Goal: Transaction & Acquisition: Subscribe to service/newsletter

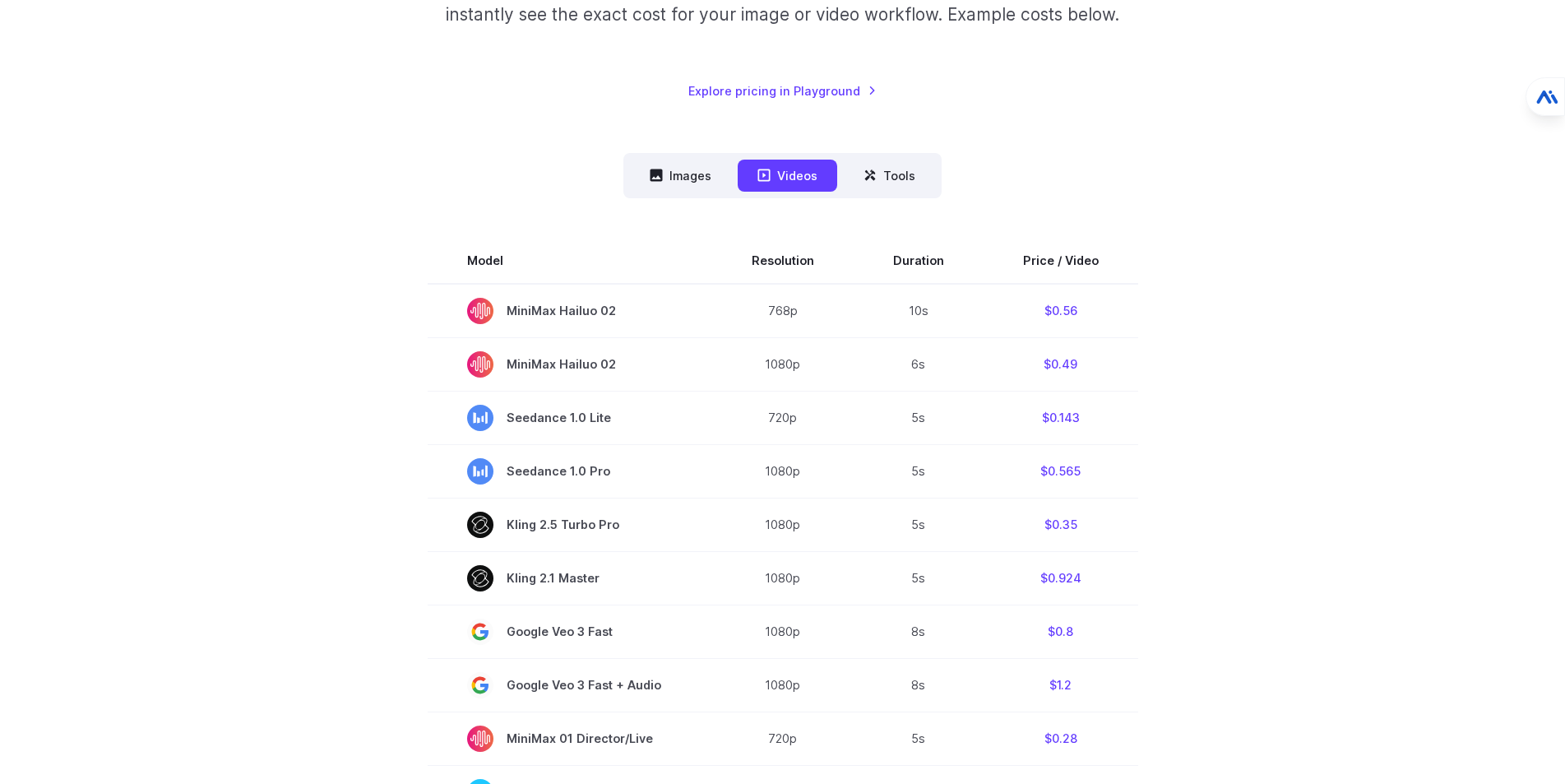
scroll to position [319, 0]
click at [683, 177] on button "Images" at bounding box center [680, 175] width 101 height 32
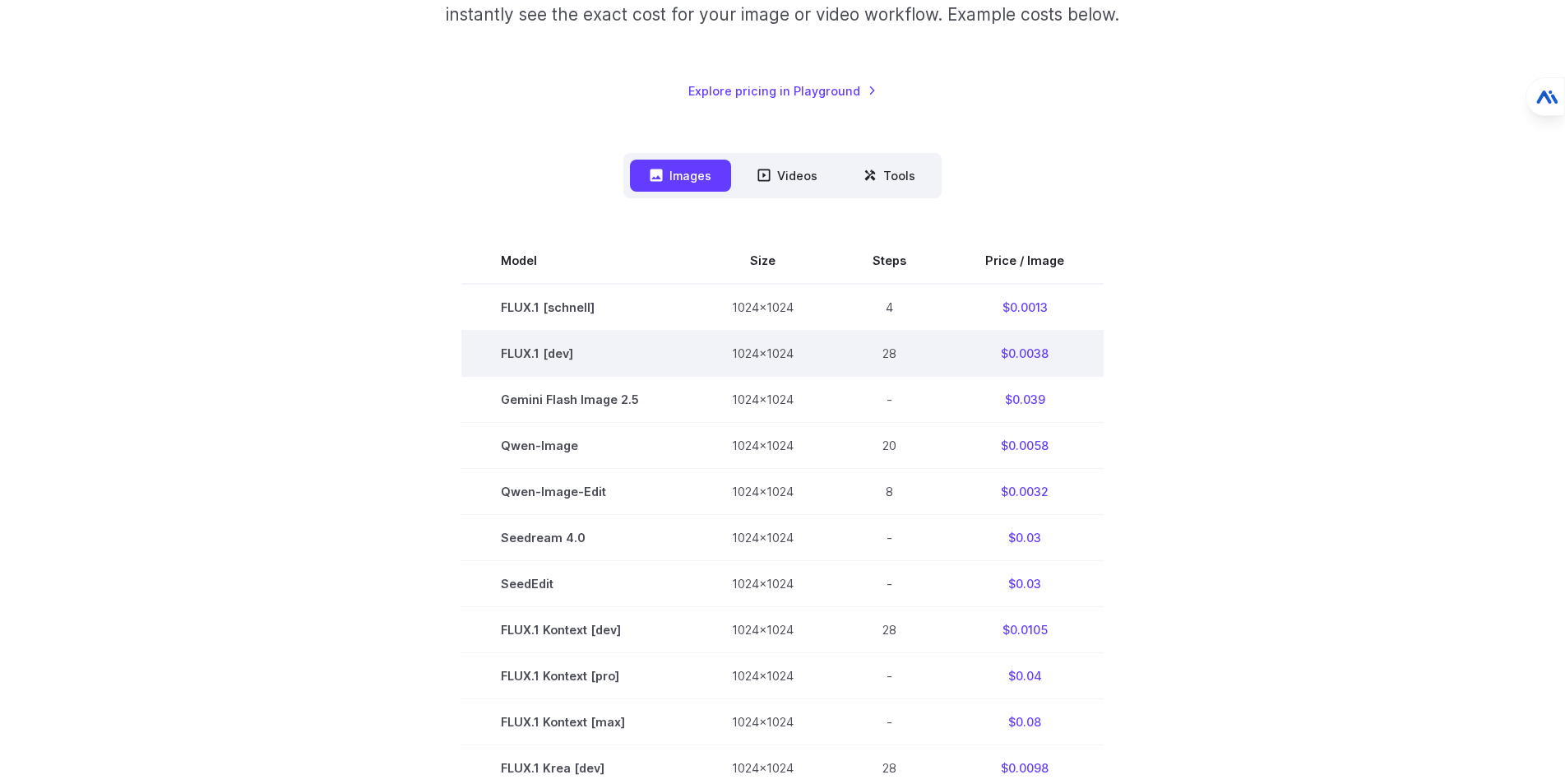
click at [568, 352] on td "FLUX.1 [dev]" at bounding box center [577, 352] width 231 height 46
click at [1035, 357] on td "$0.0038" at bounding box center [1025, 352] width 158 height 46
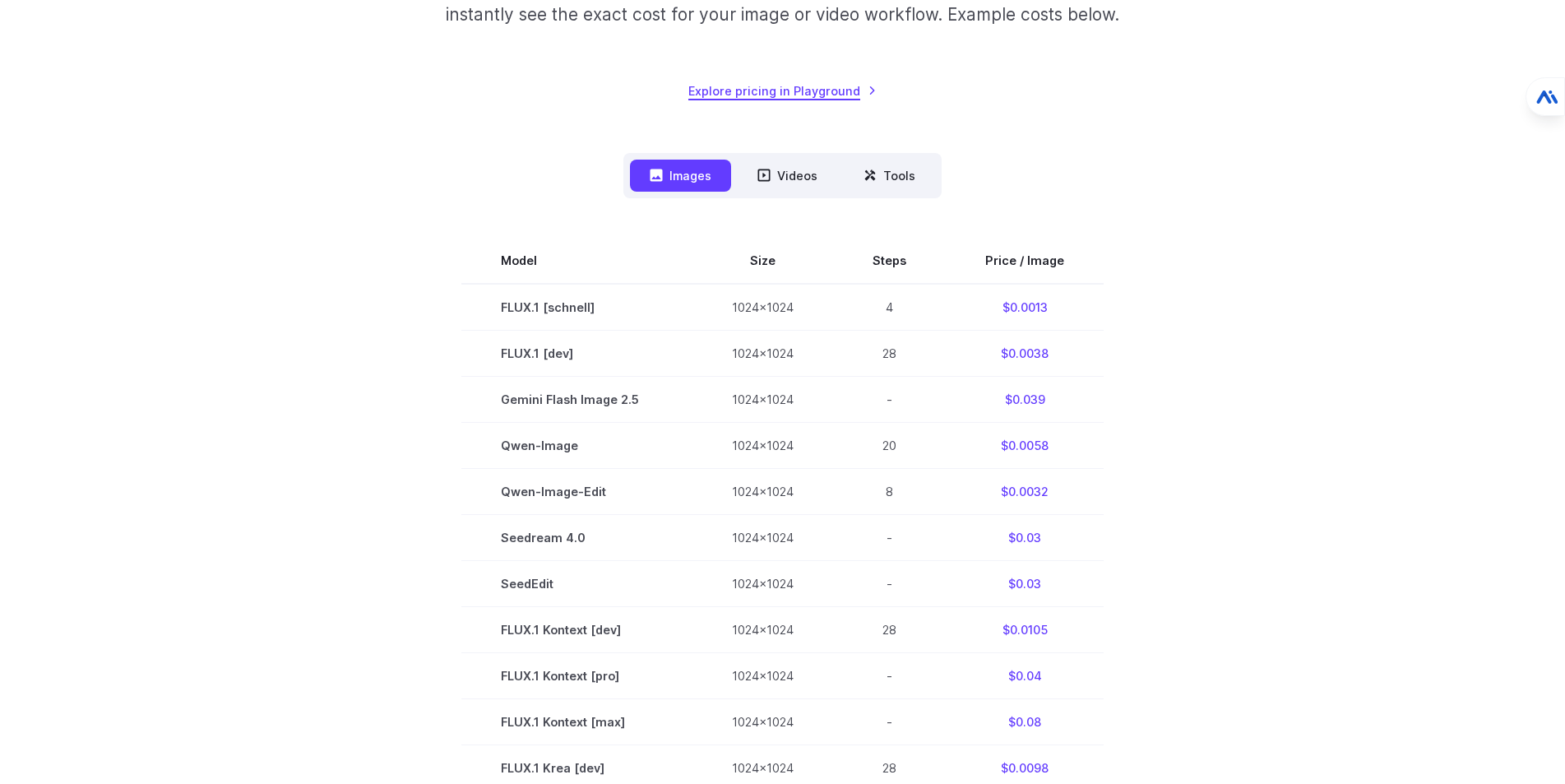
click at [813, 84] on link "Explore pricing in Playground" at bounding box center [782, 91] width 189 height 19
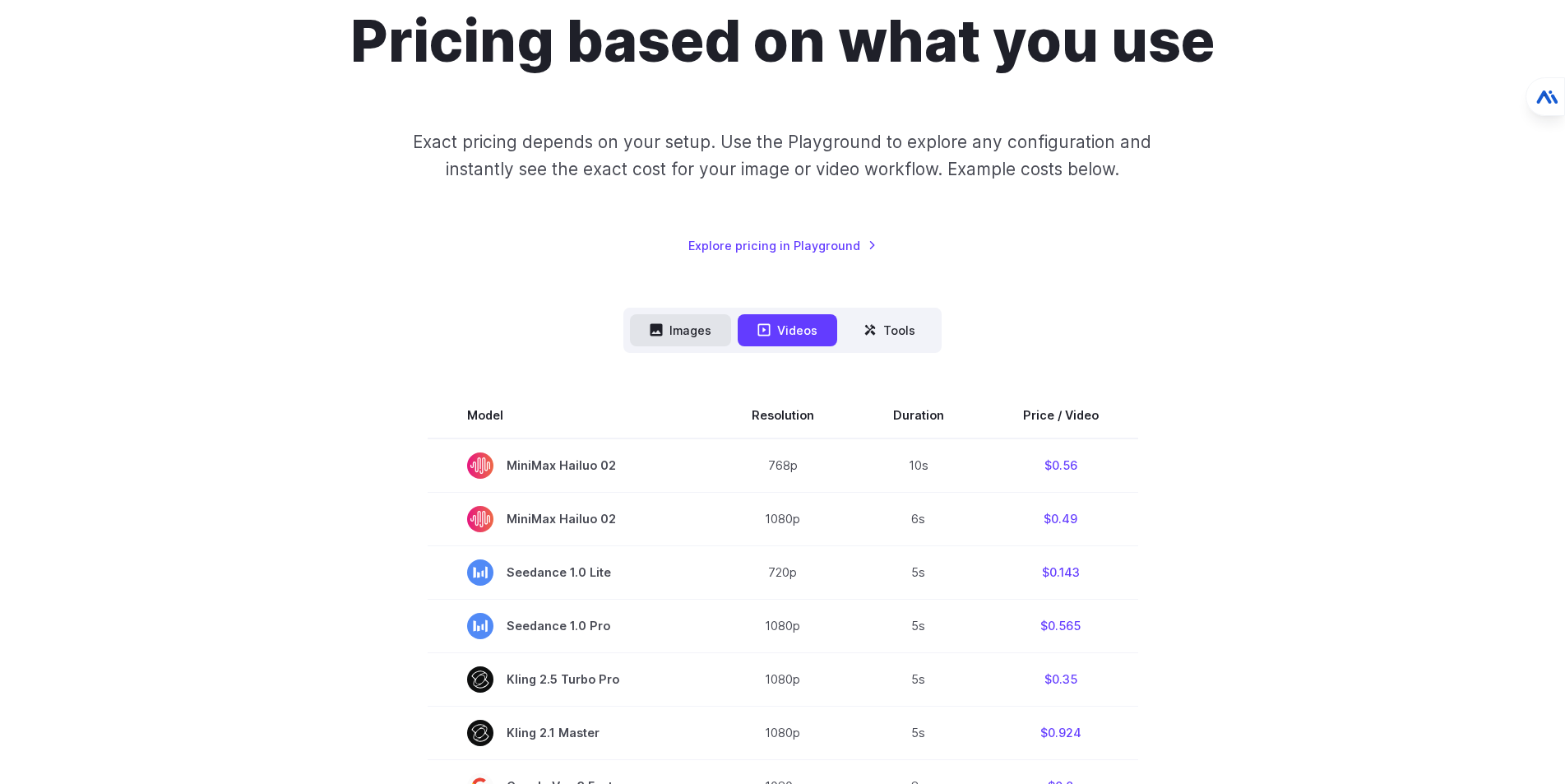
scroll to position [165, 0]
click at [679, 338] on button "Images" at bounding box center [680, 329] width 101 height 32
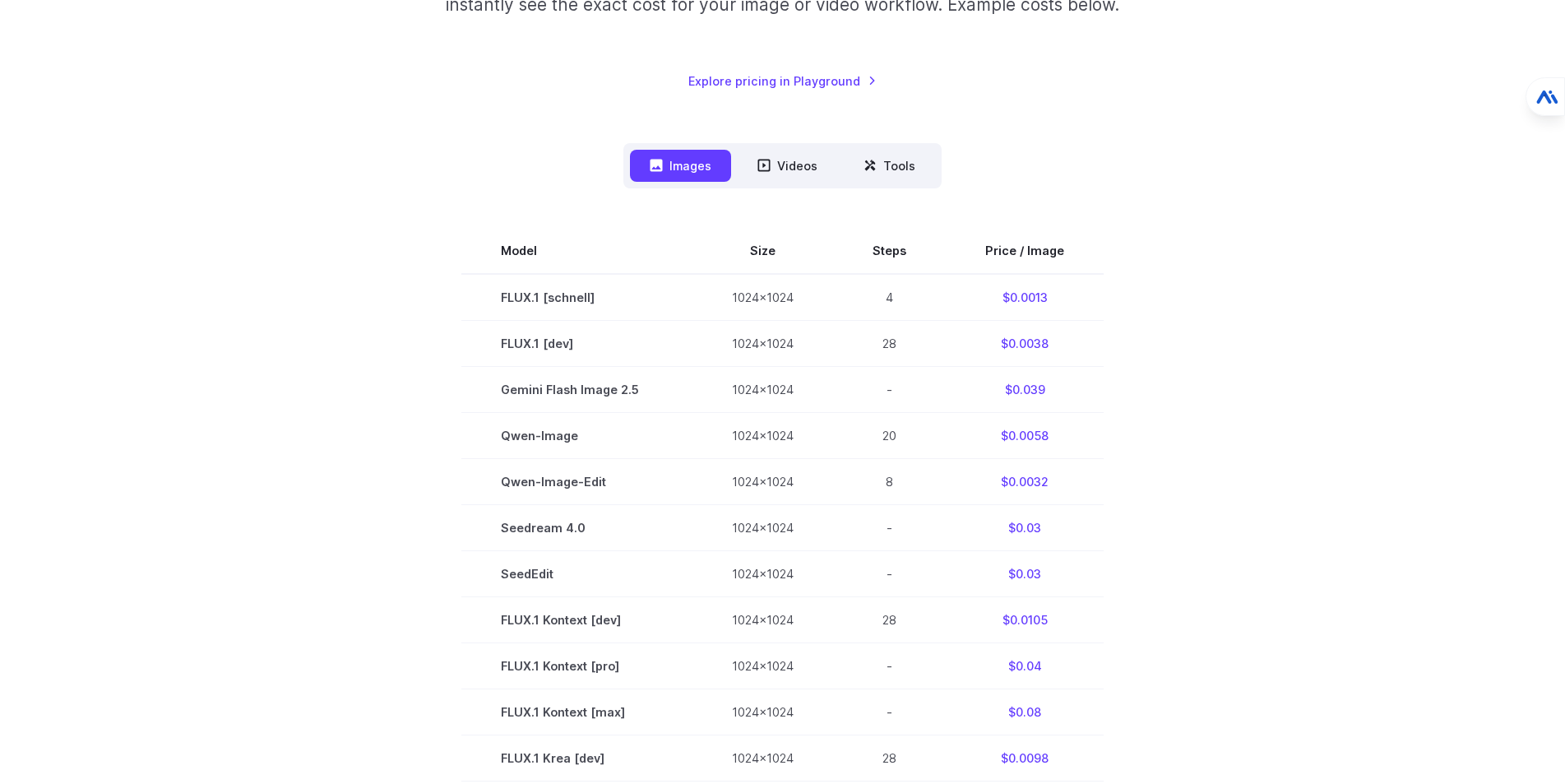
scroll to position [411, 0]
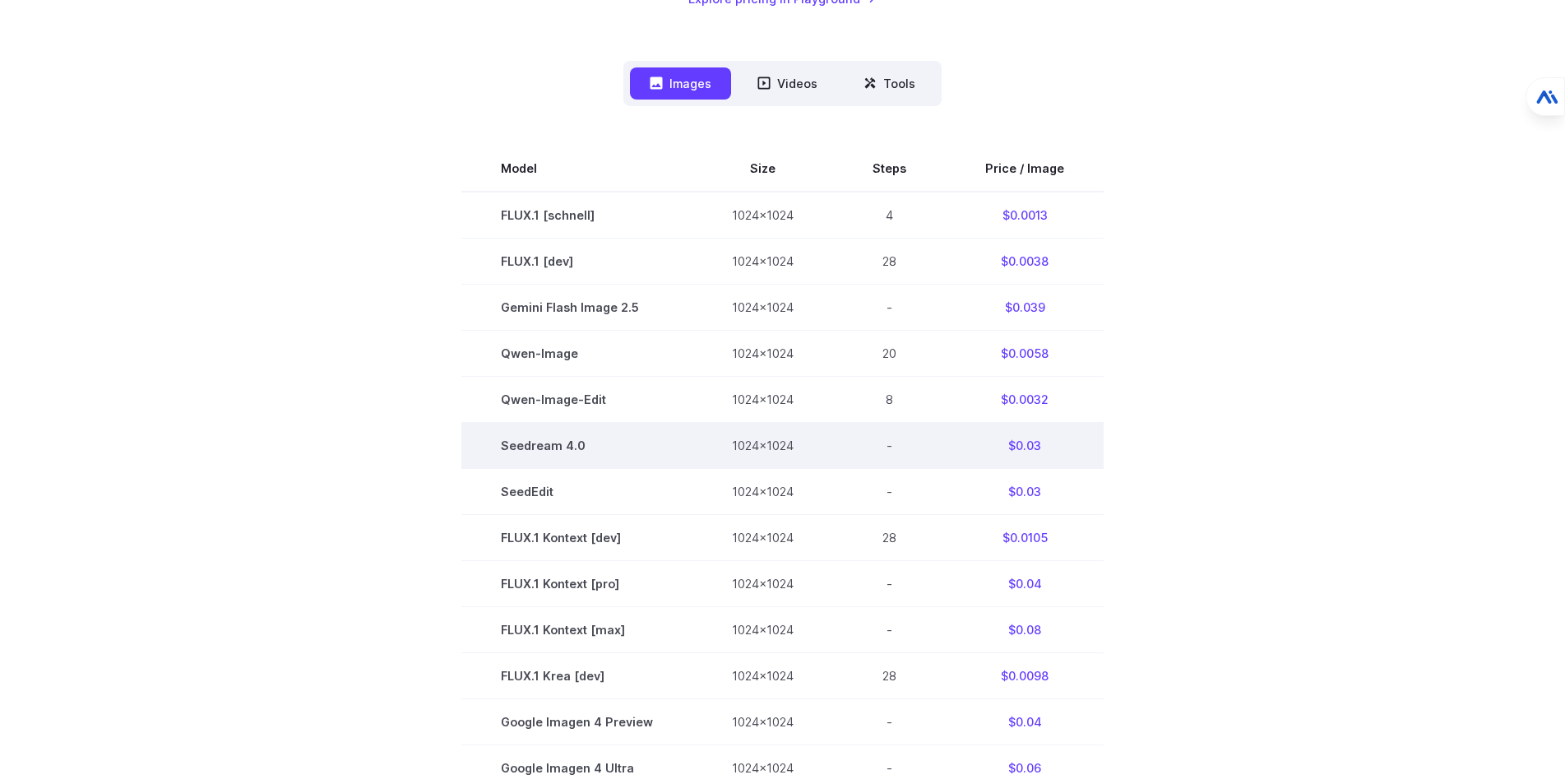
click at [572, 442] on td "Seedream 4.0" at bounding box center [577, 445] width 231 height 46
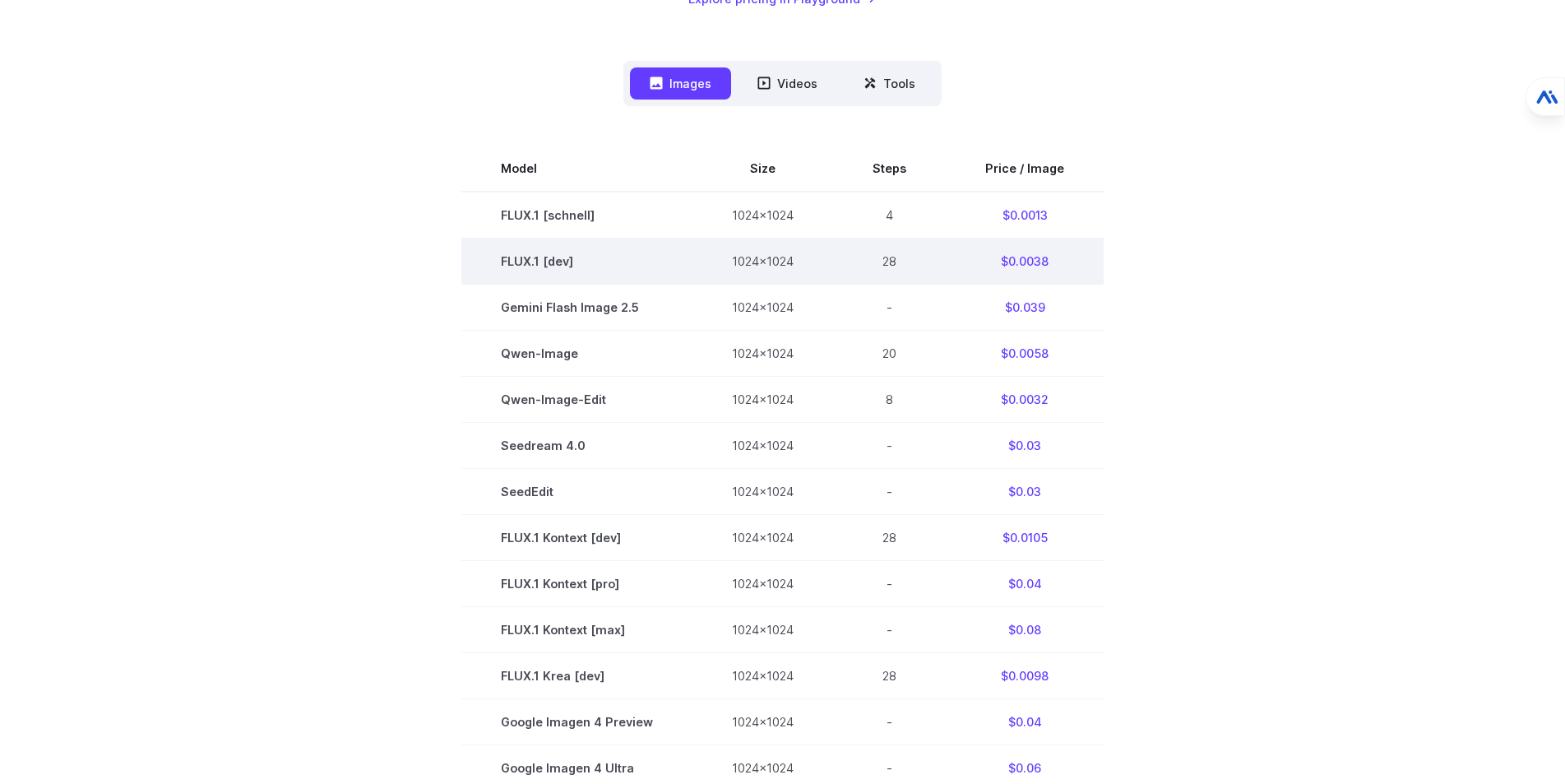
drag, startPoint x: 540, startPoint y: 249, endPoint x: 552, endPoint y: 259, distance: 15.6
click at [542, 250] on td "FLUX.1 [dev]" at bounding box center [577, 261] width 231 height 46
click at [553, 260] on td "FLUX.1 [dev]" at bounding box center [577, 261] width 231 height 46
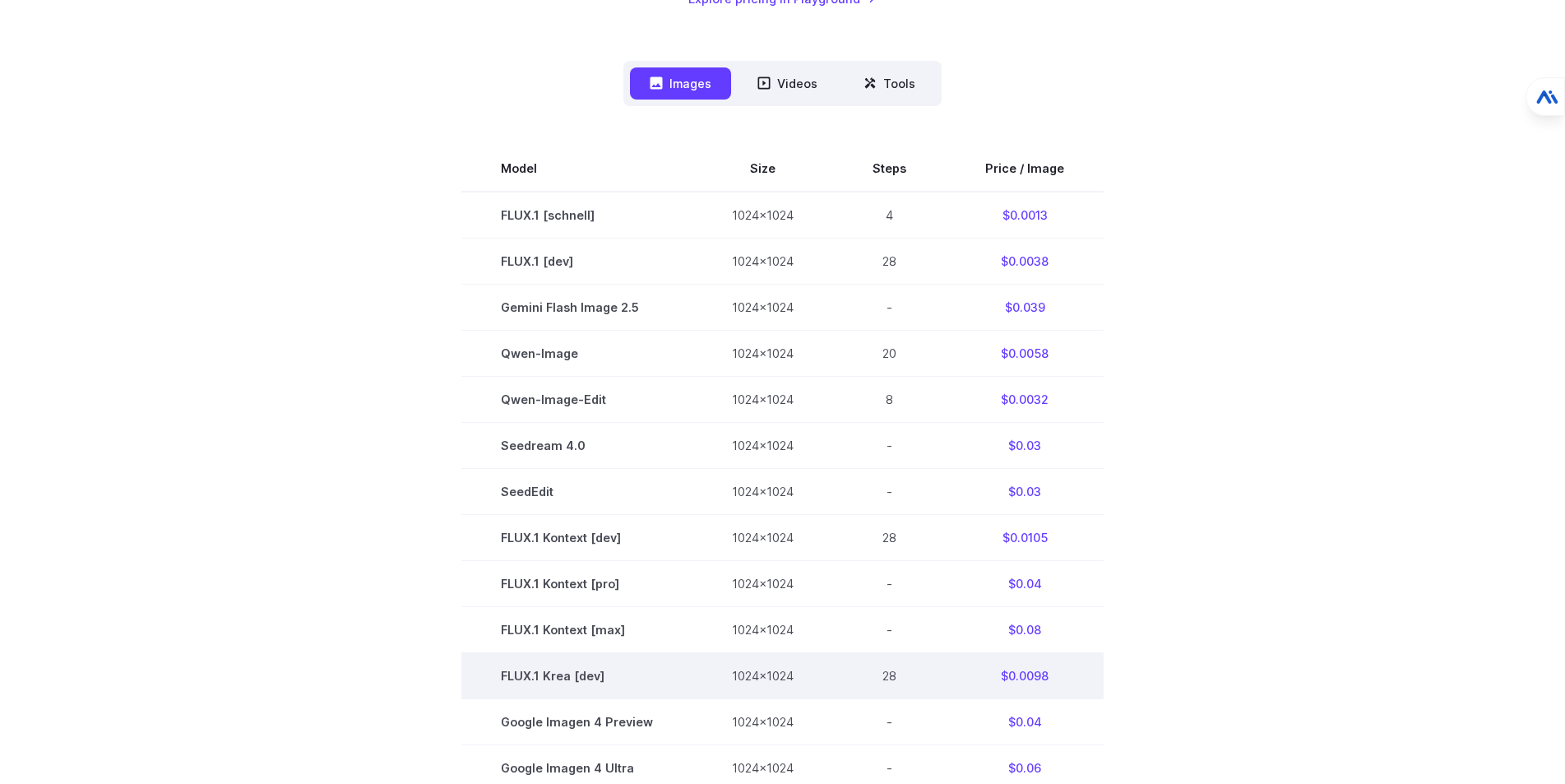
click at [549, 677] on td "FLUX.1 Krea [dev]" at bounding box center [577, 676] width 231 height 46
drag, startPoint x: 621, startPoint y: 680, endPoint x: 545, endPoint y: 677, distance: 76.1
click at [494, 679] on td "FLUX.1 Krea [dev]" at bounding box center [577, 676] width 231 height 46
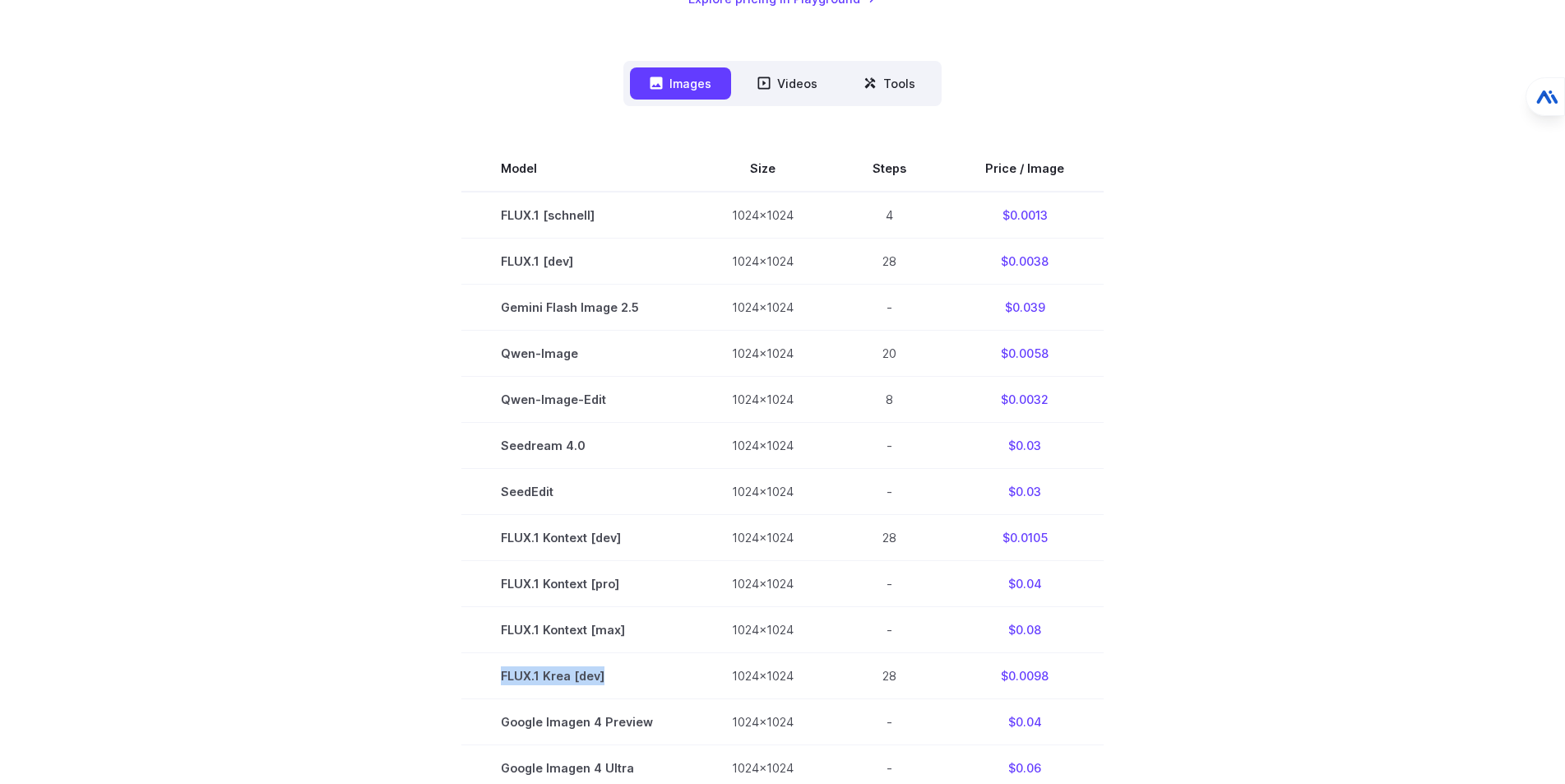
scroll to position [493, 0]
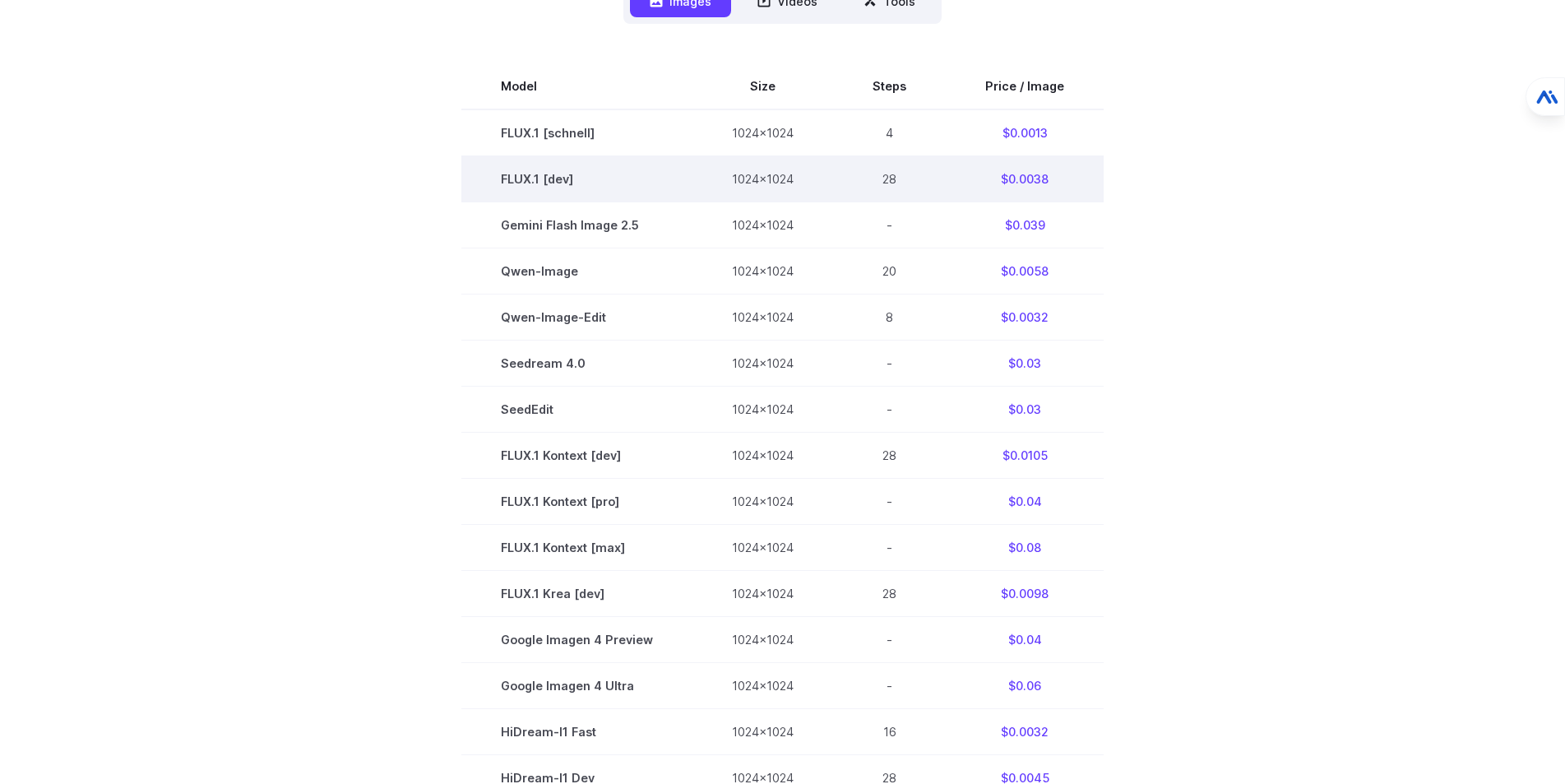
click at [549, 178] on td "FLUX.1 [dev]" at bounding box center [577, 179] width 231 height 46
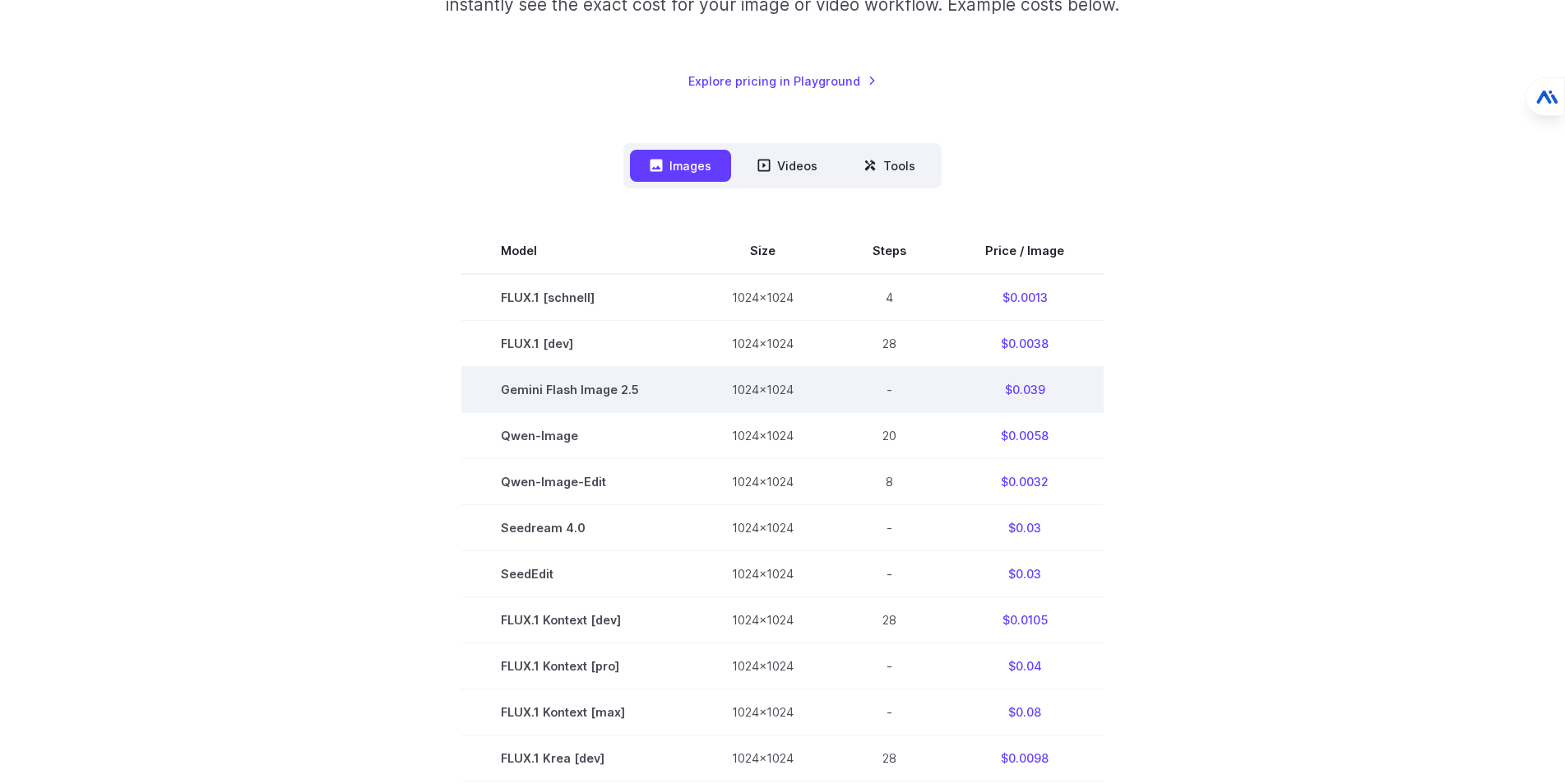
scroll to position [247, 0]
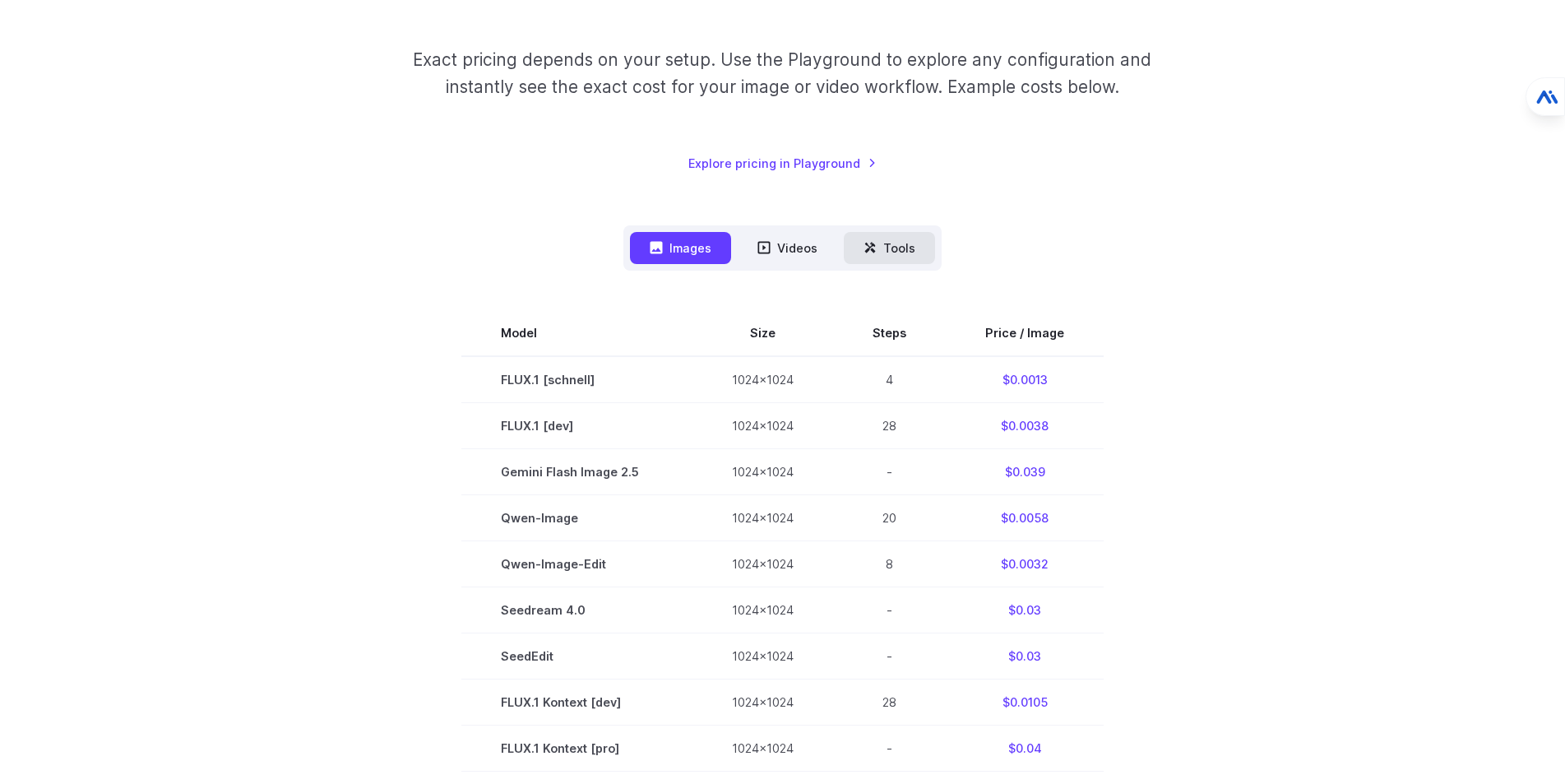
click at [909, 231] on nav "Images Videos Tools ****** ****** *****" at bounding box center [782, 248] width 318 height 45
click at [906, 247] on button "Tools" at bounding box center [890, 248] width 91 height 32
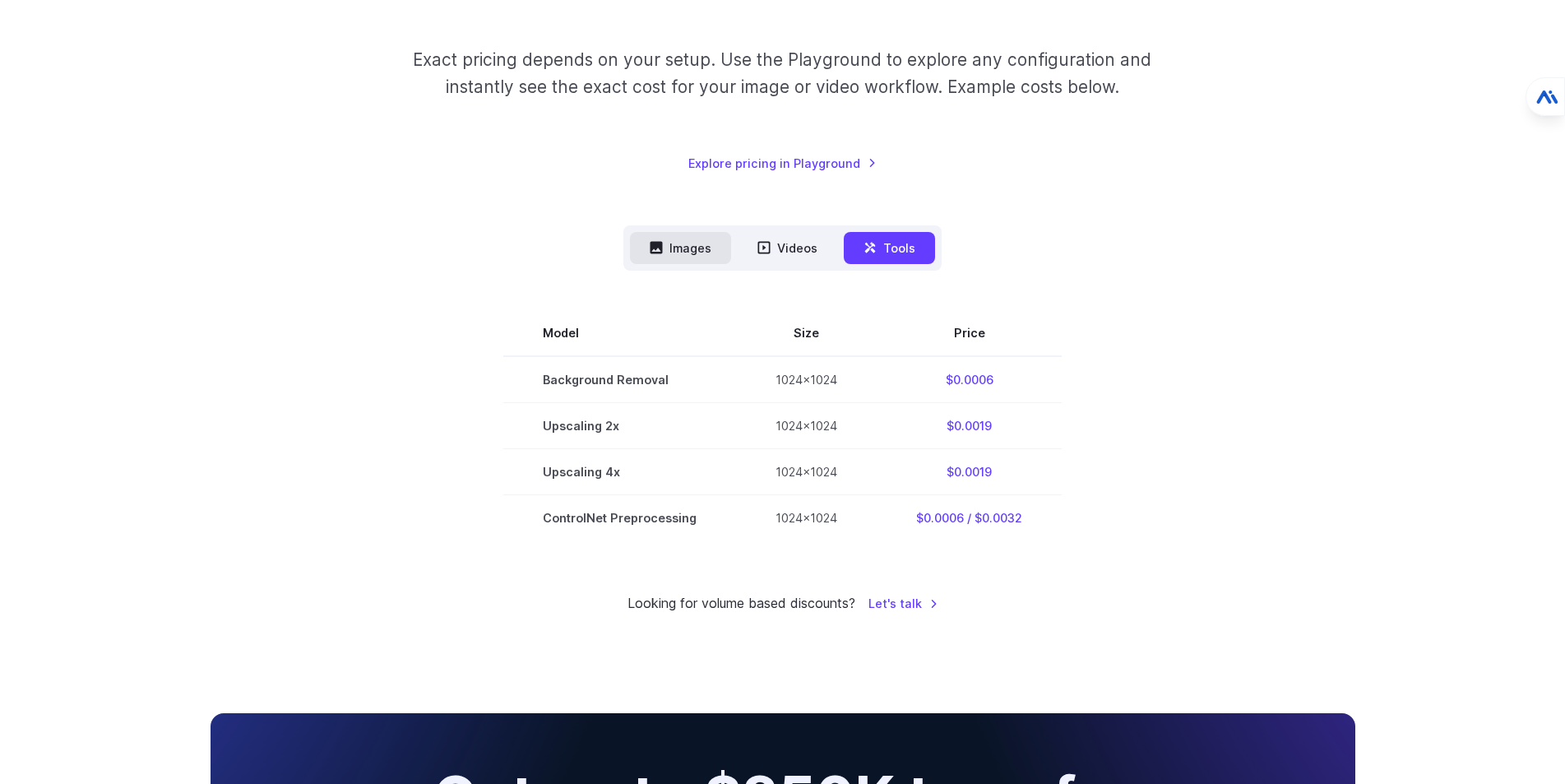
click at [675, 257] on button "Images" at bounding box center [680, 248] width 101 height 32
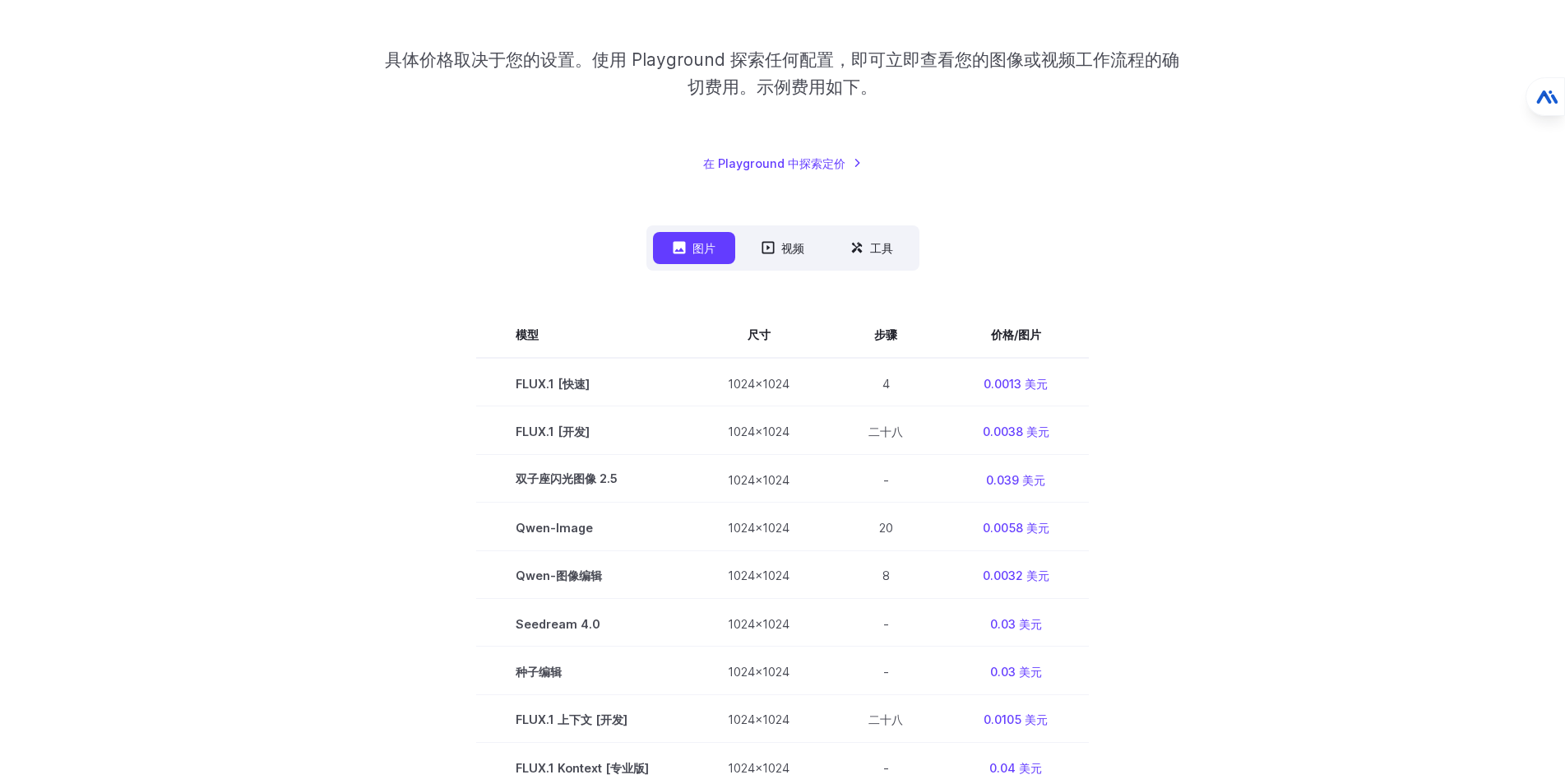
click at [1254, 133] on div "根据您使用的内容定价 具体价格取决于您的设置。使用 Playground 探索任何配置，即可立即查看您的图像或视频工作流程的确切费用。示例费用如下。 在 Pl…" at bounding box center [783, 49] width 1145 height 249
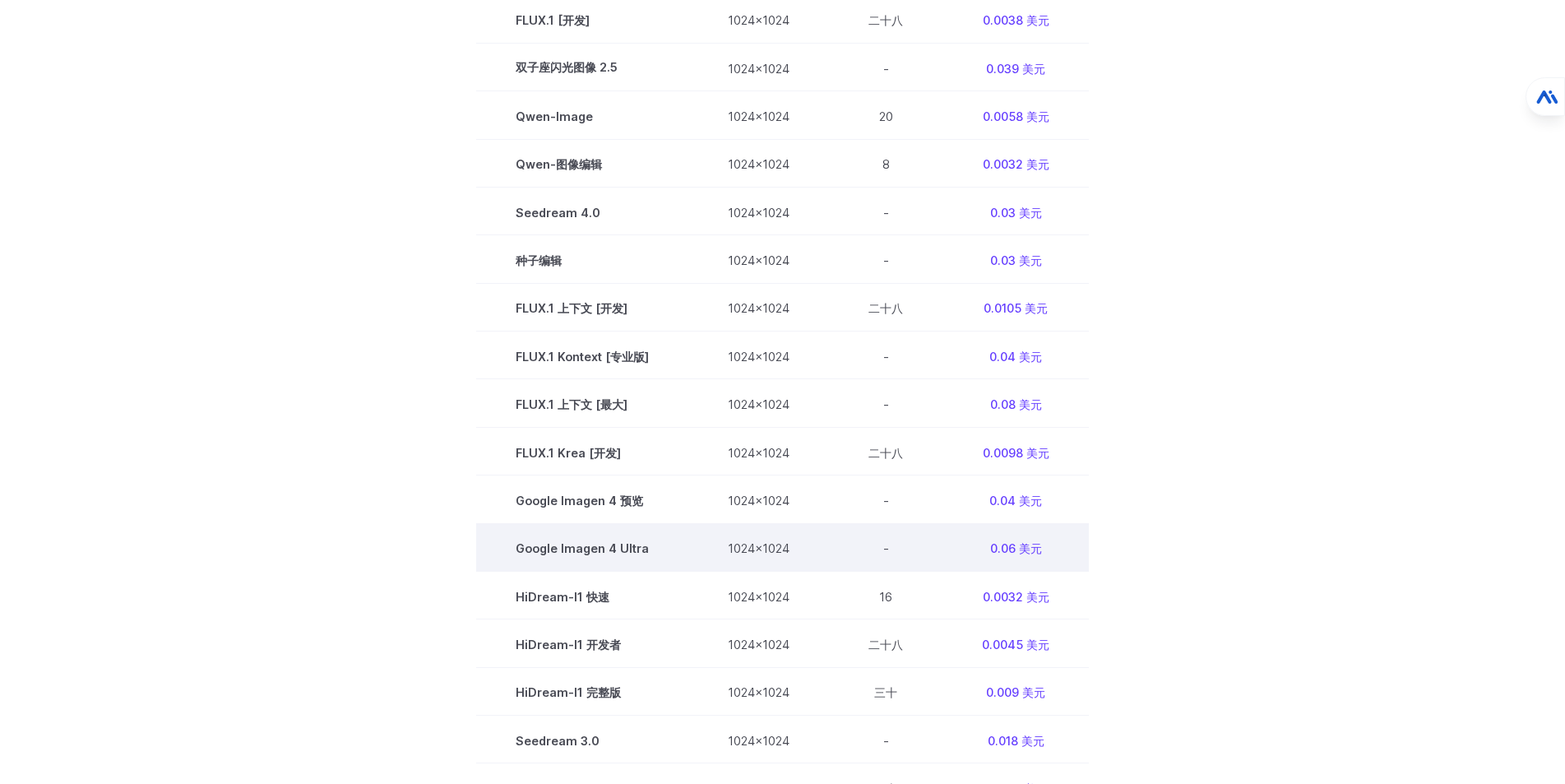
scroll to position [987, 0]
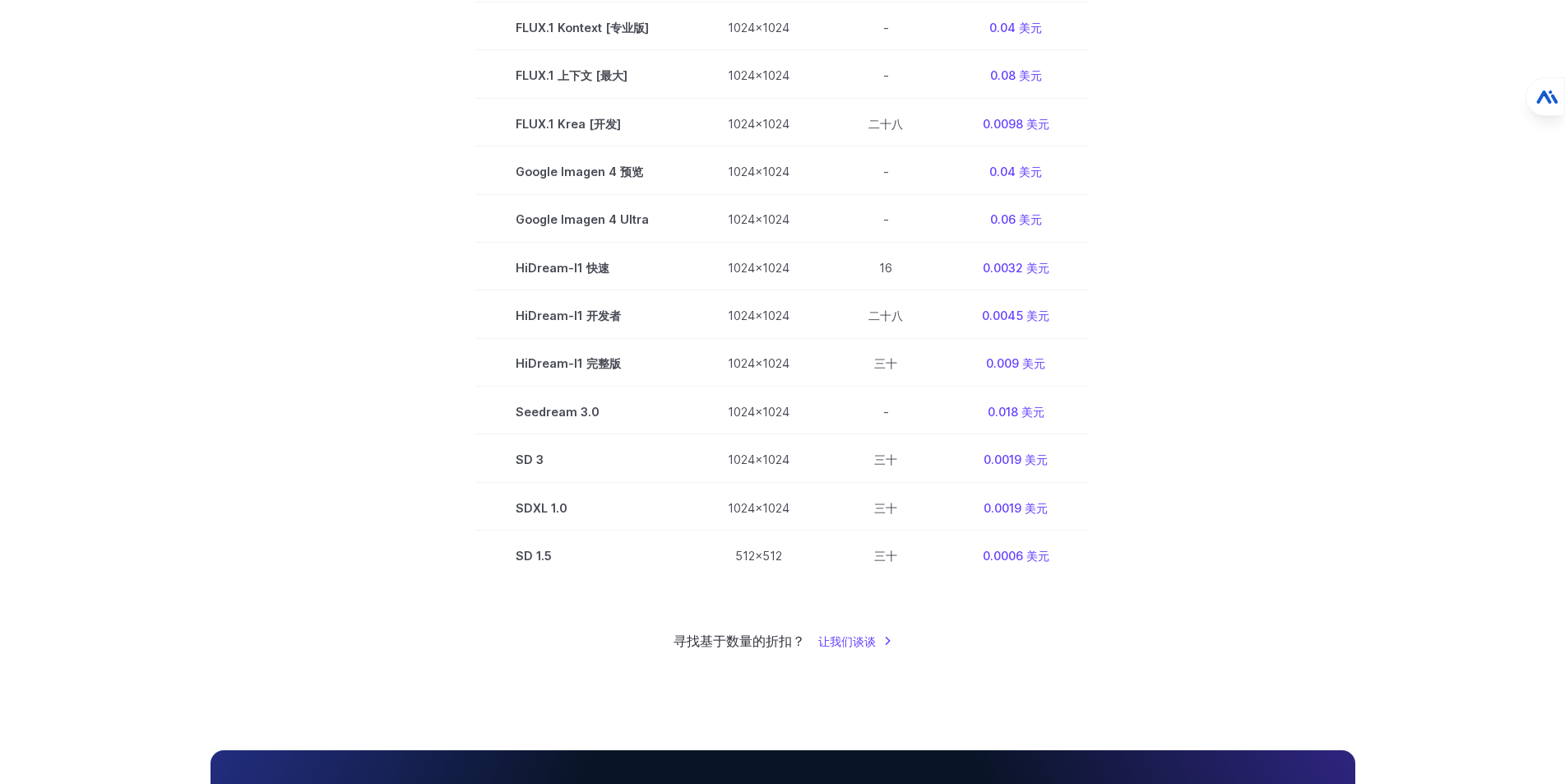
drag, startPoint x: 715, startPoint y: 632, endPoint x: 809, endPoint y: 637, distance: 94.1
click at [730, 632] on font "寻找基于数量的折扣？" at bounding box center [740, 641] width 132 height 16
click at [871, 651] on div "寻找基于数量的折扣？ 让我们谈谈" at bounding box center [783, 642] width 1145 height 21
click at [858, 645] on font "让我们谈谈" at bounding box center [848, 641] width 58 height 14
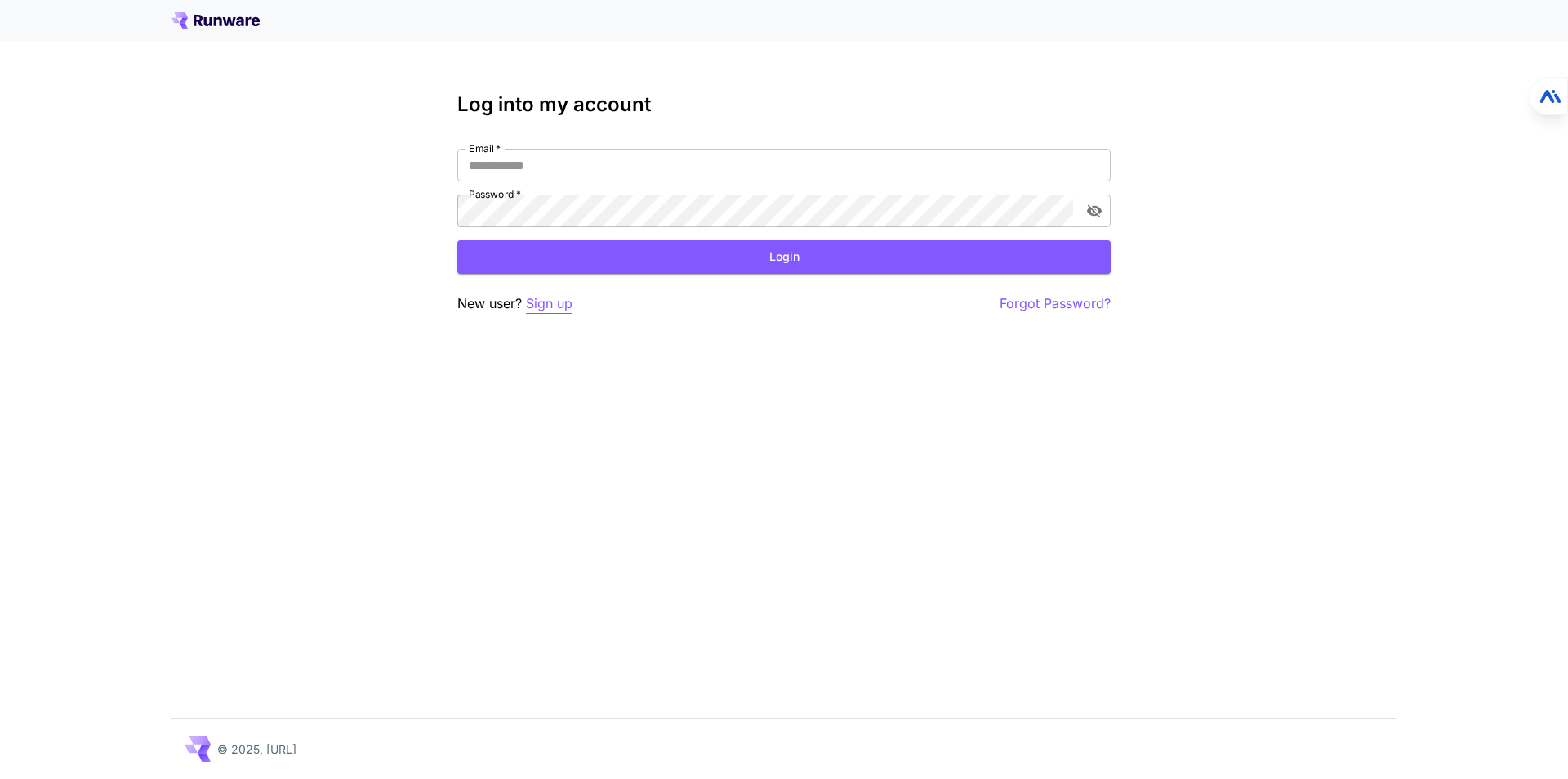
click at [556, 311] on p "Sign up" at bounding box center [549, 304] width 47 height 20
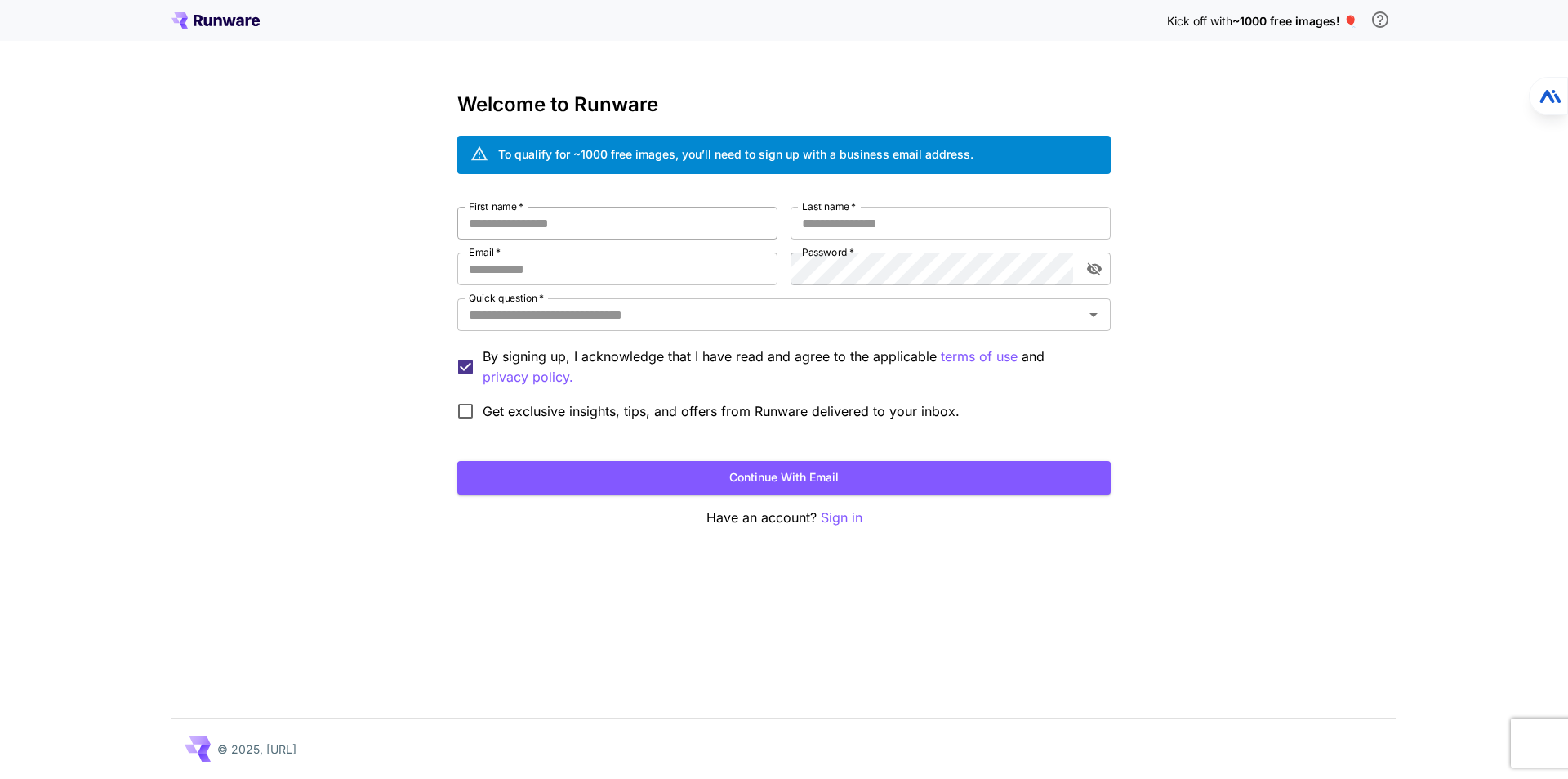
click at [675, 232] on input "First name   *" at bounding box center [617, 223] width 320 height 33
drag, startPoint x: 850, startPoint y: 525, endPoint x: 841, endPoint y: 531, distance: 10.8
click at [841, 544] on div "Kick off with ~1000 free images! 🎈 Welcome to Runware To qualify for ~1000 free…" at bounding box center [784, 390] width 1568 height 779
click at [845, 516] on p "Sign in" at bounding box center [842, 517] width 42 height 20
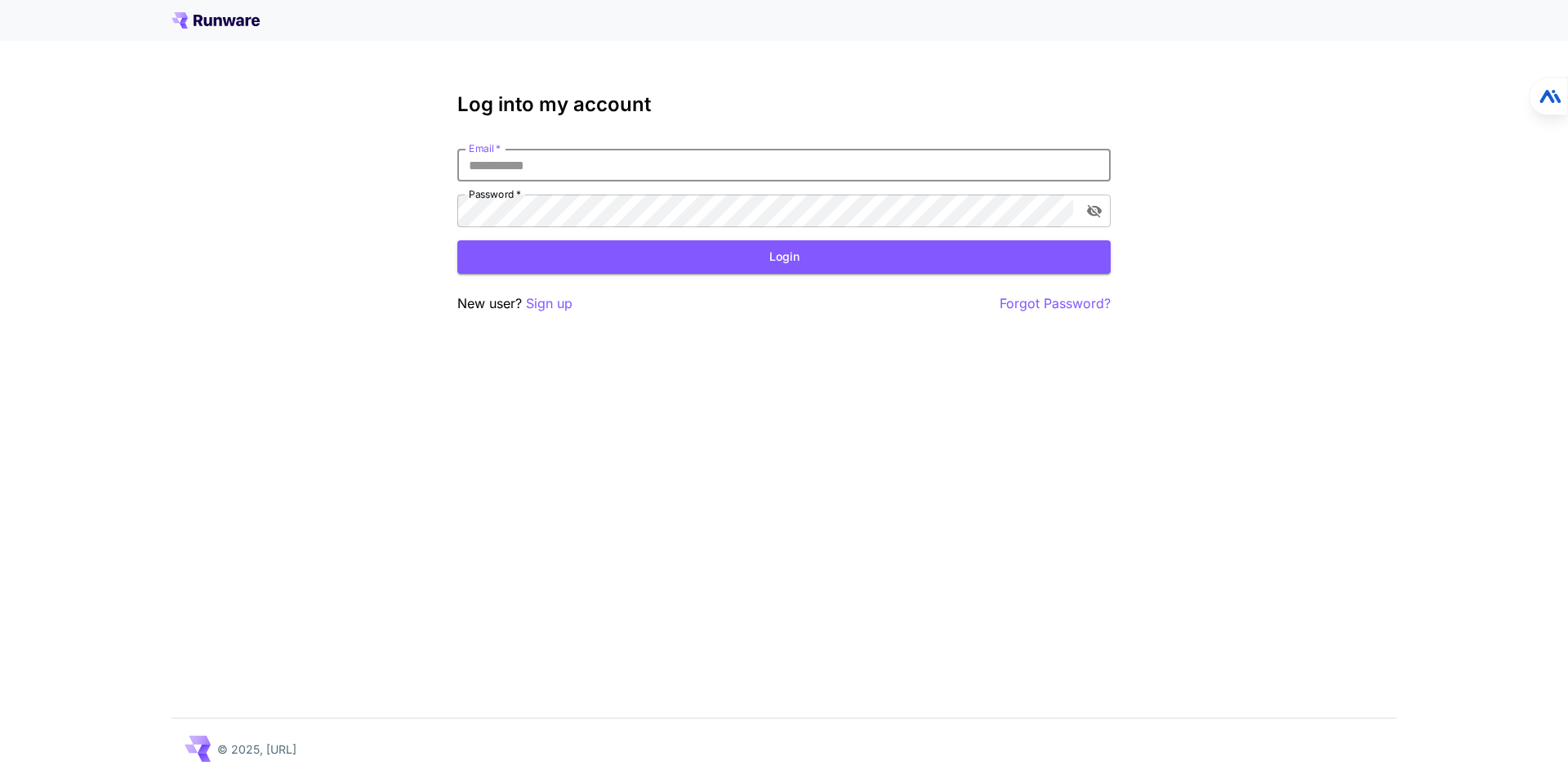
click at [606, 163] on input "Email   *" at bounding box center [784, 165] width 654 height 33
click at [546, 310] on p "Sign up" at bounding box center [549, 304] width 47 height 20
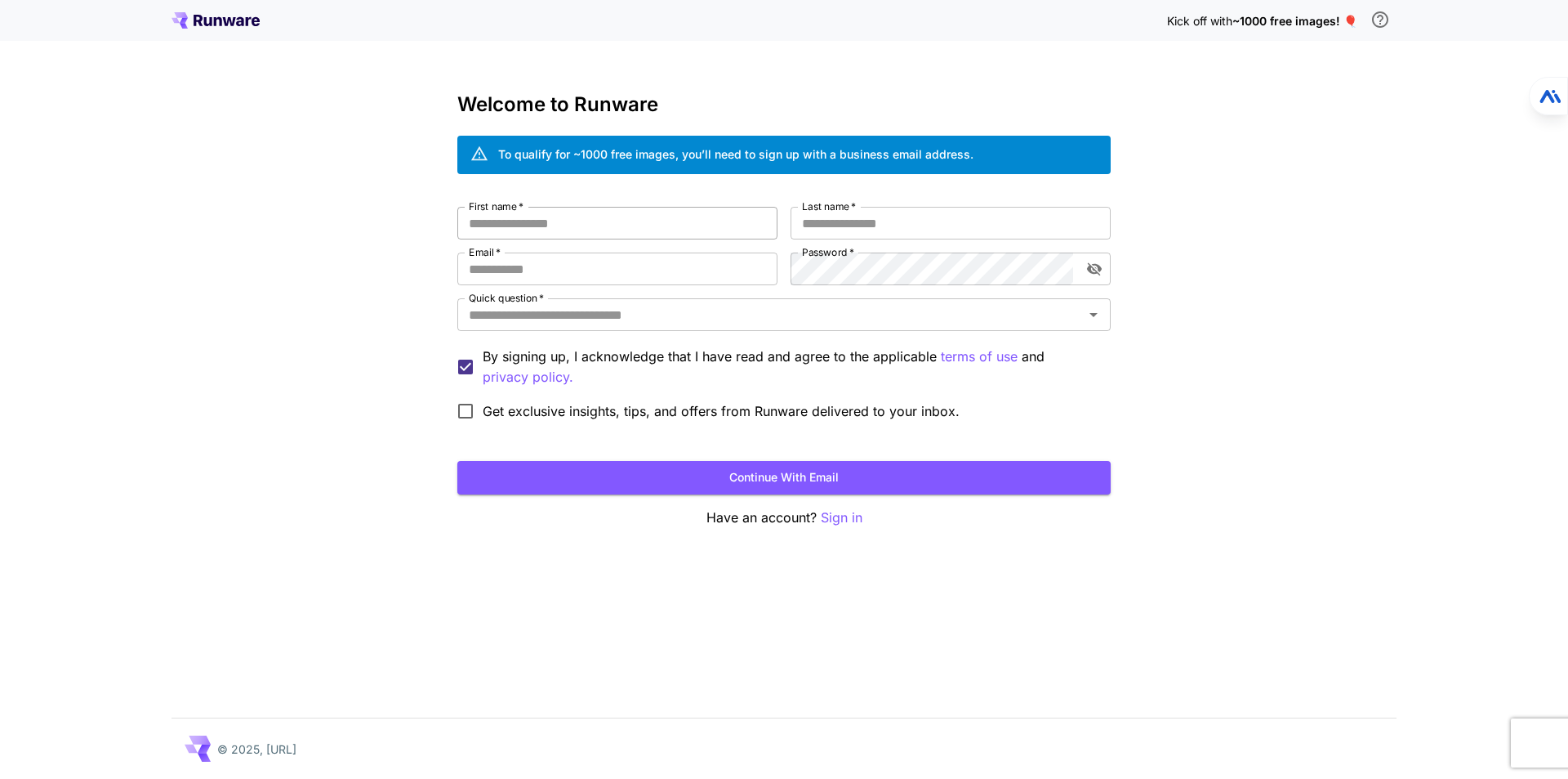
click at [581, 232] on input "First name   *" at bounding box center [617, 223] width 320 height 33
click at [836, 520] on p "Sign in" at bounding box center [842, 517] width 42 height 20
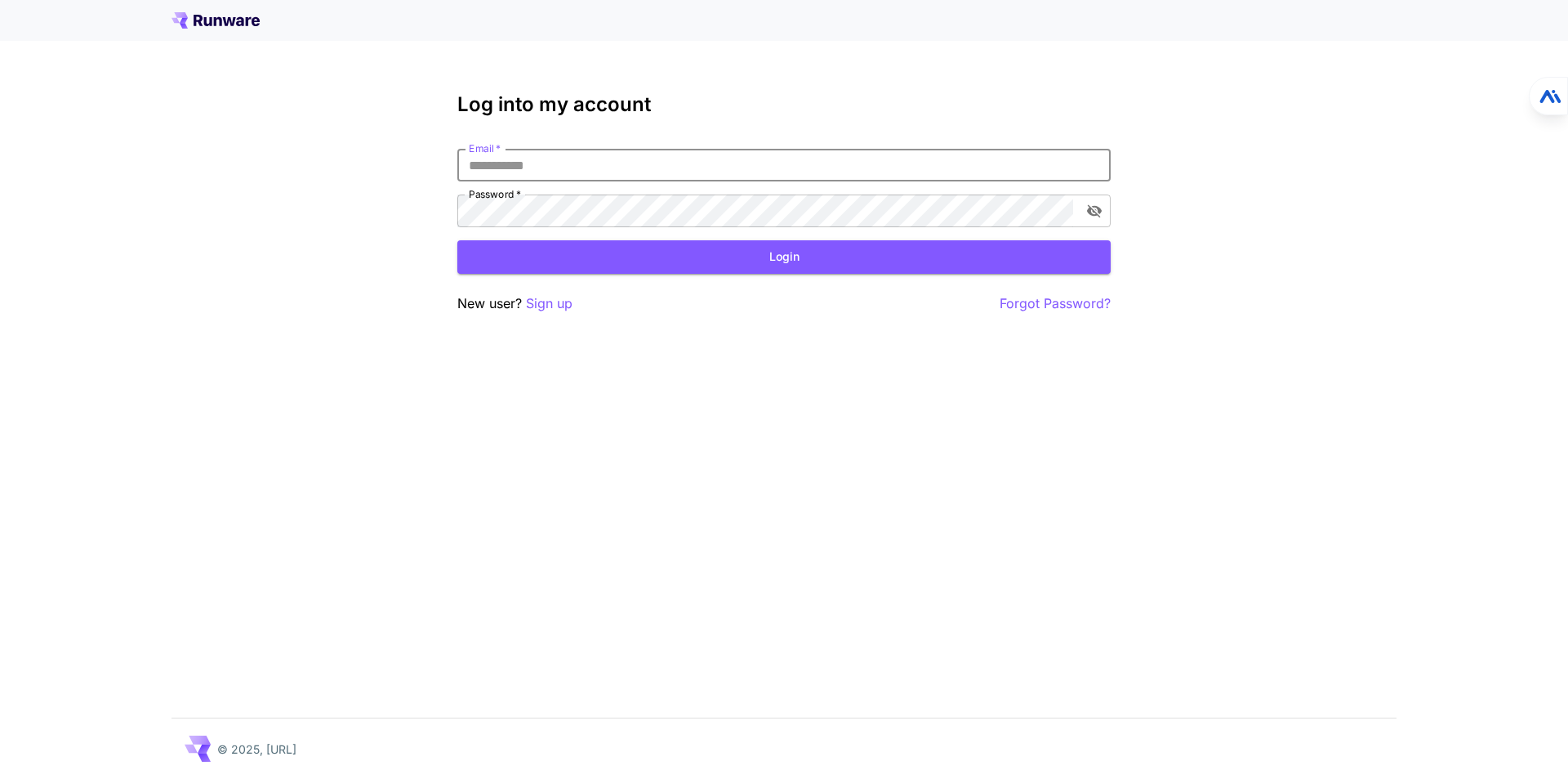
click at [582, 152] on input "Email   *" at bounding box center [784, 165] width 654 height 33
drag, startPoint x: 504, startPoint y: 164, endPoint x: 591, endPoint y: 164, distance: 87.0
click at [591, 164] on input "*******" at bounding box center [784, 165] width 654 height 33
type input "**********"
click at [191, 218] on div "**********" at bounding box center [784, 390] width 1568 height 779
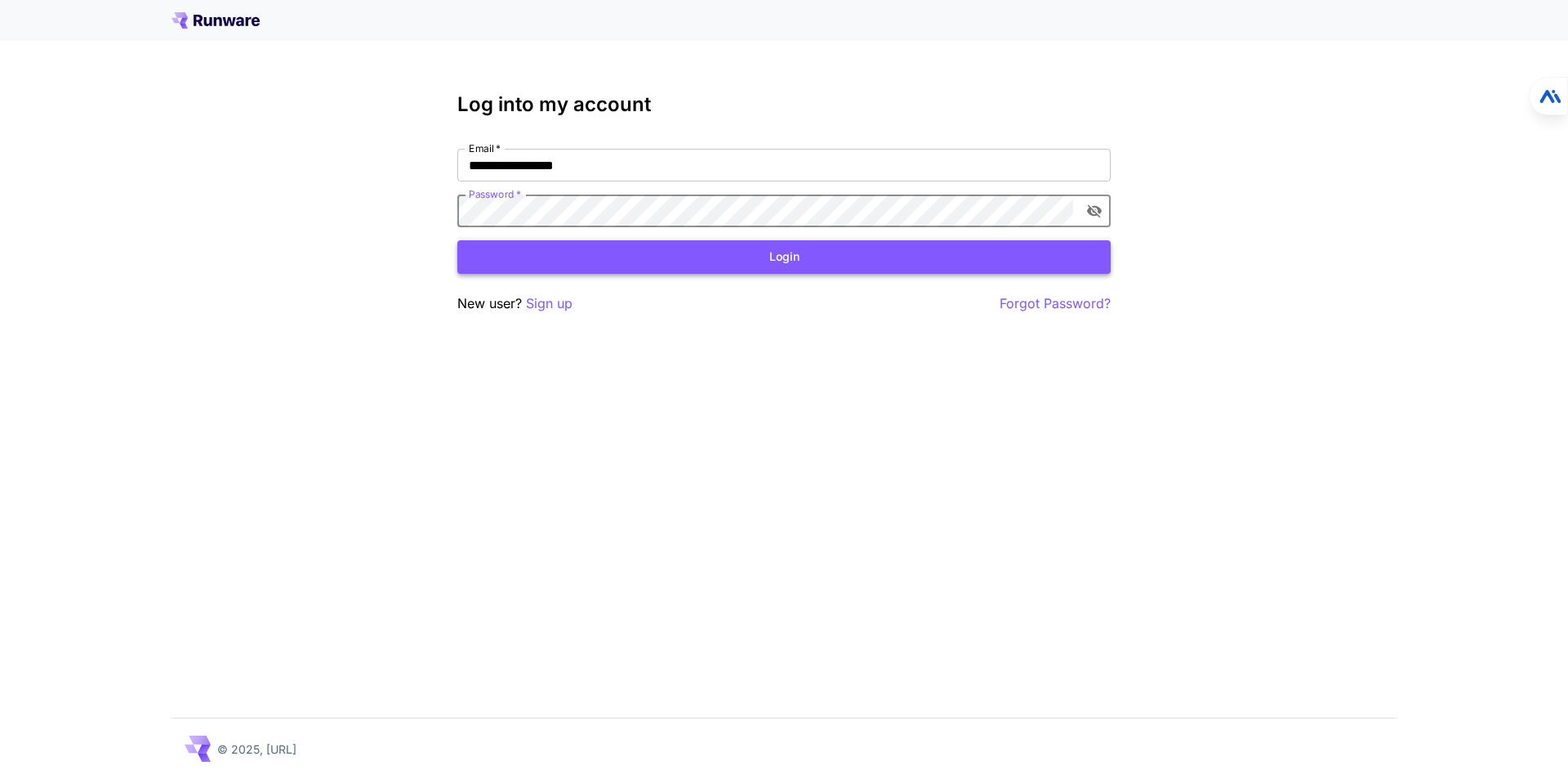
click at [679, 243] on button "Login" at bounding box center [784, 257] width 654 height 34
click at [1107, 209] on button "toggle password visibility" at bounding box center [1094, 211] width 29 height 29
click at [257, 211] on div "**********" at bounding box center [784, 390] width 1568 height 779
click at [480, 308] on p "New user? Sign up" at bounding box center [514, 304] width 115 height 20
click at [563, 313] on p "Sign up" at bounding box center [549, 304] width 47 height 20
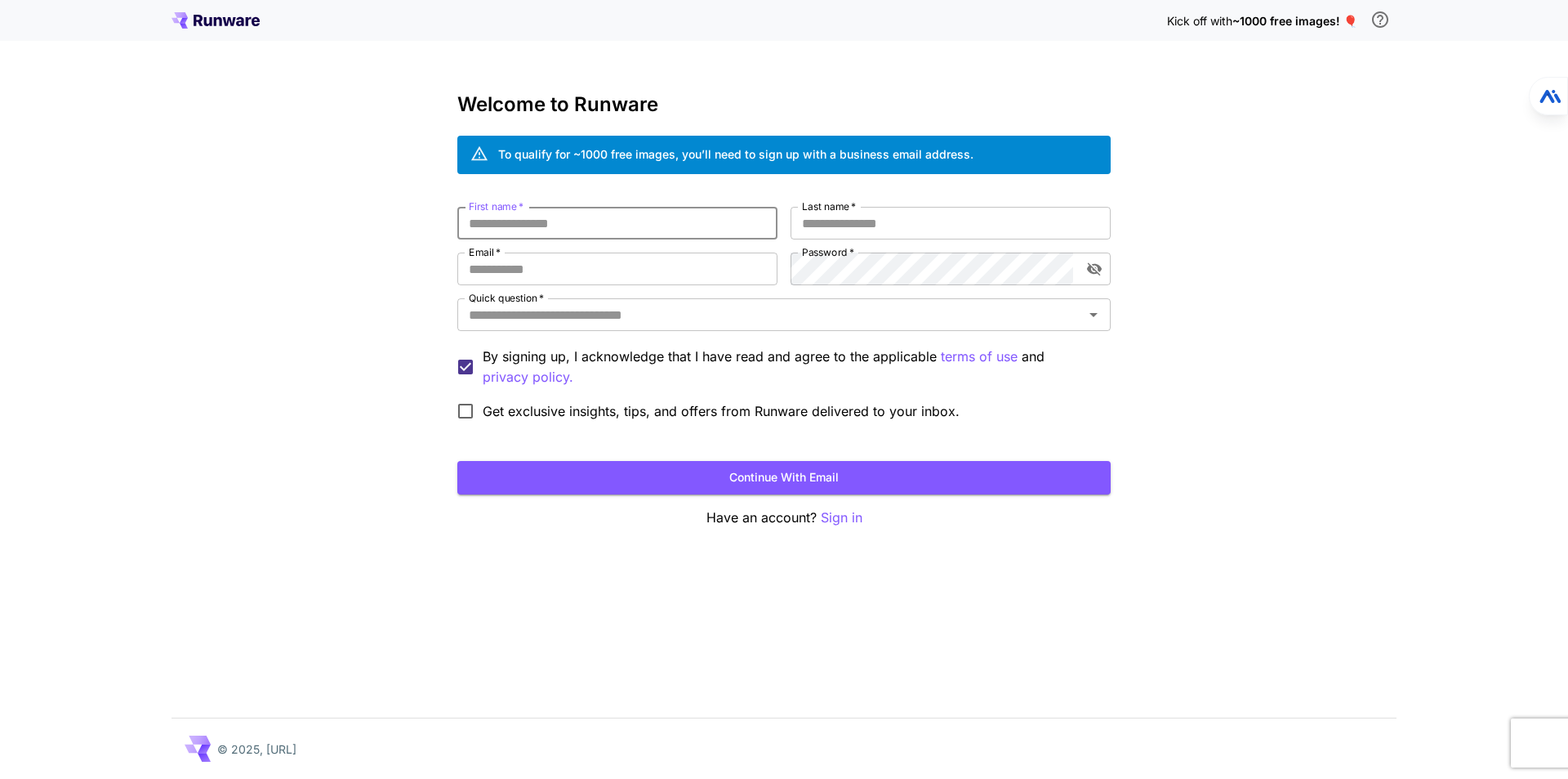
click at [554, 233] on input "First name   *" at bounding box center [617, 223] width 320 height 33
type input "****"
click at [883, 228] on input "Last name   *" at bounding box center [950, 223] width 320 height 33
type input "*"
type input "**"
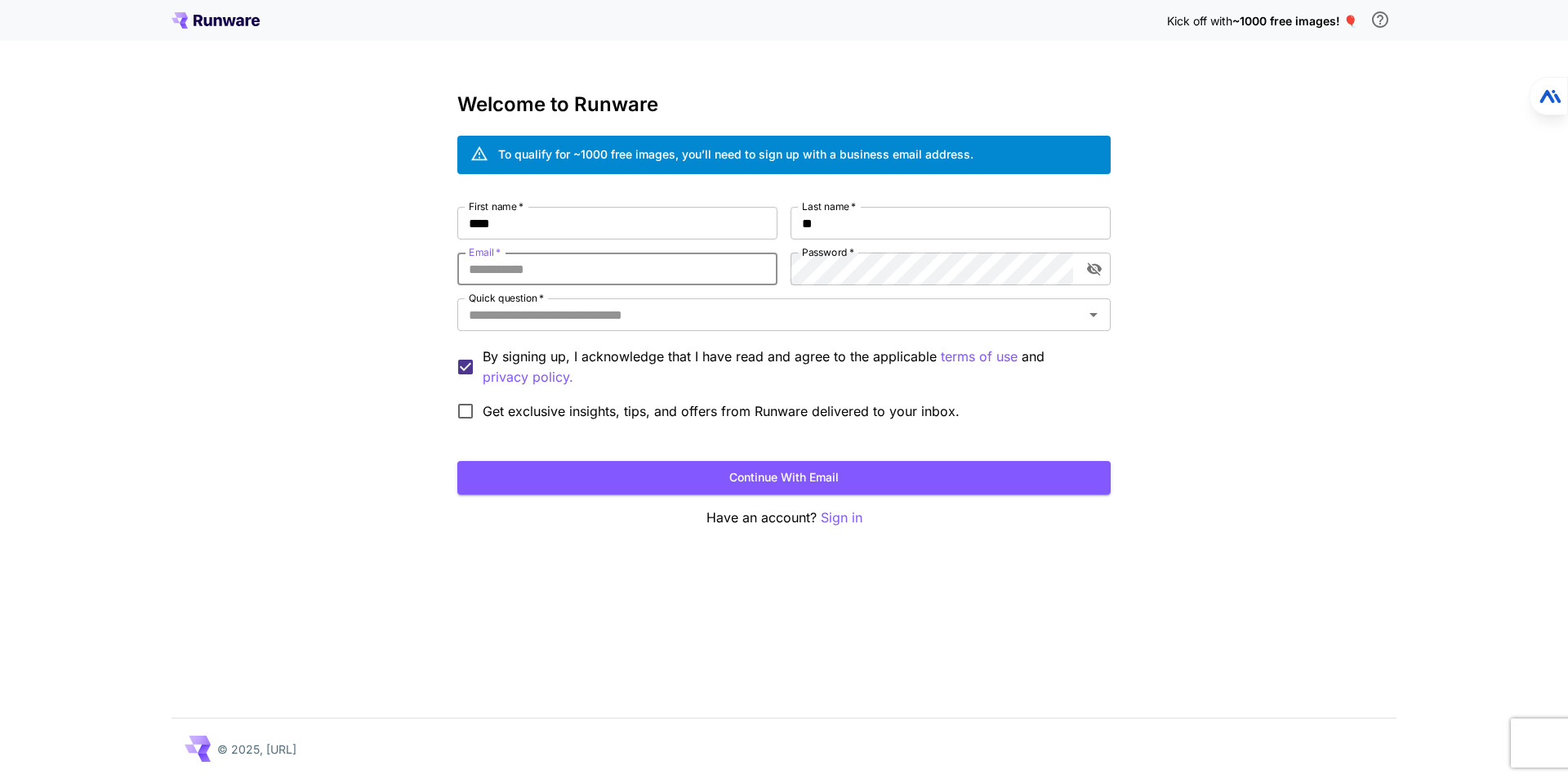
click at [524, 268] on input "Email   *" at bounding box center [617, 269] width 320 height 33
type input "**********"
click at [665, 284] on input "**********" at bounding box center [617, 269] width 320 height 33
click at [627, 262] on input "**********" at bounding box center [617, 269] width 320 height 33
click at [1145, 269] on div "**********" at bounding box center [784, 390] width 1568 height 779
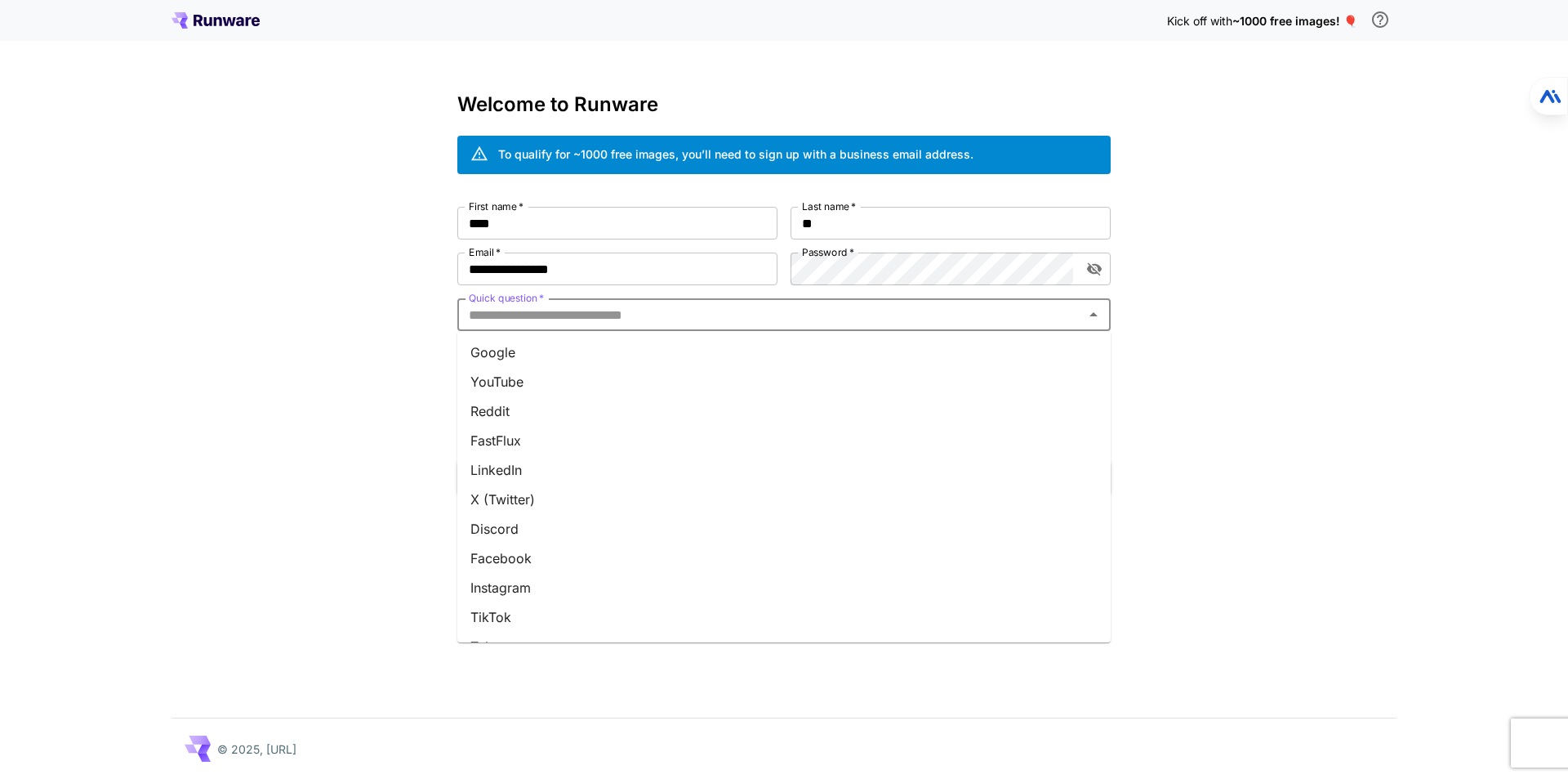
click at [635, 317] on input "Quick question   *" at bounding box center [771, 314] width 617 height 23
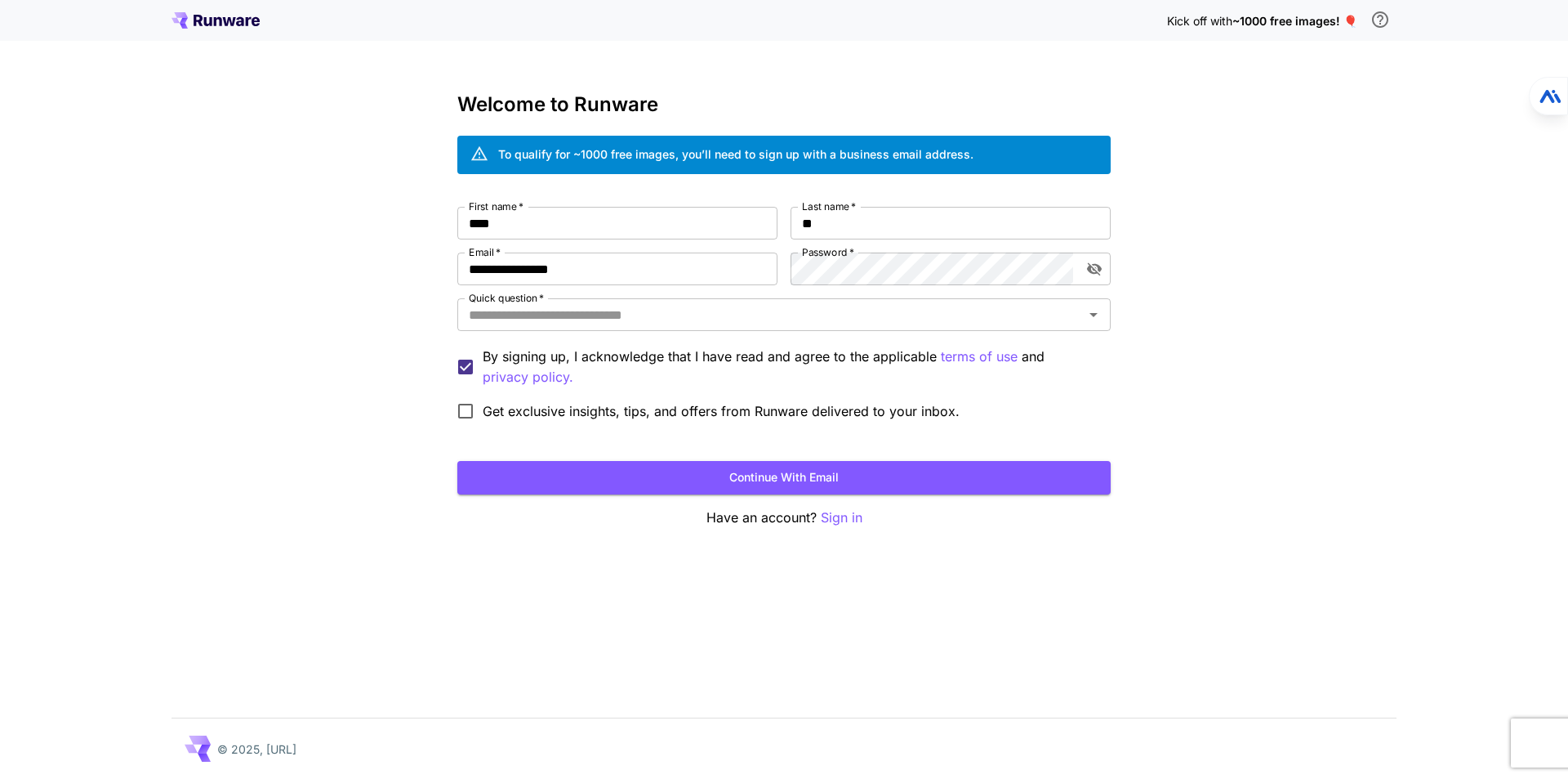
click at [1200, 265] on div "**********" at bounding box center [784, 390] width 1568 height 779
click at [1094, 272] on icon "toggle password visibility" at bounding box center [1094, 269] width 16 height 16
click at [1095, 272] on icon "toggle password visibility" at bounding box center [1094, 269] width 16 height 16
click at [1199, 272] on div "**********" at bounding box center [784, 390] width 1568 height 779
click at [562, 315] on input "Quick question   *" at bounding box center [771, 314] width 617 height 23
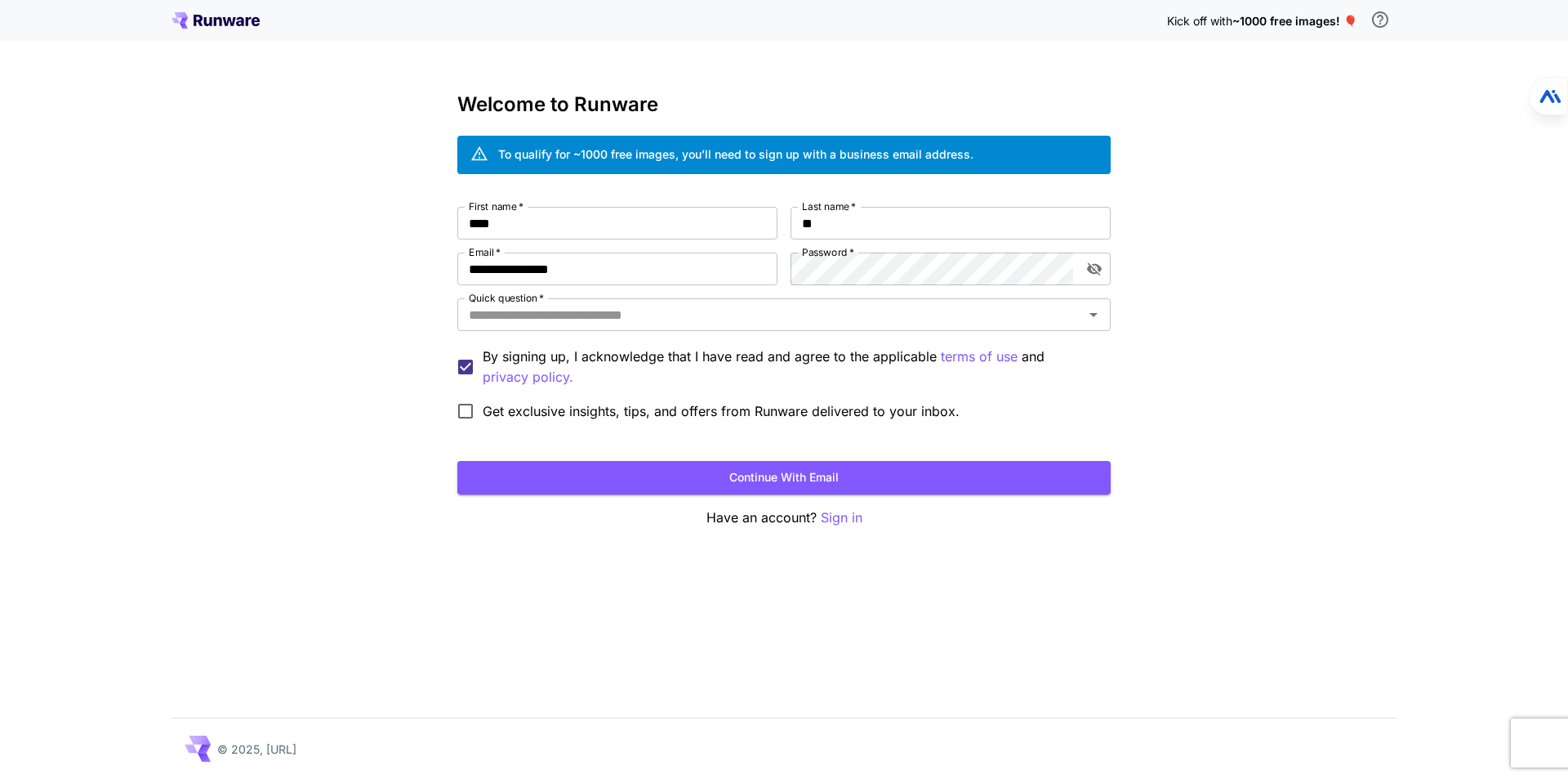
click at [340, 367] on div "**********" at bounding box center [784, 390] width 1568 height 779
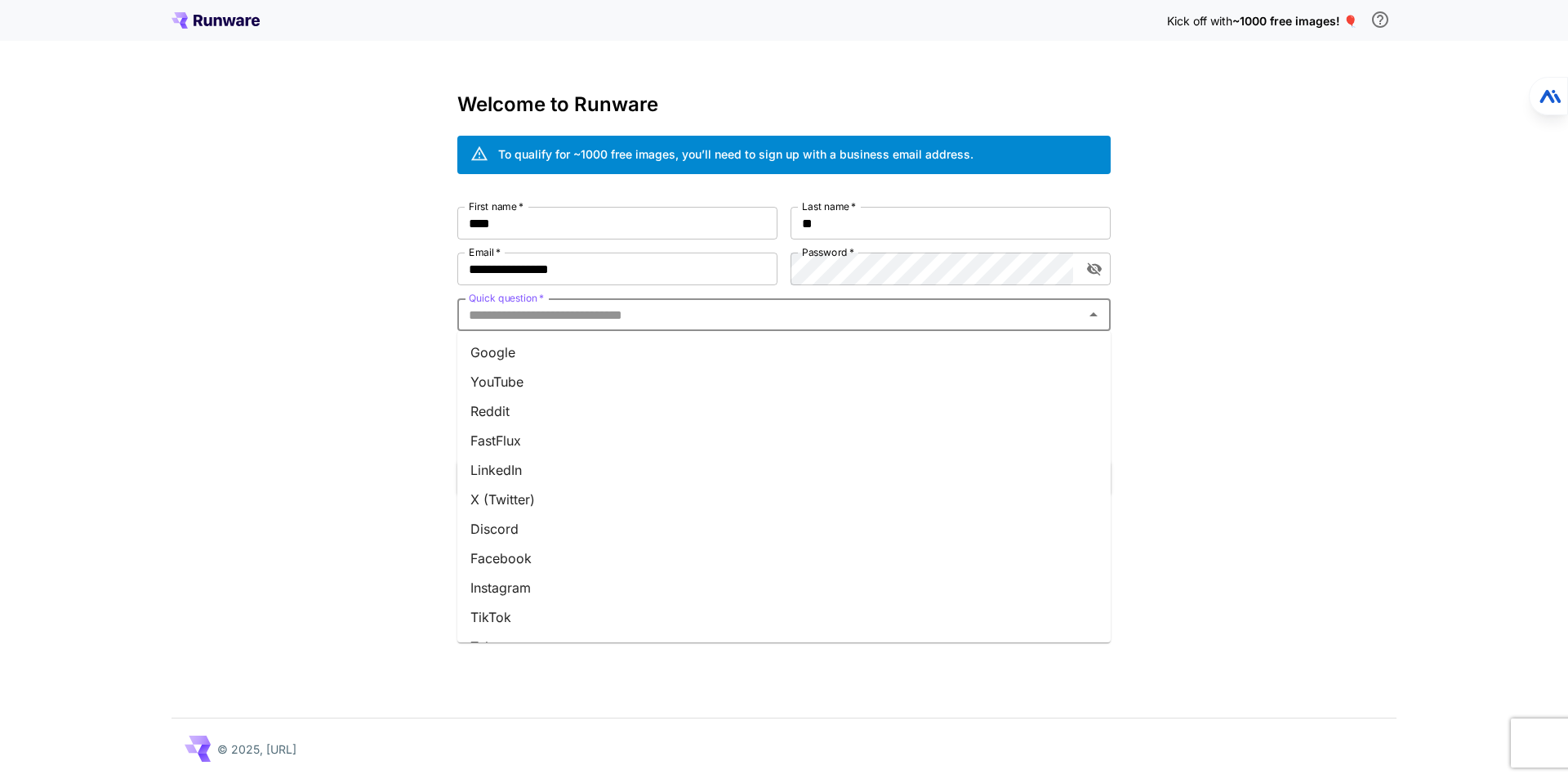
click at [541, 314] on input "Quick question   *" at bounding box center [771, 314] width 617 height 23
click at [568, 349] on li "Google" at bounding box center [784, 352] width 654 height 29
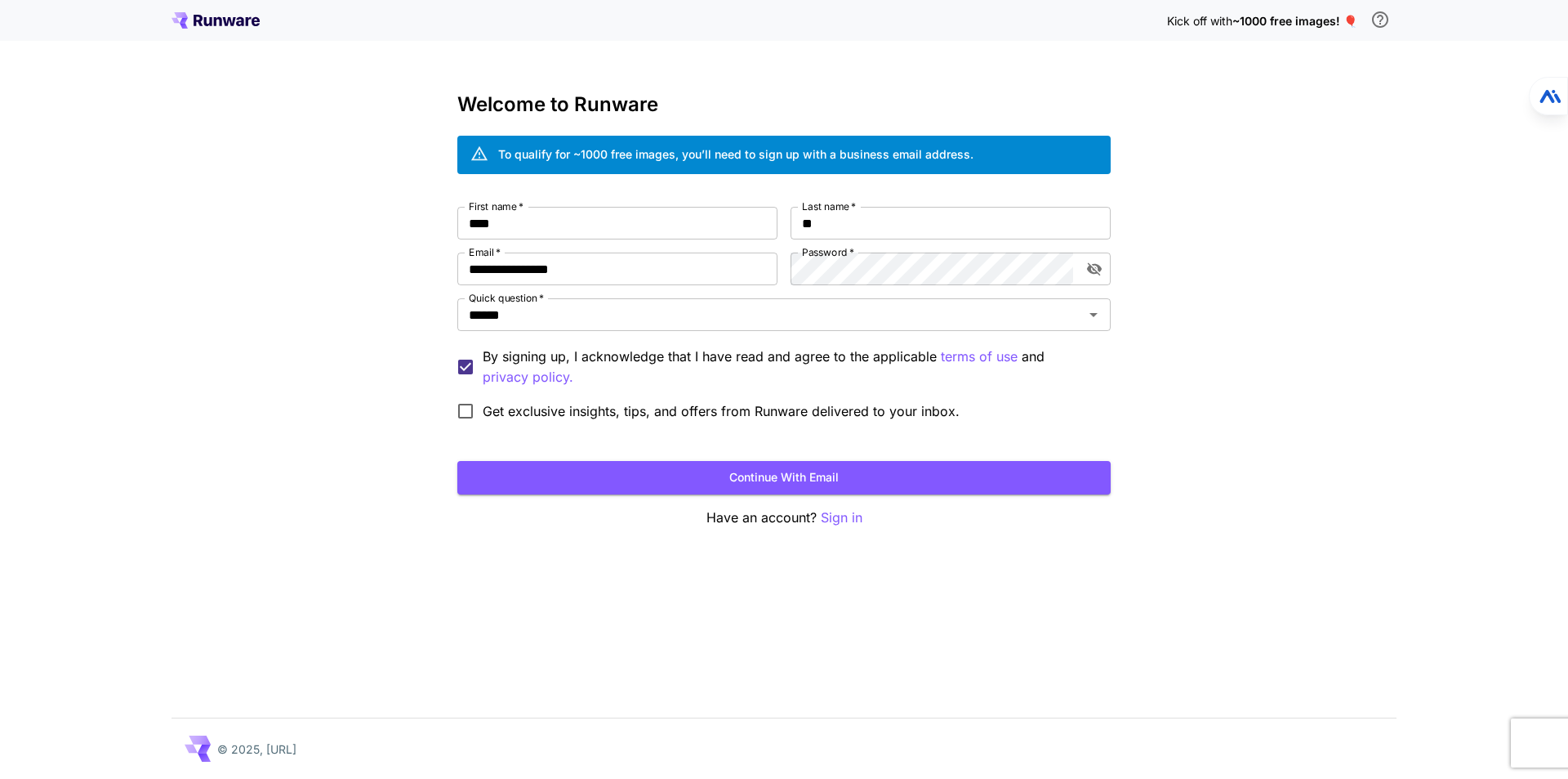
click at [673, 593] on div "**********" at bounding box center [784, 390] width 1568 height 779
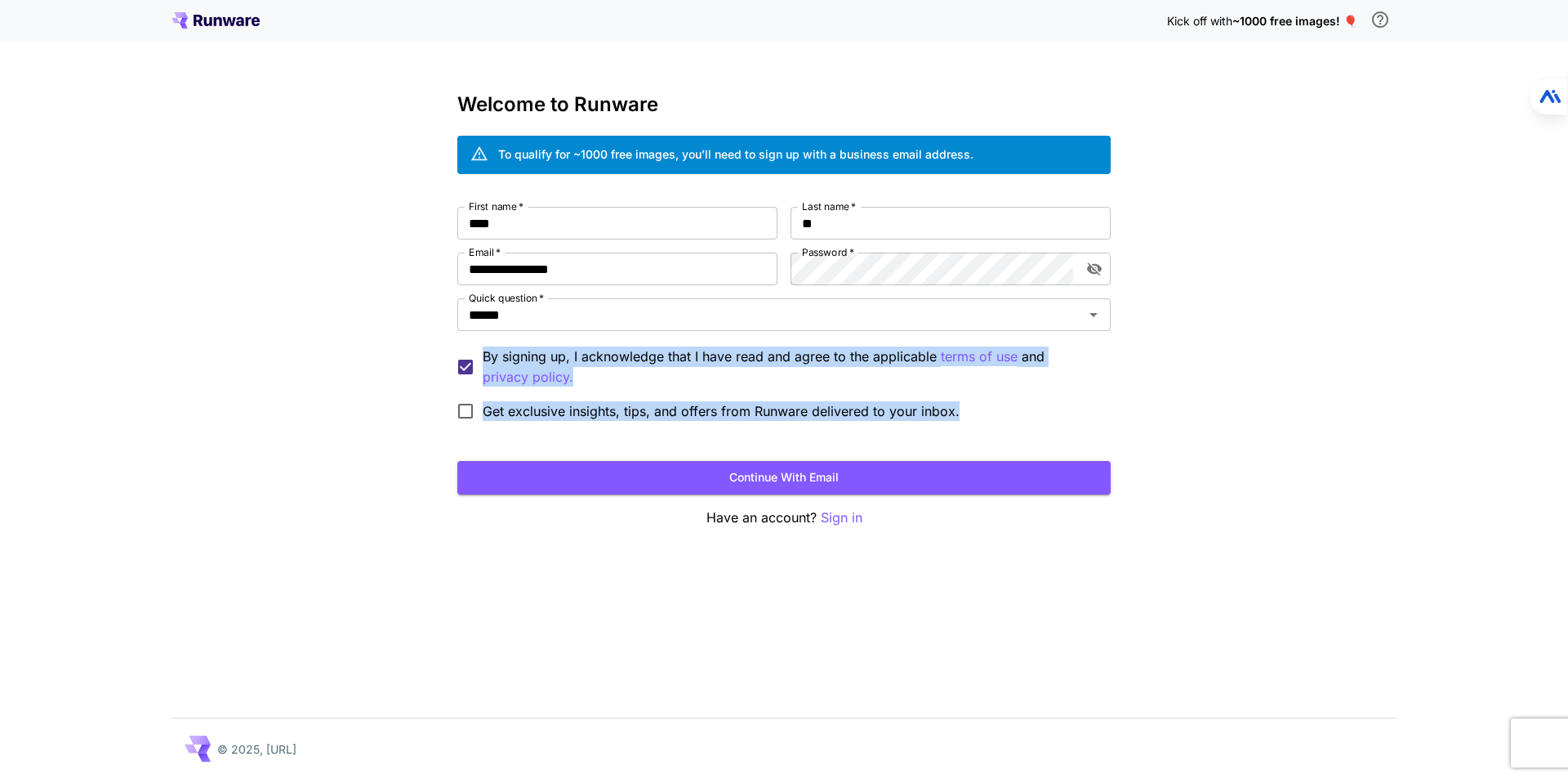
drag, startPoint x: 971, startPoint y: 412, endPoint x: 484, endPoint y: 351, distance: 490.8
click at [484, 351] on div "**********" at bounding box center [784, 317] width 654 height 222
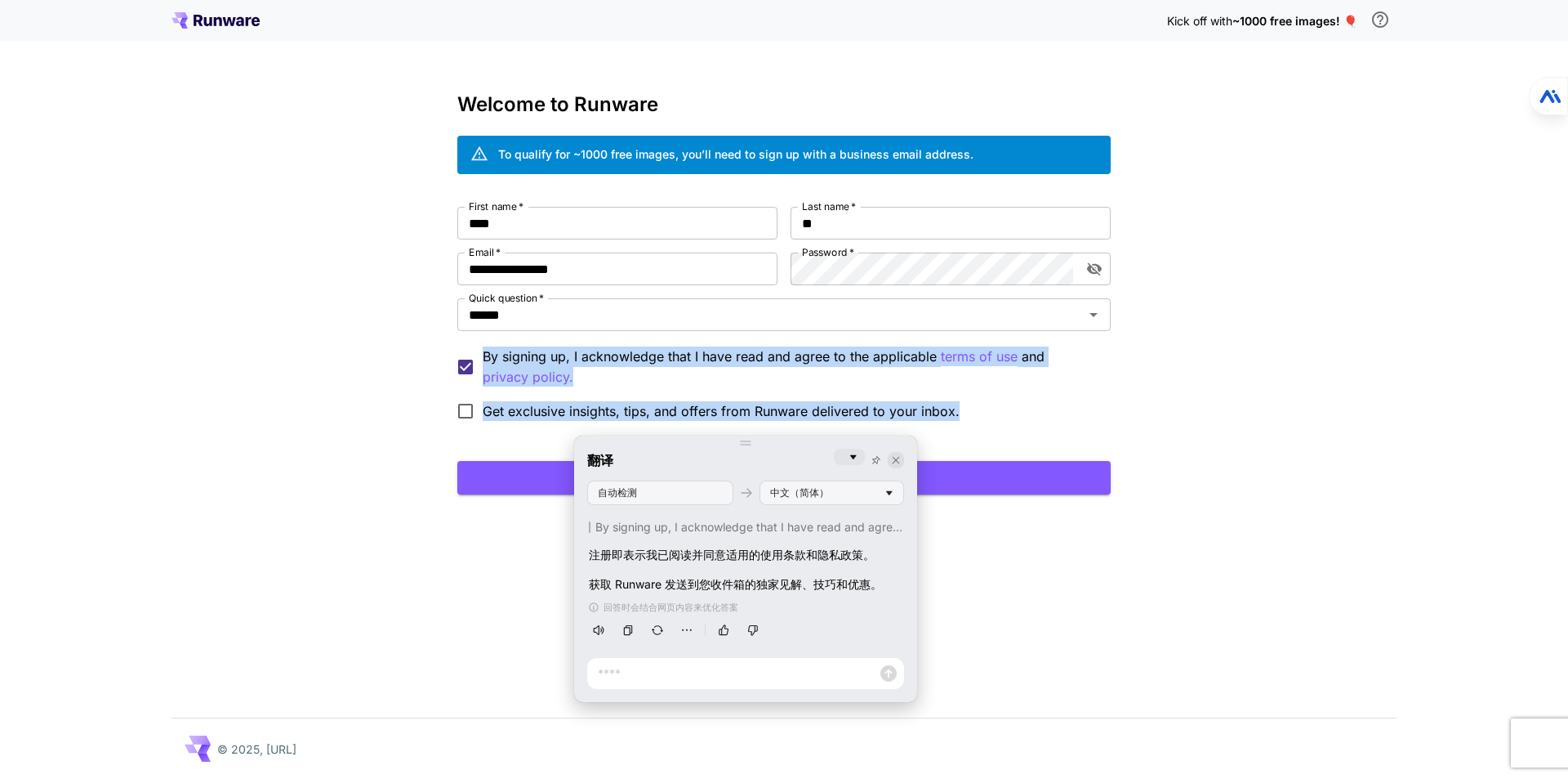
click at [895, 459] on icon at bounding box center [896, 459] width 7 height 7
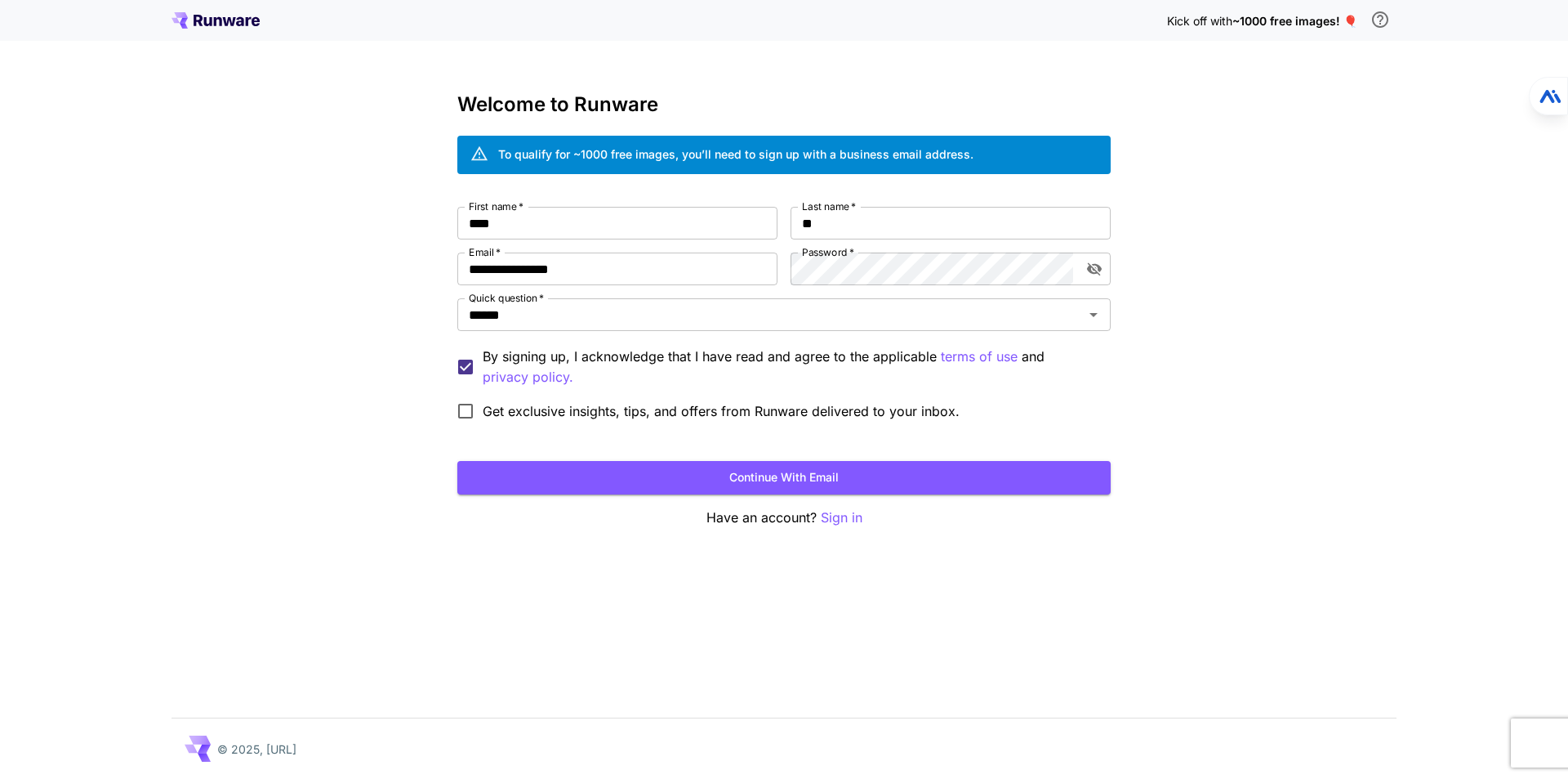
click at [615, 565] on div "**********" at bounding box center [784, 390] width 1568 height 779
click at [1096, 397] on div "Get exclusive insights, tips, and offers from Runware delivered to your inbox." at bounding box center [784, 411] width 654 height 34
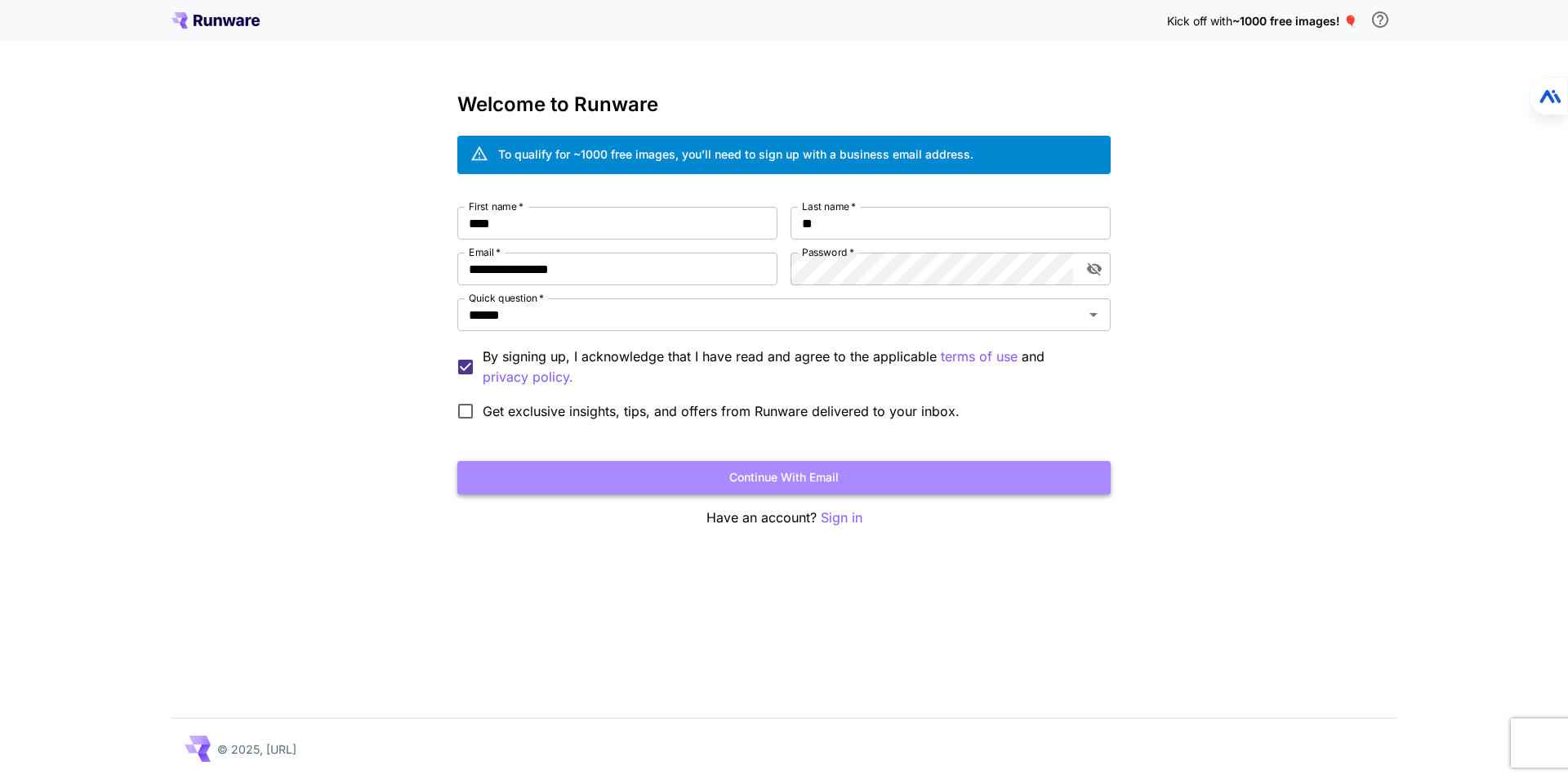
click at [820, 471] on button "Continue with email" at bounding box center [784, 477] width 654 height 34
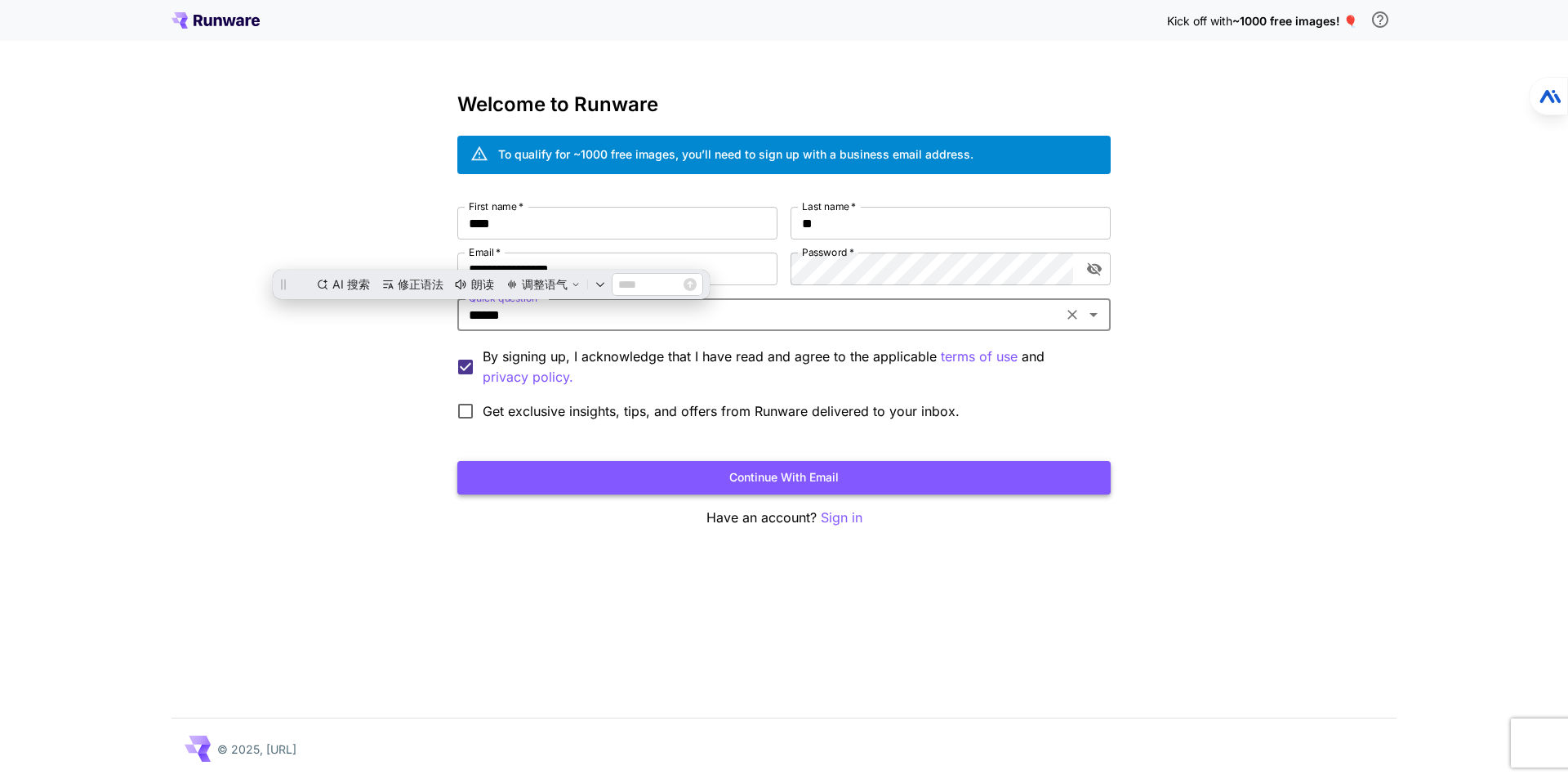
click at [843, 466] on button "Continue with email" at bounding box center [784, 477] width 654 height 34
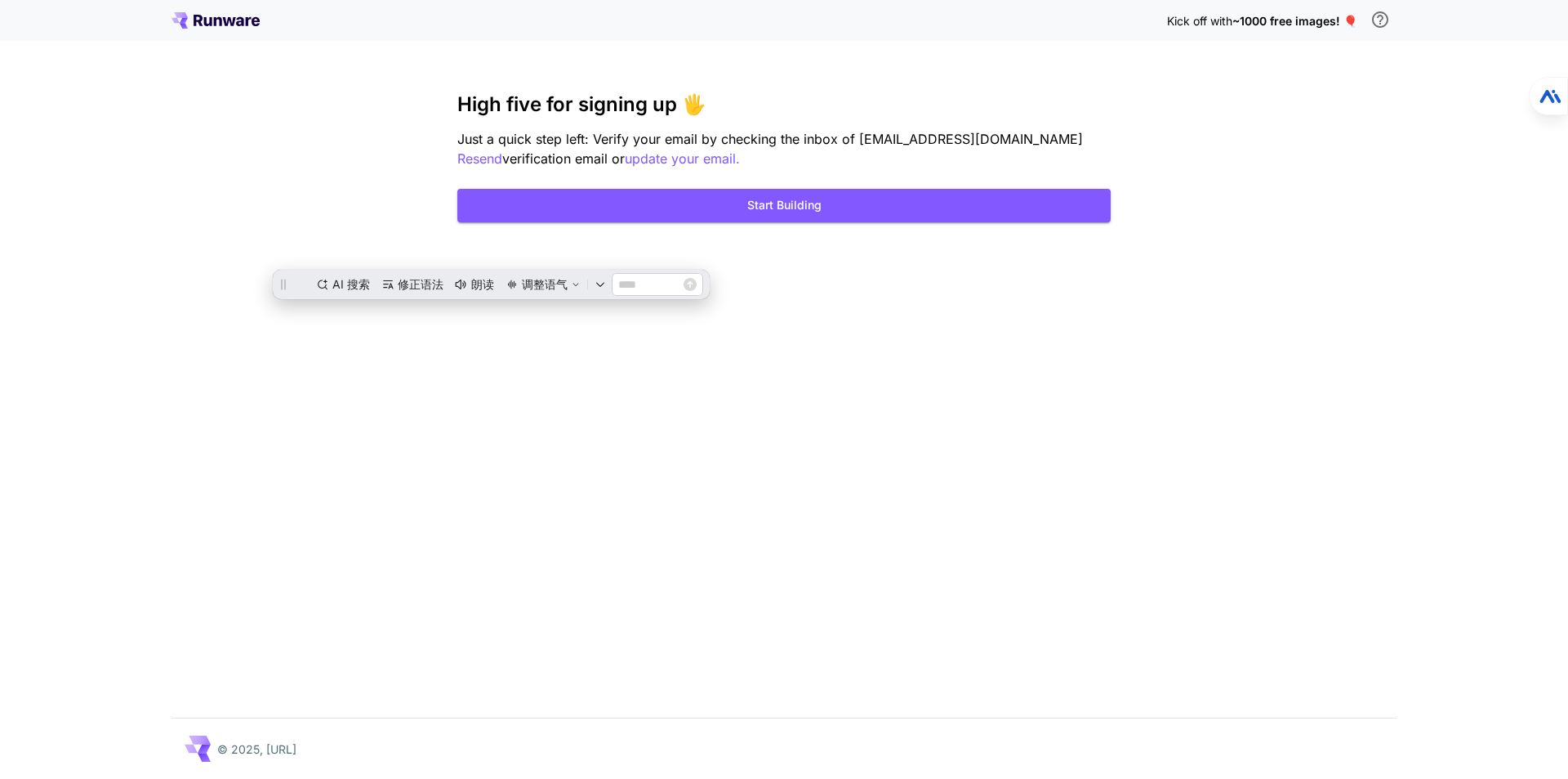
click at [229, 242] on div "Kick off with ~1000 free images! 🎈 High five for signing up 🖐️ Just a quick ste…" at bounding box center [784, 390] width 1568 height 779
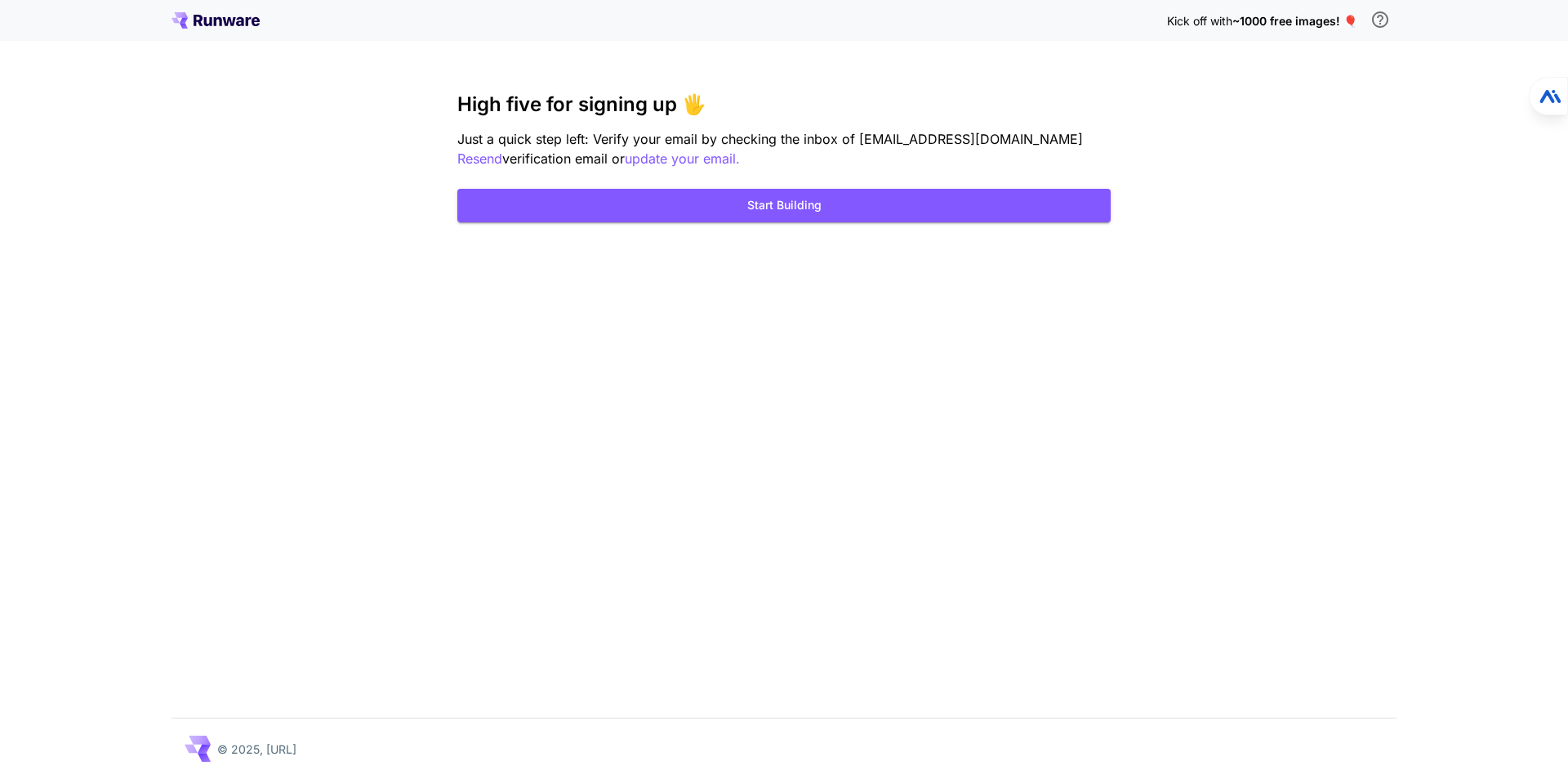
click at [833, 301] on div "Kick off with ~1000 free images! 🎈 High five for signing up 🖐️ Just a quick ste…" at bounding box center [784, 390] width 1568 height 779
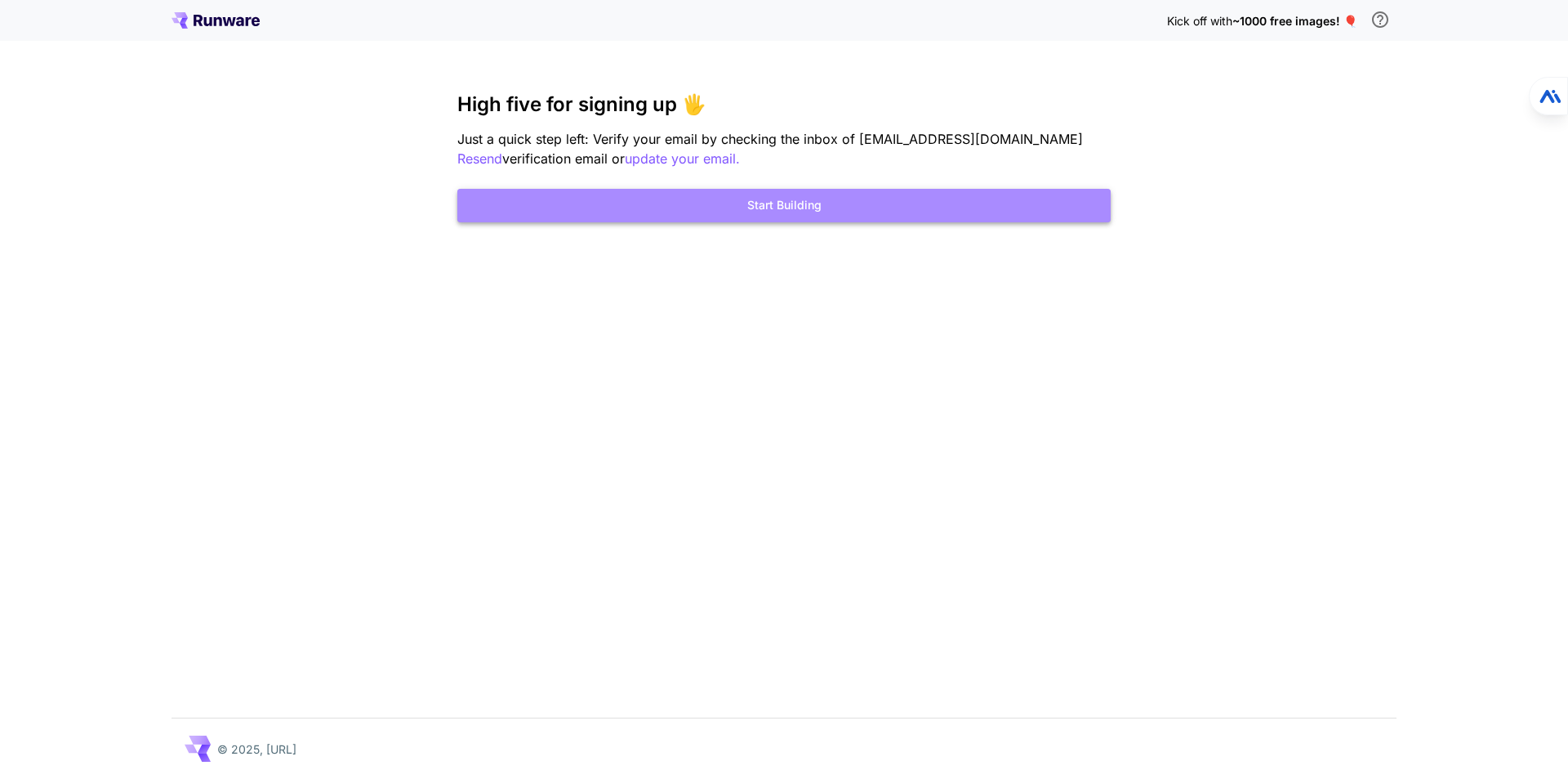
click at [803, 205] on button "Start Building" at bounding box center [784, 205] width 654 height 34
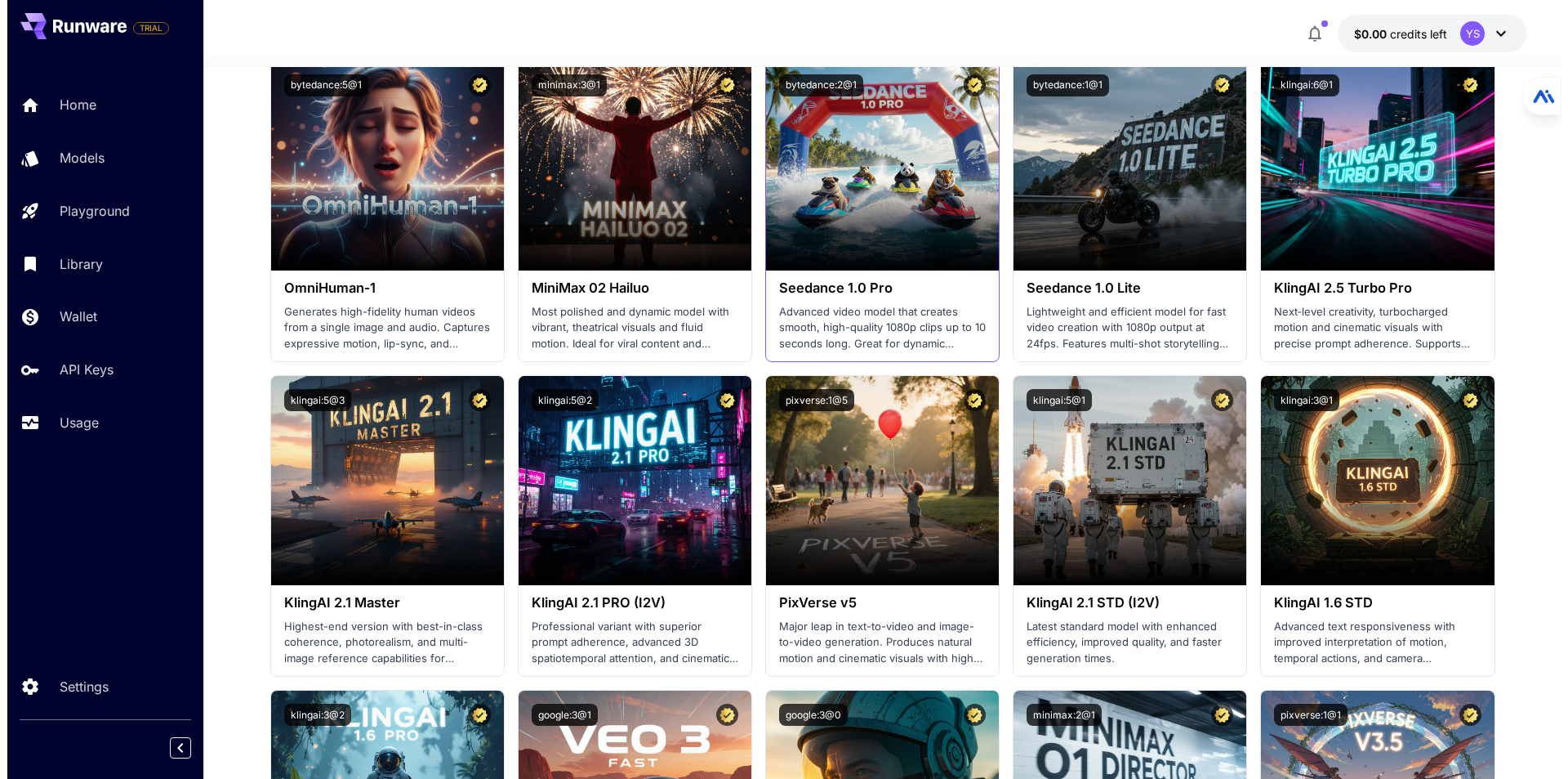
scroll to position [654, 0]
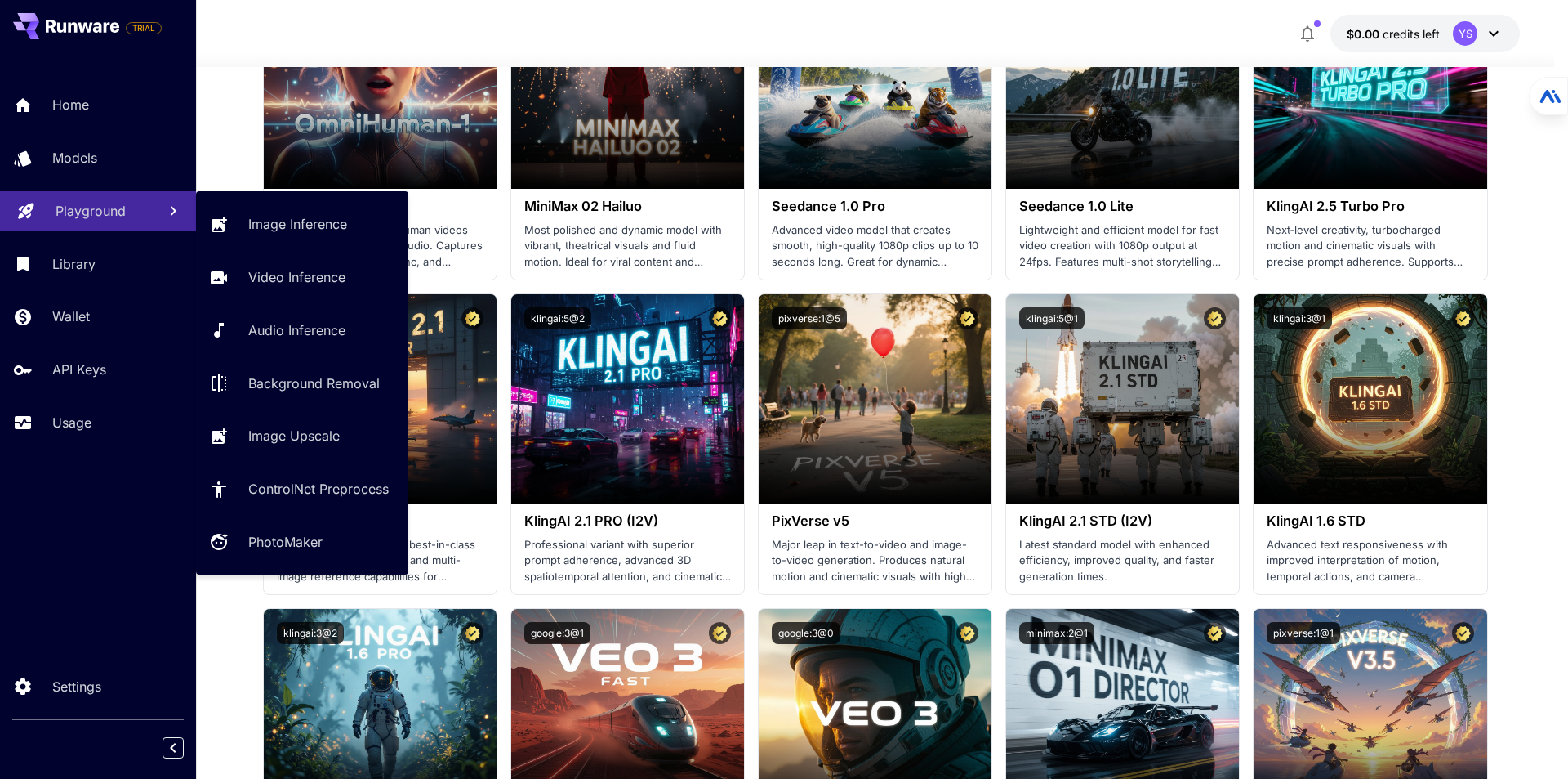
click at [84, 202] on p "Playground" at bounding box center [91, 211] width 70 height 20
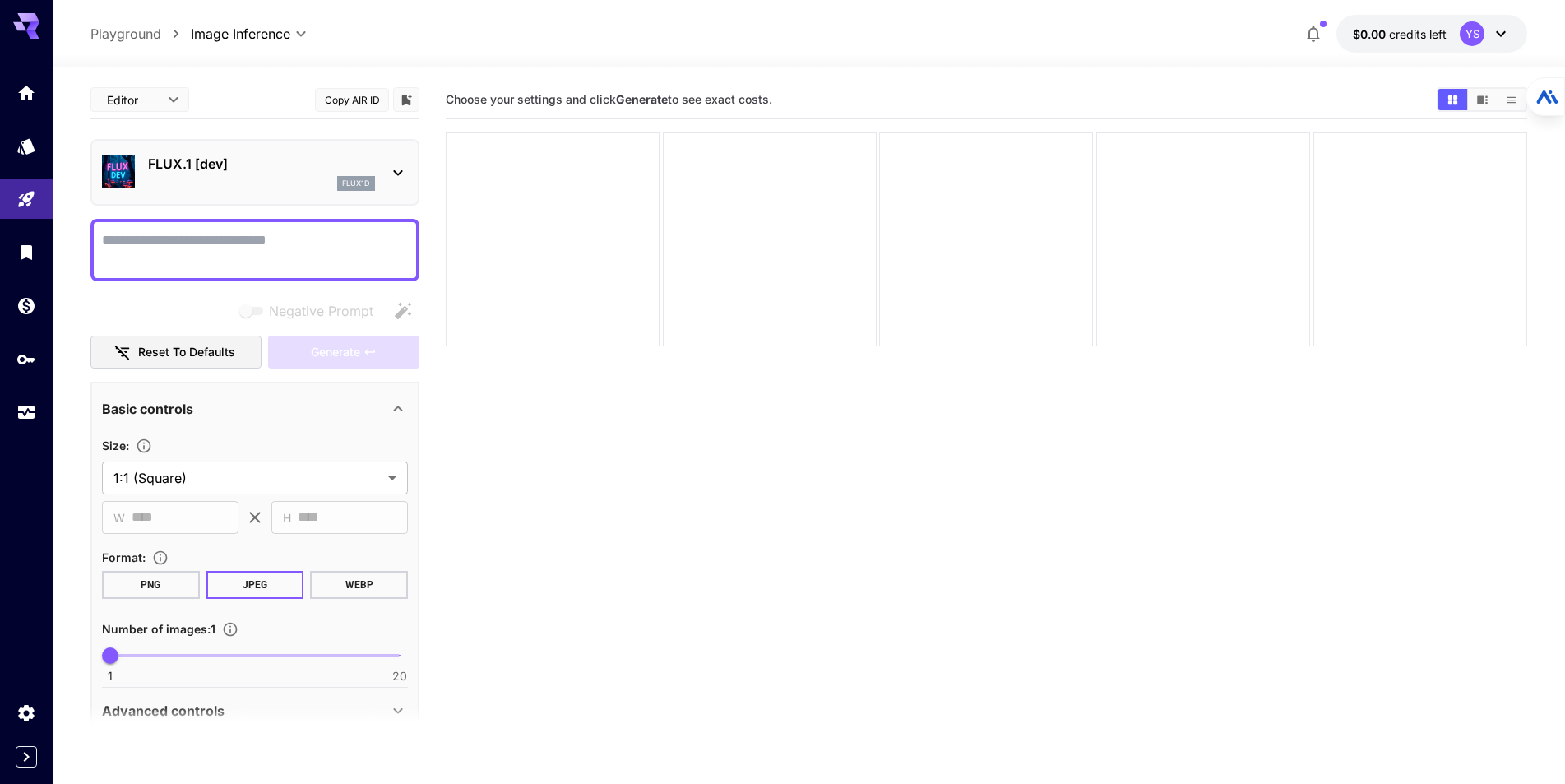
click at [650, 453] on section "Choose your settings and click Generate to see exact costs." at bounding box center [986, 473] width 1081 height 784
click at [395, 168] on icon at bounding box center [398, 173] width 20 height 20
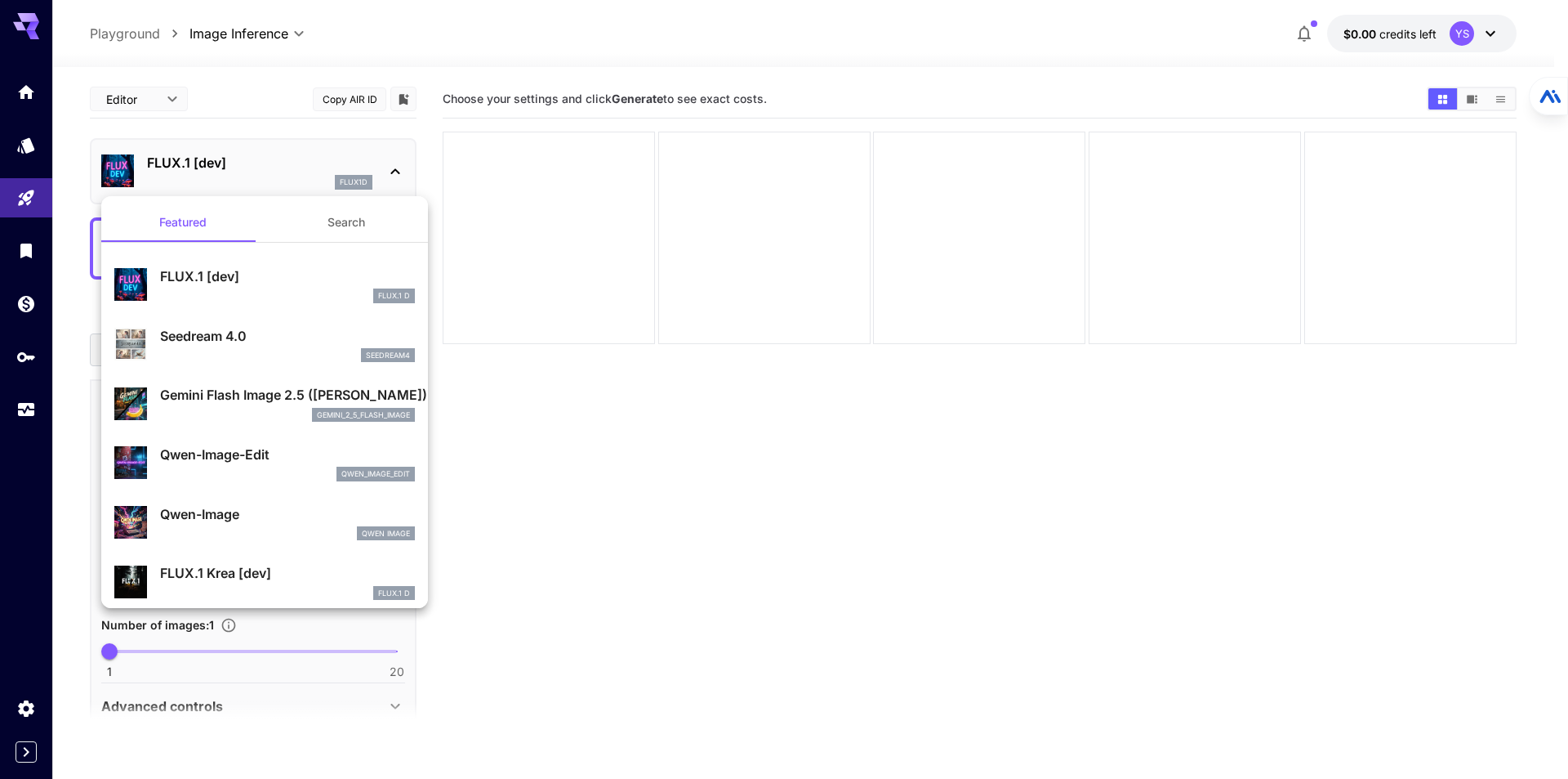
click at [661, 532] on div at bounding box center [784, 390] width 1568 height 779
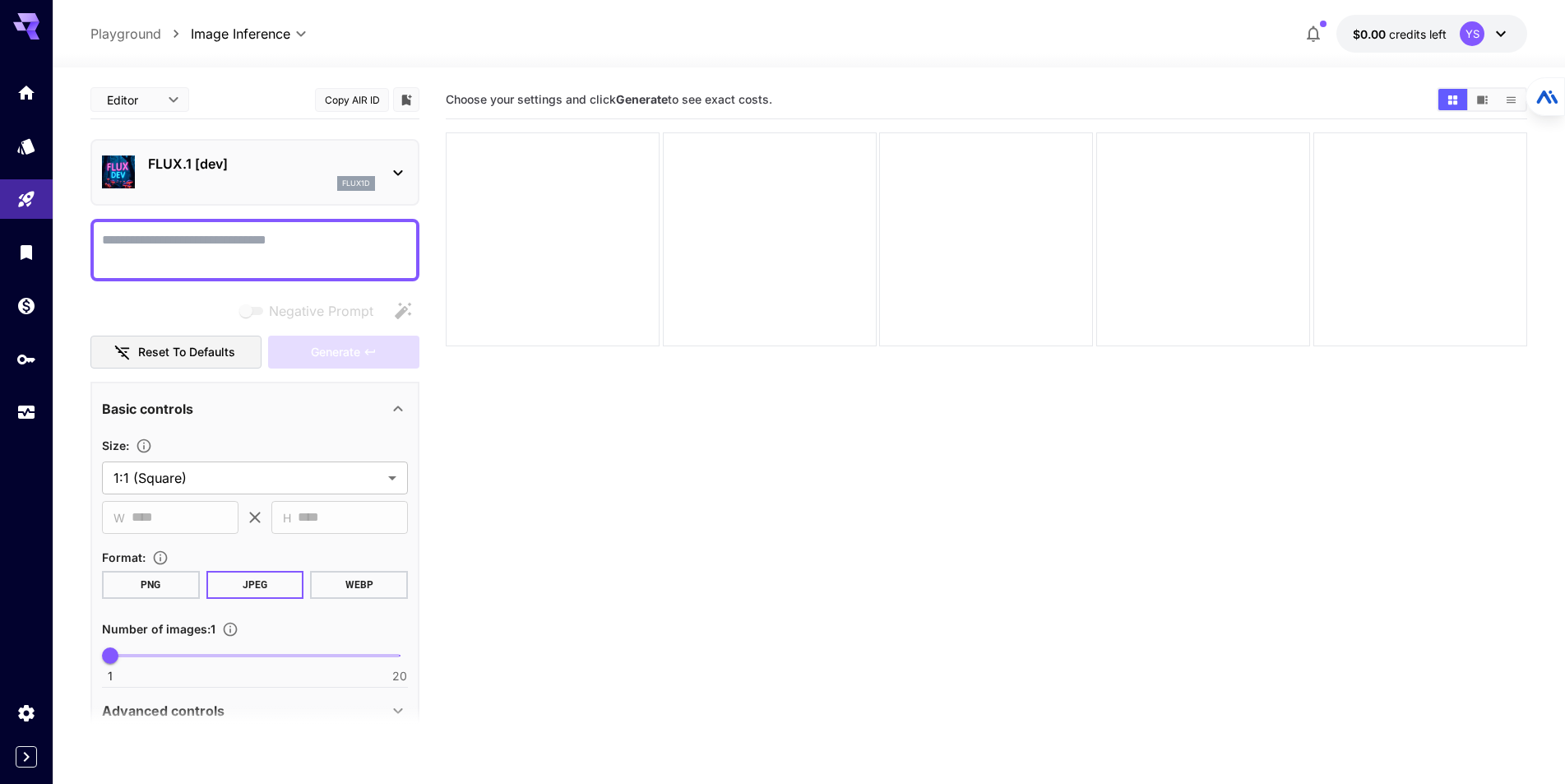
click at [219, 264] on textarea "Negative Prompt" at bounding box center [255, 250] width 306 height 40
click at [358, 357] on div "Generate" at bounding box center [344, 352] width 152 height 34
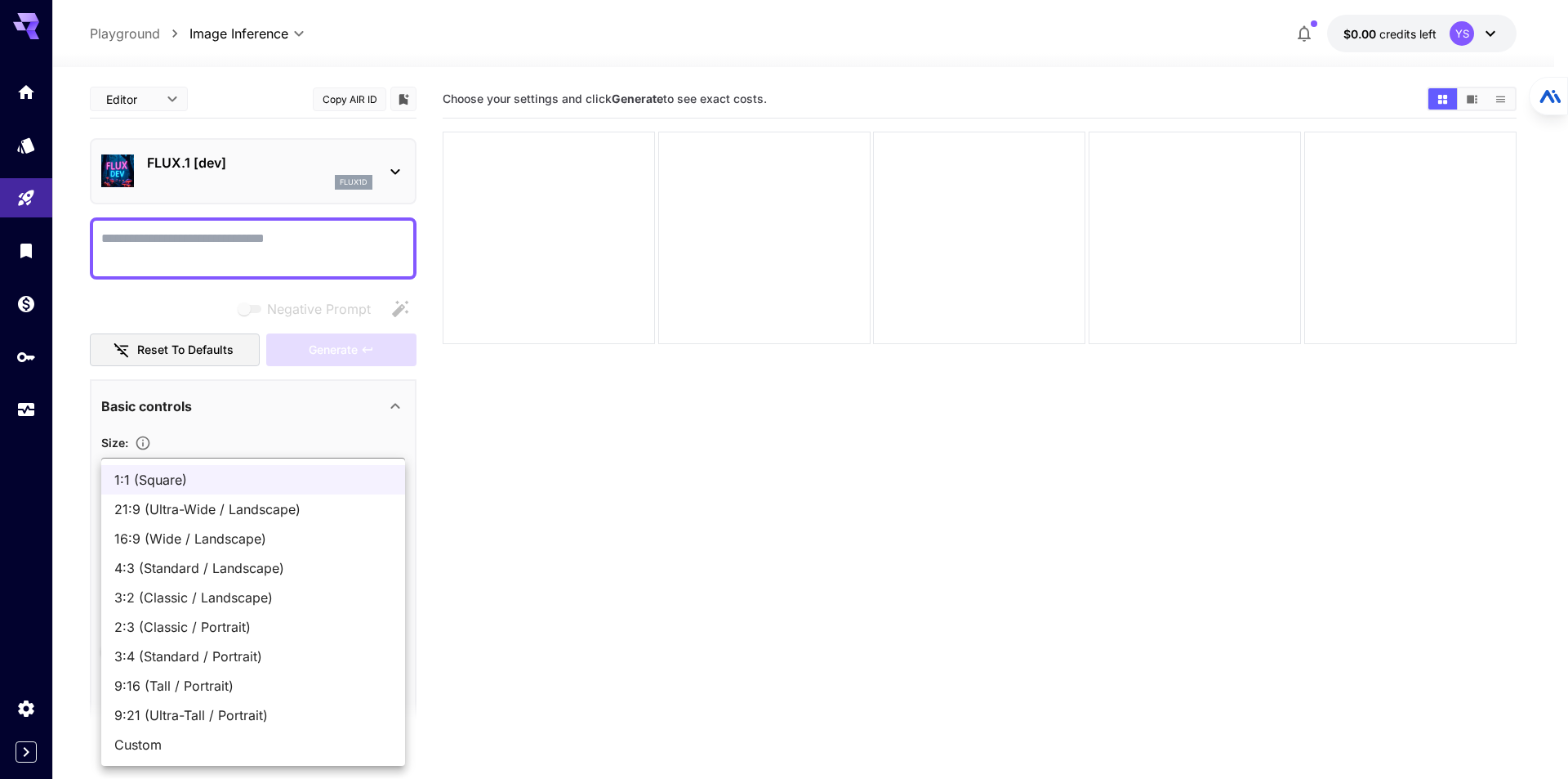
click at [295, 477] on body "**********" at bounding box center [784, 453] width 1568 height 907
click at [295, 477] on span "1:1 (Square)" at bounding box center [254, 480] width 278 height 20
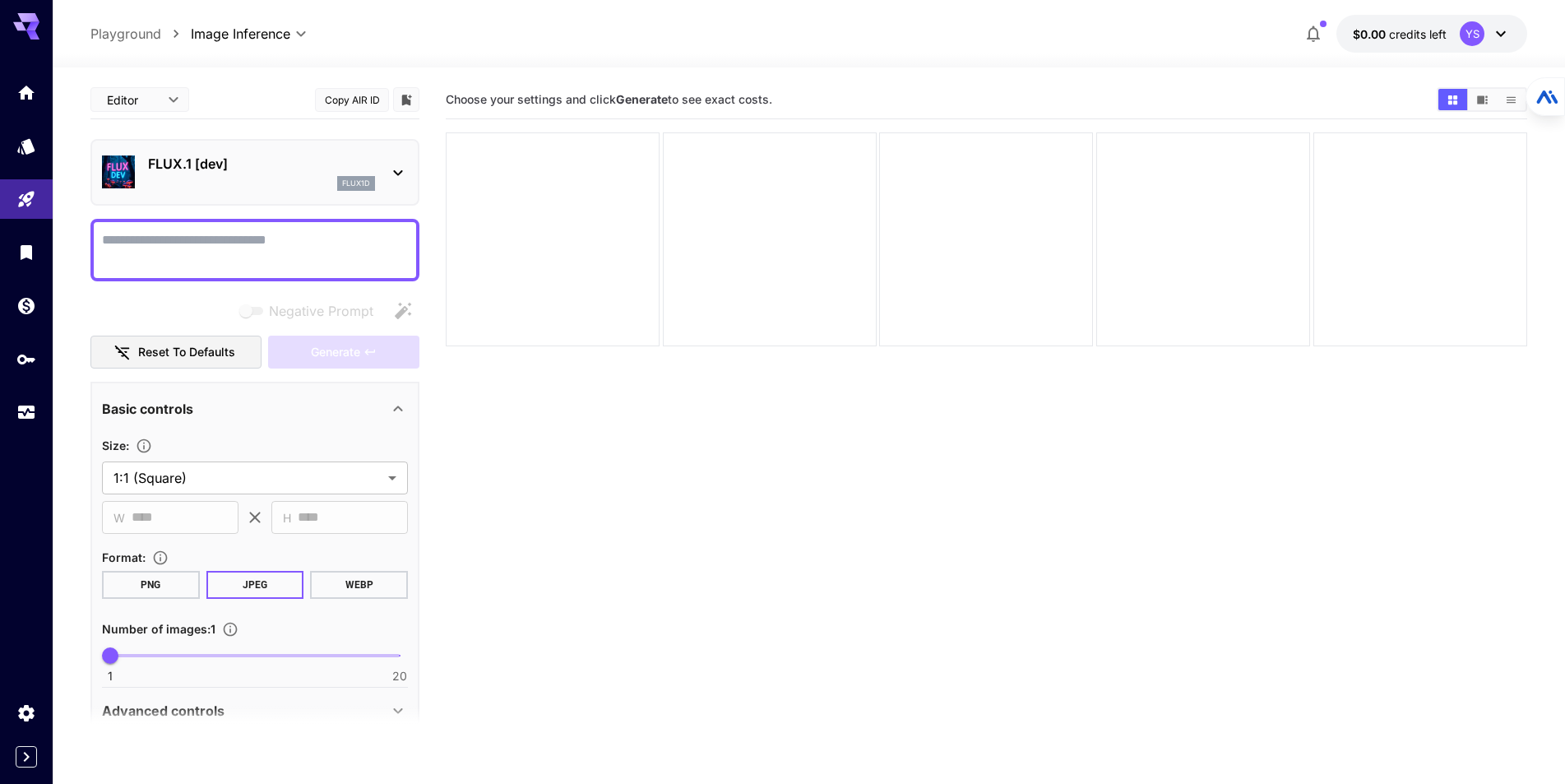
click at [325, 534] on div "**********" at bounding box center [255, 558] width 306 height 247
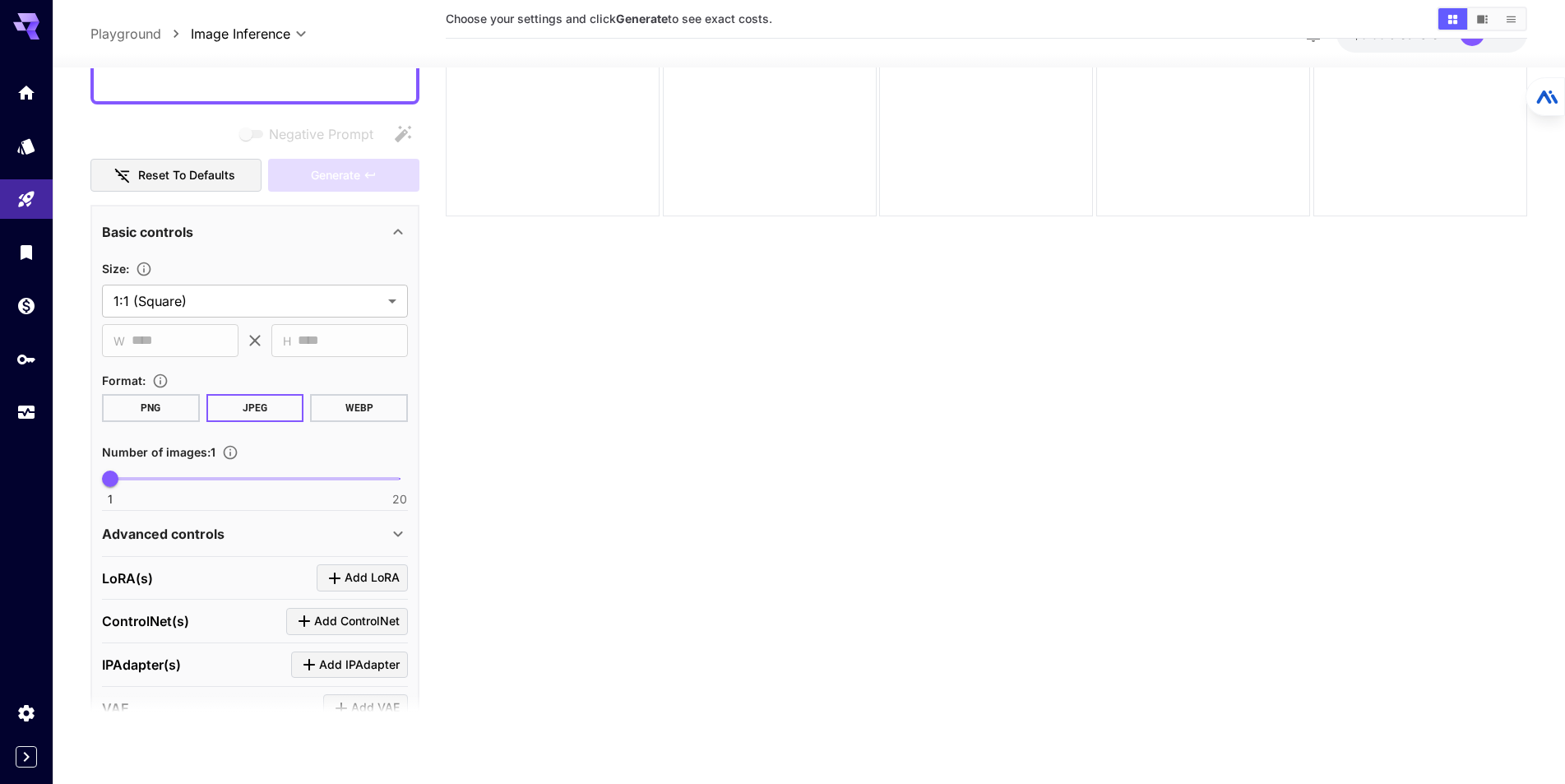
scroll to position [338, 0]
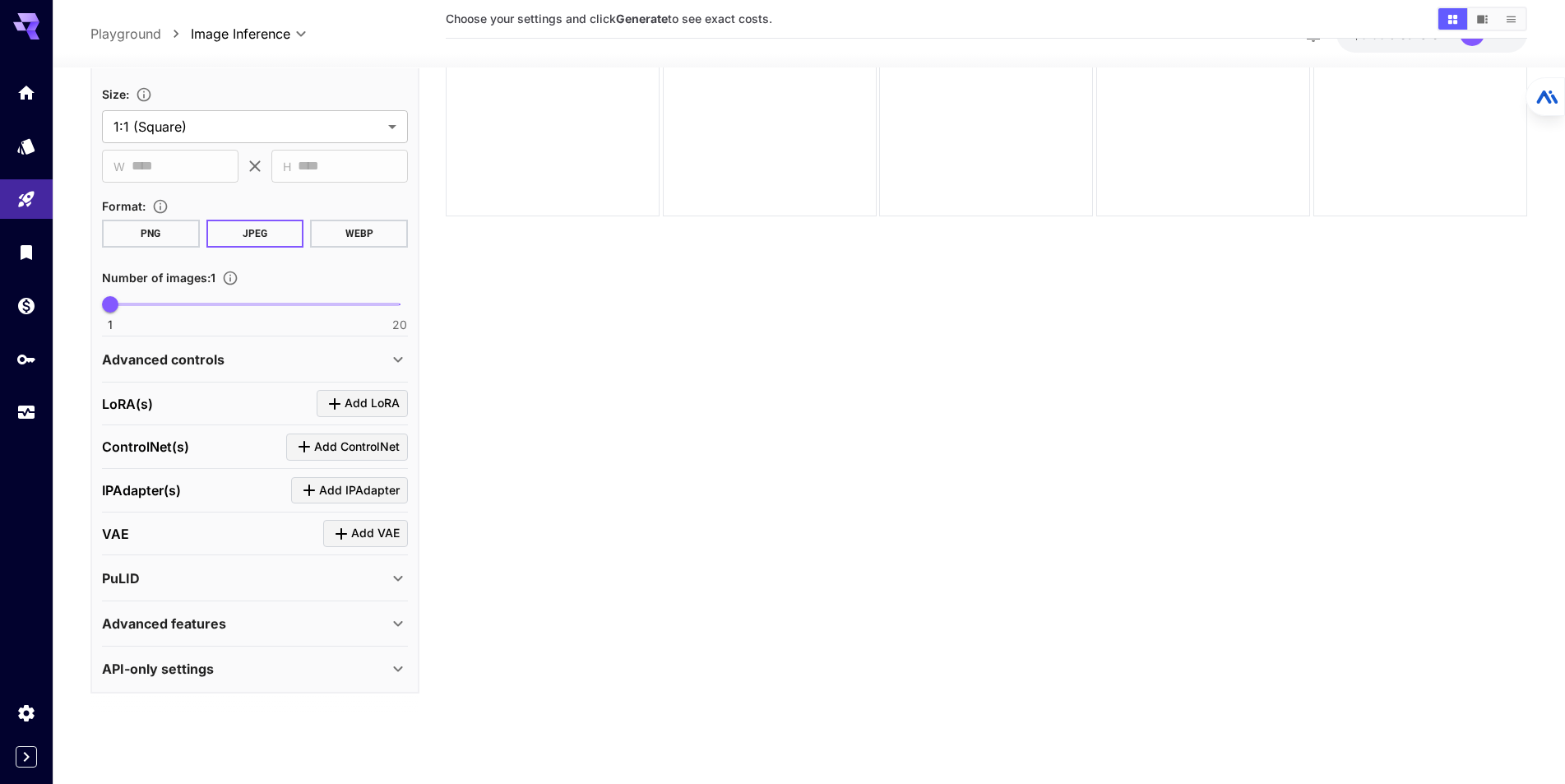
click at [370, 348] on div "Advanced controls" at bounding box center [255, 359] width 306 height 40
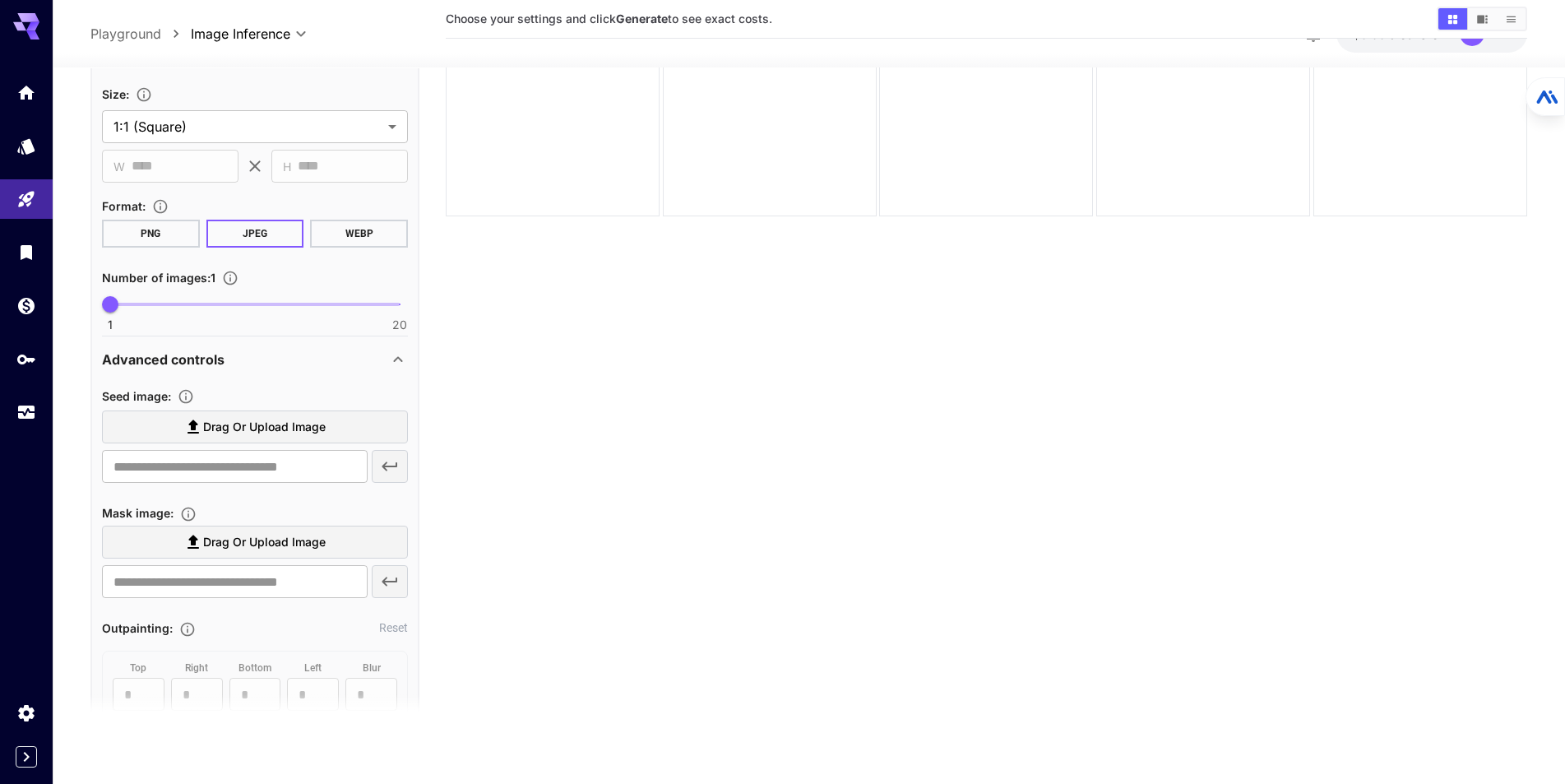
click at [396, 366] on icon at bounding box center [398, 359] width 20 height 20
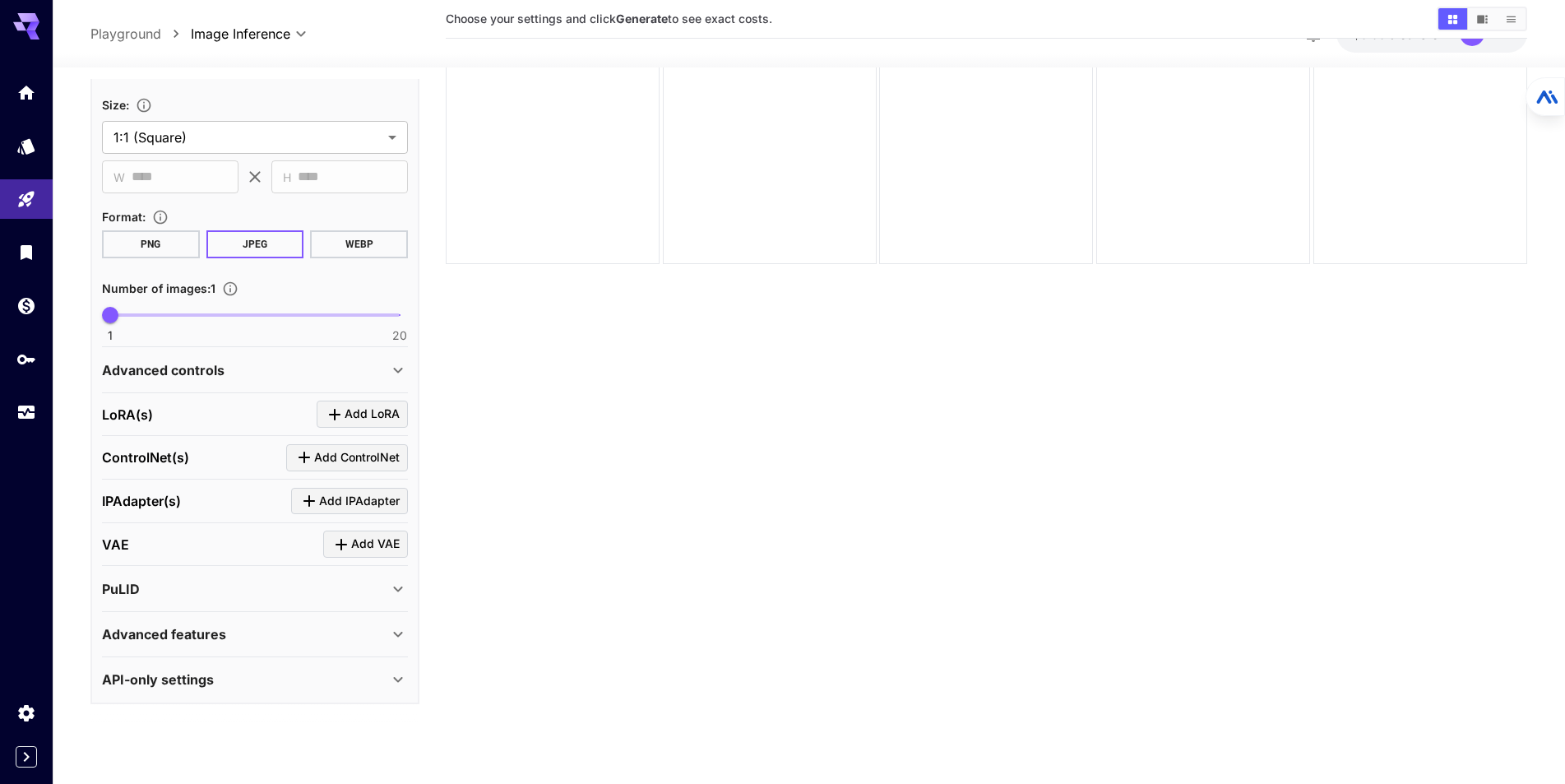
scroll to position [130, 0]
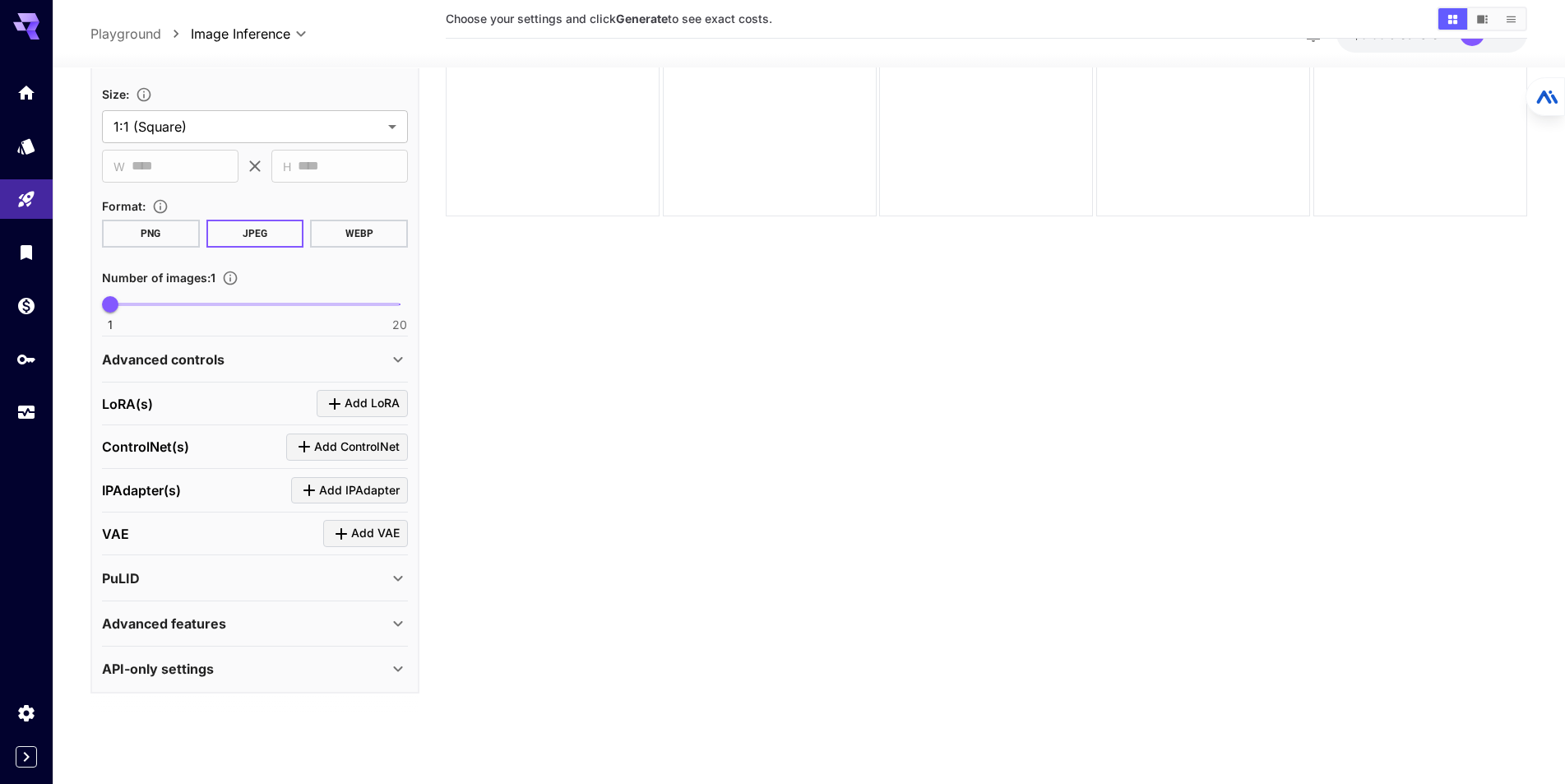
click at [281, 670] on div "API-only settings" at bounding box center [245, 669] width 287 height 20
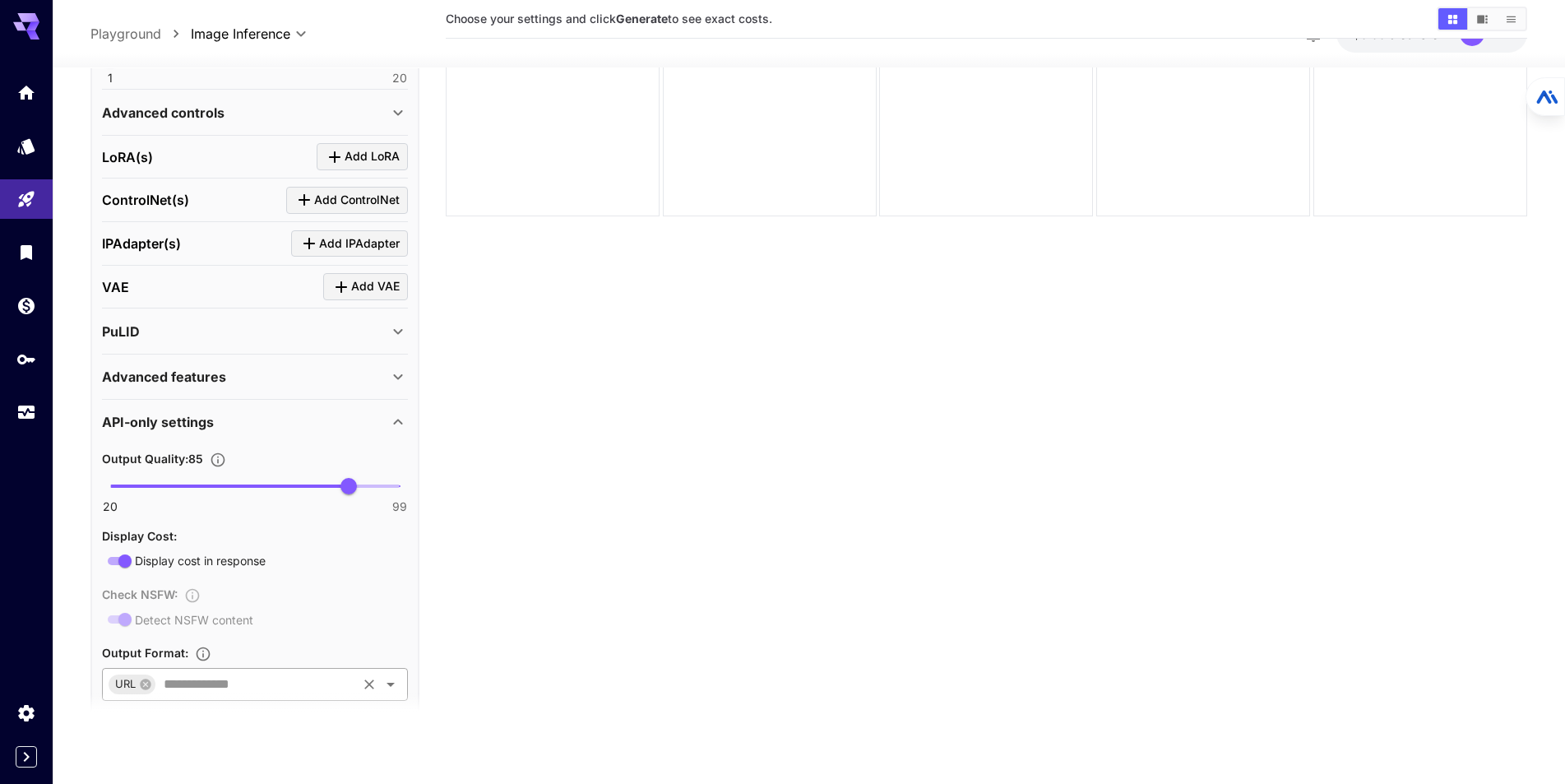
scroll to position [694, 0]
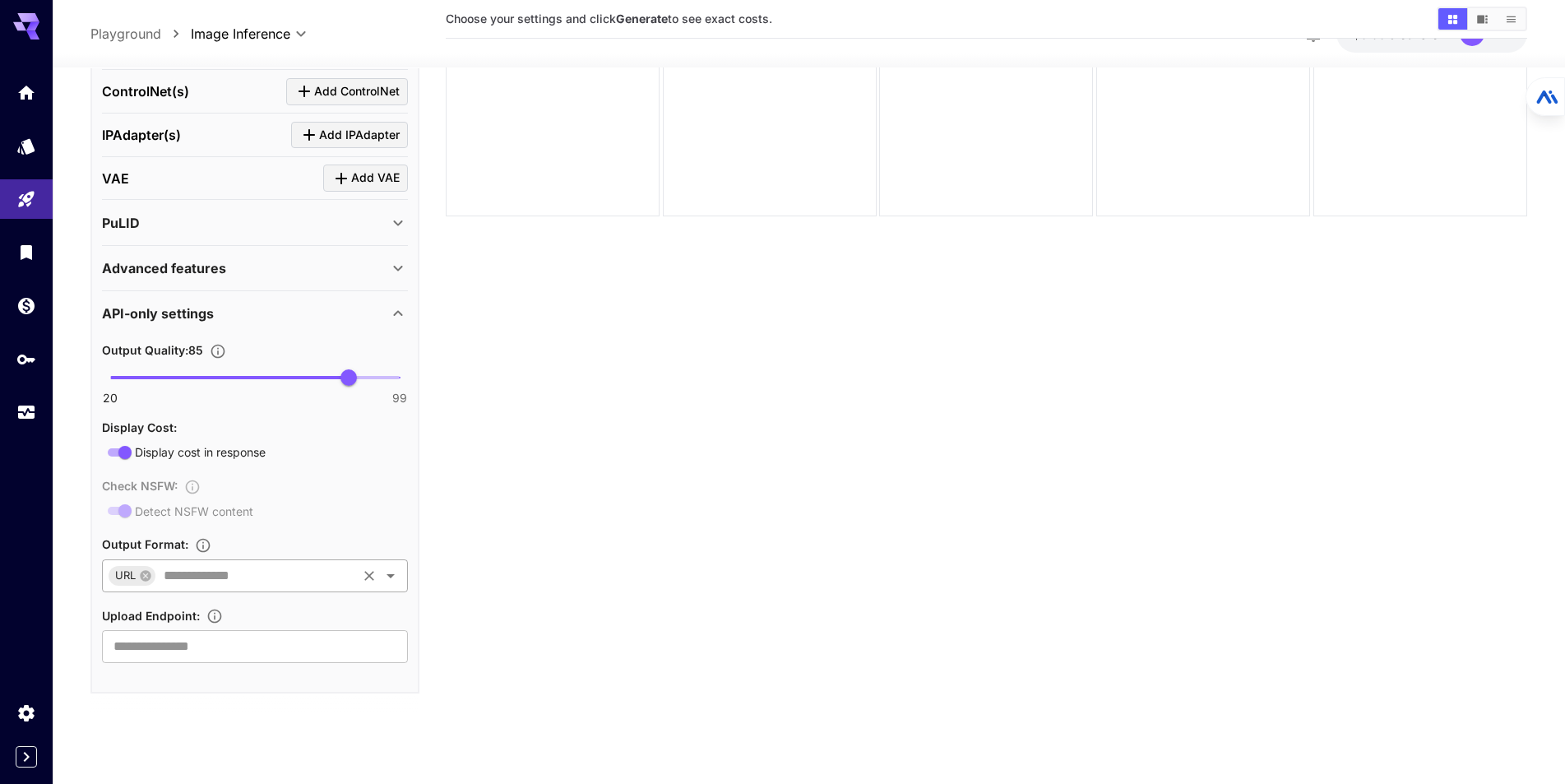
click at [276, 569] on input "text" at bounding box center [256, 575] width 198 height 23
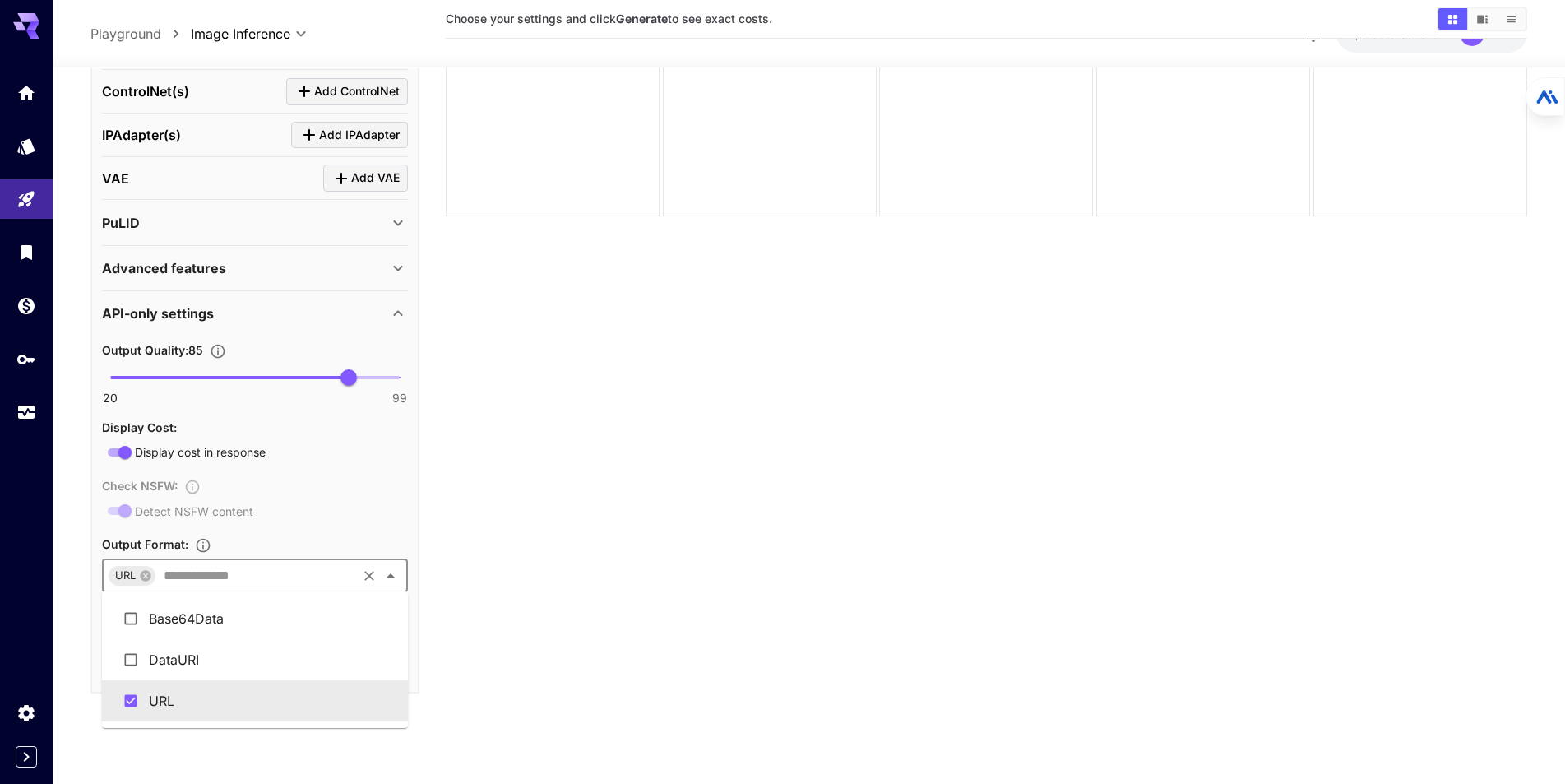
click at [192, 698] on li "URL" at bounding box center [255, 701] width 306 height 41
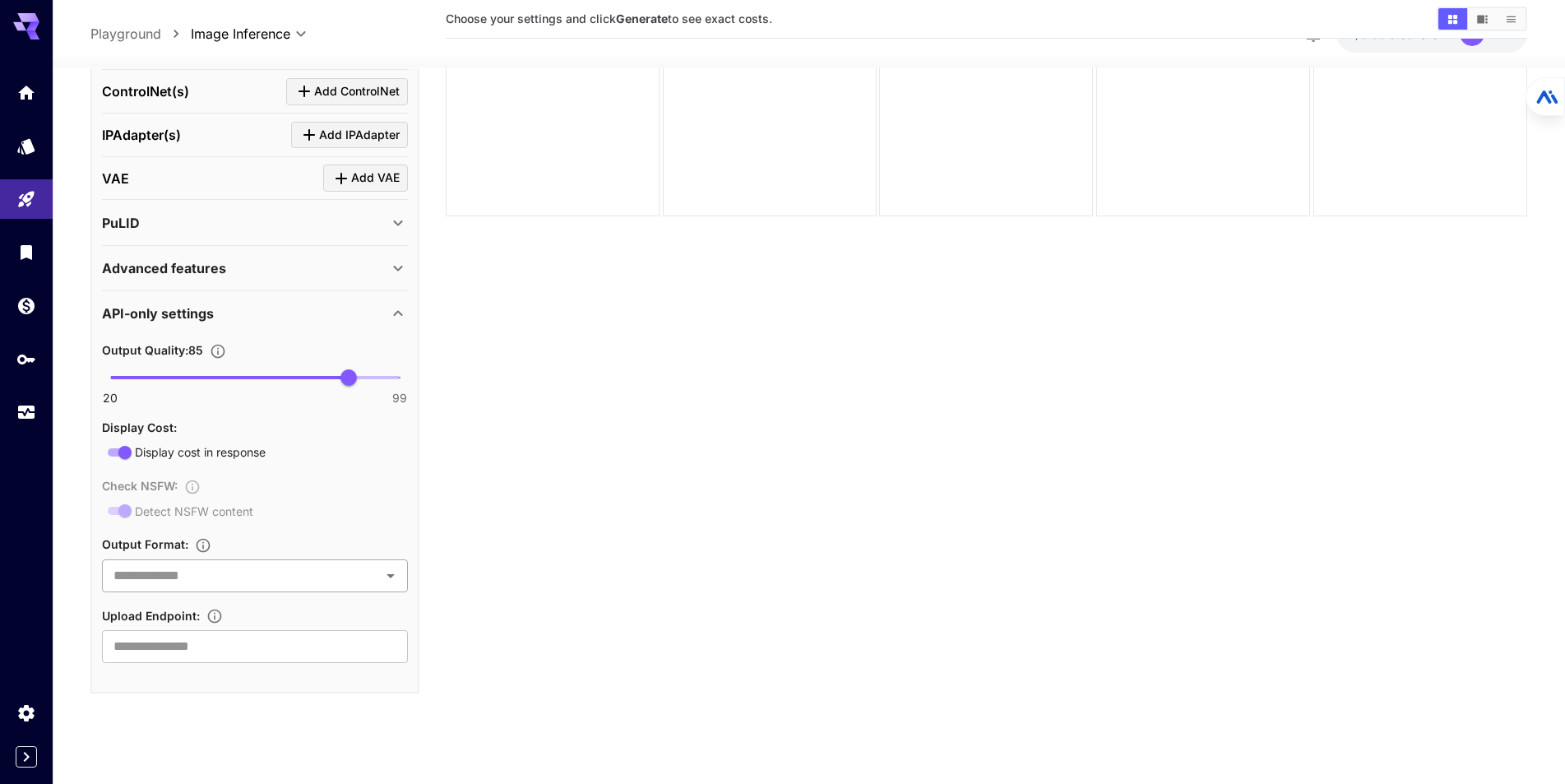
click at [312, 574] on input "text" at bounding box center [241, 575] width 269 height 23
click at [184, 702] on li "URL" at bounding box center [255, 701] width 306 height 41
click at [307, 651] on input "text" at bounding box center [255, 646] width 306 height 33
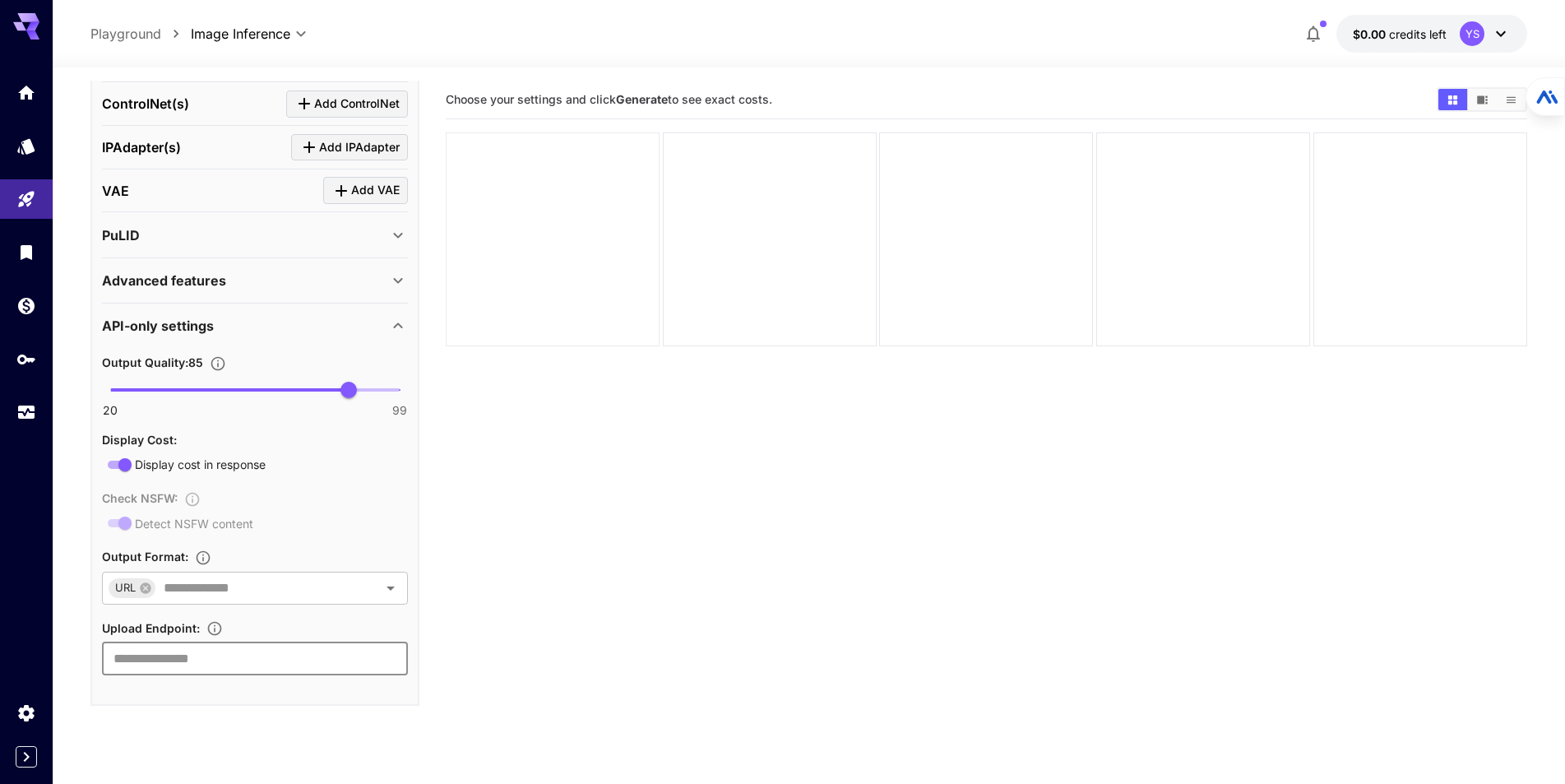
click at [553, 247] on div at bounding box center [553, 240] width 214 height 214
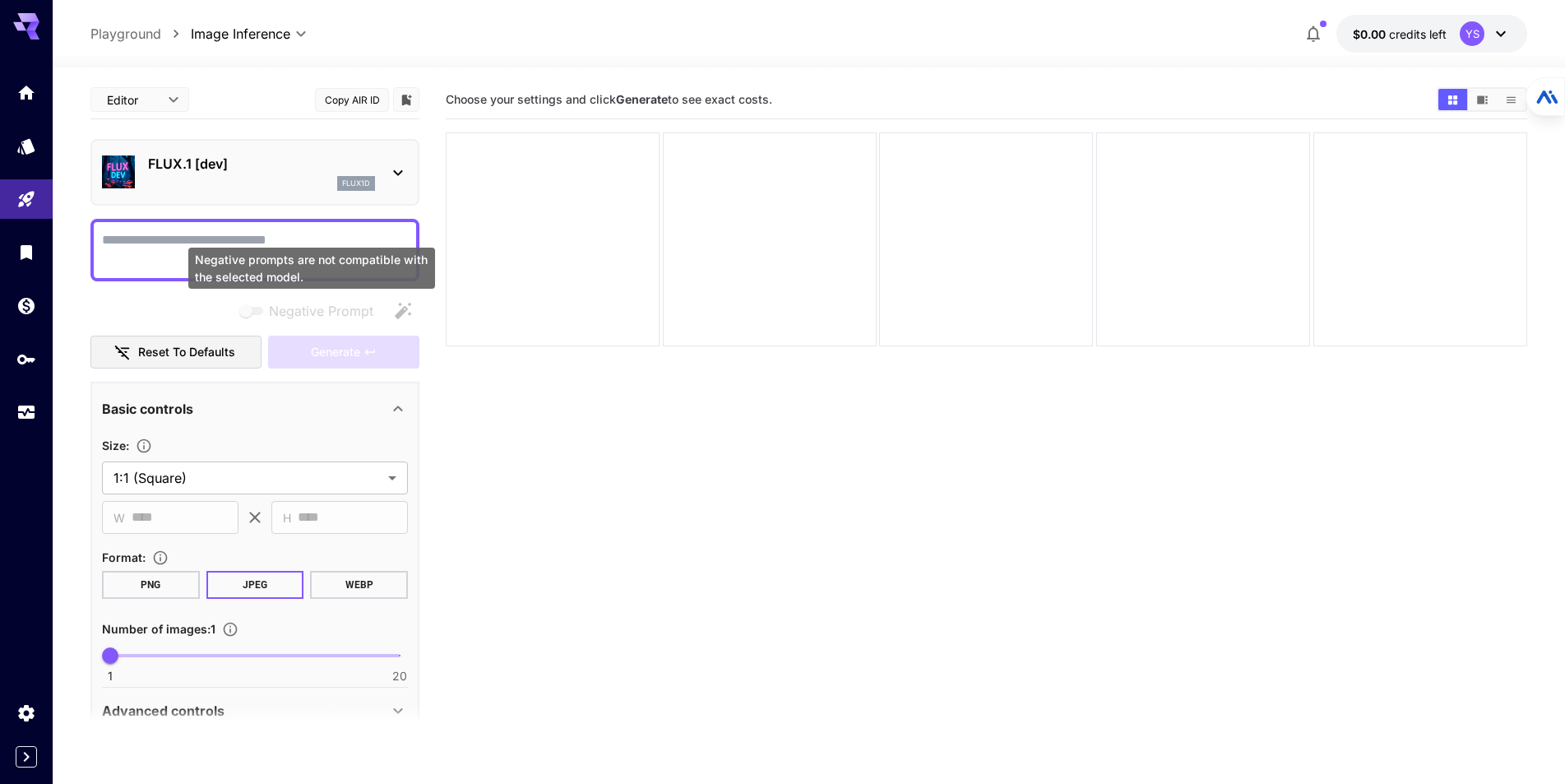
click at [265, 248] on div "Negative prompts are not compatible with the selected model." at bounding box center [312, 268] width 247 height 41
click at [399, 170] on icon at bounding box center [398, 173] width 20 height 20
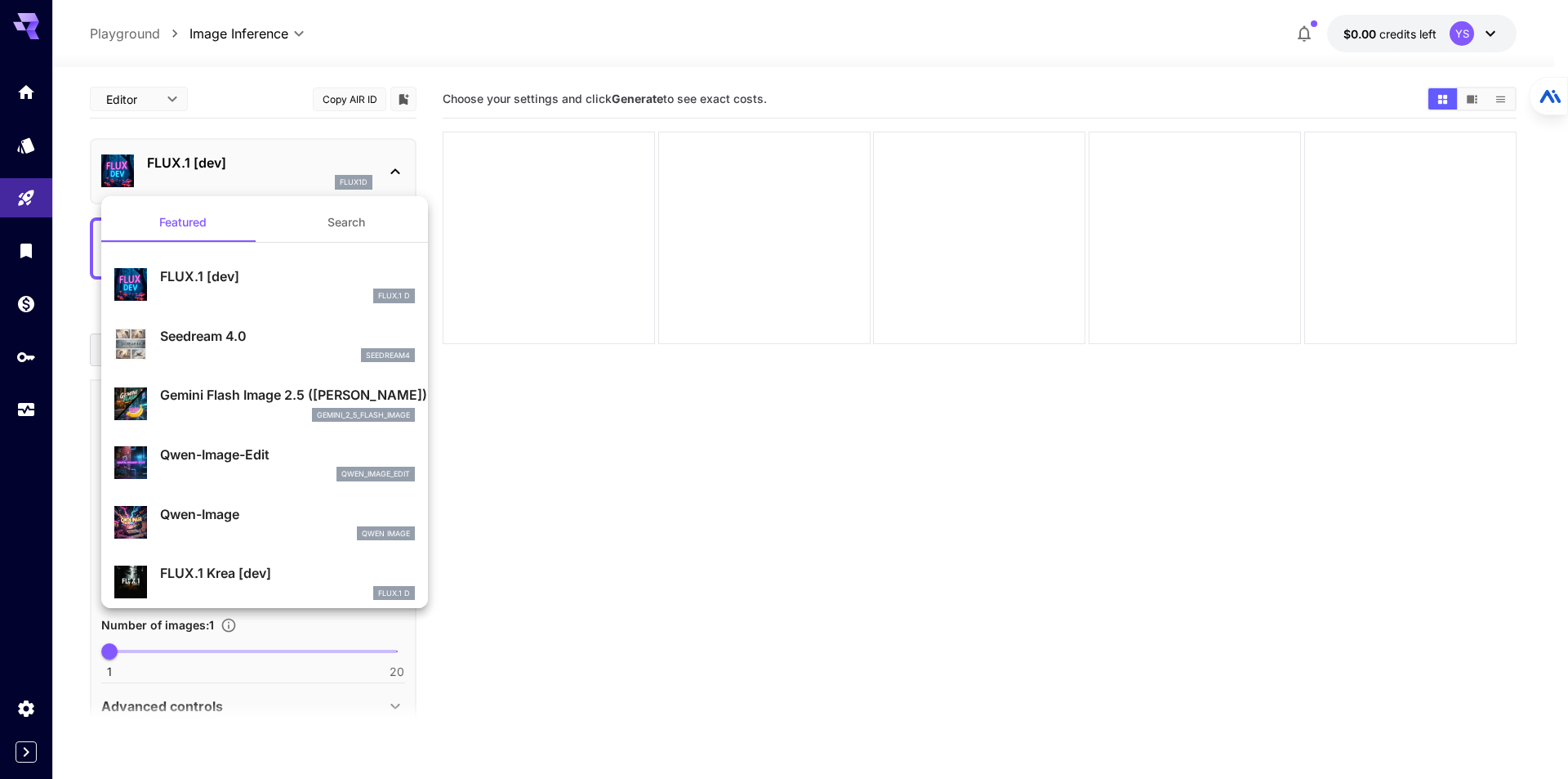
click at [537, 525] on div at bounding box center [784, 390] width 1568 height 779
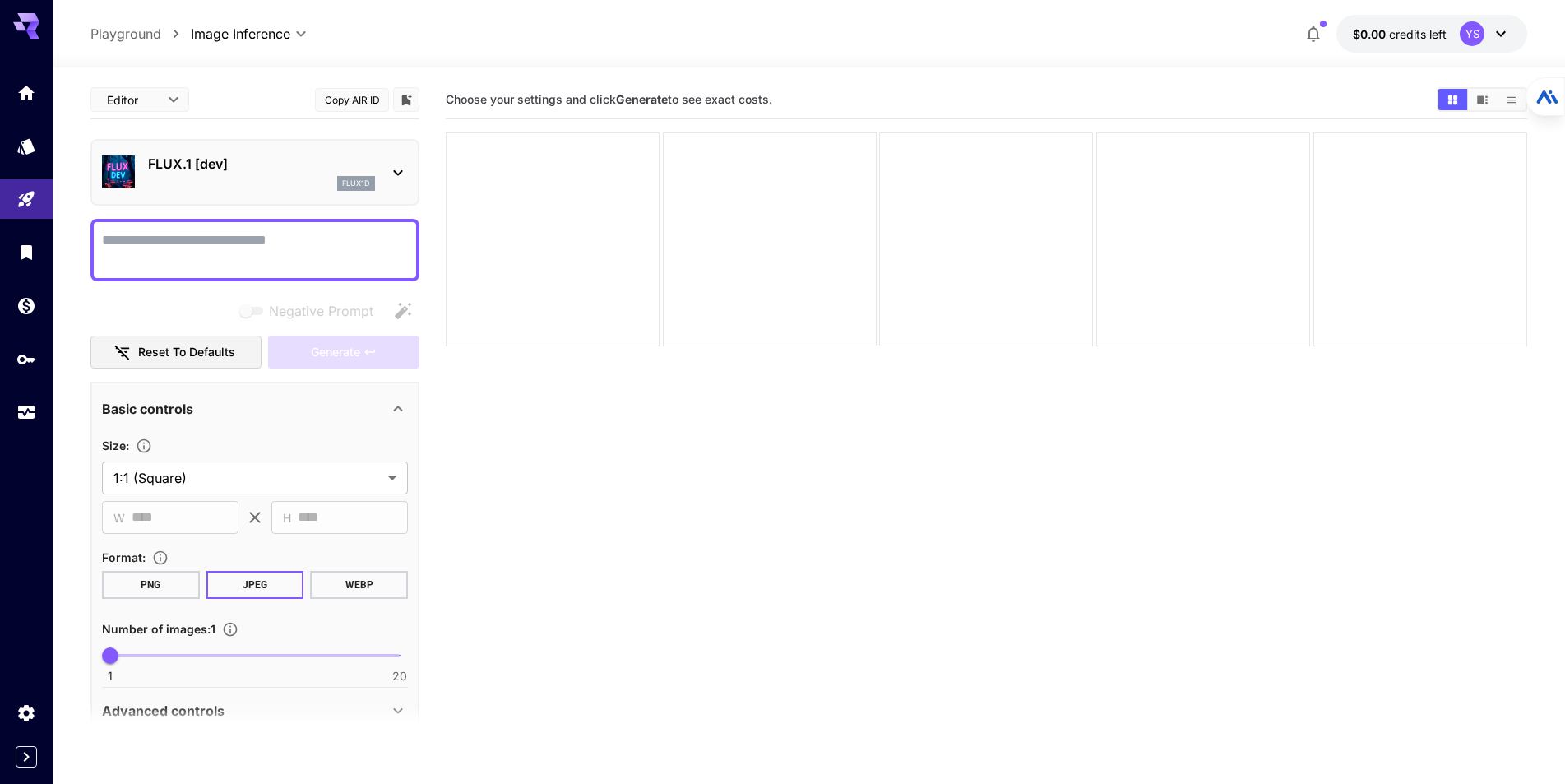
click at [210, 278] on div at bounding box center [255, 250] width 329 height 63
click at [219, 258] on textarea "Negative Prompt" at bounding box center [255, 250] width 306 height 40
type textarea "*****"
click at [353, 348] on span "Generate" at bounding box center [335, 352] width 49 height 21
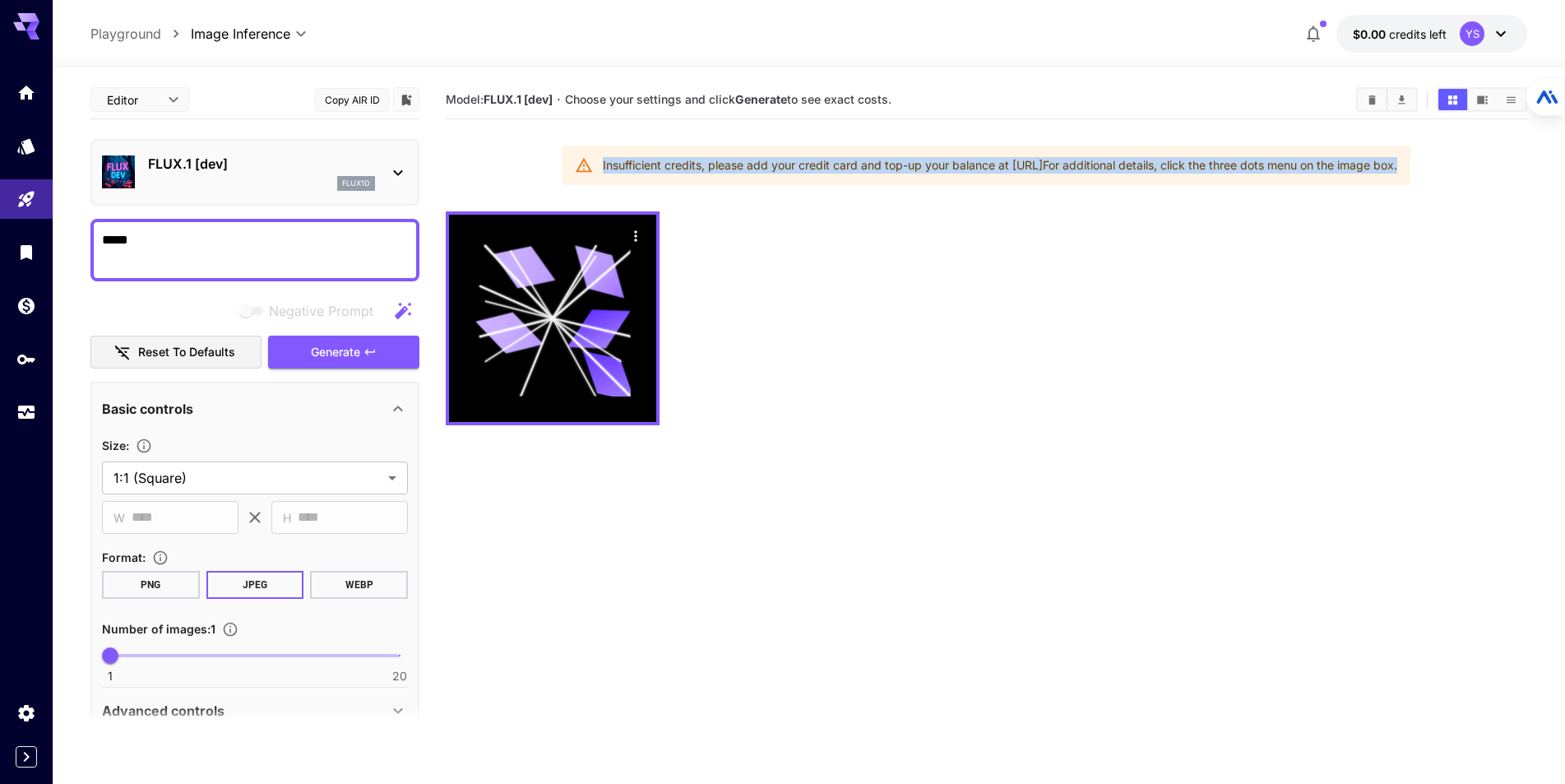
drag, startPoint x: 1458, startPoint y: 171, endPoint x: 544, endPoint y: 159, distance: 914.1
click at [562, 166] on div "Insufficient credits, please add your credit card and top-up your balance at ht…" at bounding box center [986, 166] width 849 height 40
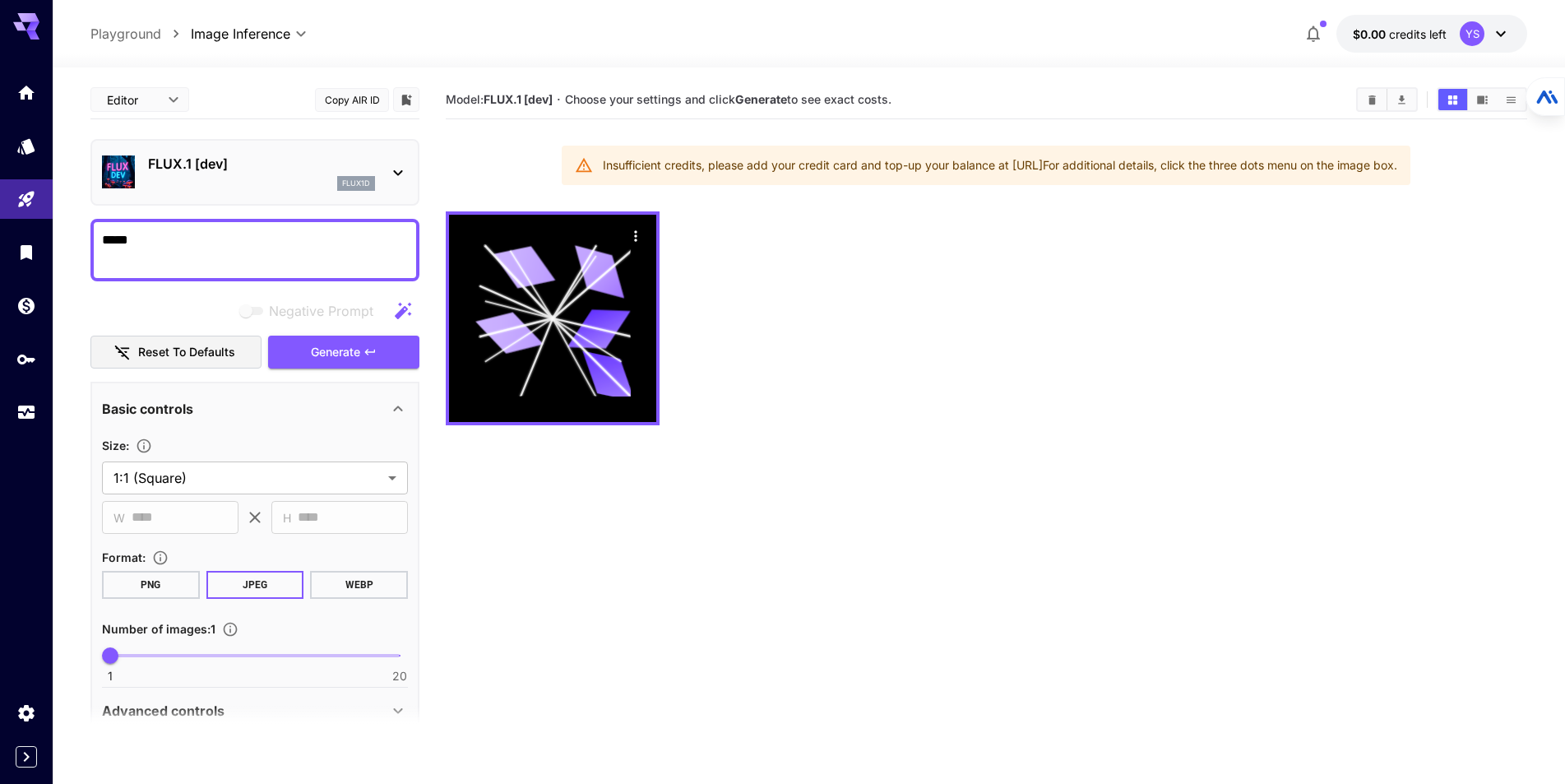
click at [1091, 34] on div "**********" at bounding box center [809, 34] width 1437 height 38
click at [1401, 30] on span "credits left" at bounding box center [1418, 34] width 58 height 14
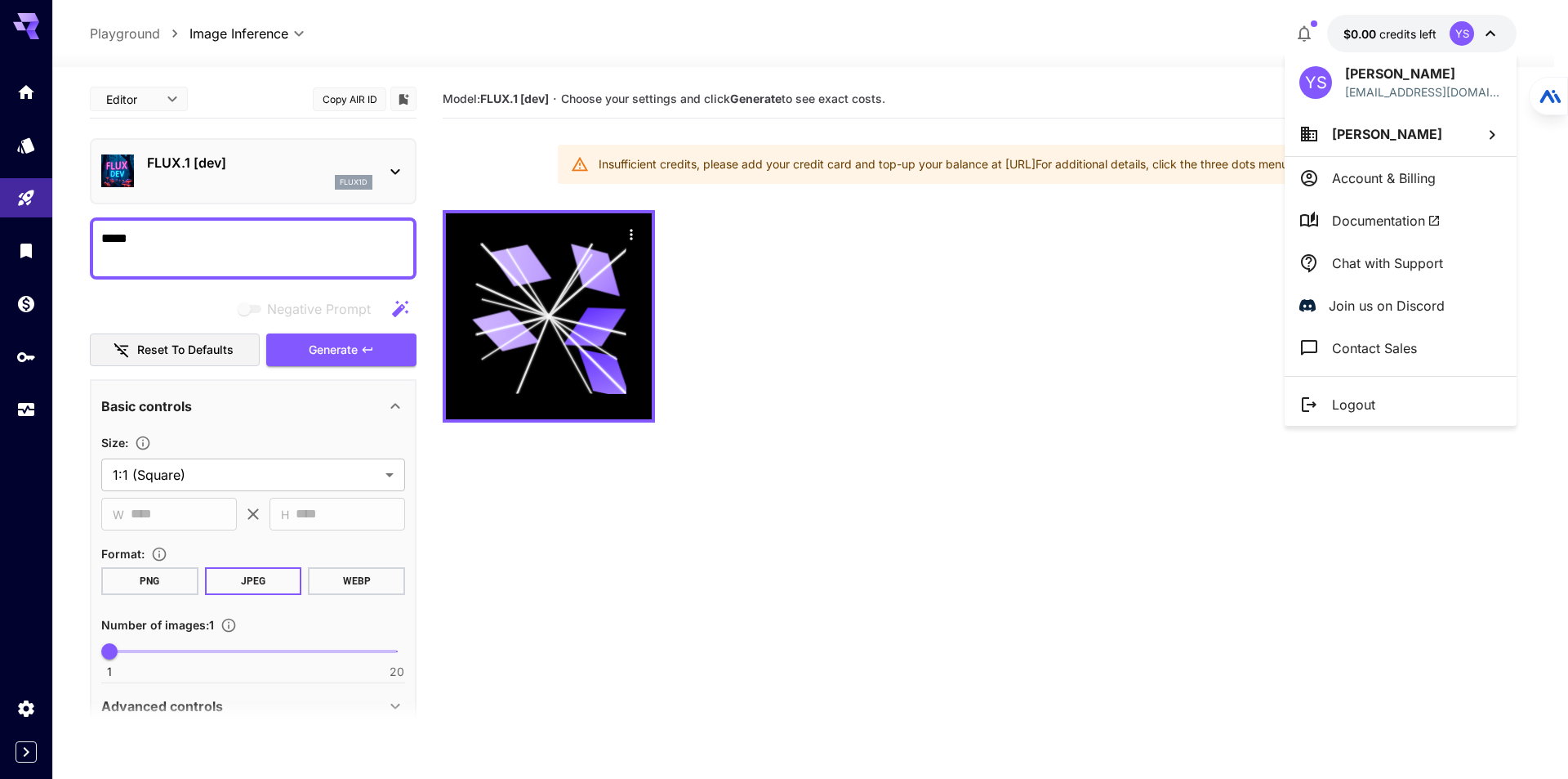
click at [1342, 182] on p "Account & Billing" at bounding box center [1384, 178] width 104 height 20
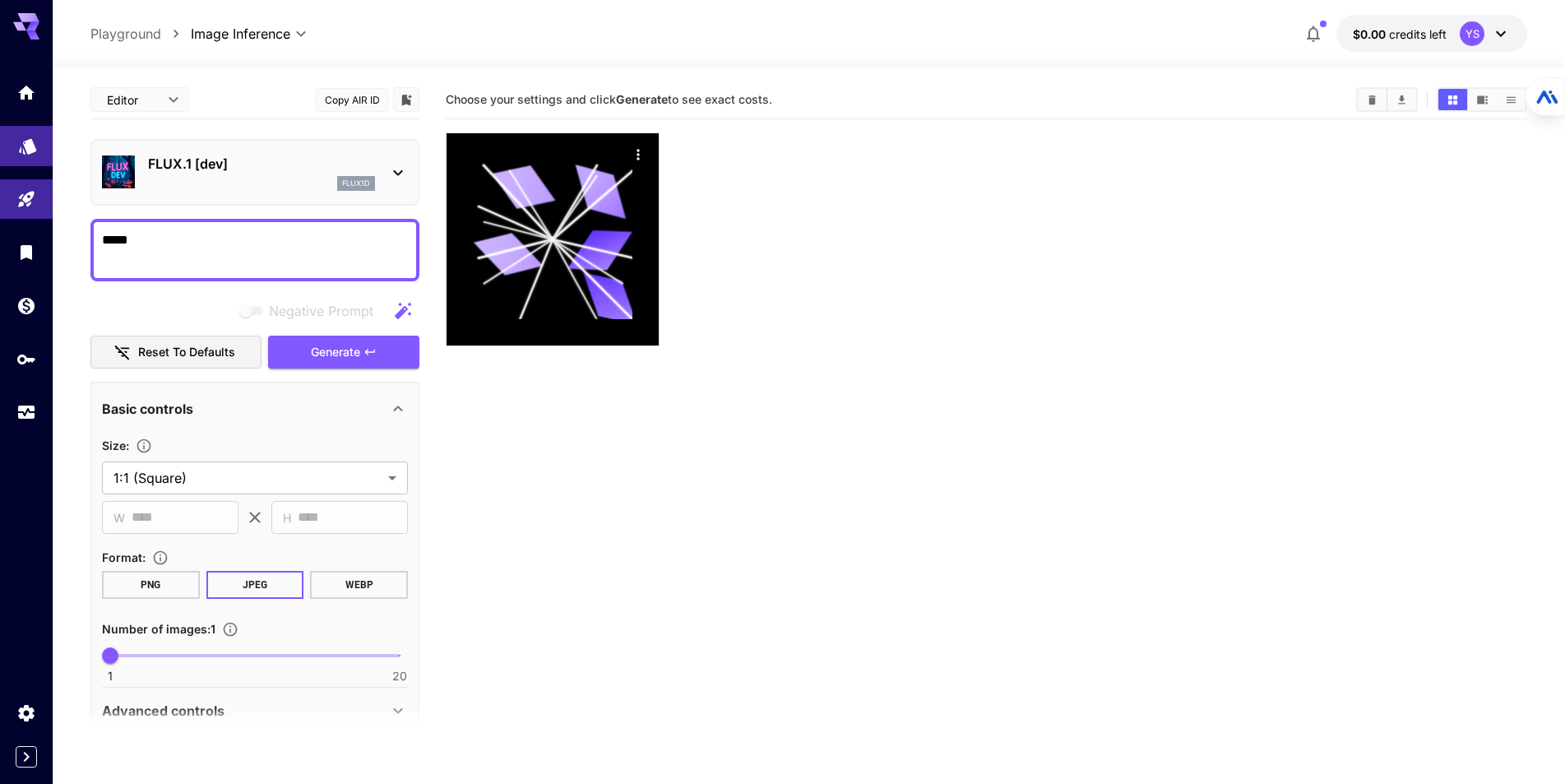
click at [28, 147] on icon "Models" at bounding box center [27, 141] width 17 height 16
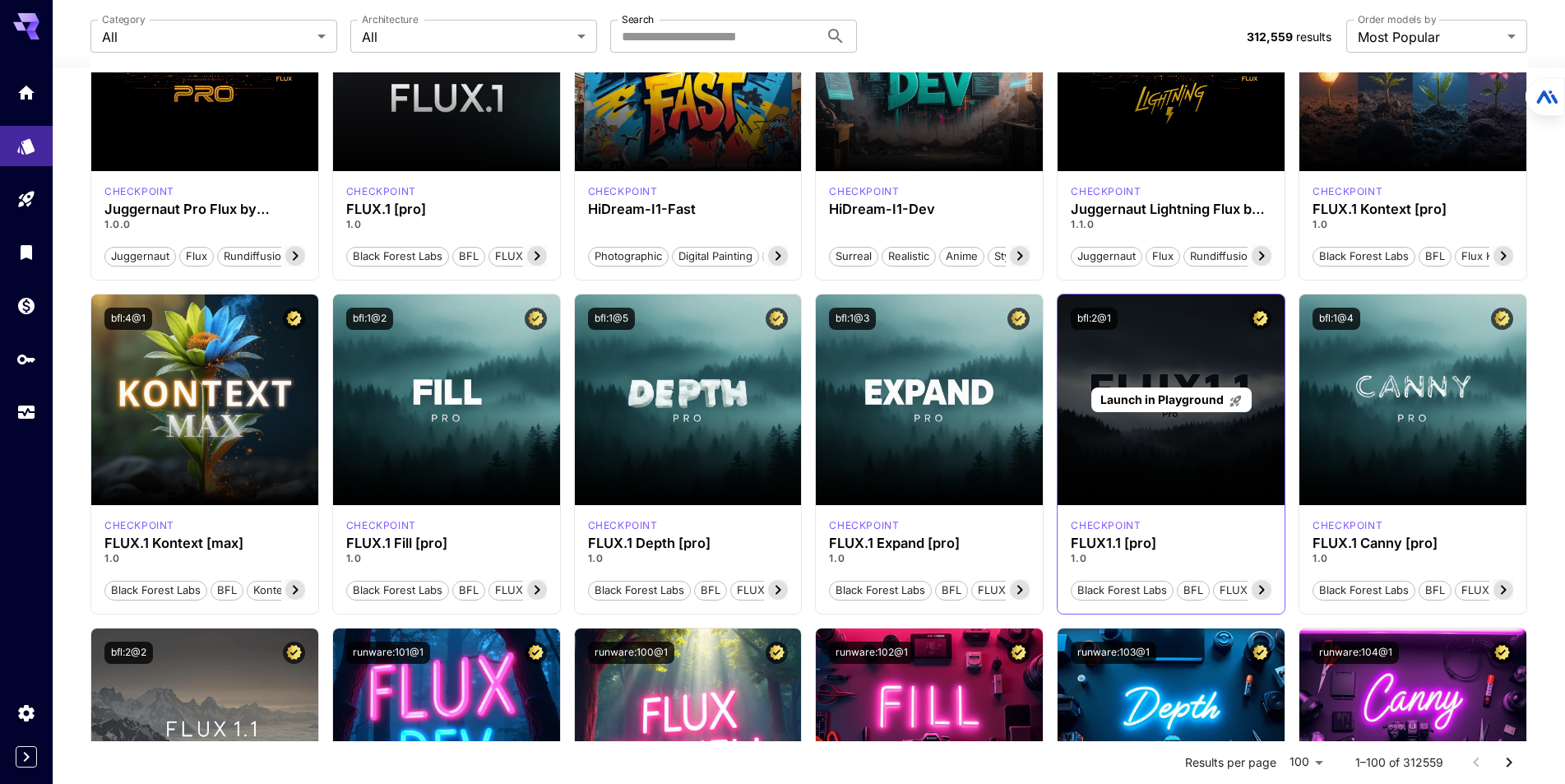
scroll to position [493, 0]
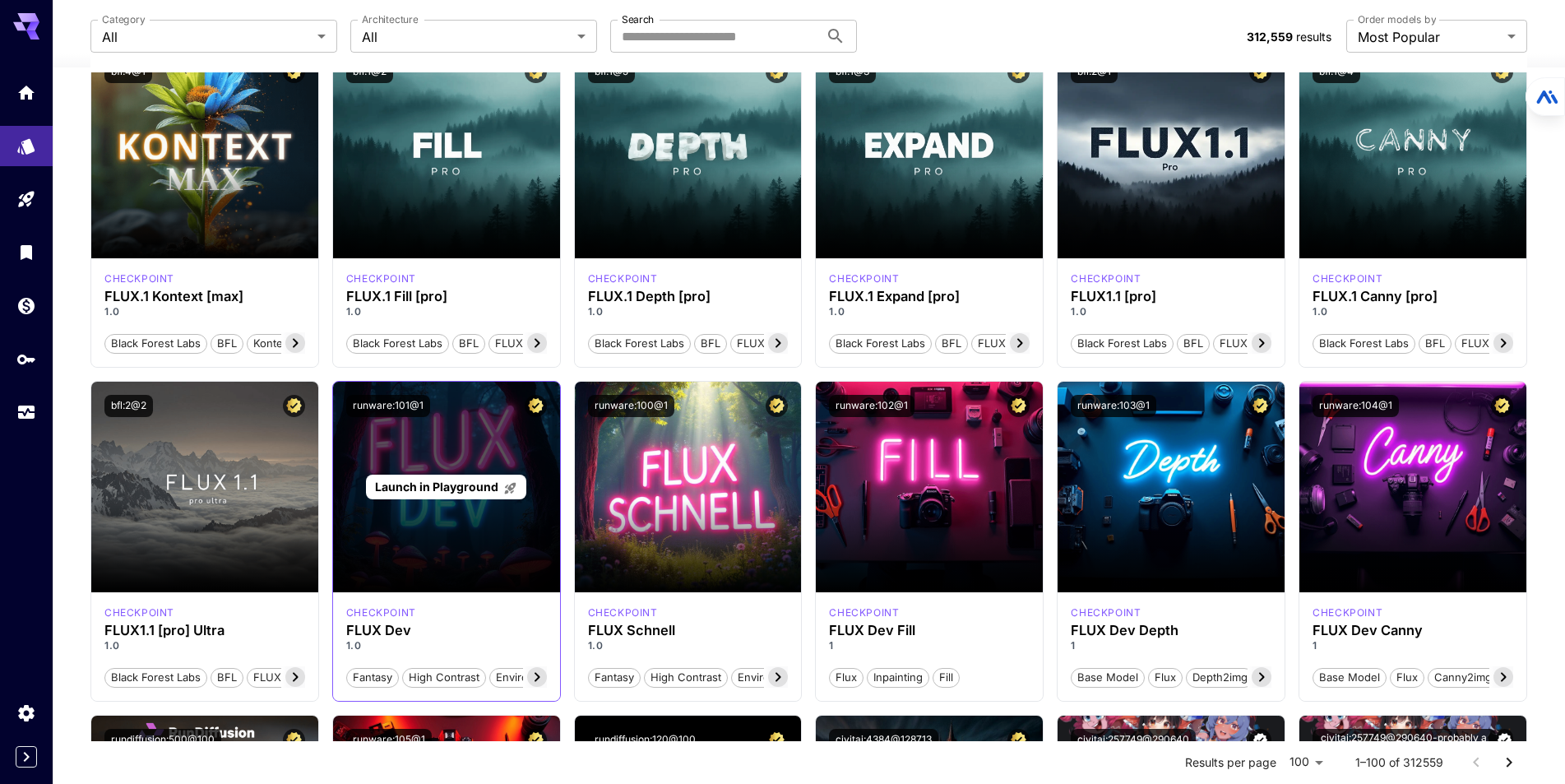
click at [469, 567] on div "Launch in Playground" at bounding box center [446, 487] width 227 height 211
click at [465, 472] on div "Launch in Playground" at bounding box center [446, 487] width 227 height 211
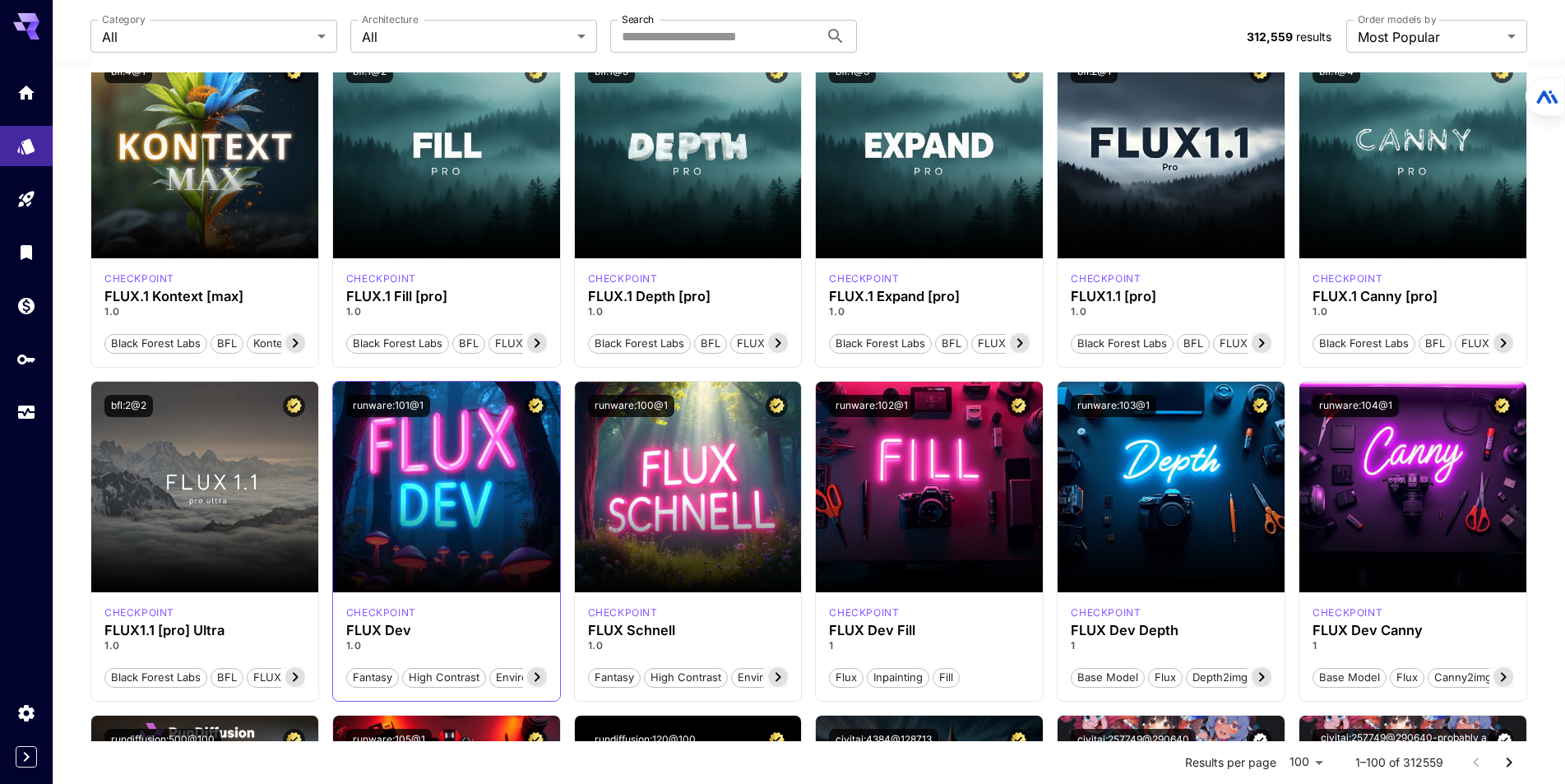
click at [474, 414] on div "runware:101@1" at bounding box center [446, 405] width 201 height 22
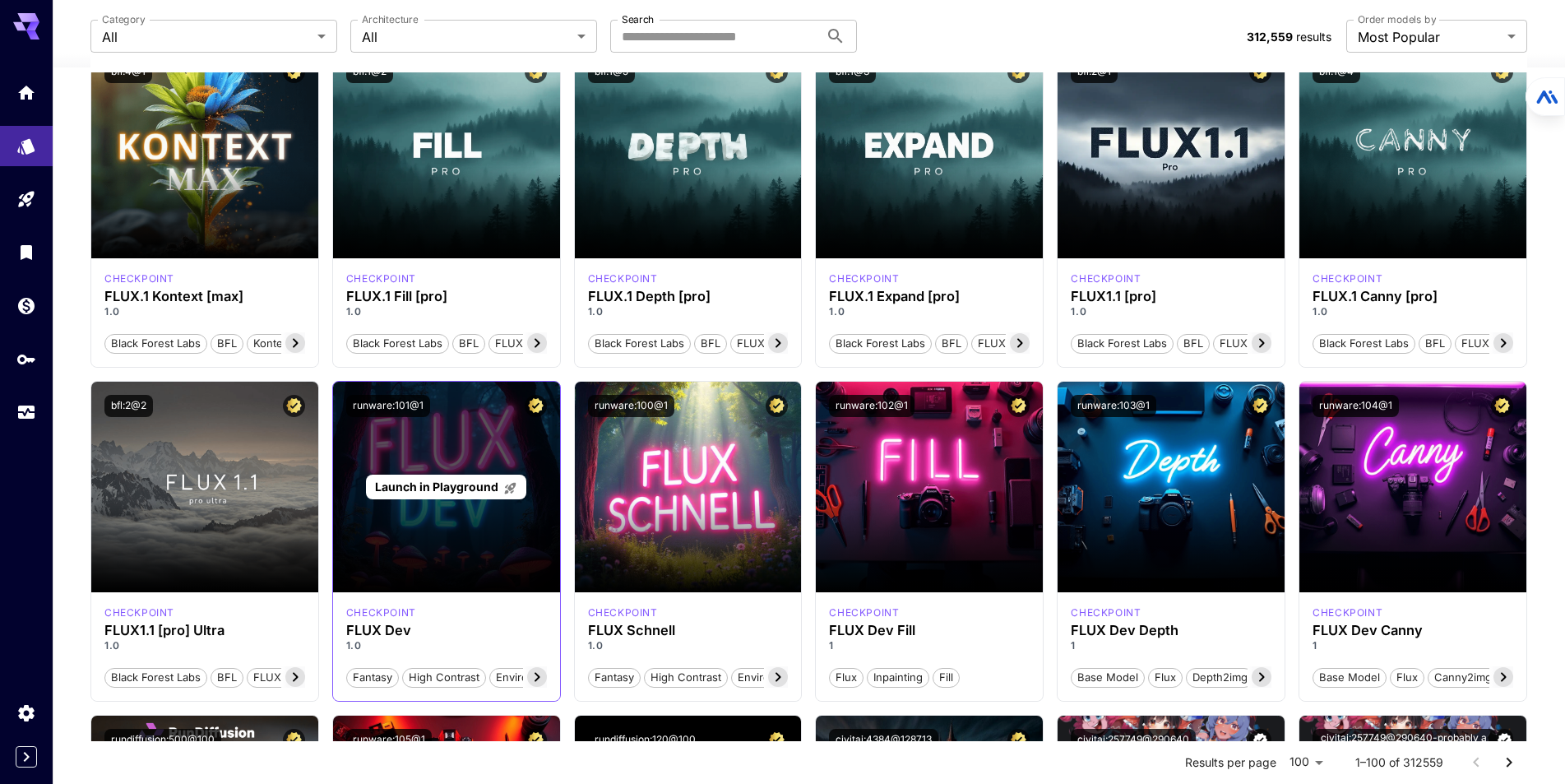
click at [416, 499] on div "Launch in Playground" at bounding box center [446, 487] width 161 height 26
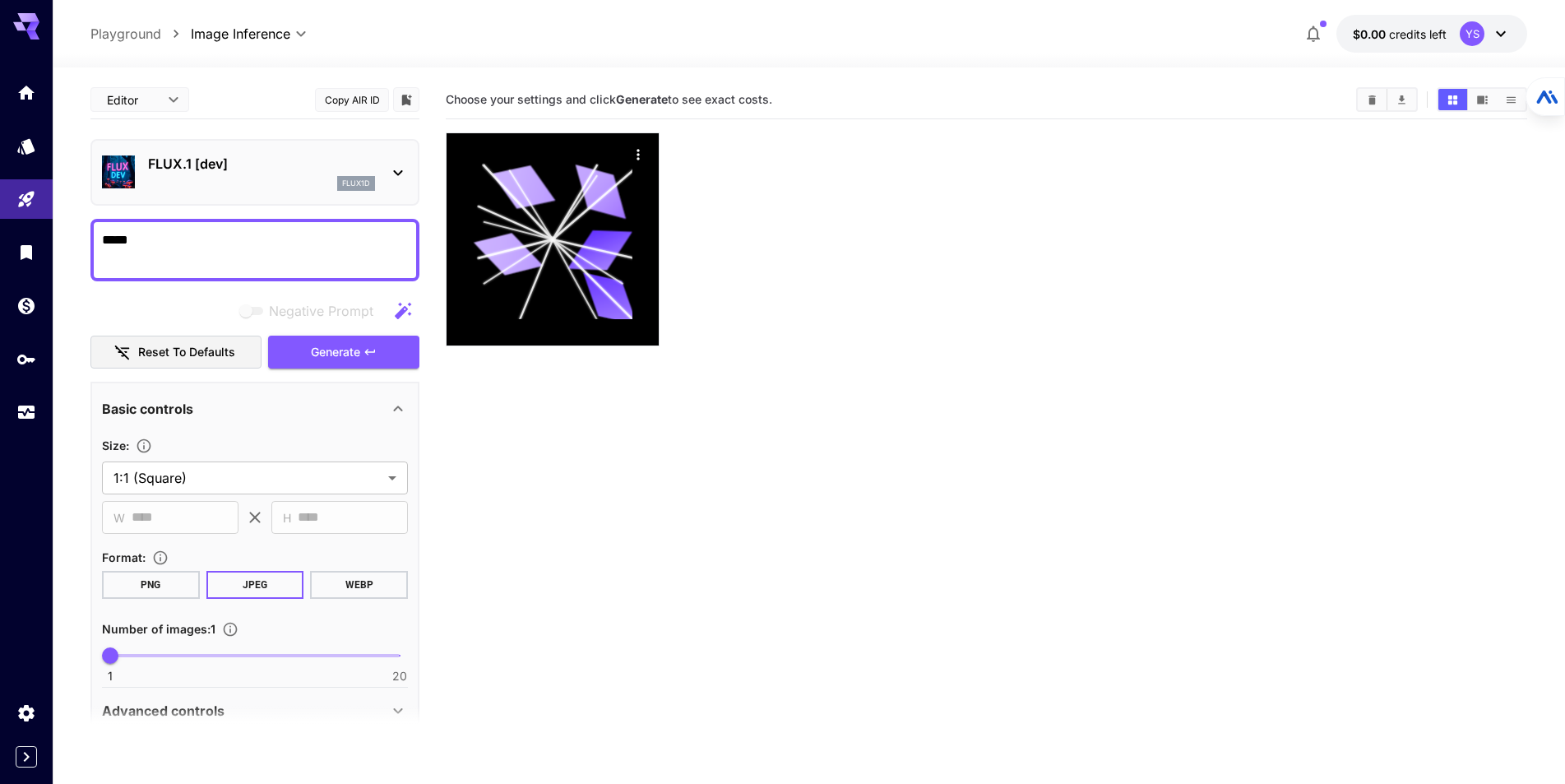
click at [360, 103] on button "Copy AIR ID" at bounding box center [352, 100] width 74 height 24
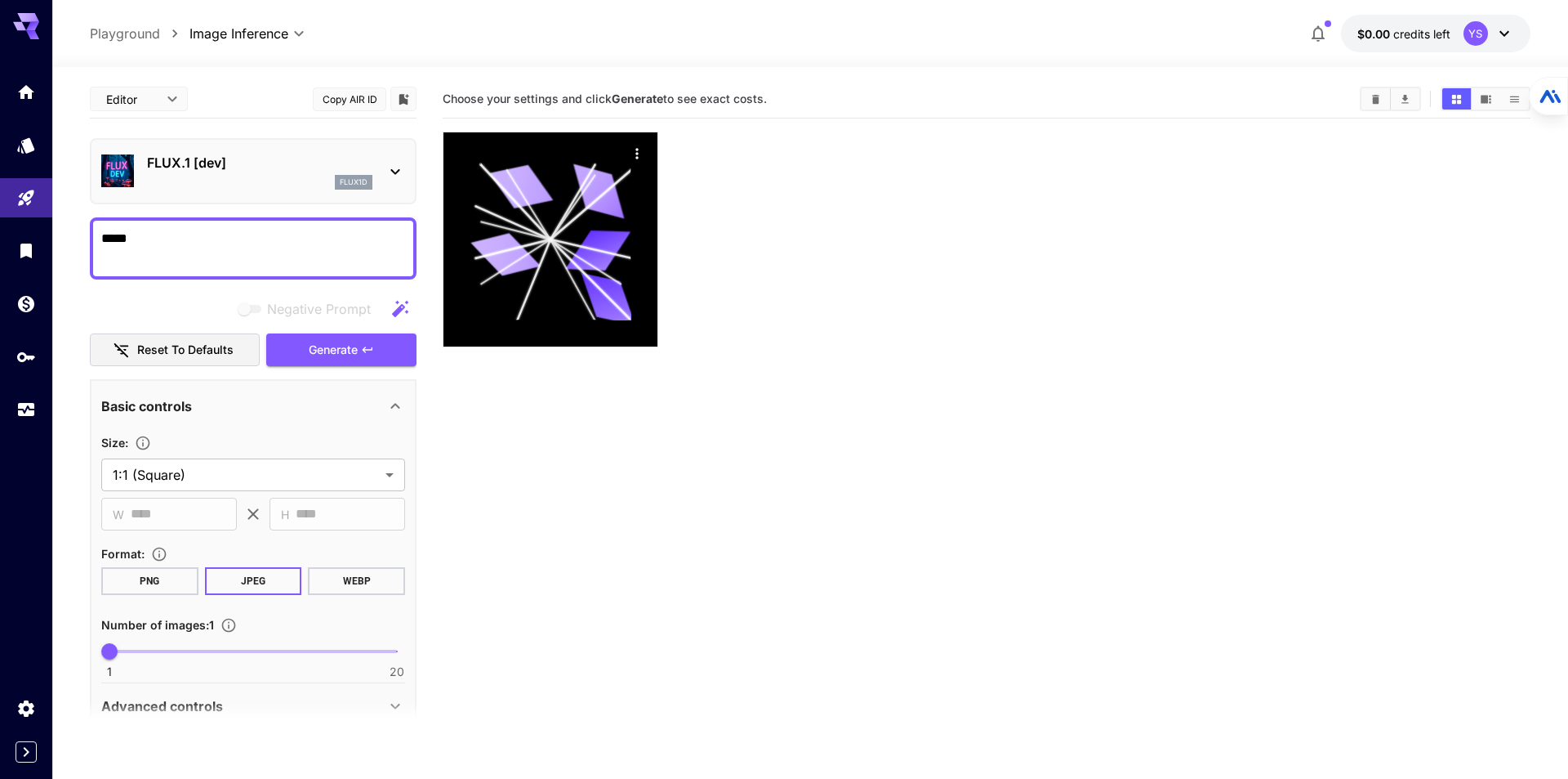
click at [168, 96] on body "**********" at bounding box center [784, 453] width 1568 height 907
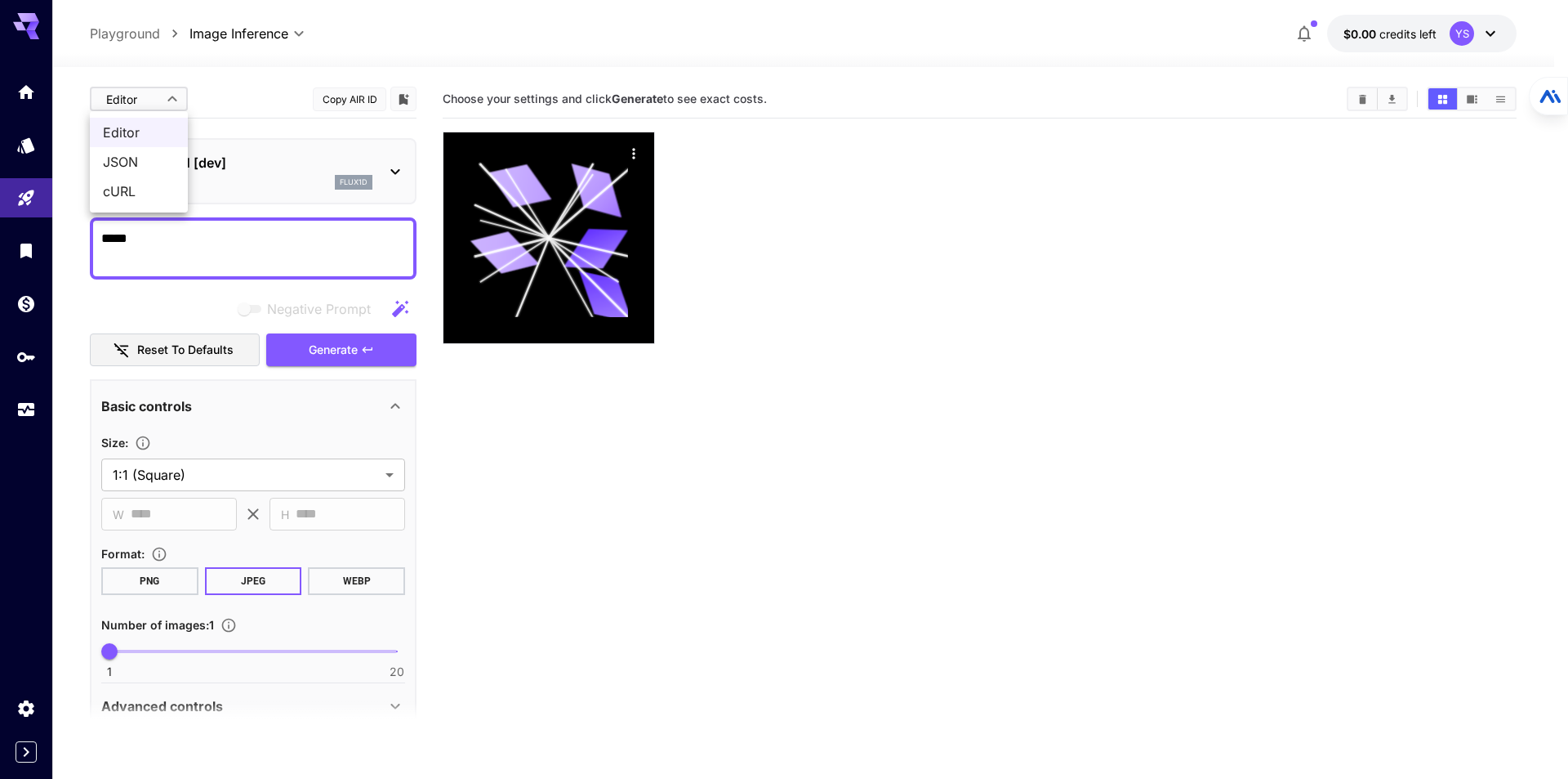
click at [142, 196] on span "cURL" at bounding box center [139, 191] width 72 height 20
type input "****"
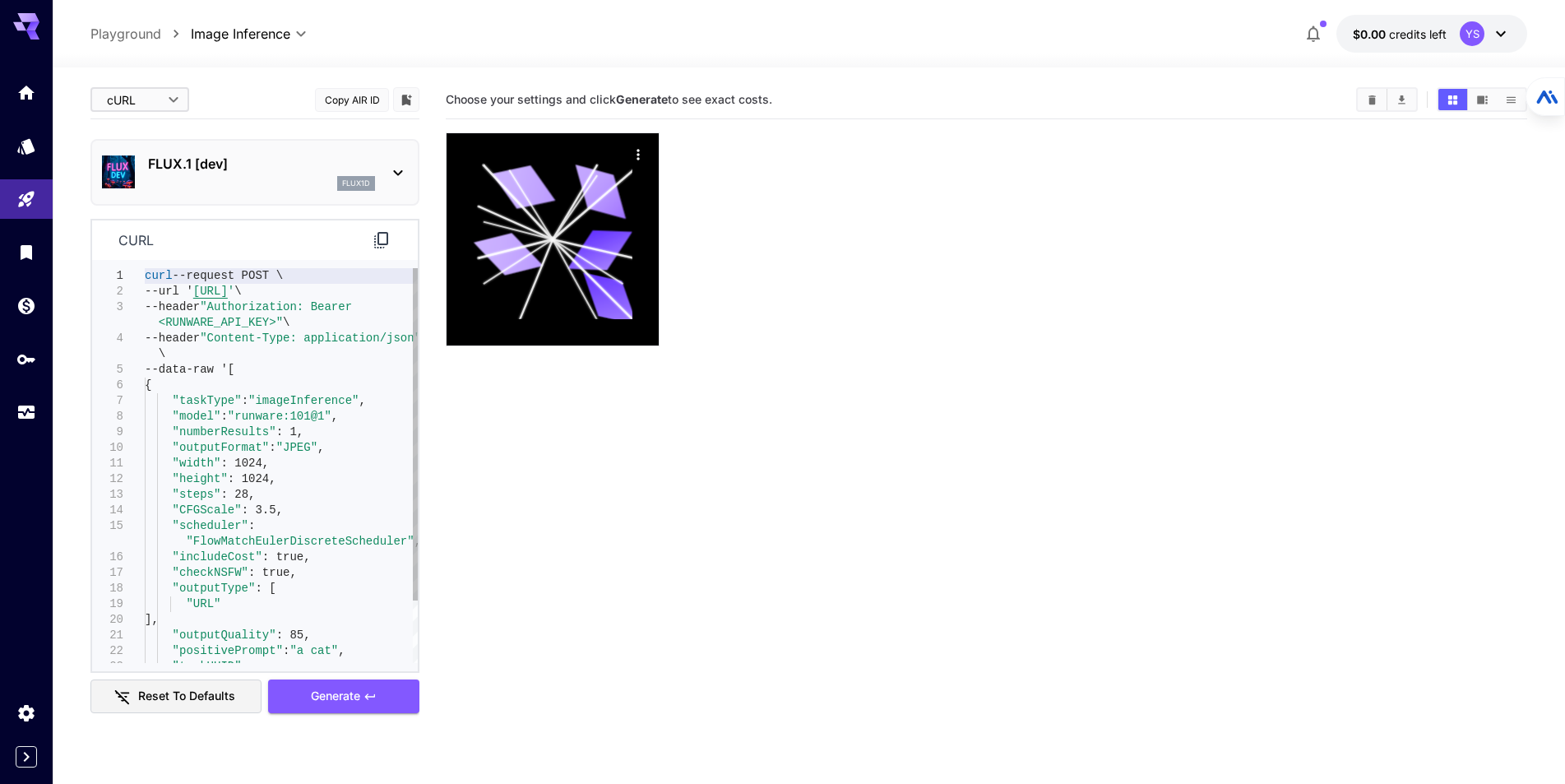
click at [224, 324] on div "curl --request POST \ --url ' https://api.runware.ai/v1 ' \ --header "Authoriza…" at bounding box center [282, 502] width 273 height 469
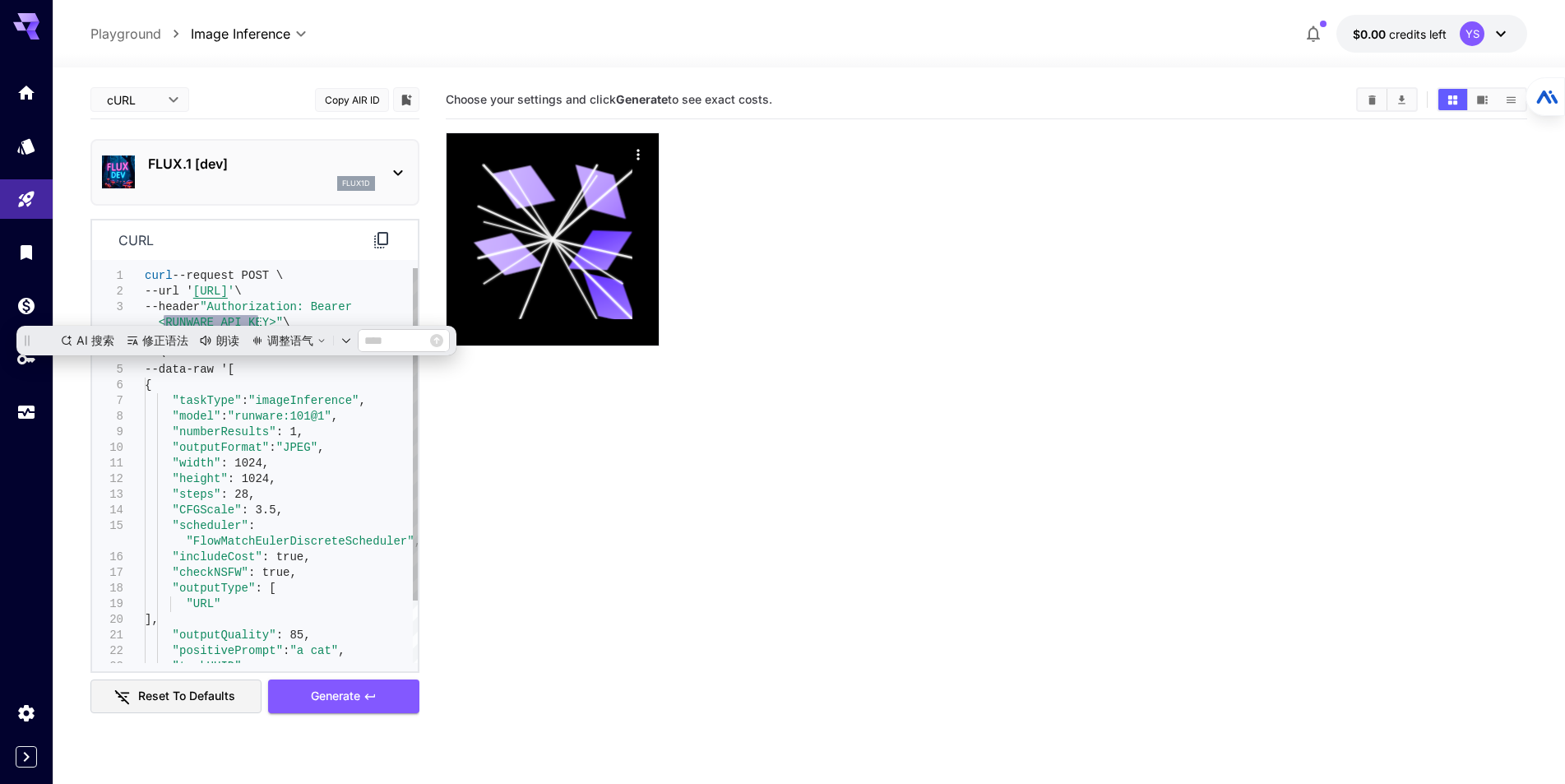
type textarea "**********"
click at [299, 459] on div "curl --request POST \ --url ' https://api.runware.ai/v1 ' \ --header "Authoriza…" at bounding box center [282, 502] width 273 height 469
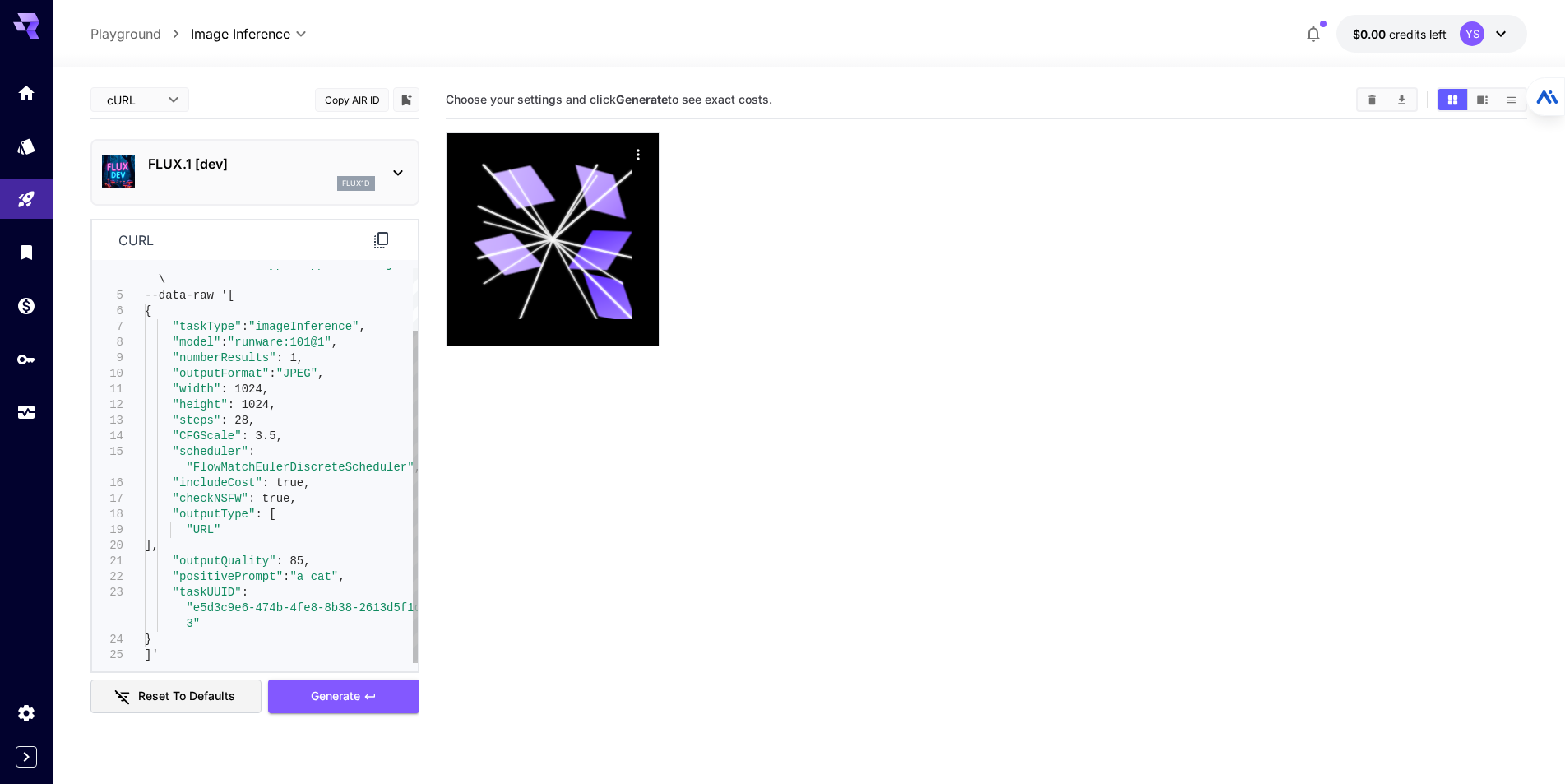
click at [318, 554] on div "--header "Content-Type: application/json" \ --data-raw '[ { "taskType" : "image…" at bounding box center [282, 428] width 273 height 469
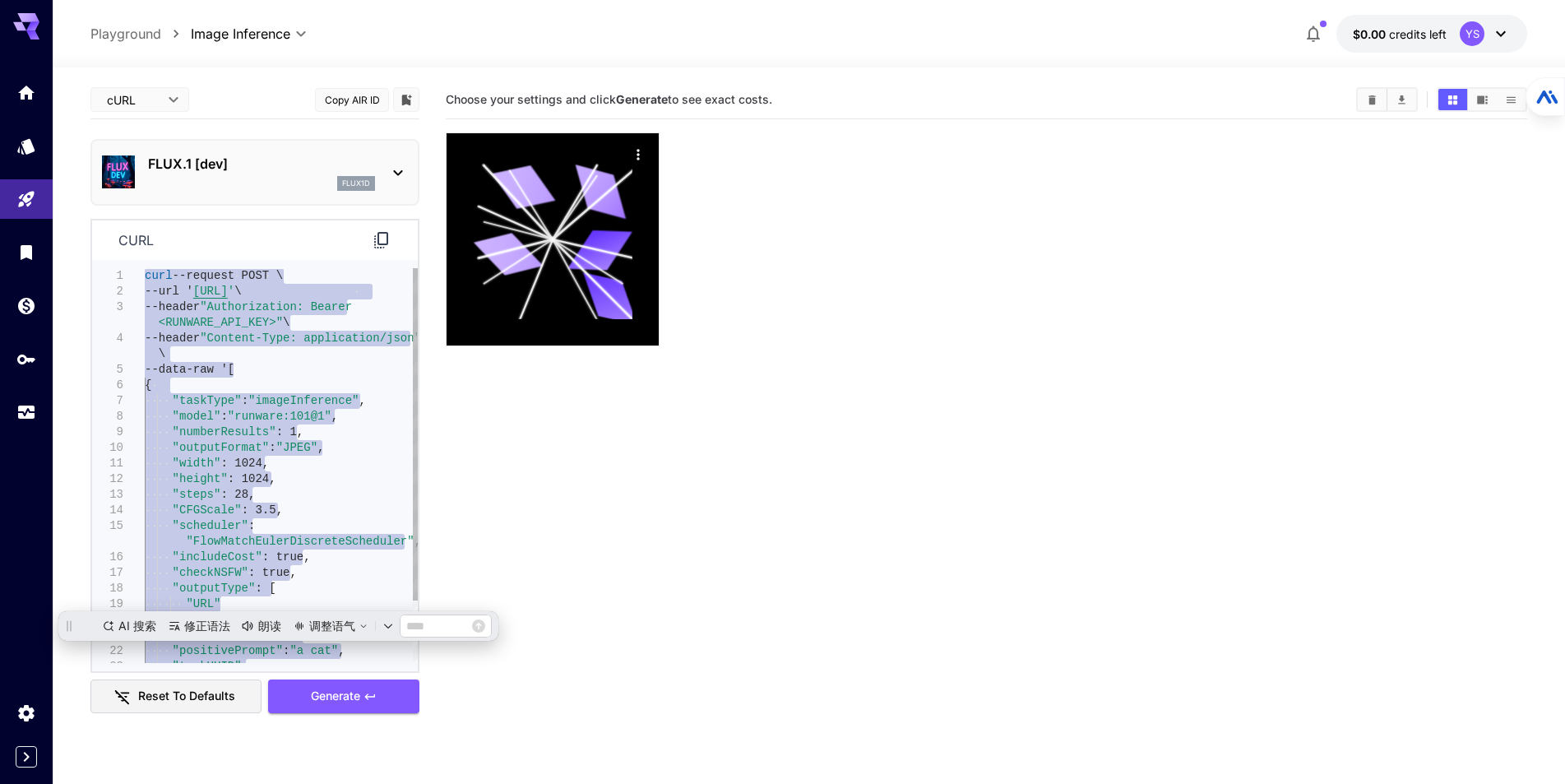
click at [349, 469] on div "--header "Content-Type: application/json" \ --data-raw '[ { "taskType" : "image…" at bounding box center [282, 502] width 273 height 469
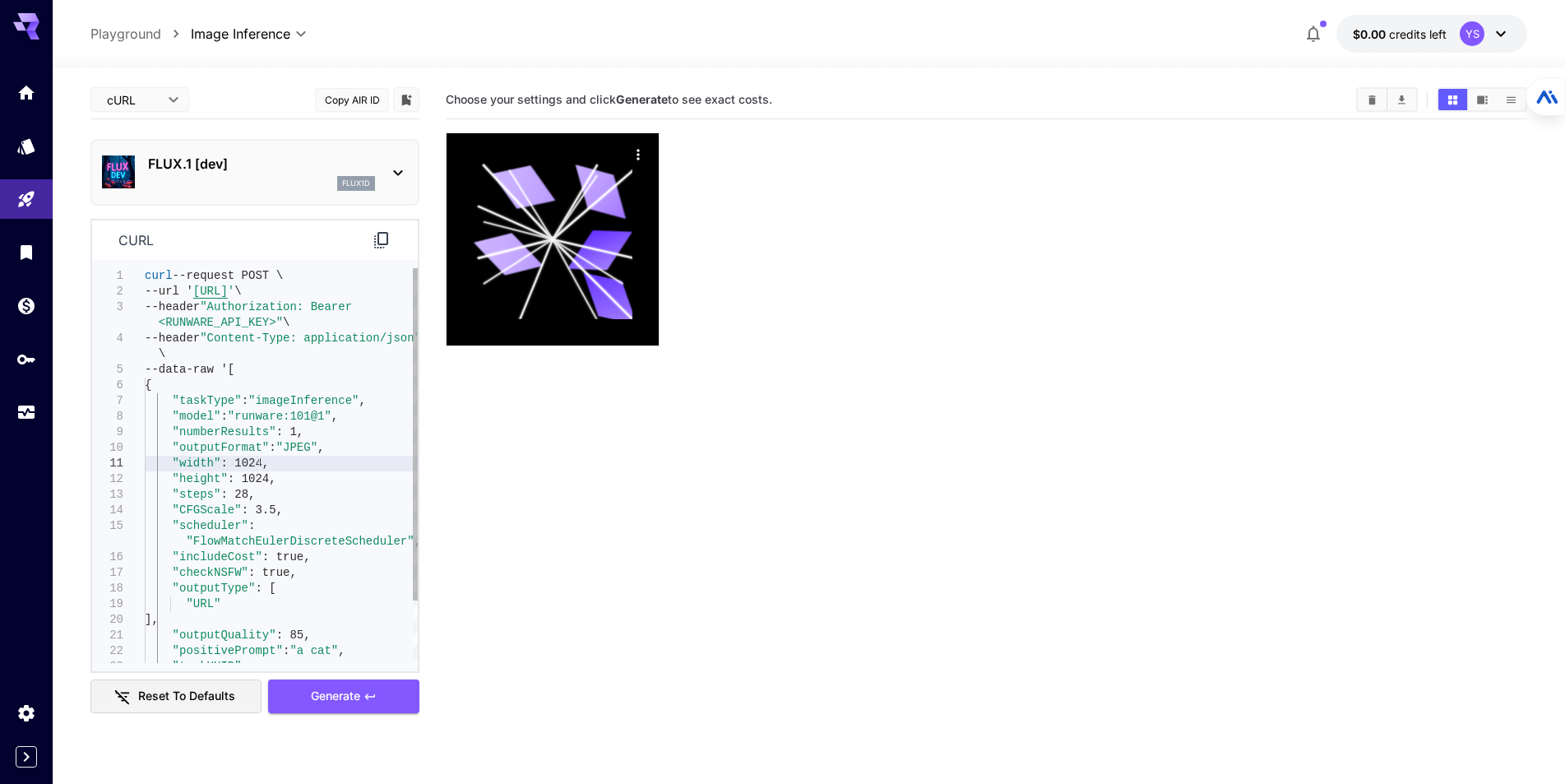
type textarea "**********"
click at [198, 394] on div "--header "Content-Type: application/json" \ --data-raw '[ { "taskType" : "image…" at bounding box center [282, 502] width 273 height 469
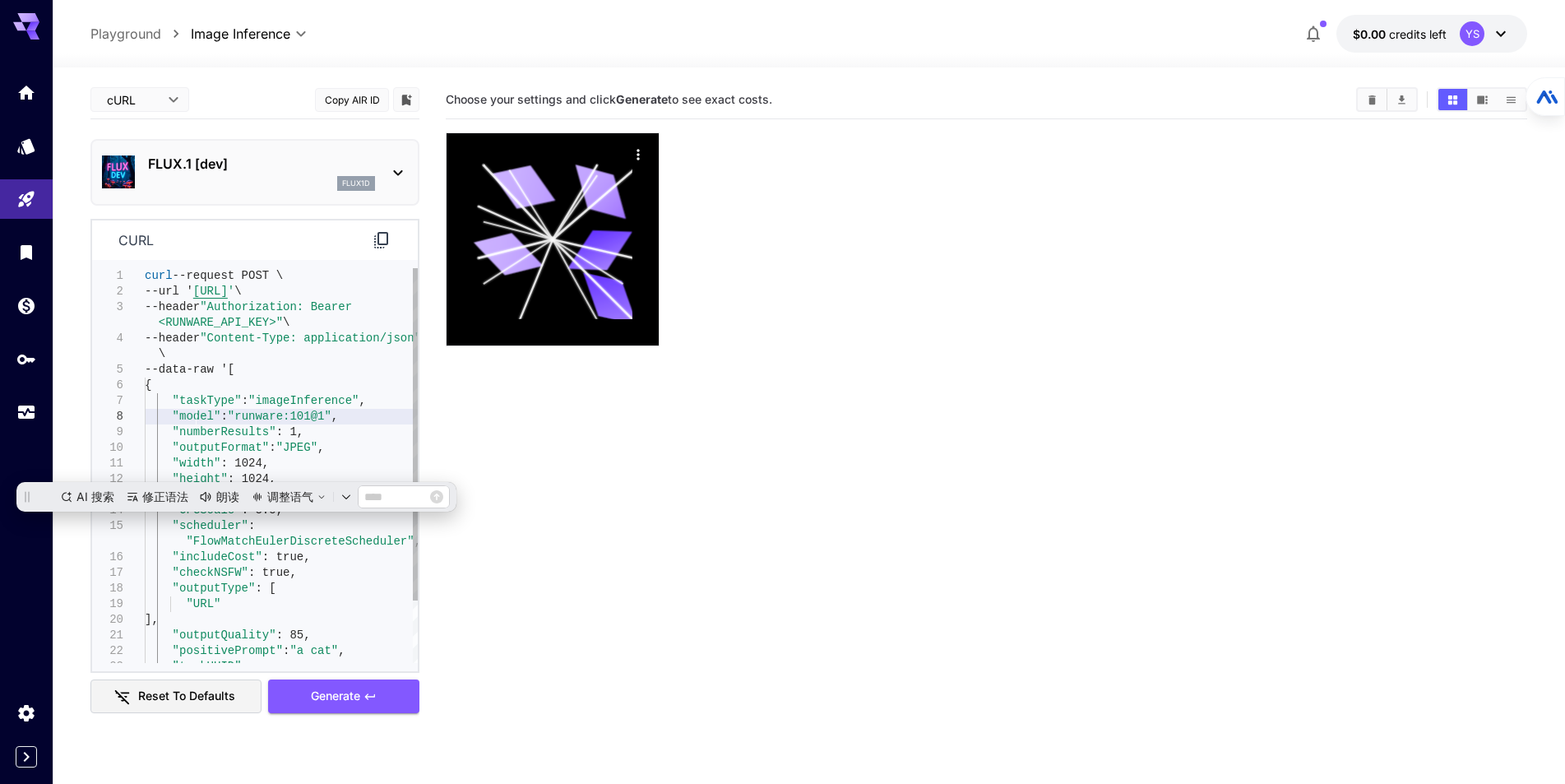
click at [199, 416] on div "--header "Content-Type: application/json" \ --data-raw '[ { "taskType" : "image…" at bounding box center [282, 502] width 273 height 469
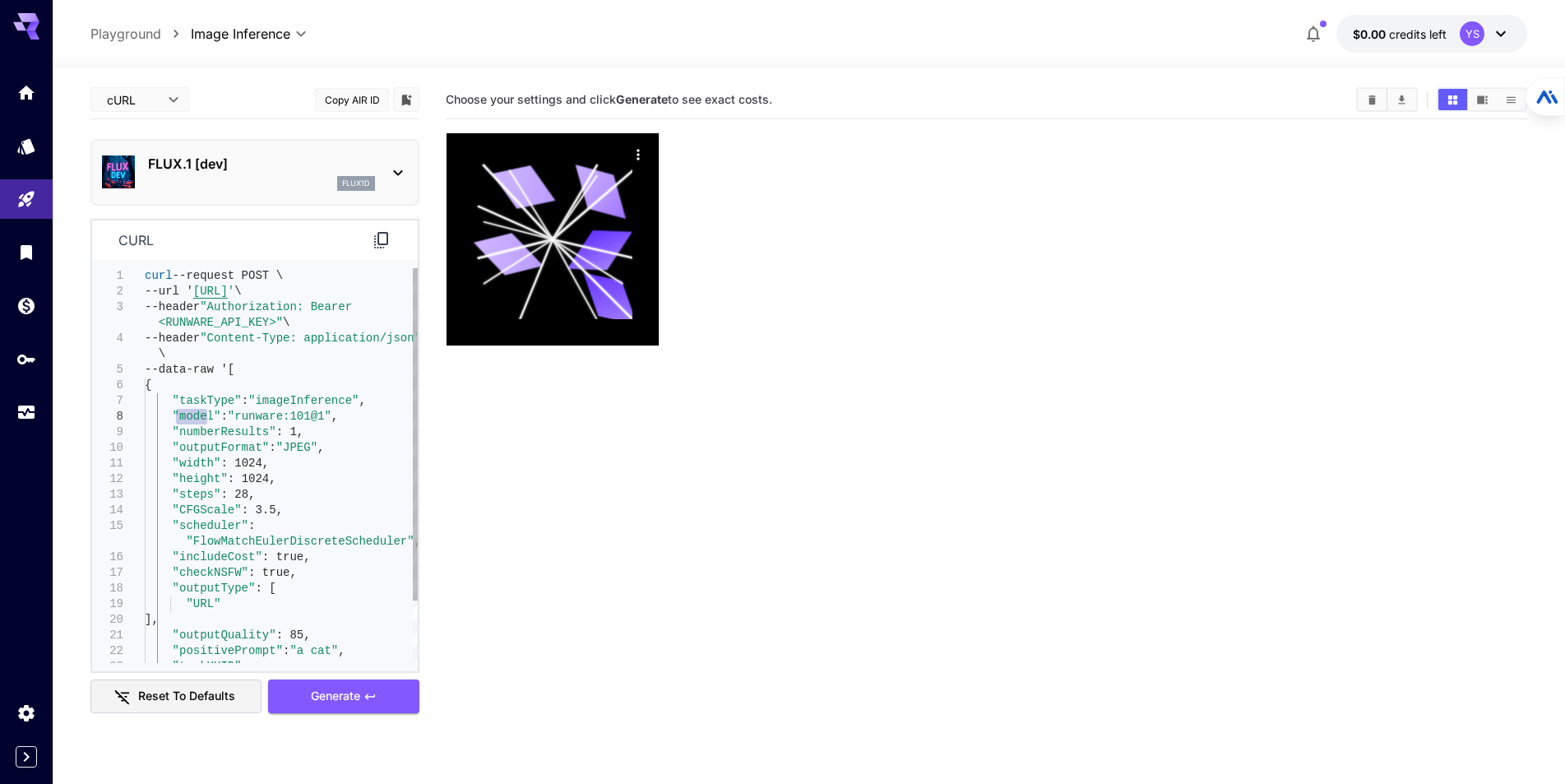
click at [199, 416] on div "--header "Content-Type: application/json" \ --data-raw '[ { "taskType" : "image…" at bounding box center [282, 502] width 273 height 469
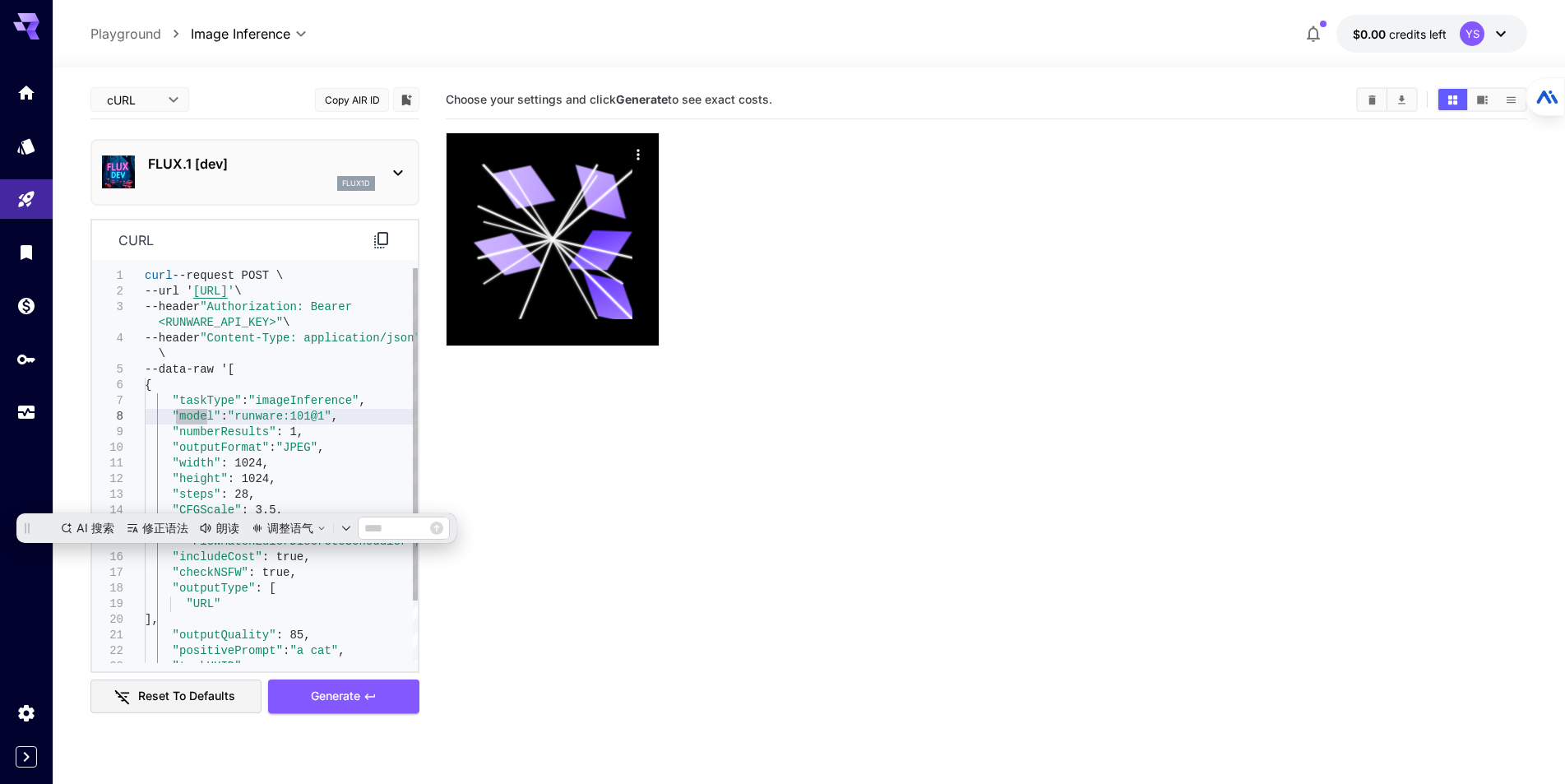
click at [297, 419] on div "--header "Content-Type: application/json" \ --data-raw '[ { "taskType" : "image…" at bounding box center [282, 502] width 273 height 469
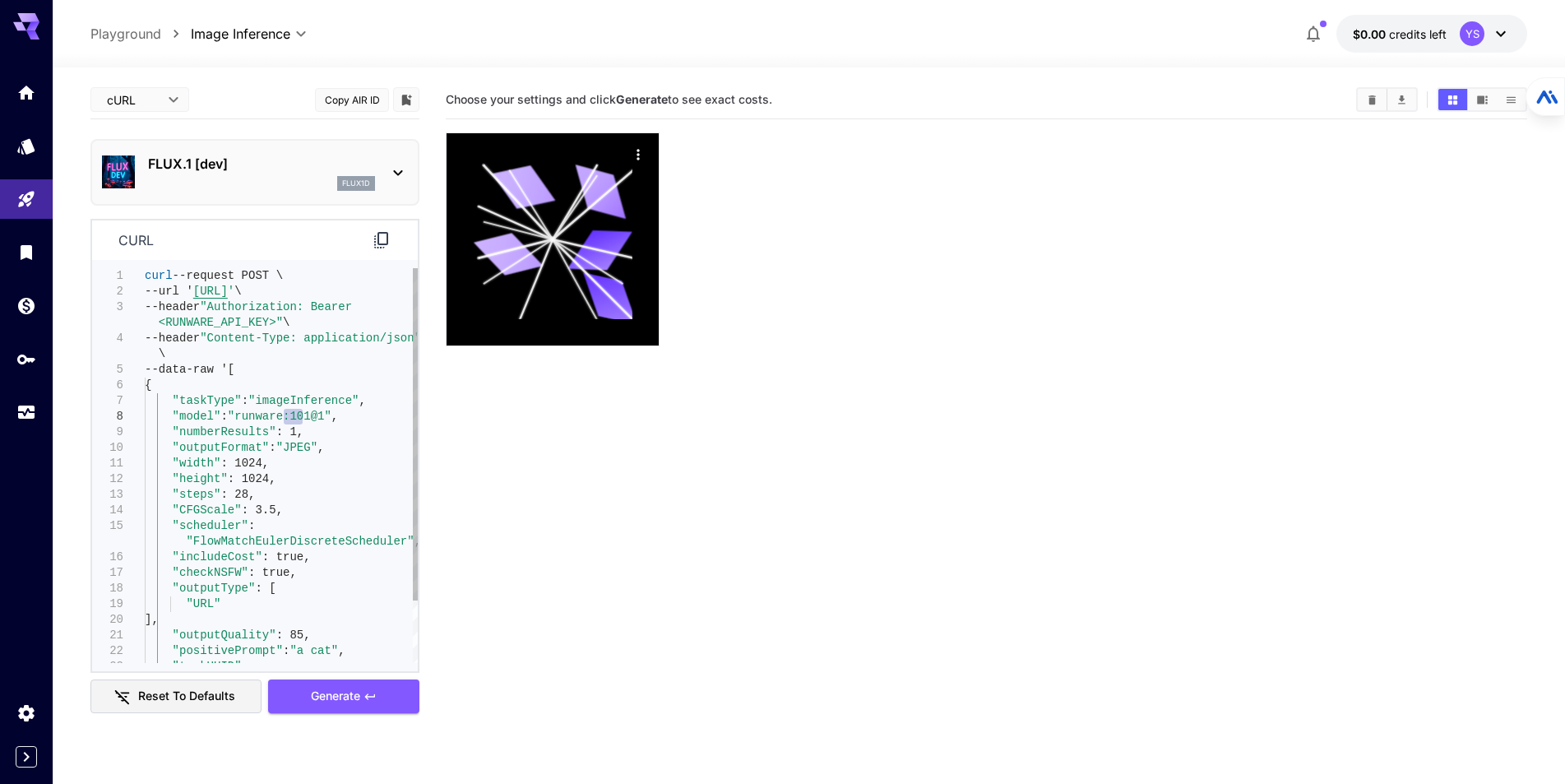
click at [297, 419] on div "--header "Content-Type: application/json" \ --data-raw '[ { "taskType" : "image…" at bounding box center [282, 502] width 273 height 469
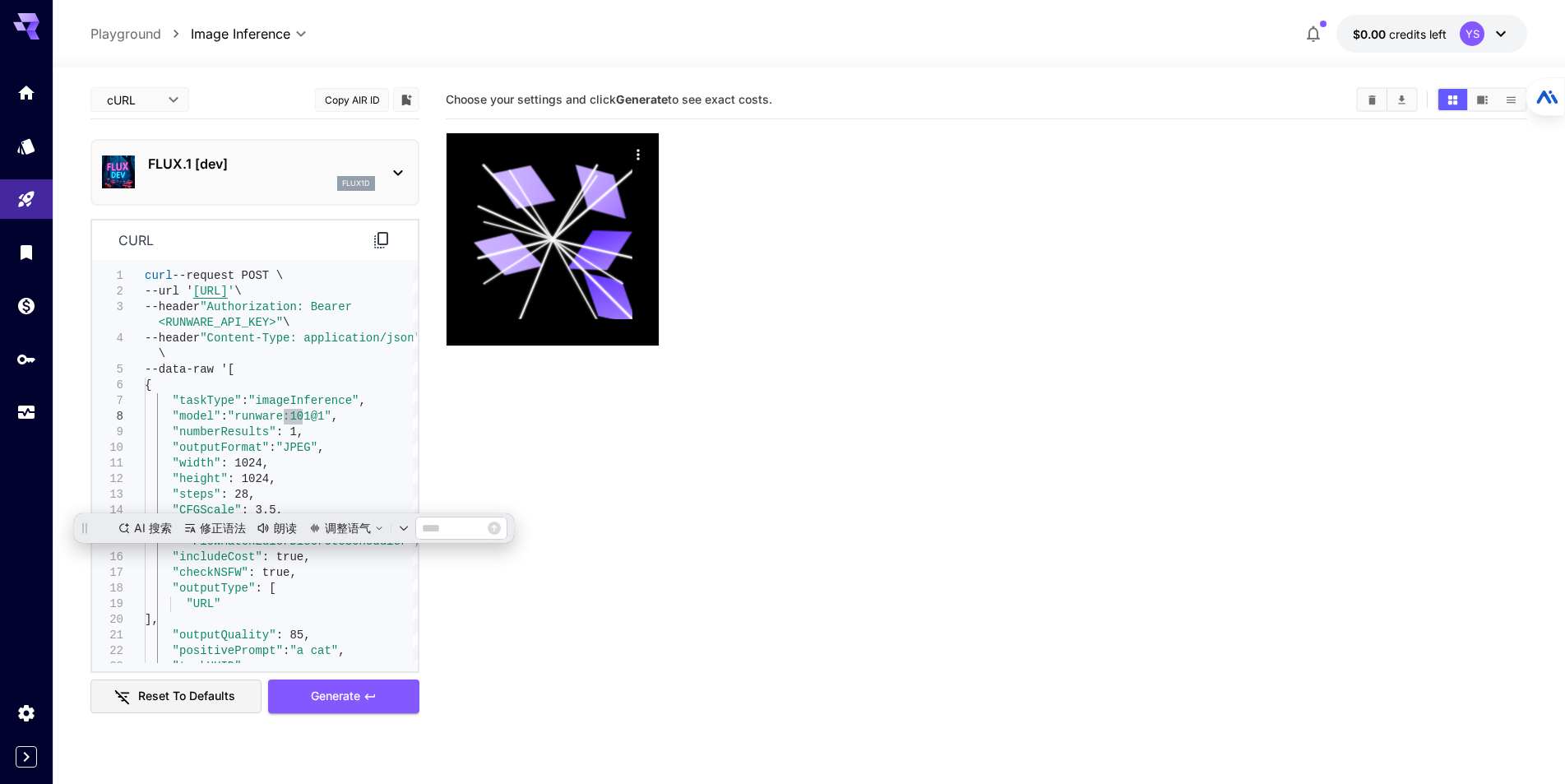
click at [565, 436] on section "Choose your settings and click Generate to see exact costs." at bounding box center [986, 473] width 1081 height 784
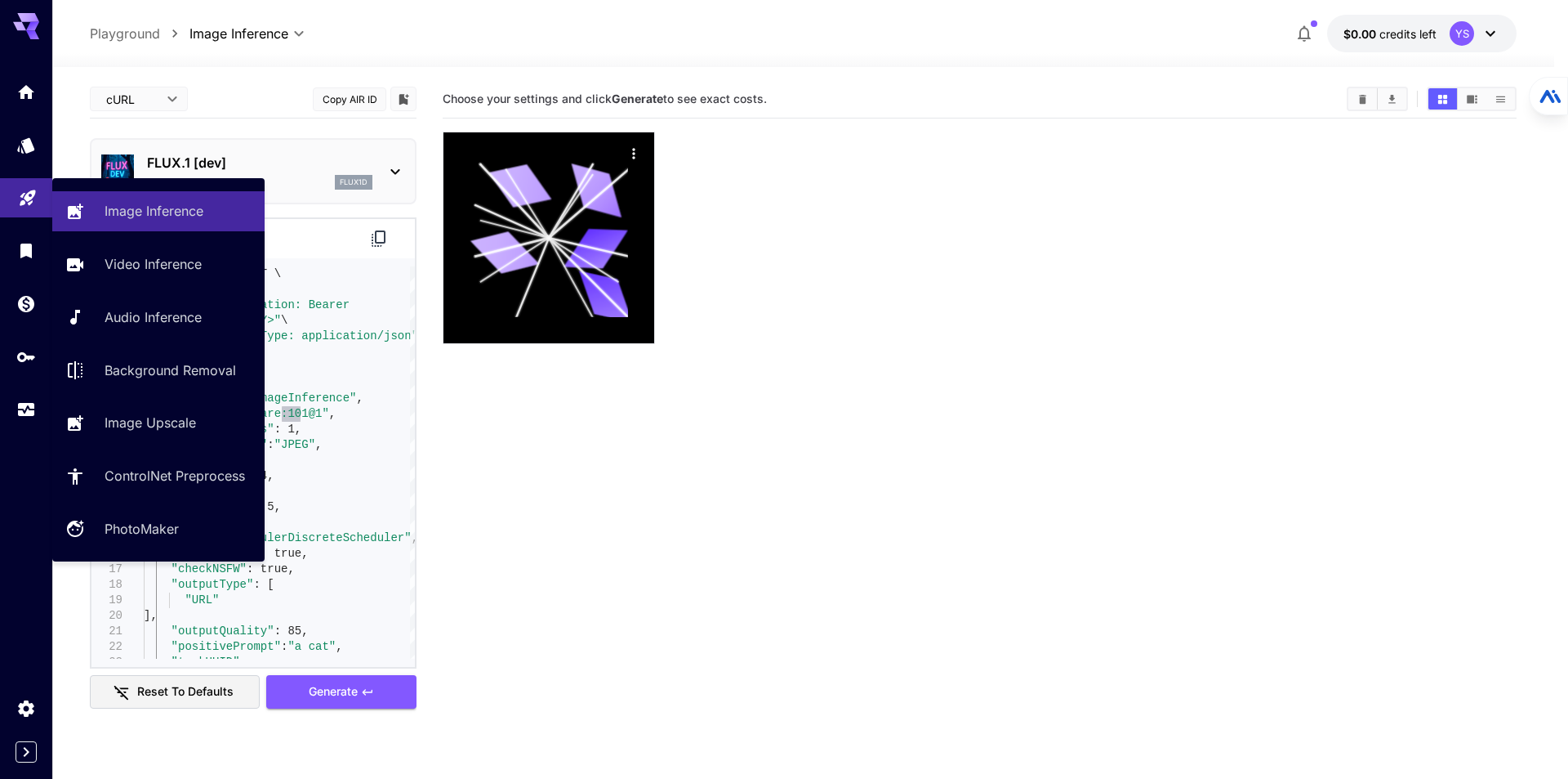
click at [21, 203] on icon "Playground" at bounding box center [28, 193] width 20 height 20
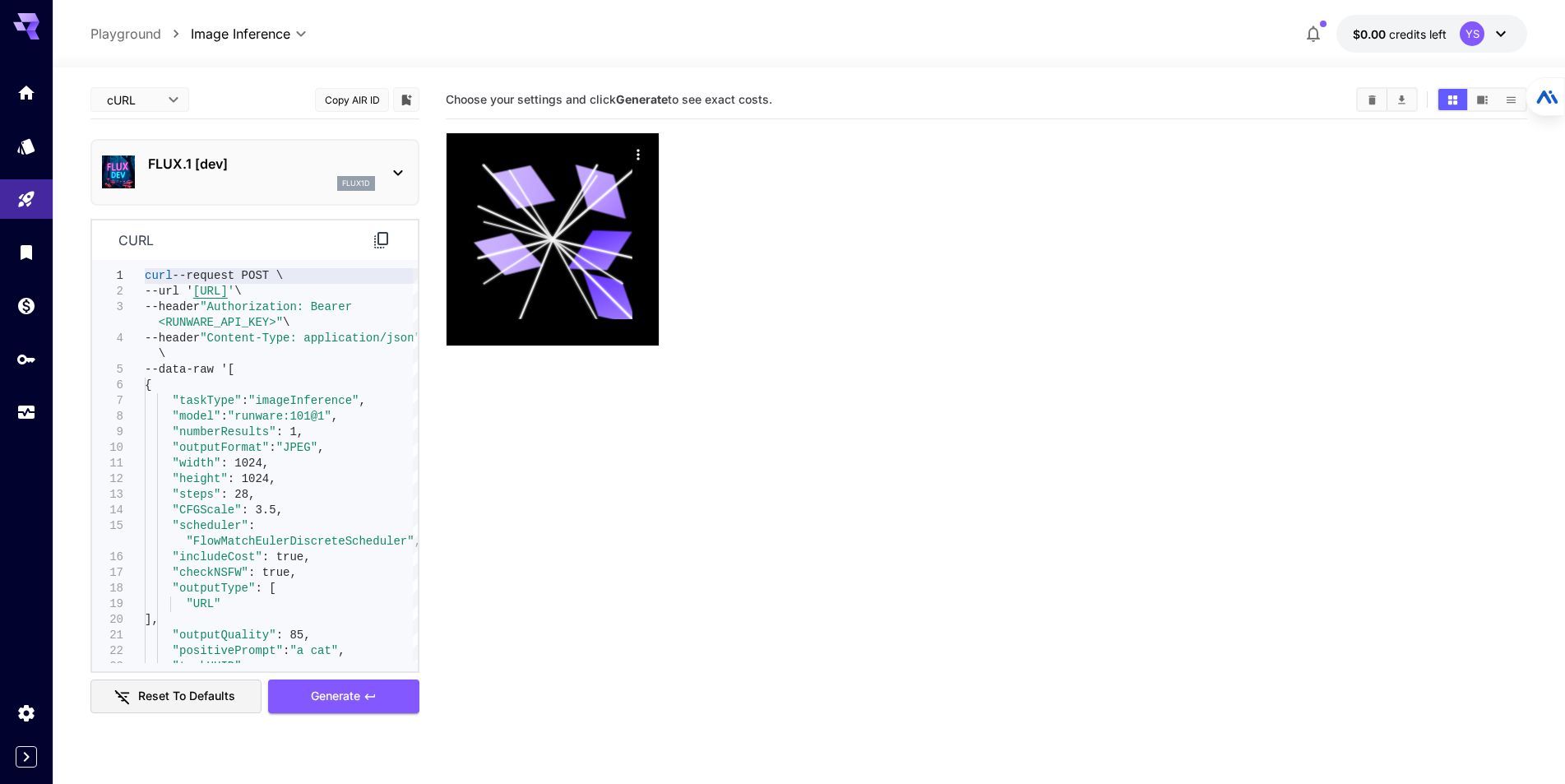
click at [399, 175] on icon at bounding box center [398, 173] width 20 height 20
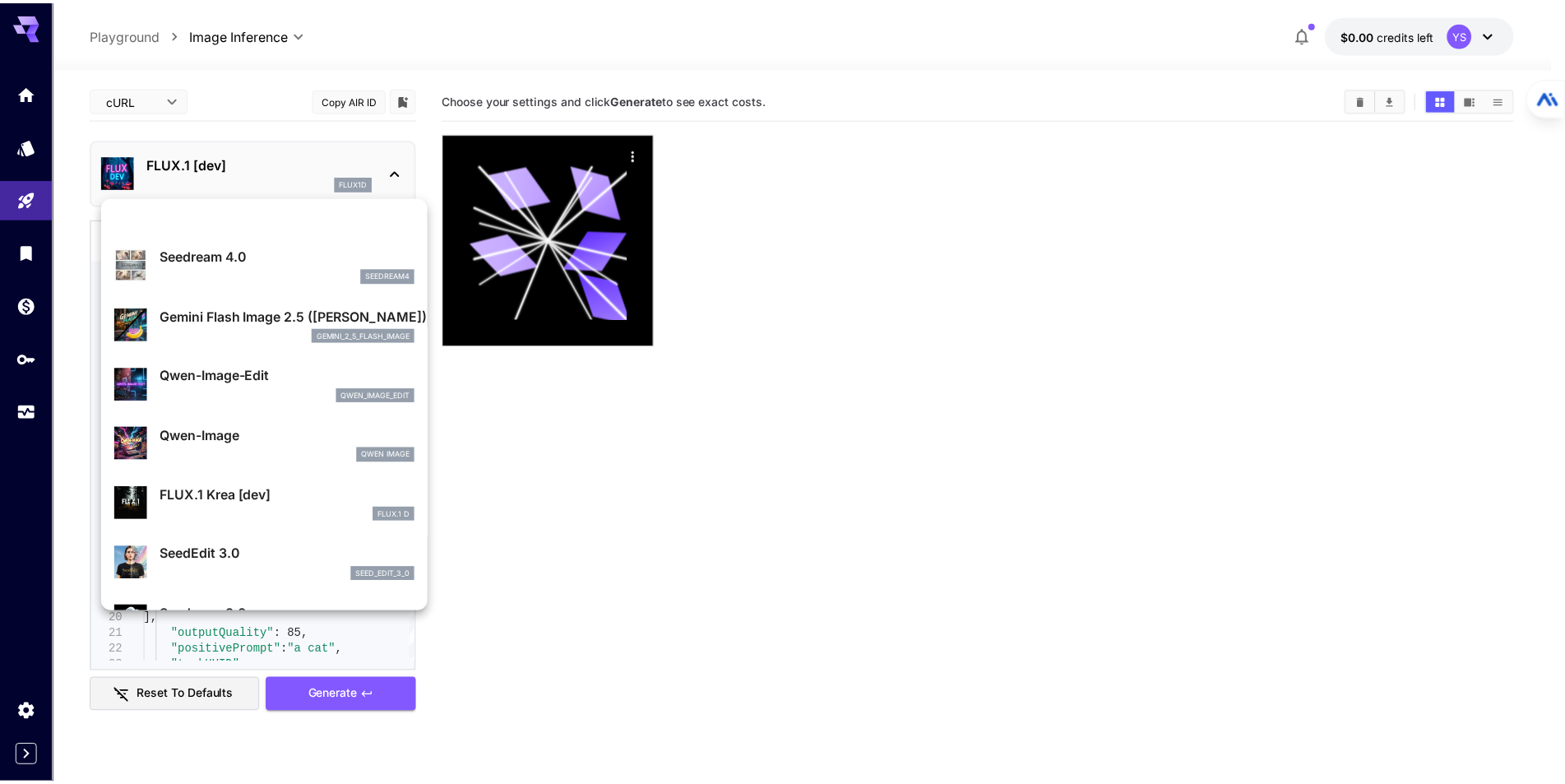
scroll to position [247, 0]
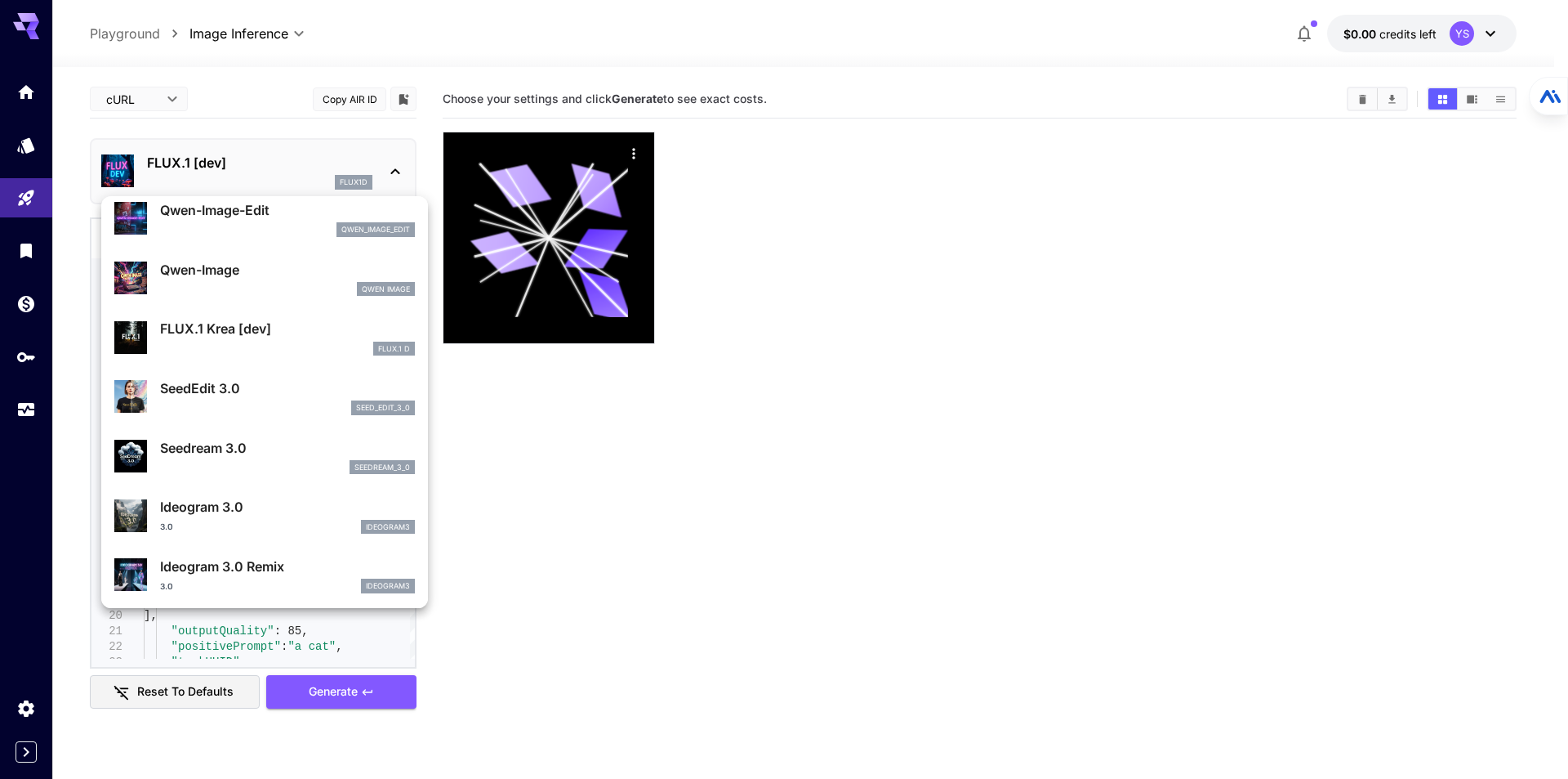
click at [248, 460] on div "seedream_3_0" at bounding box center [288, 467] width 255 height 15
type input "***"
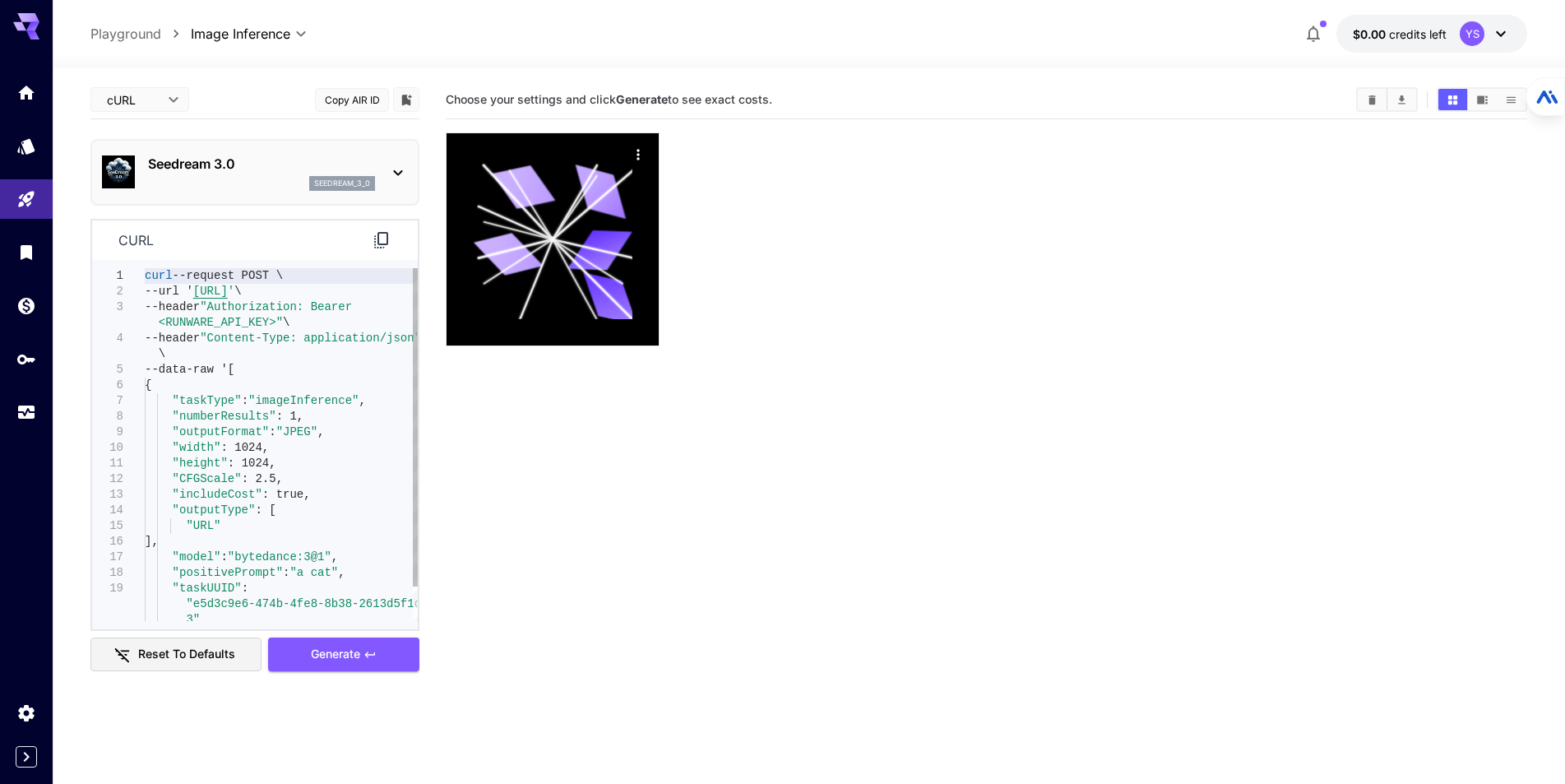
type textarea "**********"
click at [228, 515] on div "curl --request POST \ --url ' https://api.runware.ai/v1 ' \ --header "Authoriza…" at bounding box center [282, 464] width 273 height 390
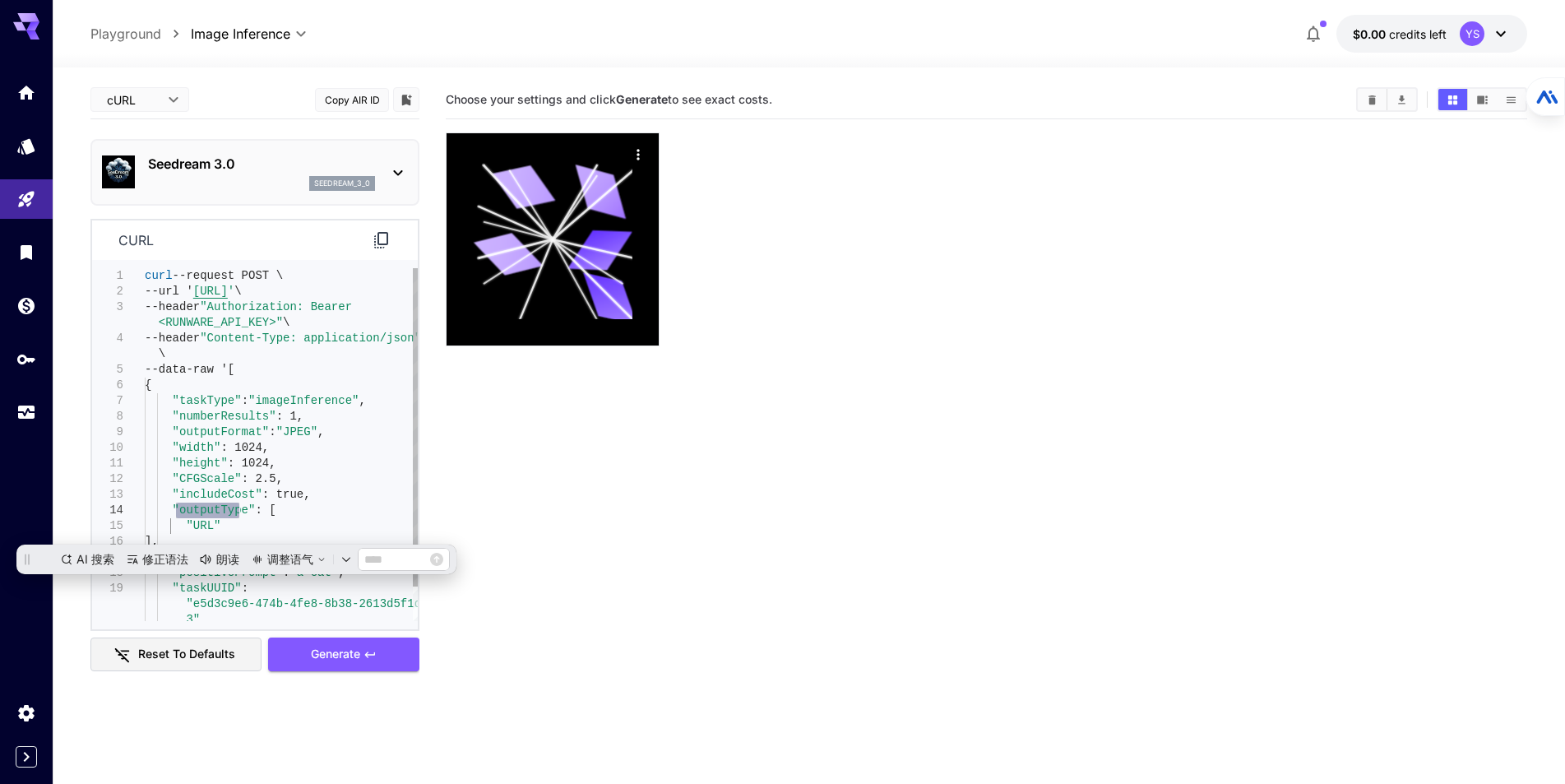
click at [349, 506] on div "curl --request POST \ --url ' https://api.runware.ai/v1 ' \ --header "Authoriza…" at bounding box center [282, 464] width 273 height 390
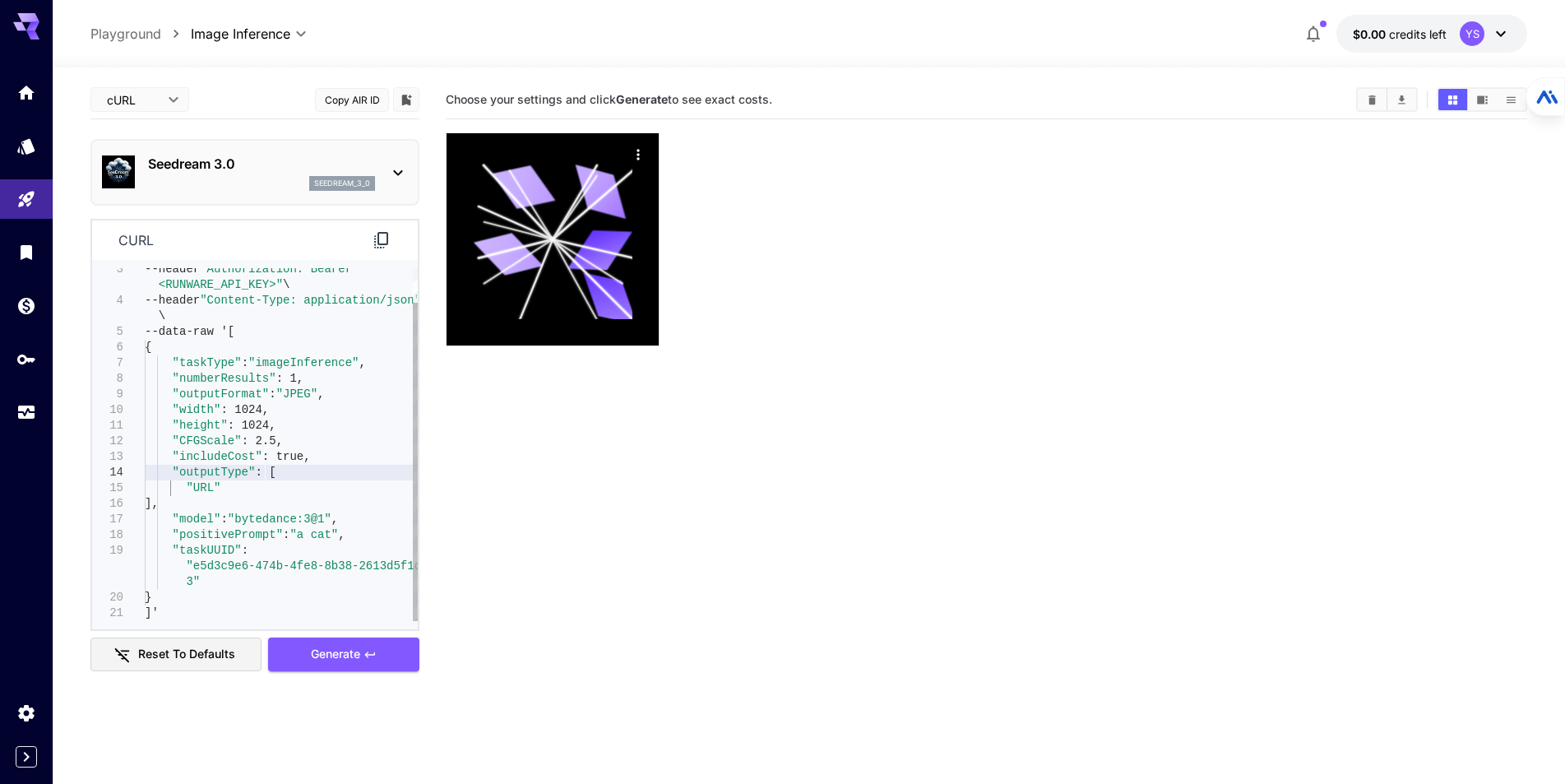
click at [196, 519] on div "--header "Authorization: Bearer <RUNWARE_API_KEY>" \ --header "Content-Type: ap…" at bounding box center [282, 426] width 273 height 390
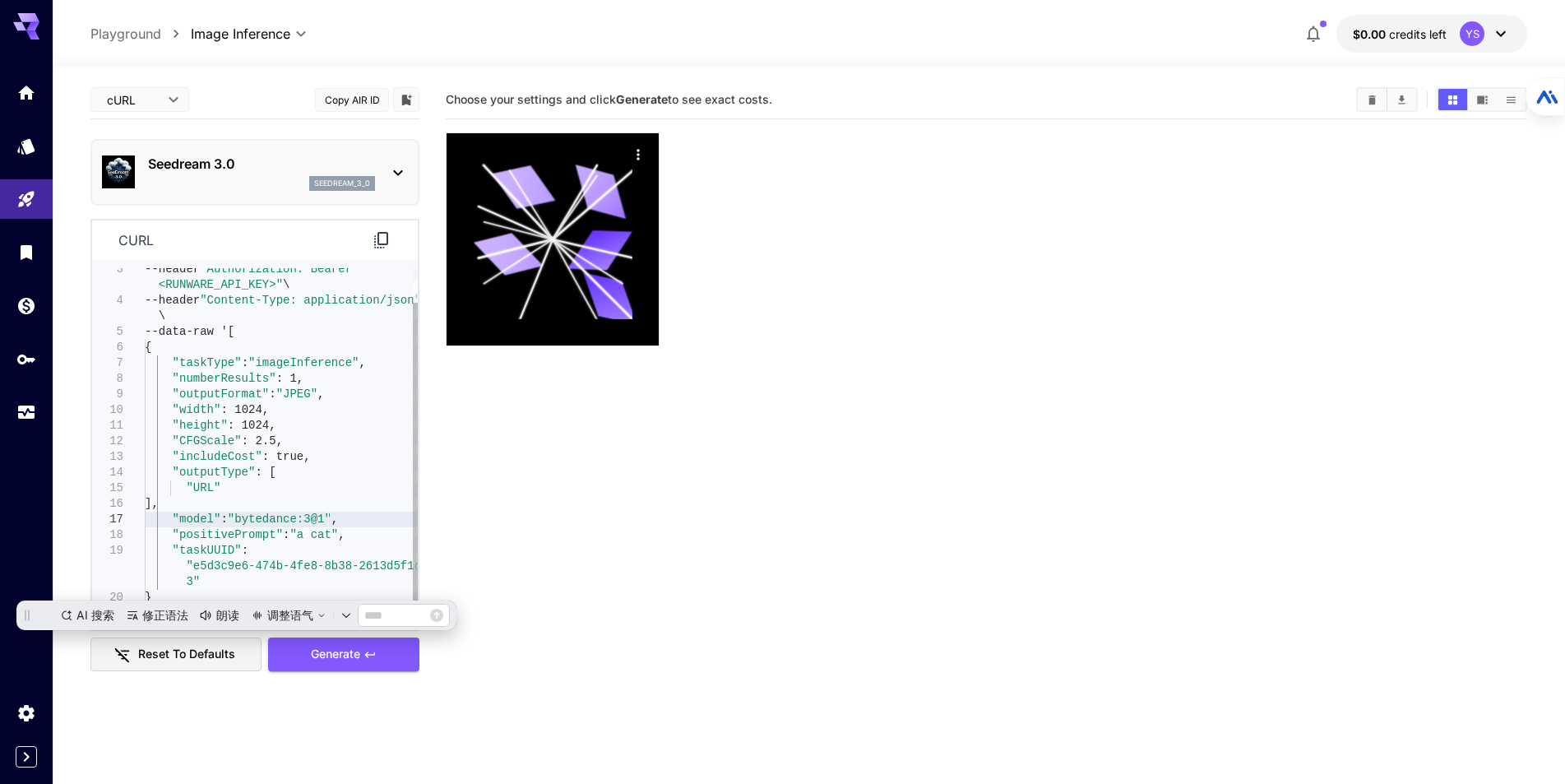
click at [350, 521] on div "--header "Authorization: Bearer <RUNWARE_API_KEY>" \ --header "Content-Type: ap…" at bounding box center [282, 426] width 273 height 390
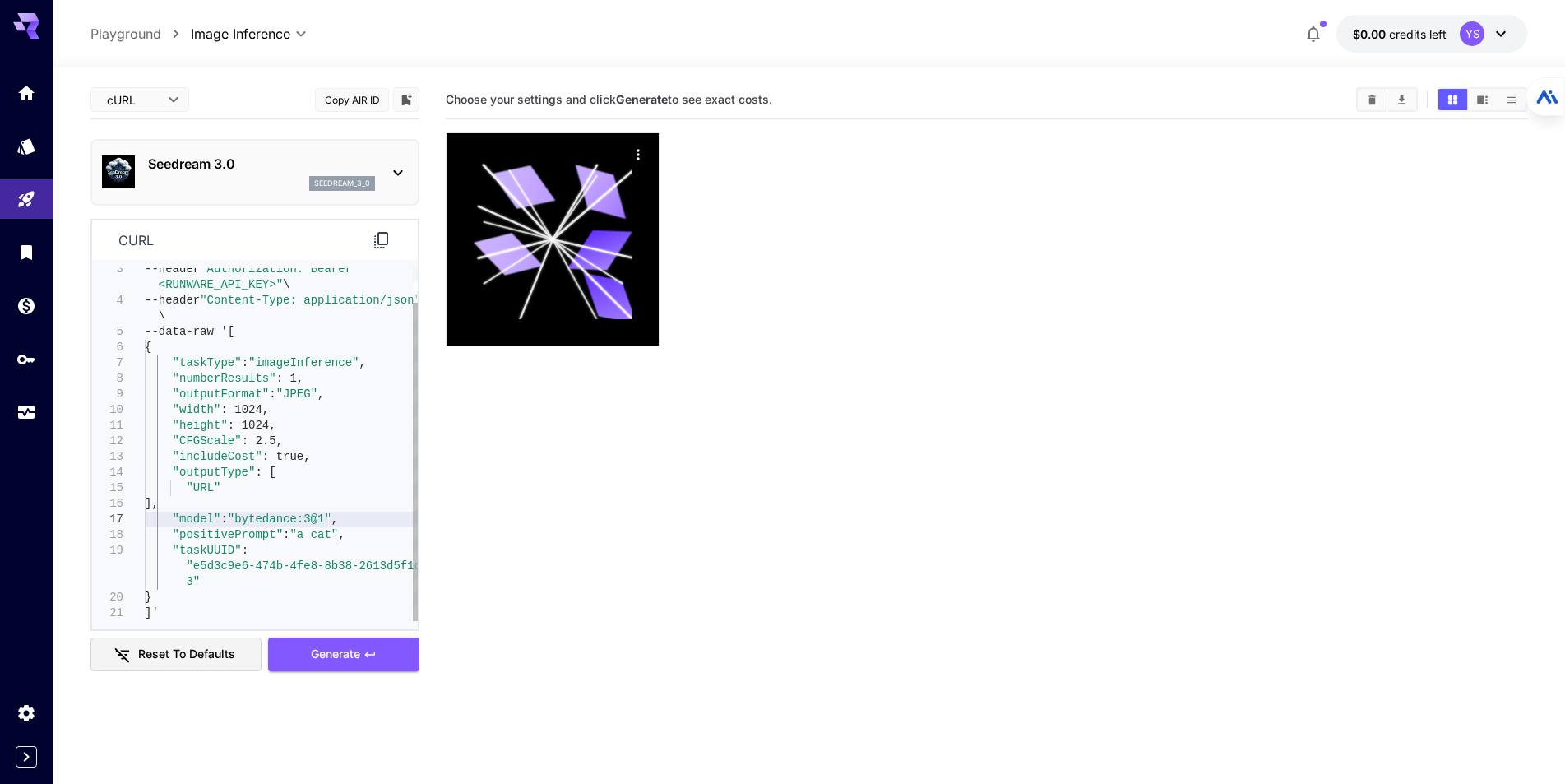
click at [227, 534] on div "--header "Authorization: Bearer <RUNWARE_API_KEY>" \ --header "Content-Type: ap…" at bounding box center [282, 426] width 273 height 390
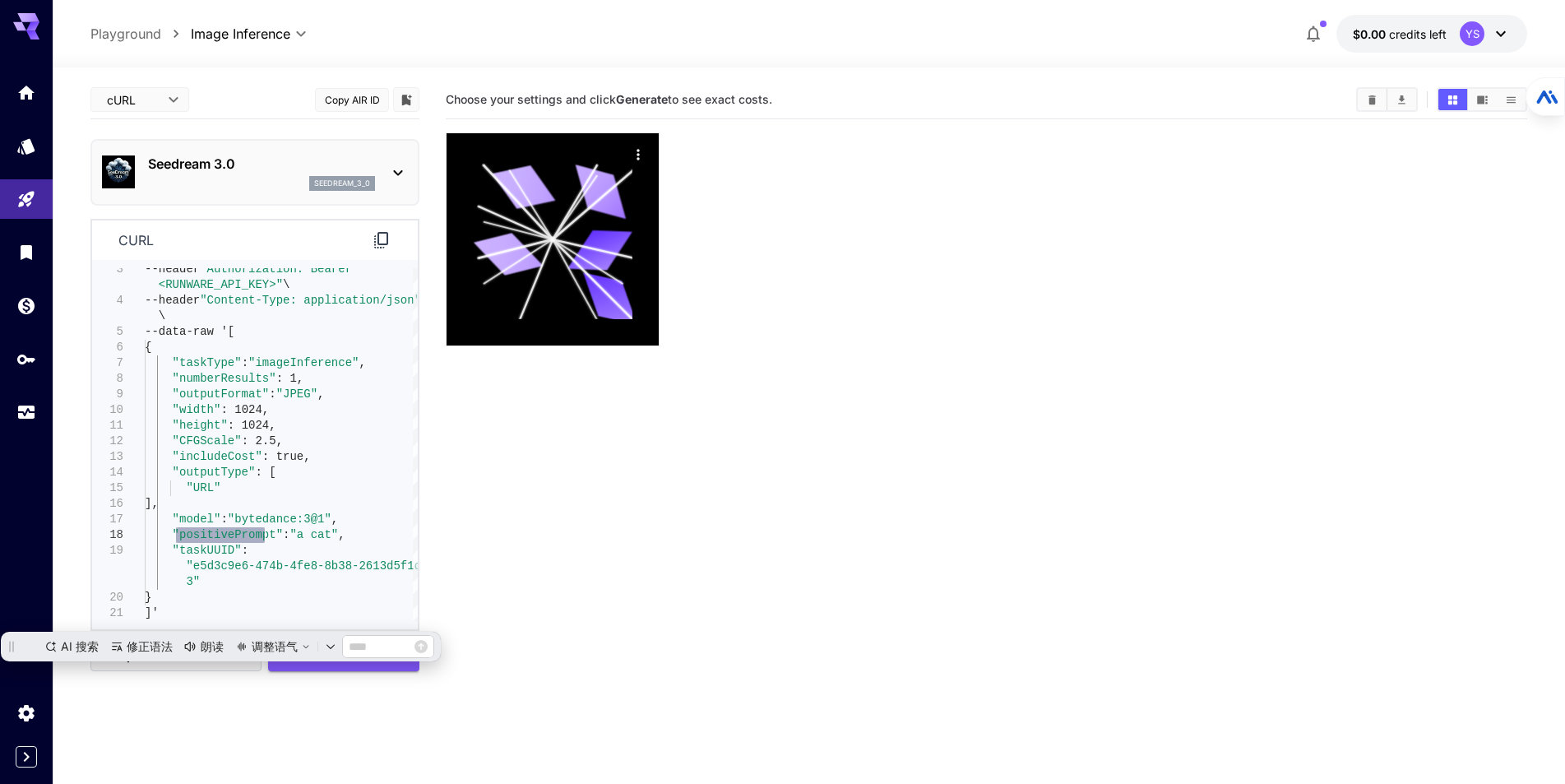
click at [389, 169] on icon at bounding box center [398, 173] width 20 height 20
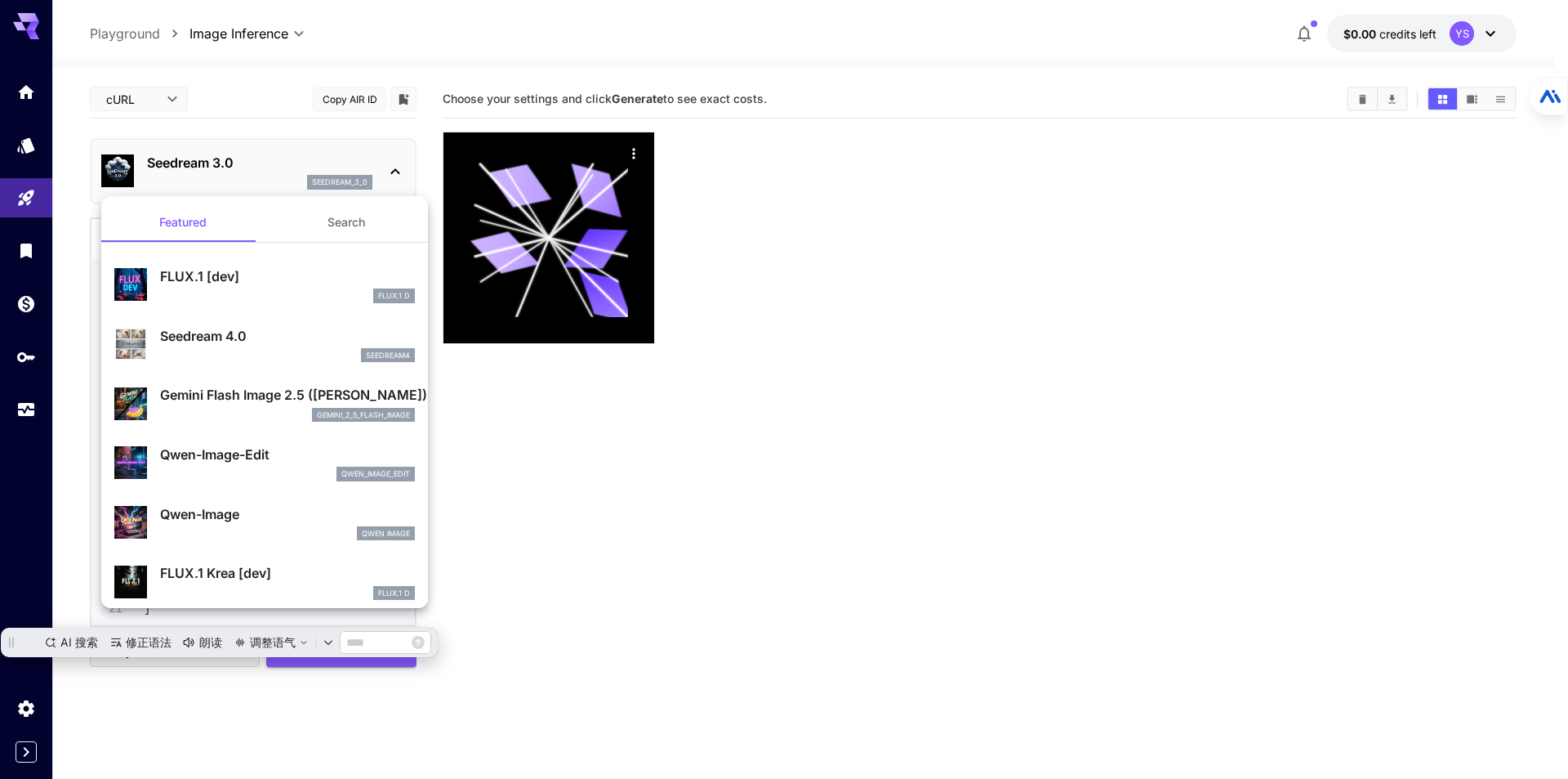
click at [382, 176] on div at bounding box center [784, 390] width 1568 height 779
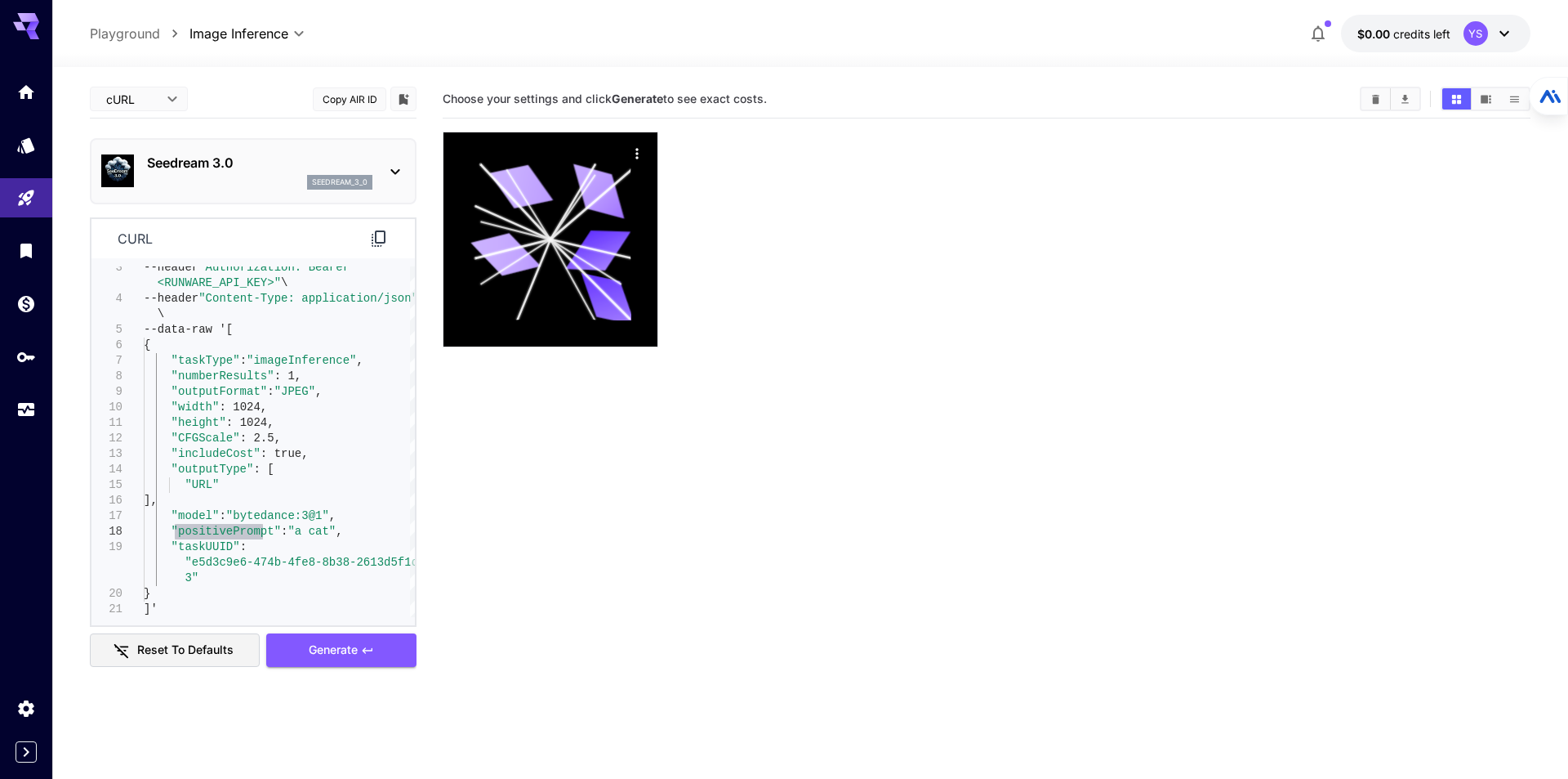
click at [157, 105] on body "**********" at bounding box center [784, 453] width 1568 height 907
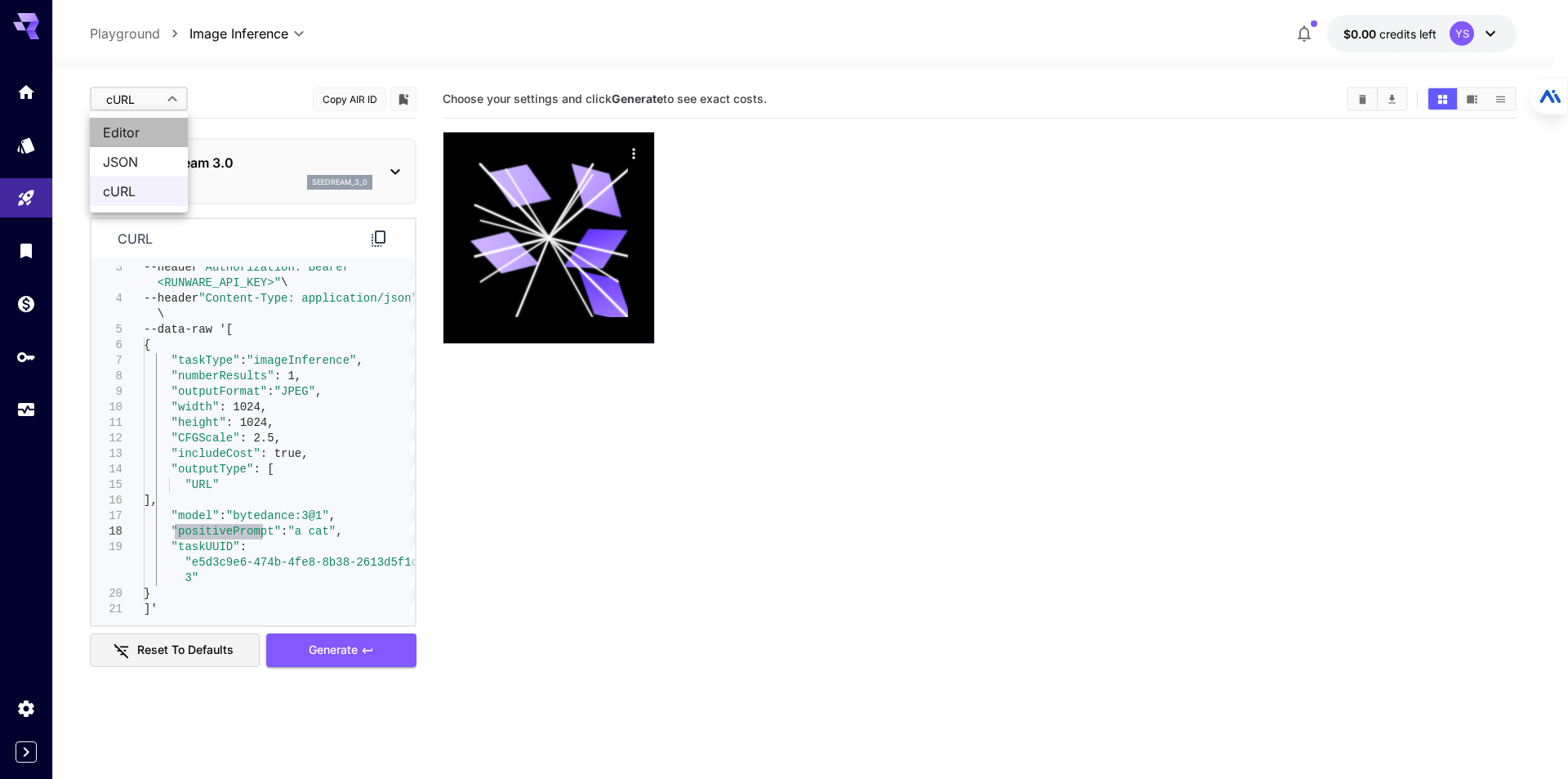
click at [145, 131] on span "Editor" at bounding box center [139, 133] width 72 height 20
type input "****"
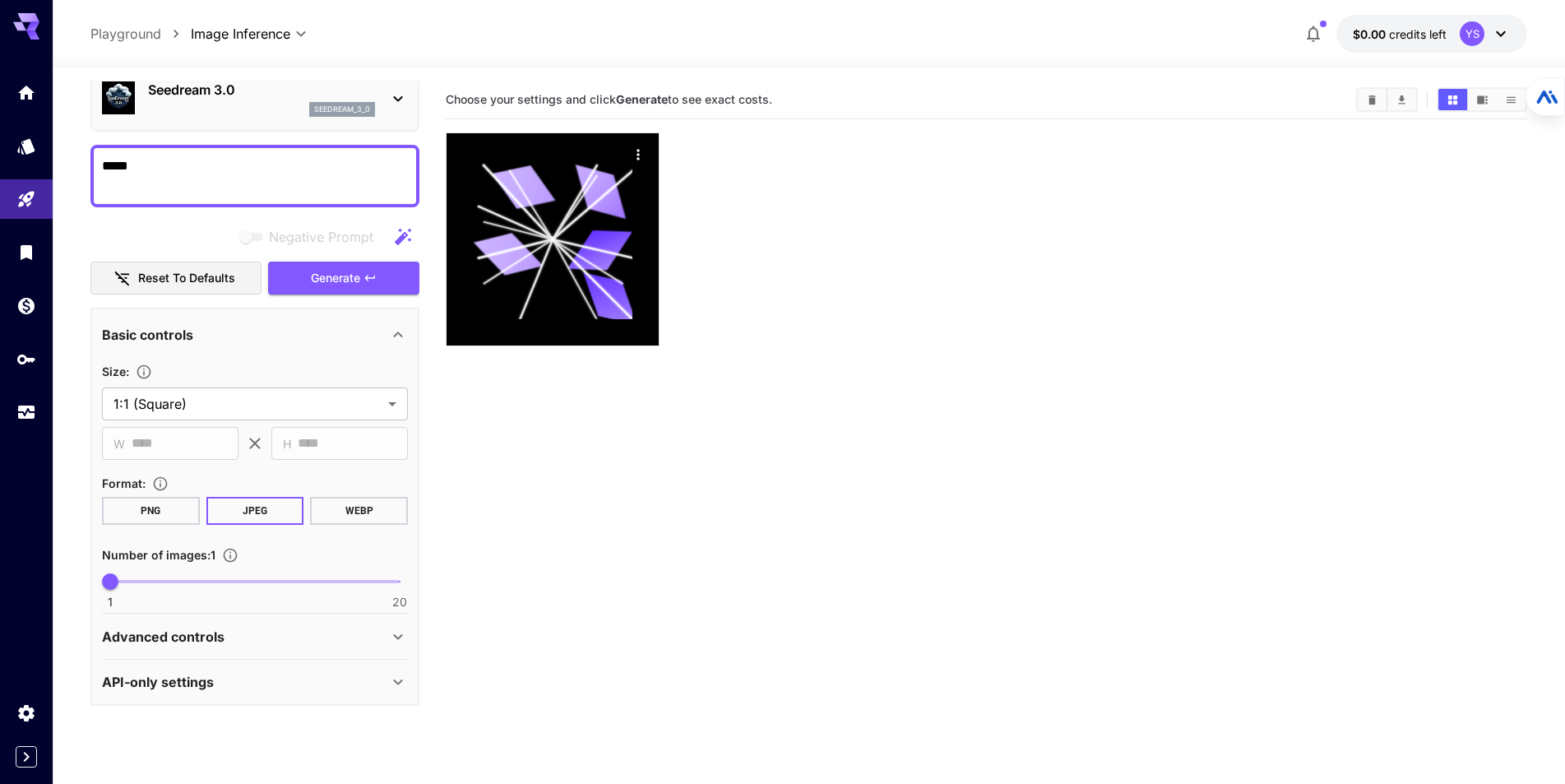
scroll to position [130, 0]
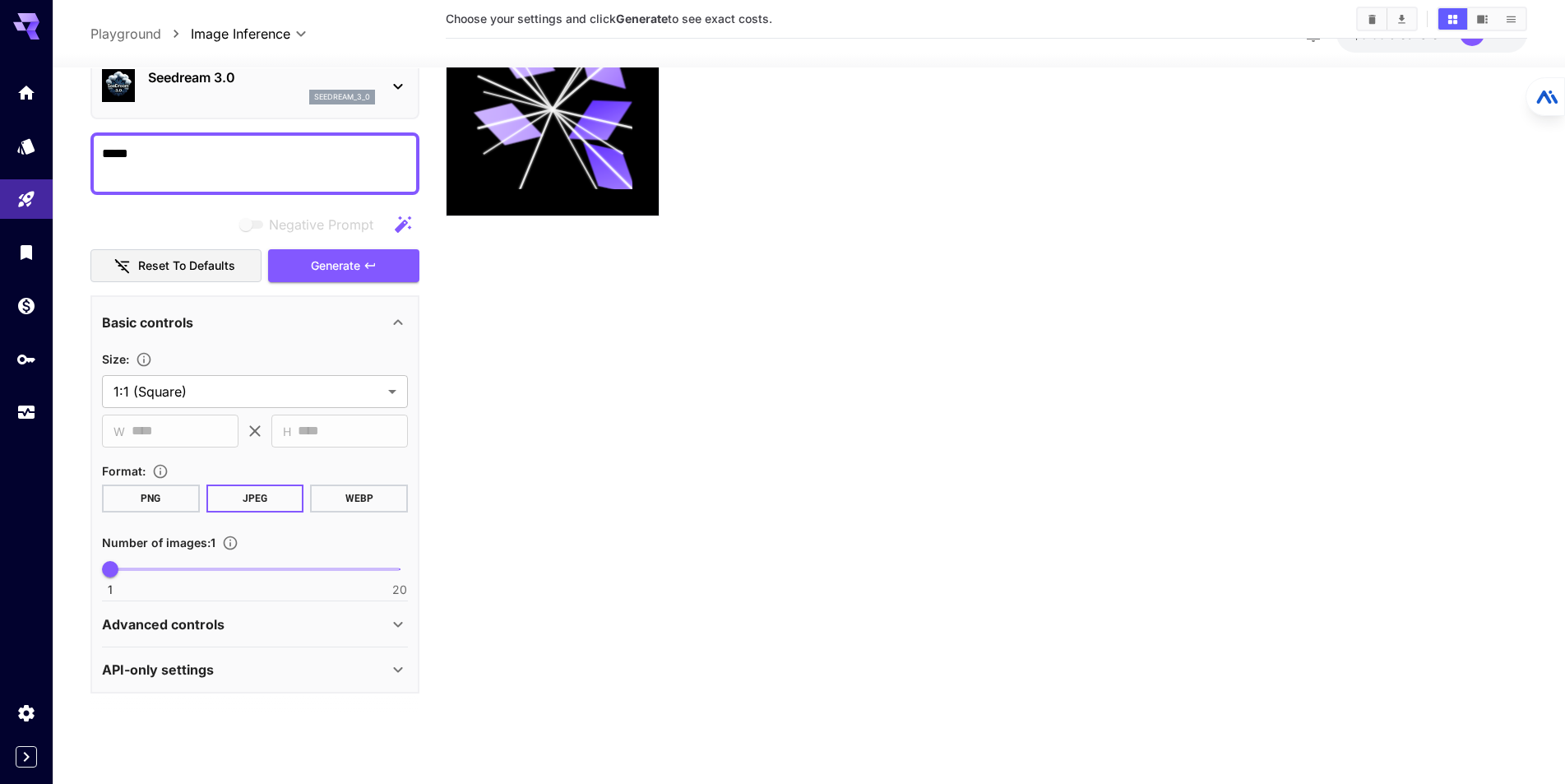
click at [312, 616] on div "Advanced controls" at bounding box center [245, 624] width 287 height 20
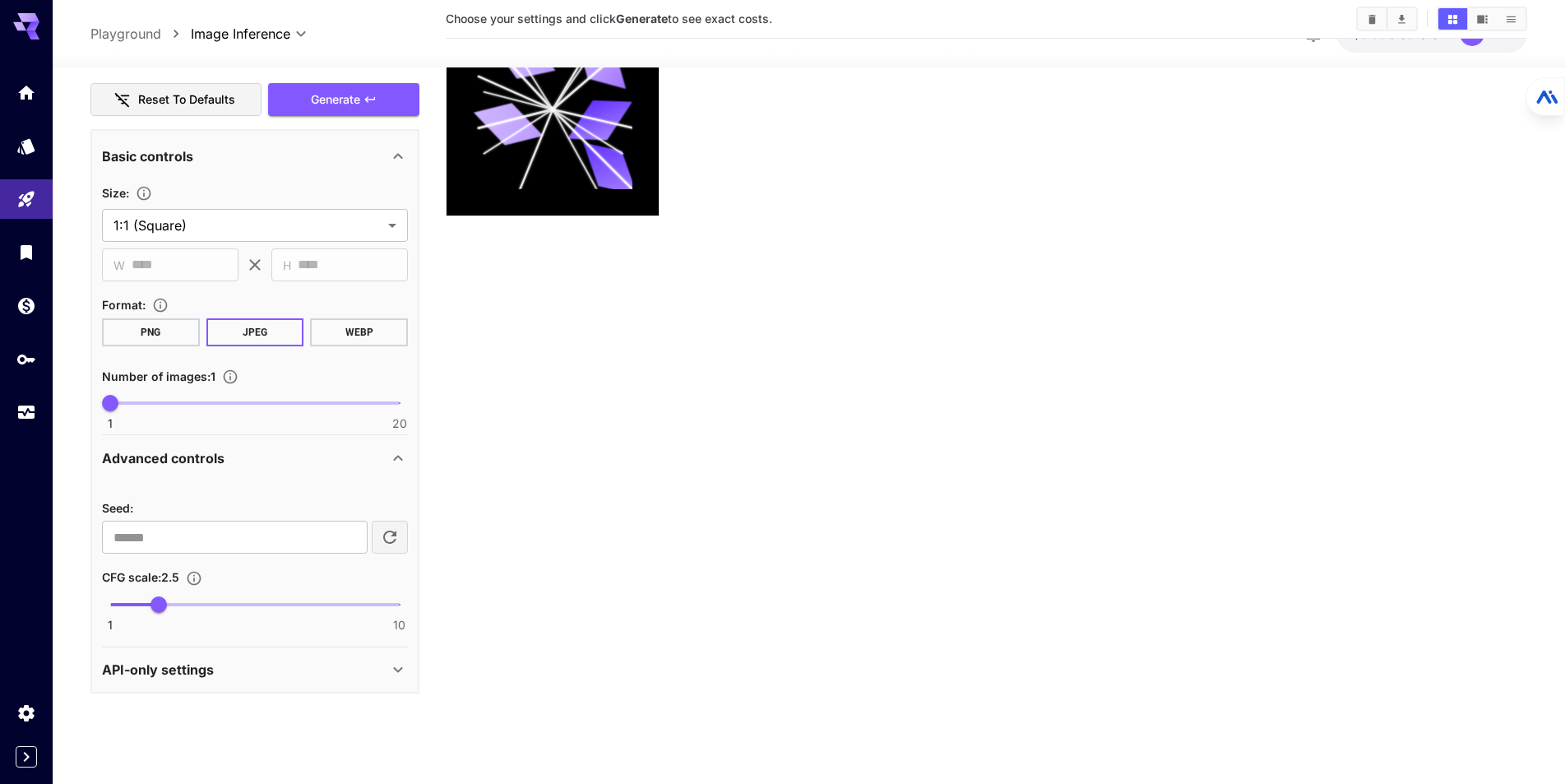
click at [259, 667] on div "API-only settings" at bounding box center [245, 670] width 287 height 20
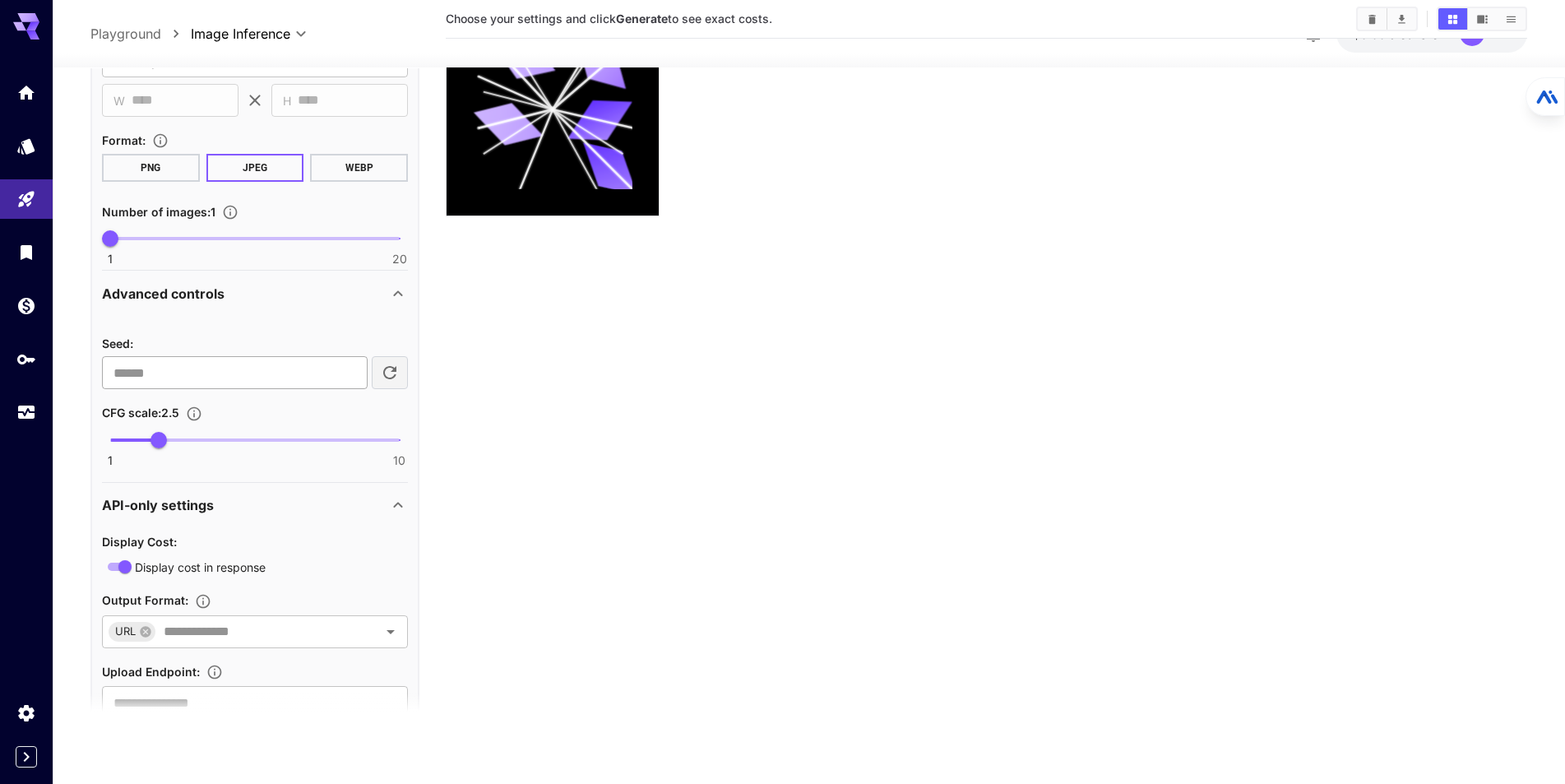
scroll to position [460, 0]
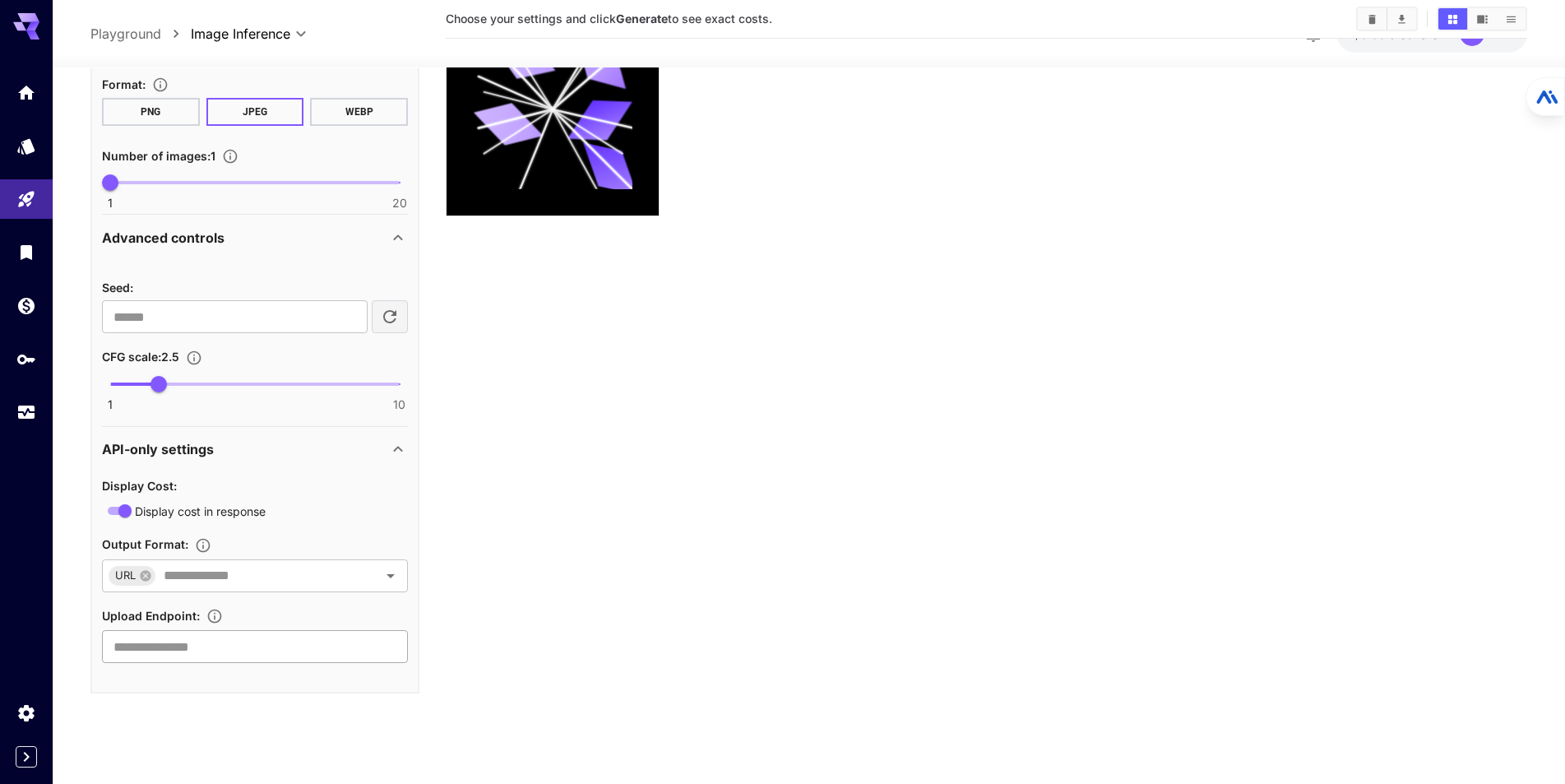
click at [217, 648] on input "text" at bounding box center [255, 646] width 306 height 33
click at [181, 615] on span "Upload Endpoint :" at bounding box center [151, 615] width 98 height 14
click at [190, 651] on input "text" at bounding box center [255, 646] width 306 height 33
click at [233, 570] on input "text" at bounding box center [256, 576] width 198 height 23
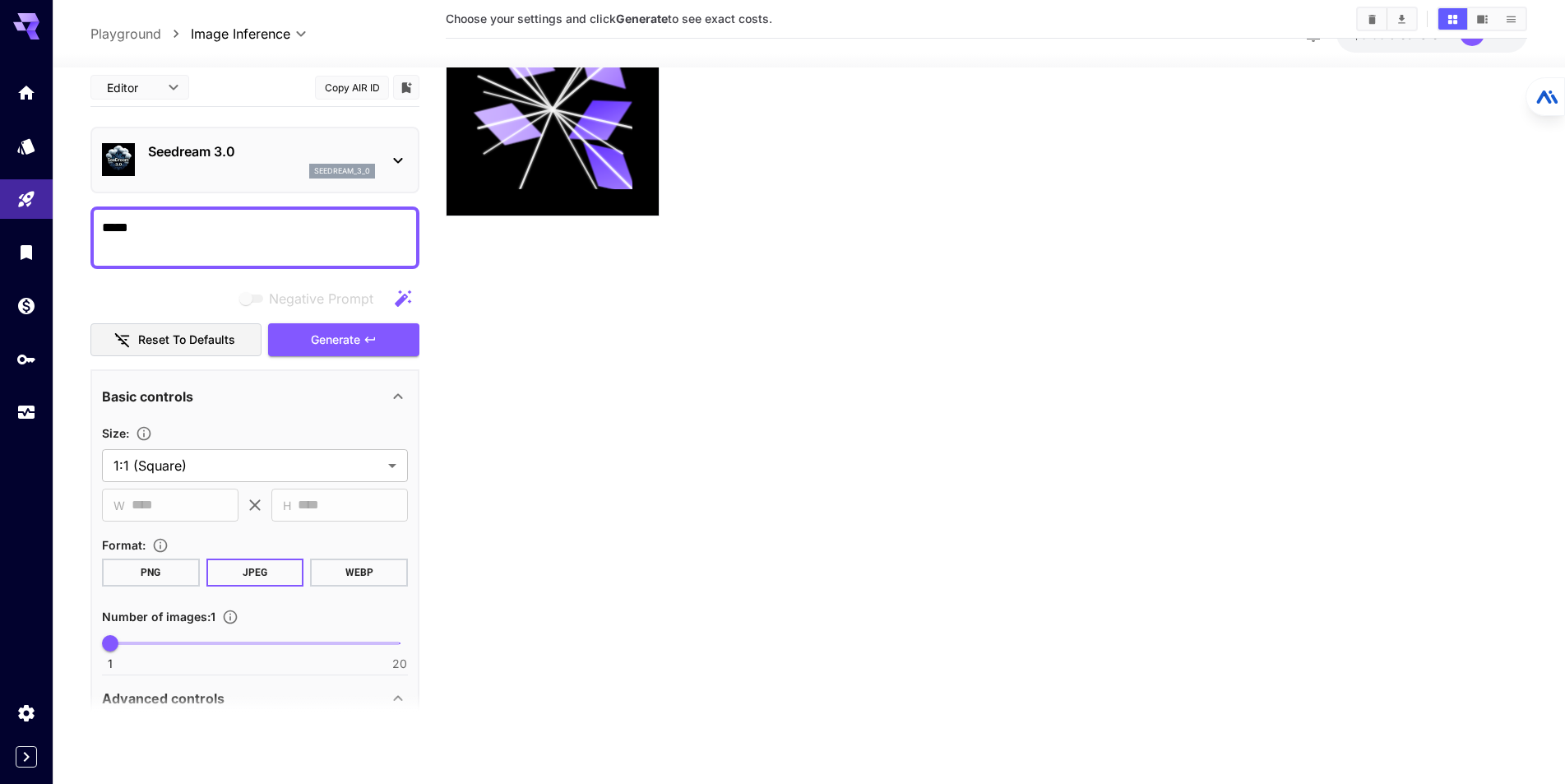
scroll to position [0, 0]
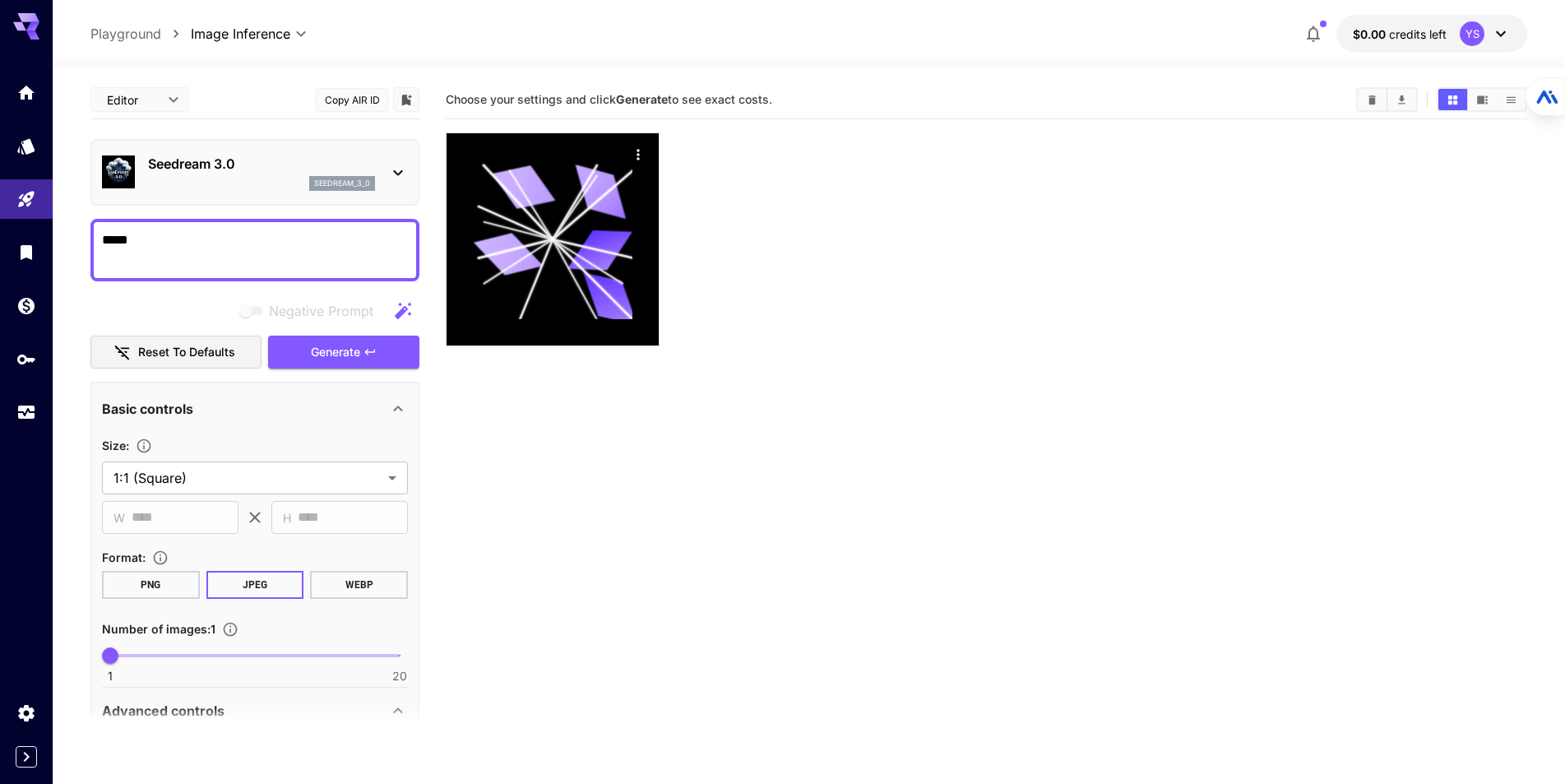
click at [399, 173] on icon at bounding box center [397, 173] width 9 height 6
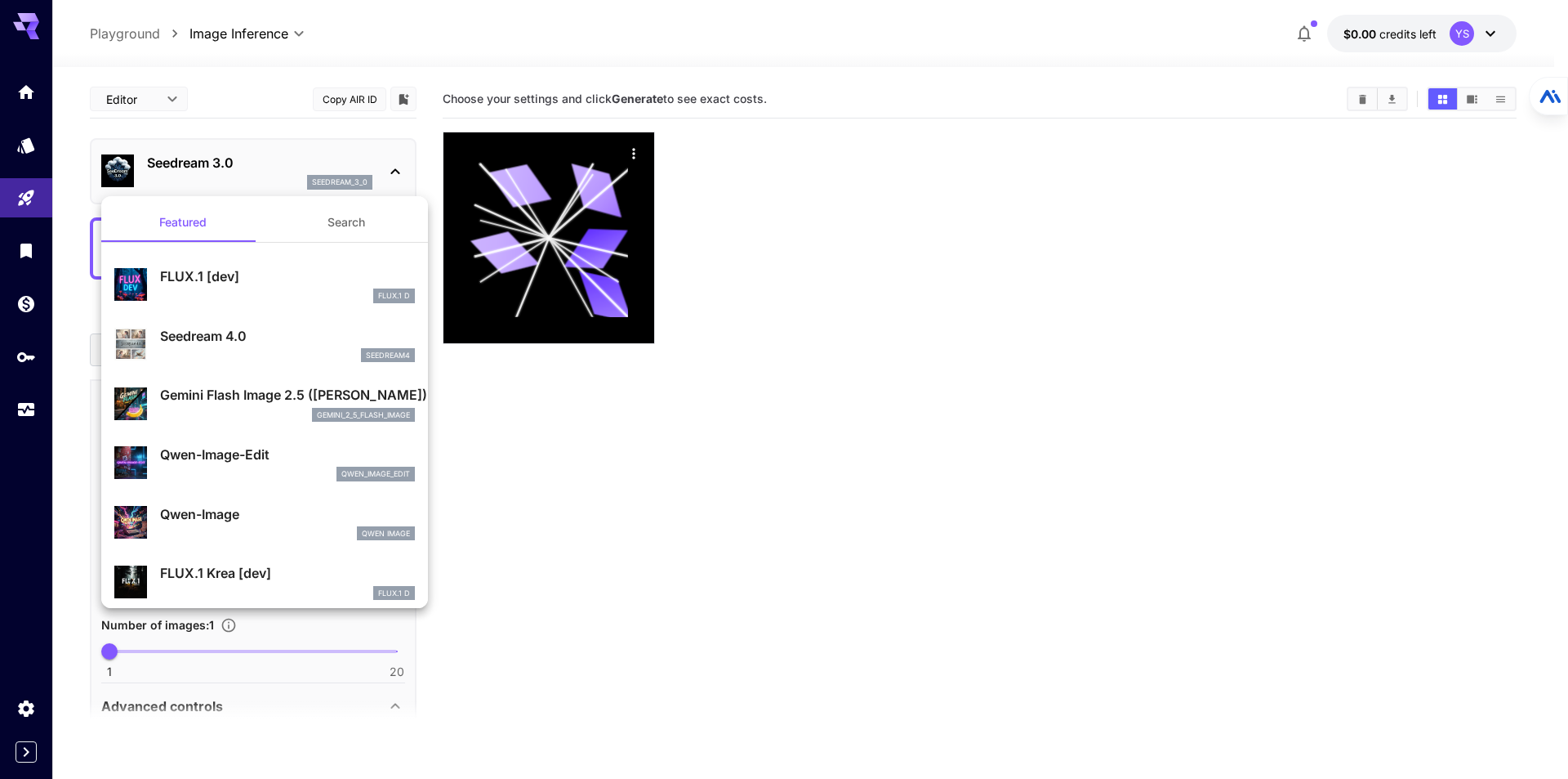
click at [396, 172] on div at bounding box center [784, 390] width 1568 height 779
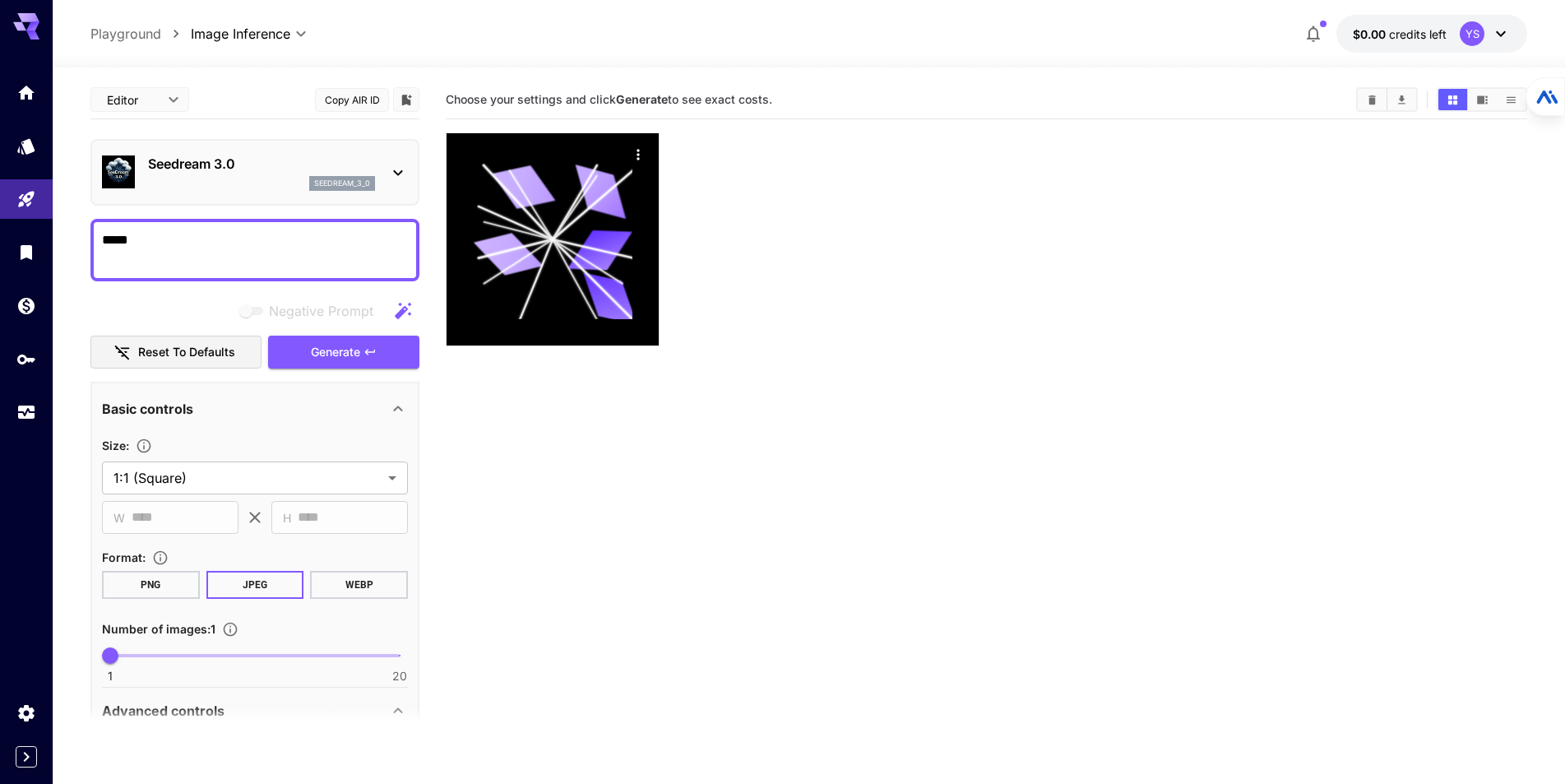
click at [498, 402] on section "Choose your settings and click Generate to see exact costs." at bounding box center [986, 473] width 1081 height 784
click at [404, 309] on icon "button" at bounding box center [403, 311] width 20 height 20
click at [257, 310] on span "Negative prompts are not compatible with the selected model." at bounding box center [253, 310] width 21 height 8
click at [250, 309] on span "Negative prompts are not compatible with the selected model." at bounding box center [253, 310] width 21 height 8
click at [254, 428] on div "**********" at bounding box center [255, 555] width 306 height 254
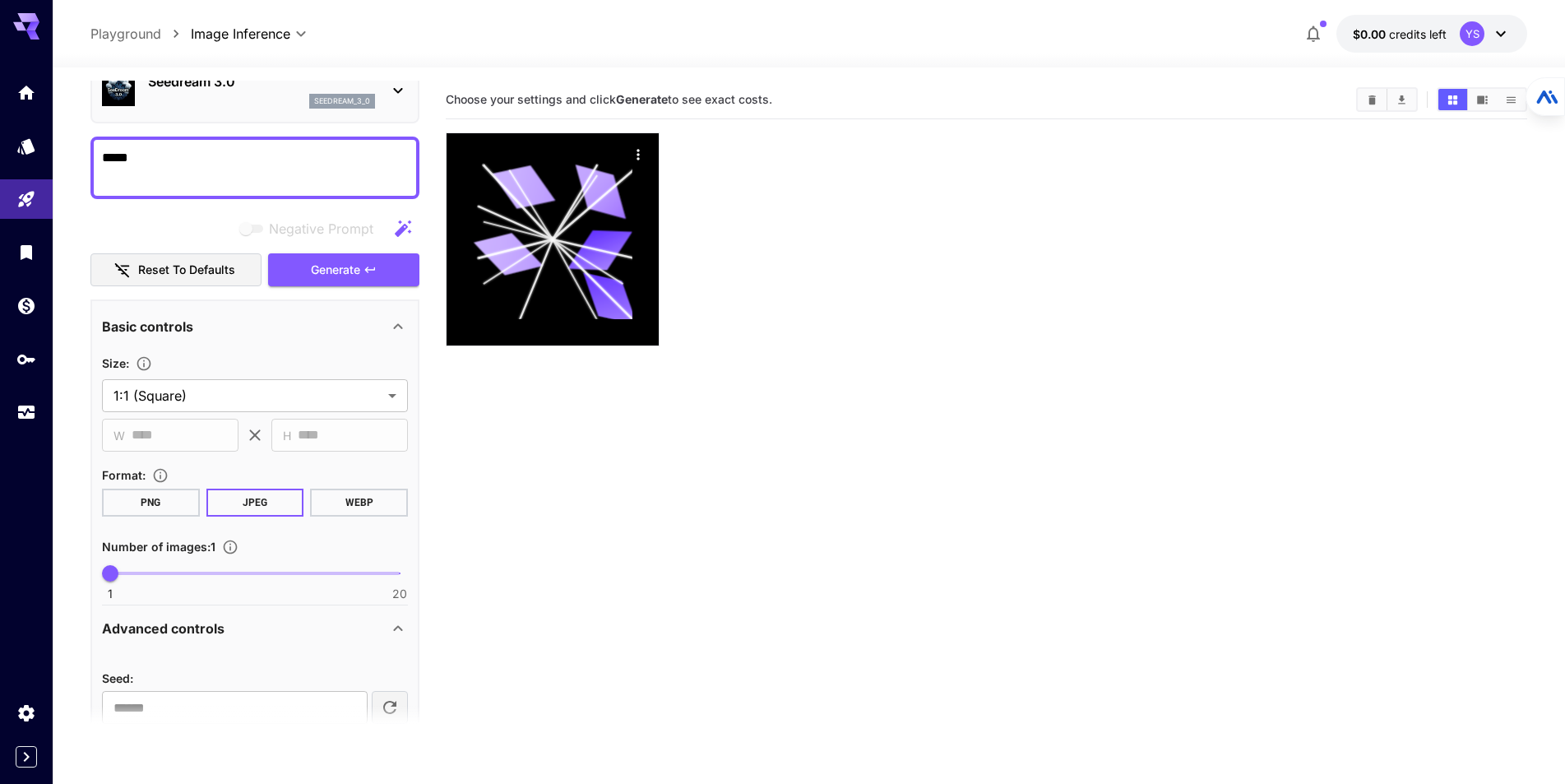
scroll to position [165, 0]
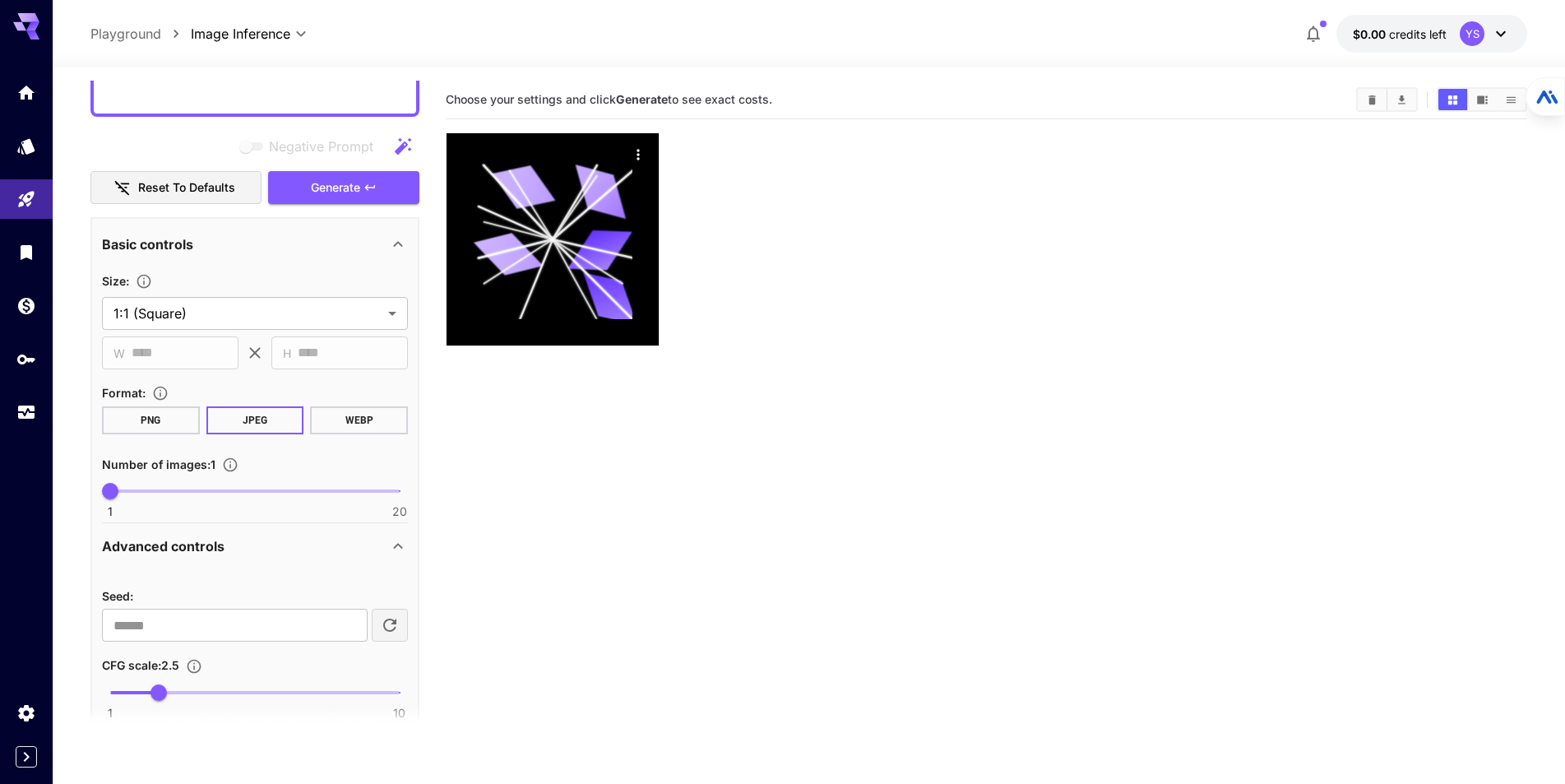
click at [292, 549] on div "Advanced controls" at bounding box center [245, 546] width 287 height 20
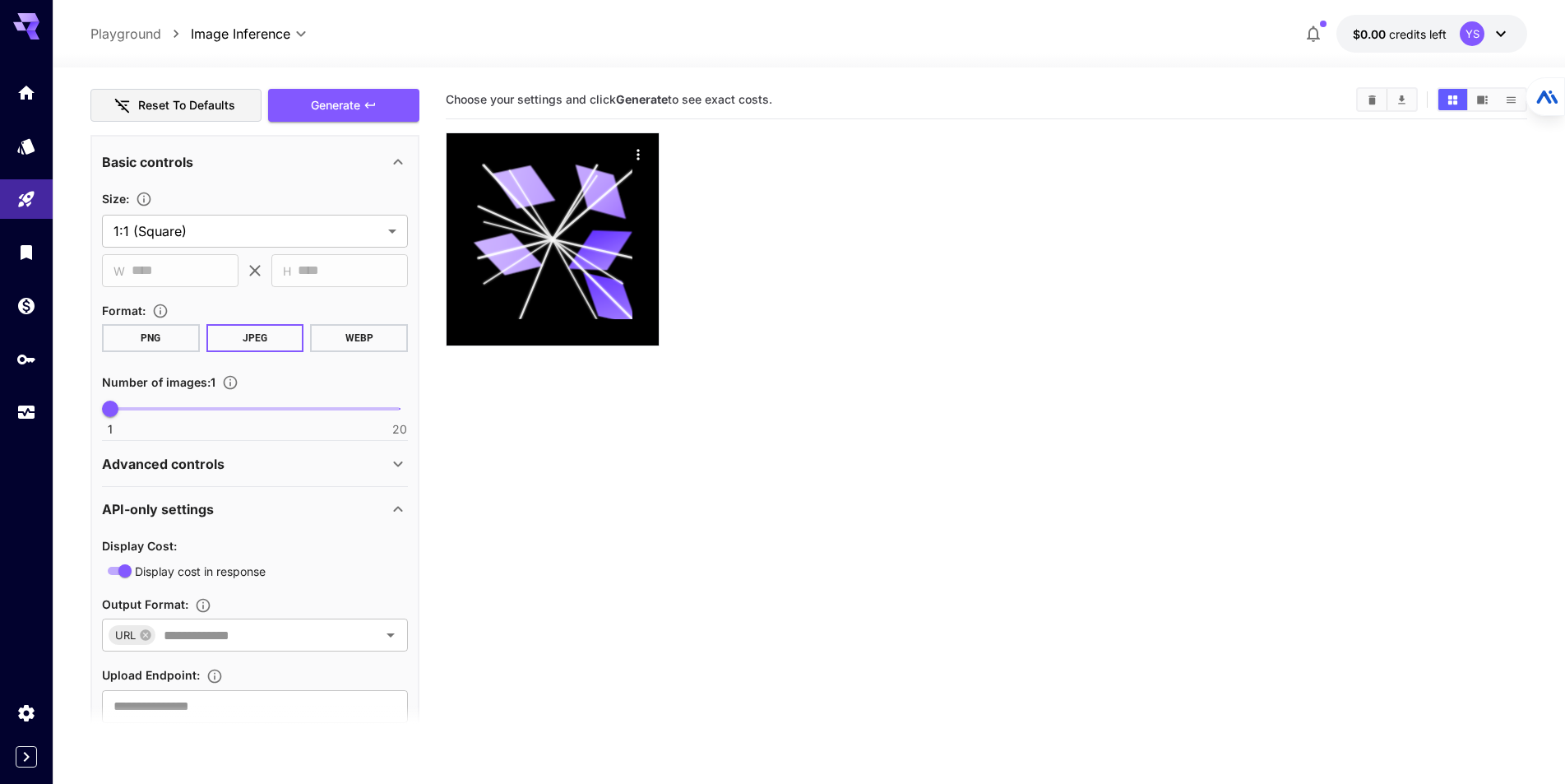
click at [279, 516] on div "API-only settings" at bounding box center [245, 509] width 287 height 20
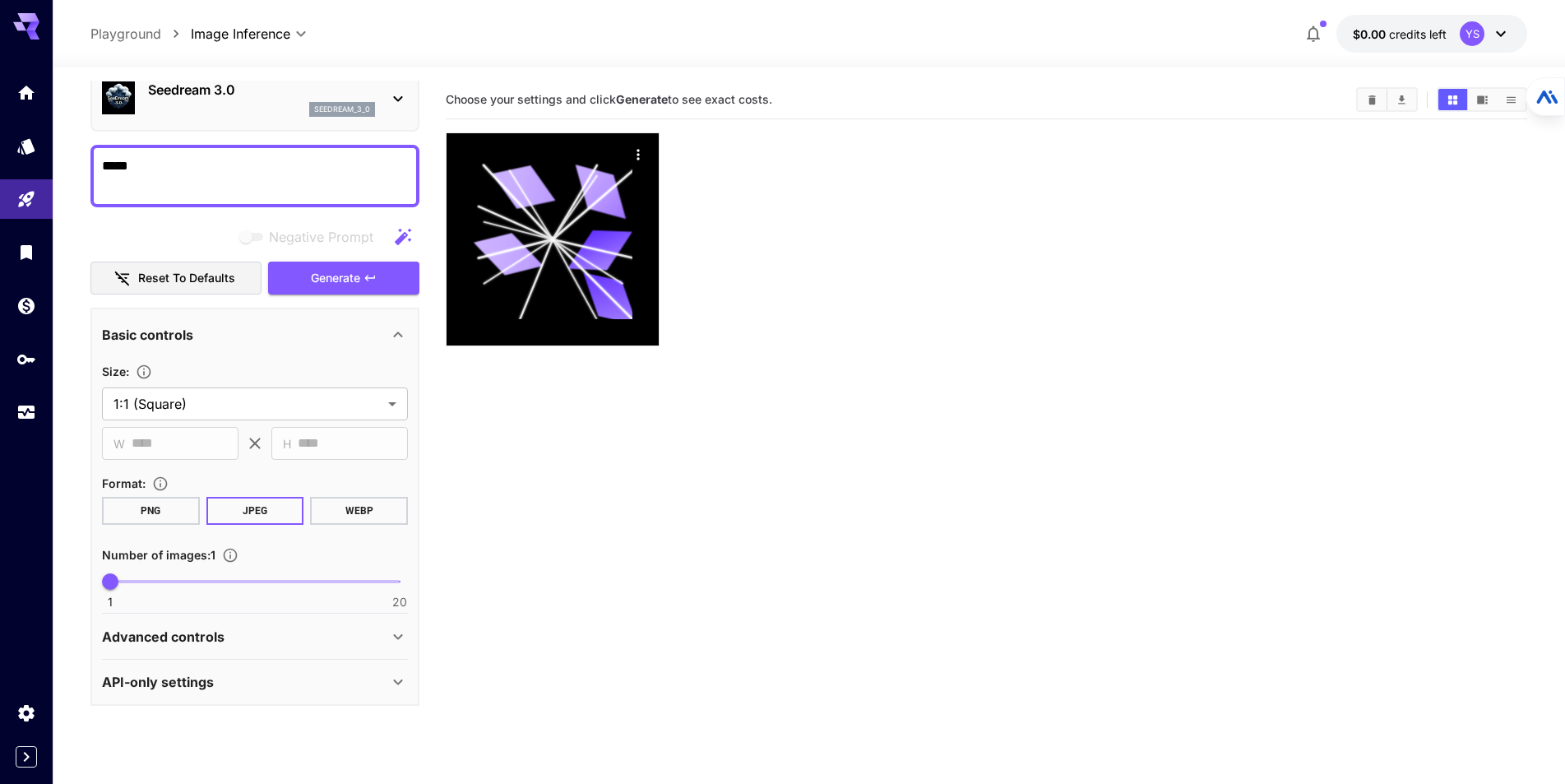
scroll to position [130, 0]
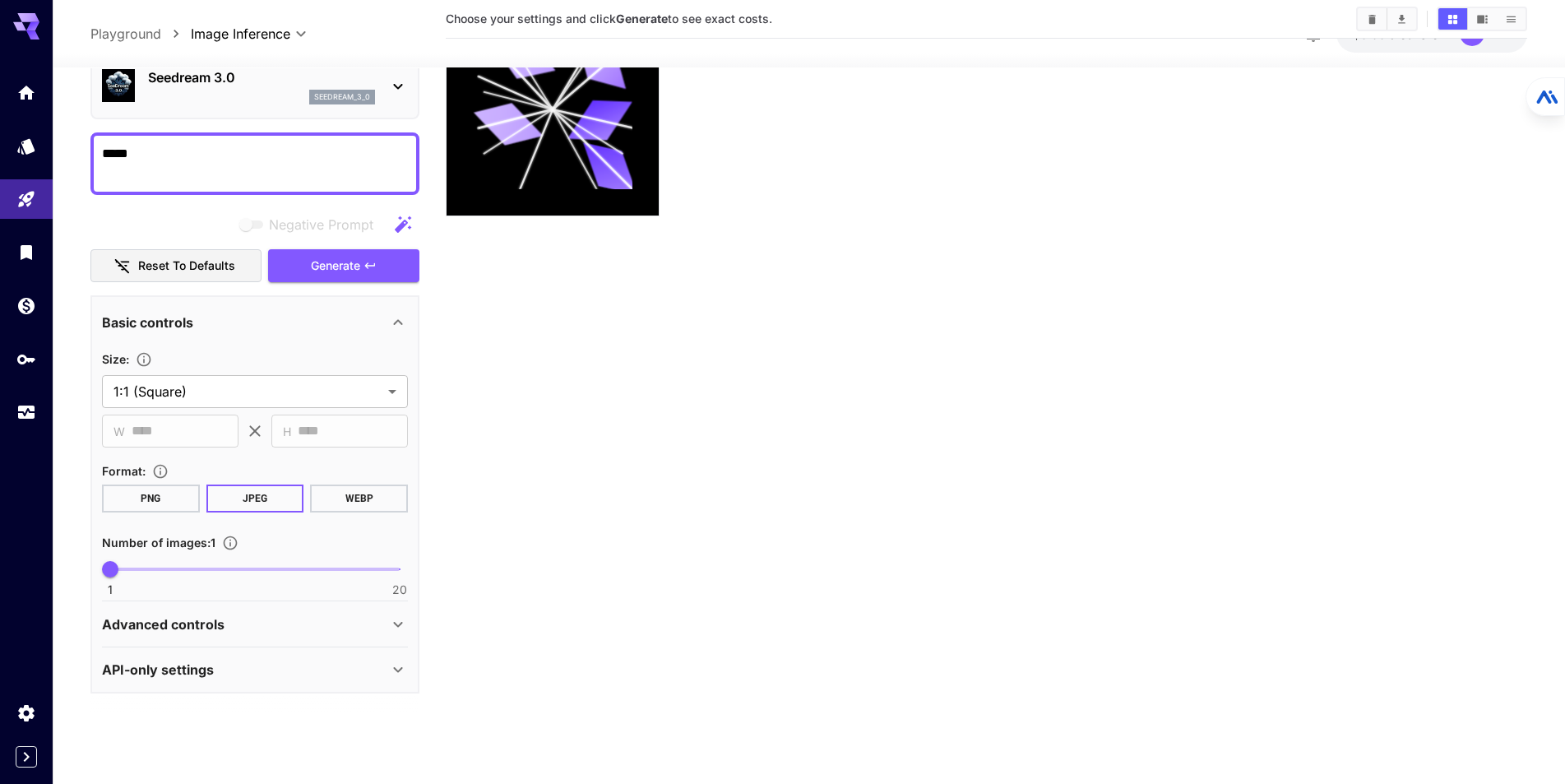
click at [344, 623] on div "Advanced controls" at bounding box center [245, 624] width 287 height 20
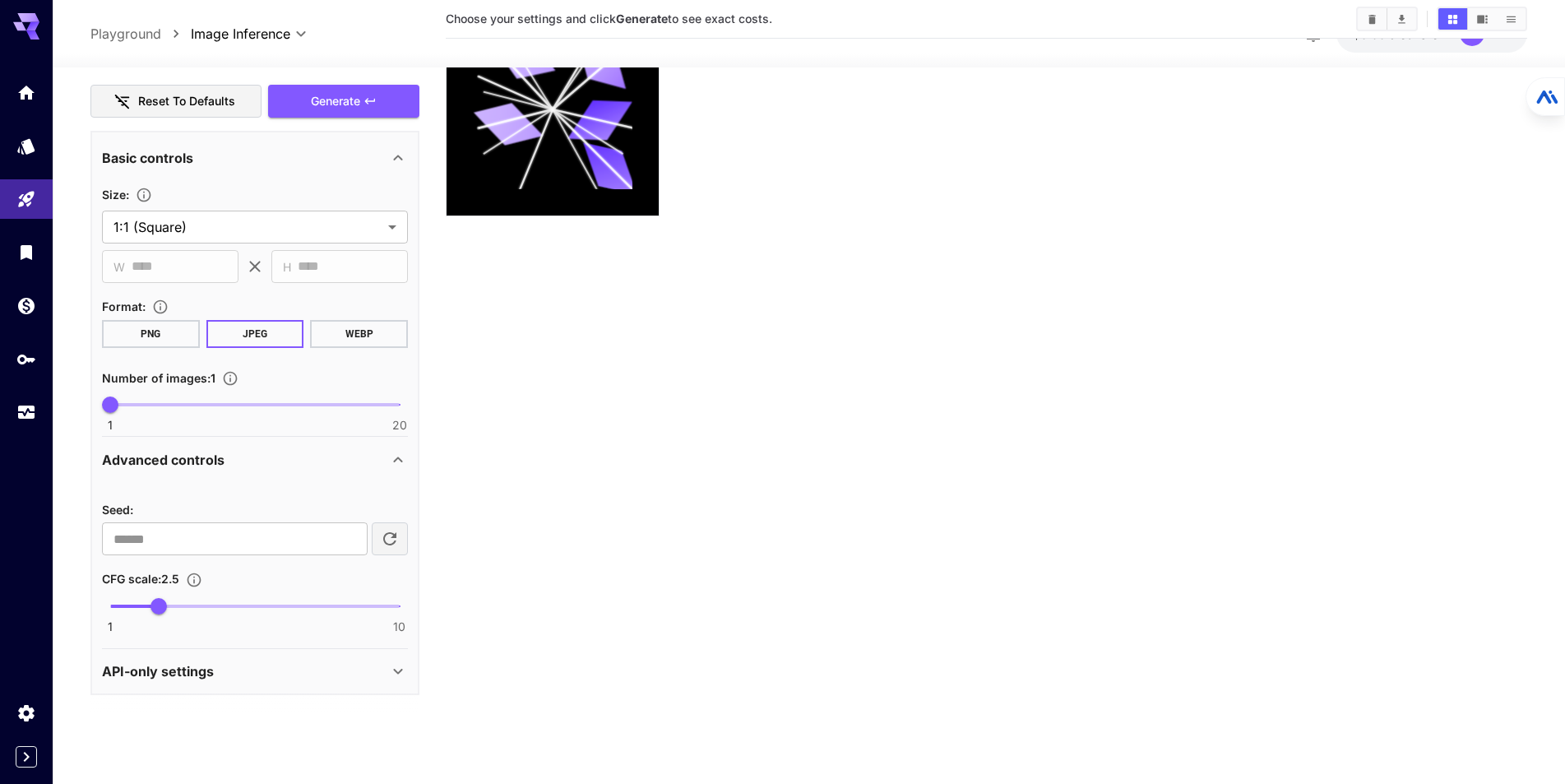
scroll to position [240, 0]
click at [317, 166] on div "Basic controls" at bounding box center [245, 156] width 287 height 20
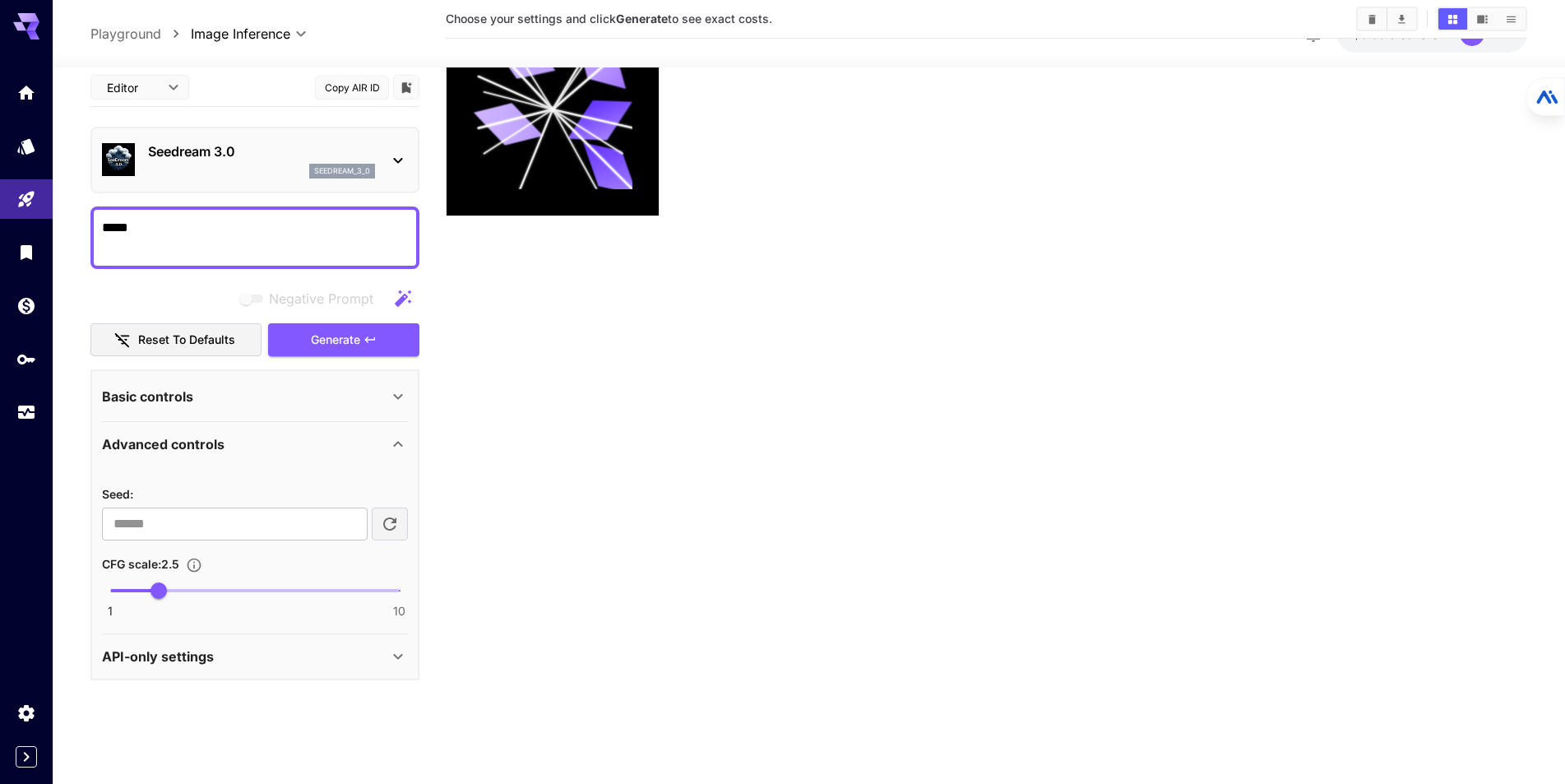
scroll to position [0, 0]
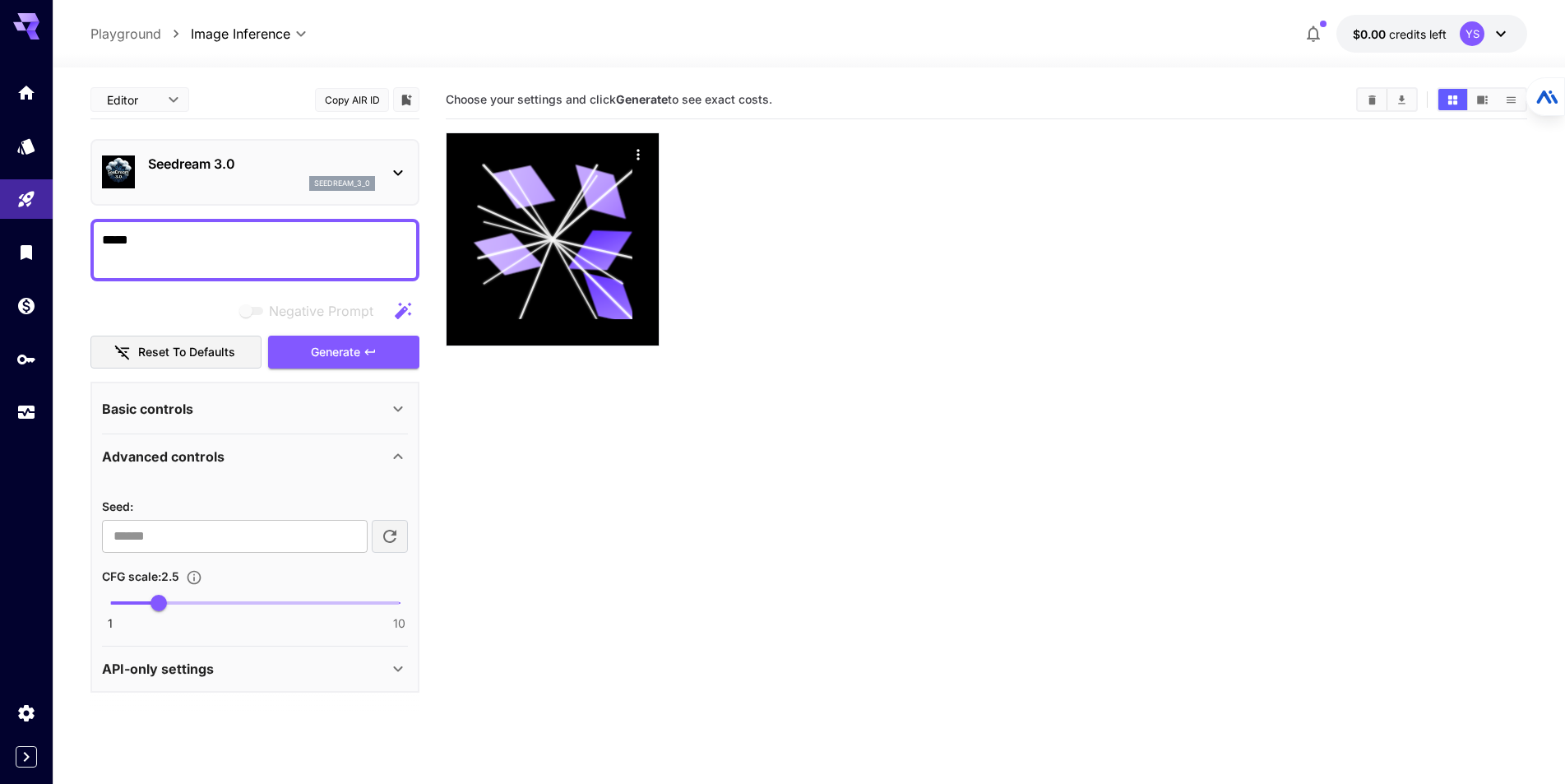
click at [862, 338] on div at bounding box center [986, 240] width 1081 height 214
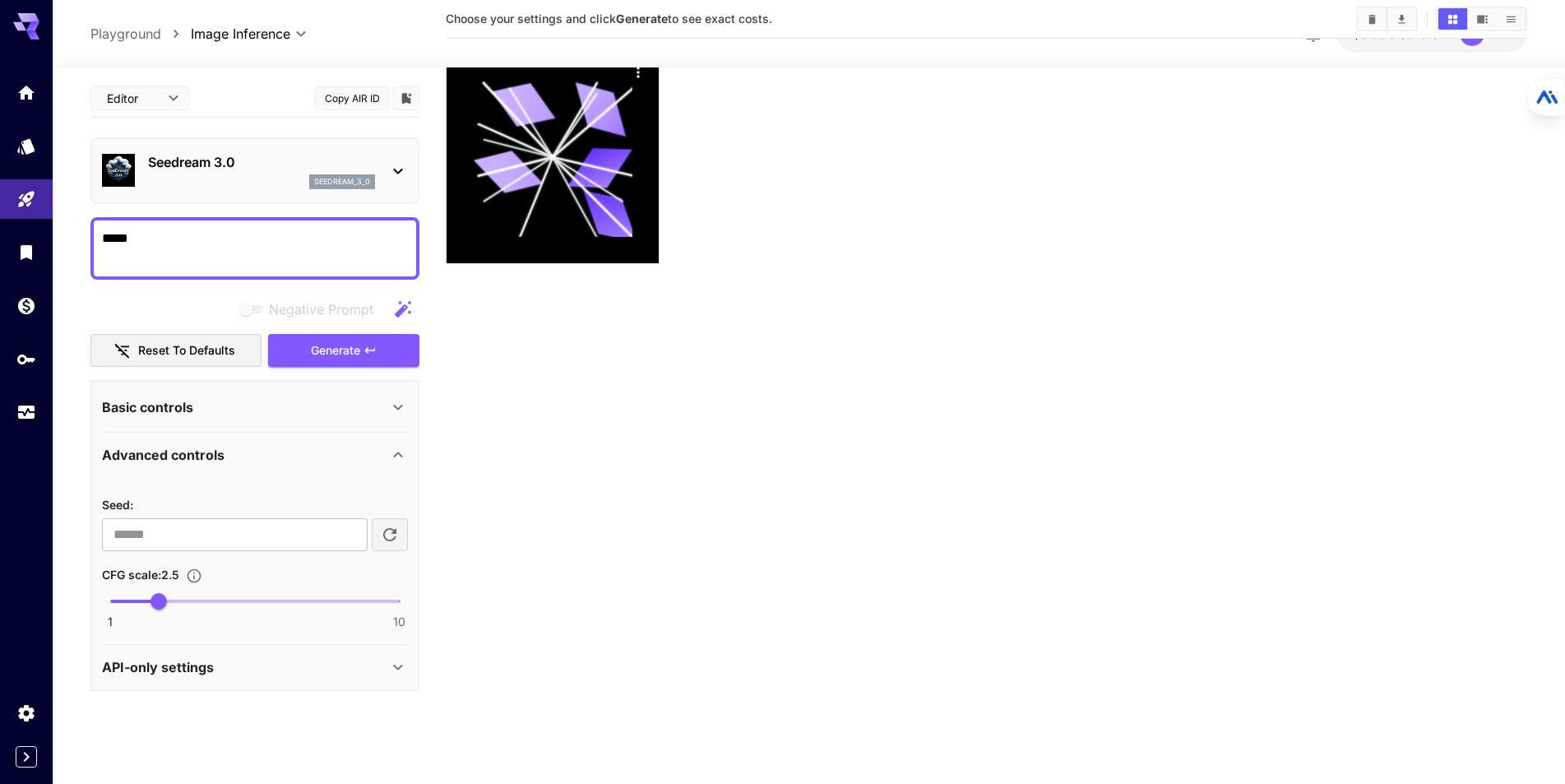
click at [268, 414] on div "Basic controls" at bounding box center [245, 407] width 287 height 20
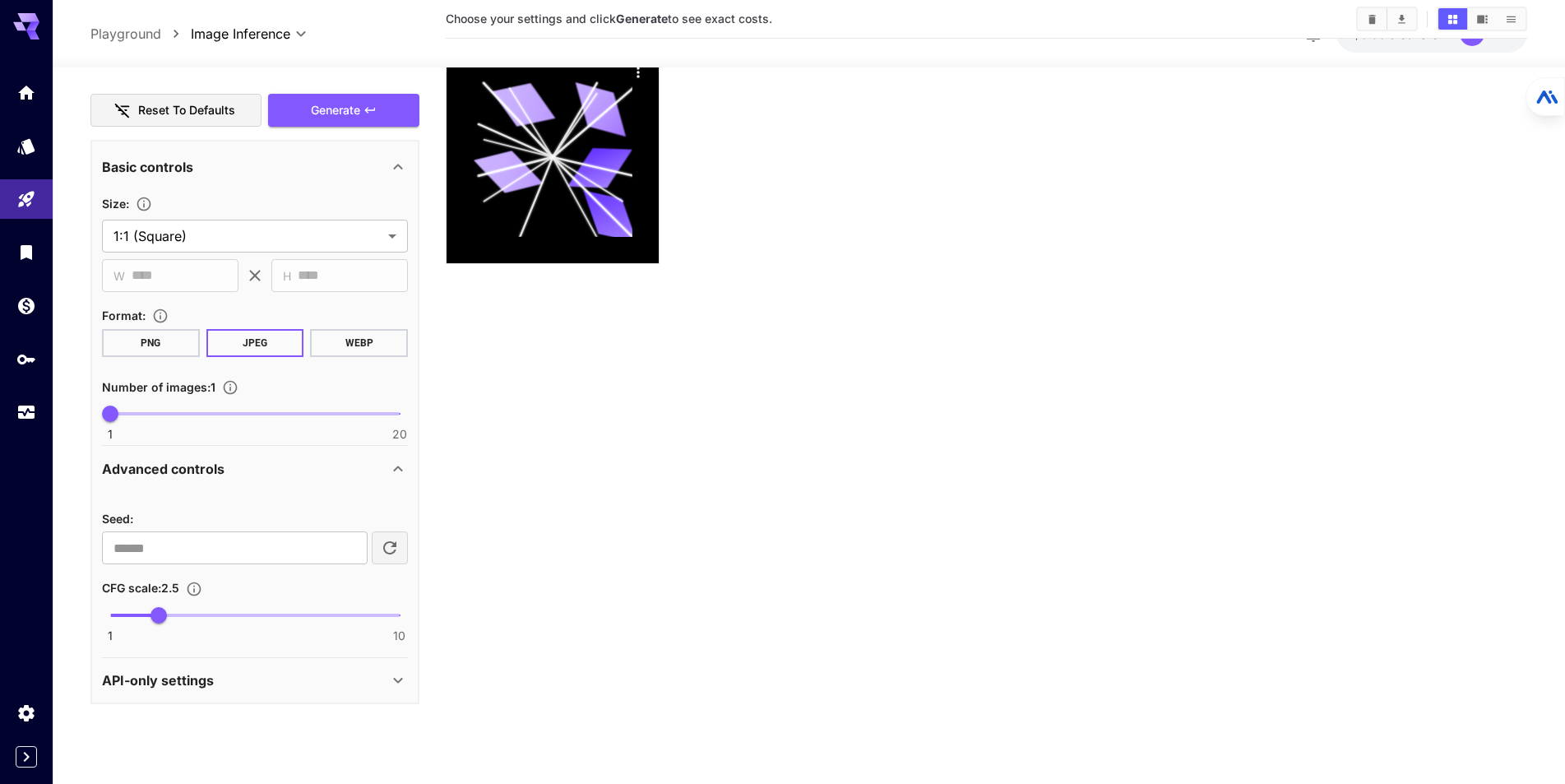
scroll to position [76, 0]
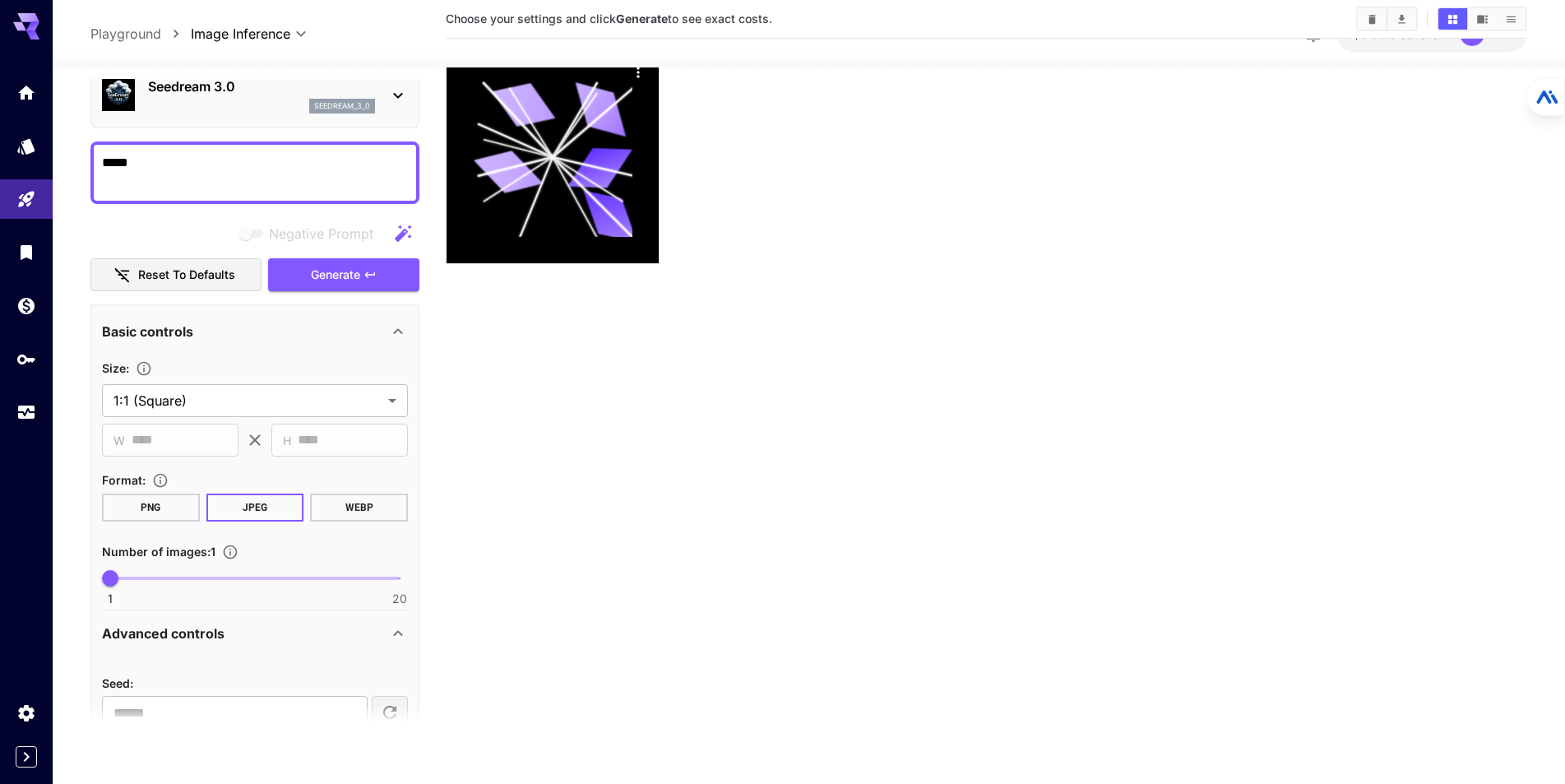
click at [402, 330] on icon at bounding box center [398, 331] width 20 height 20
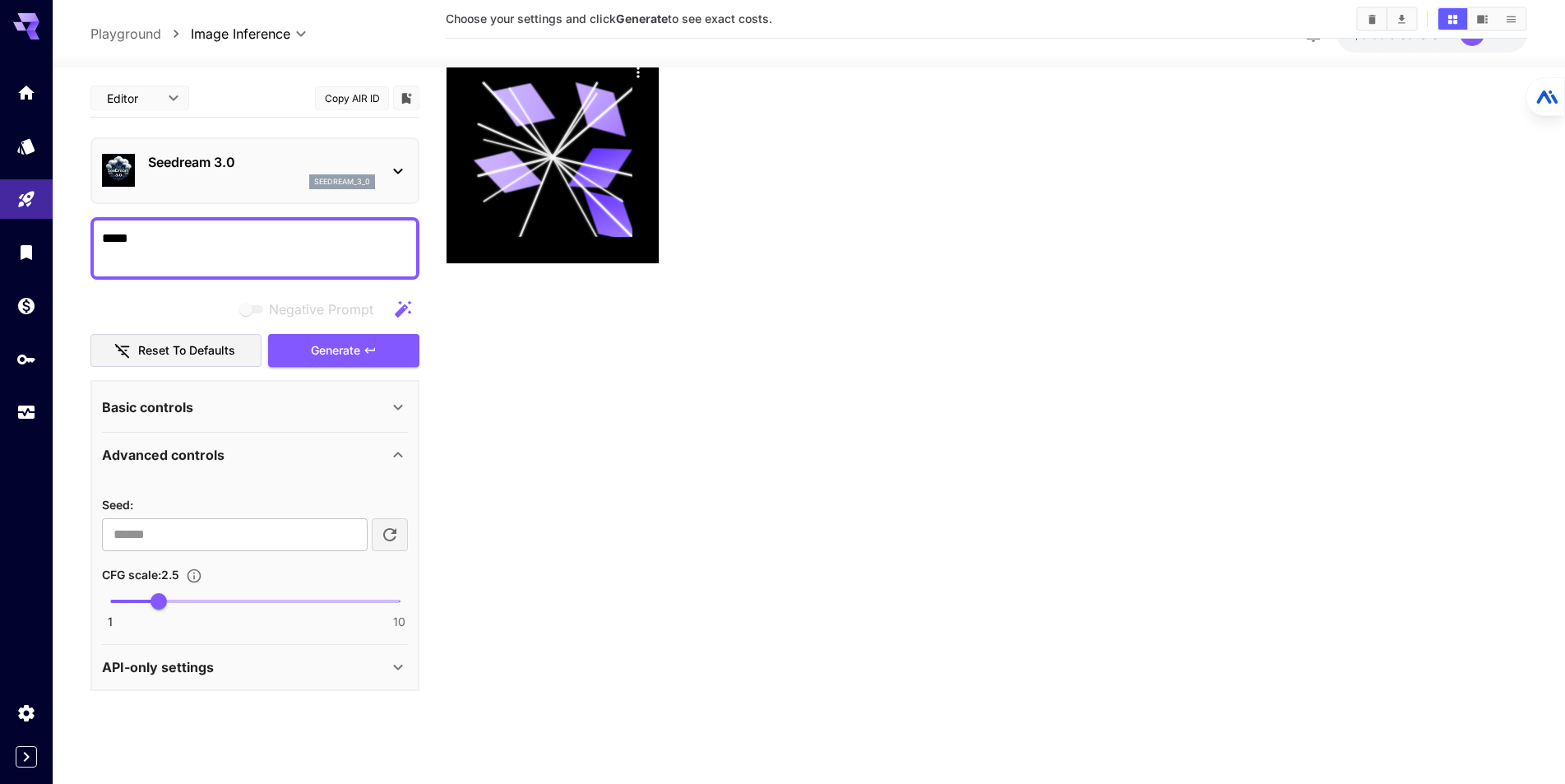
scroll to position [0, 0]
click at [390, 463] on icon at bounding box center [398, 455] width 20 height 20
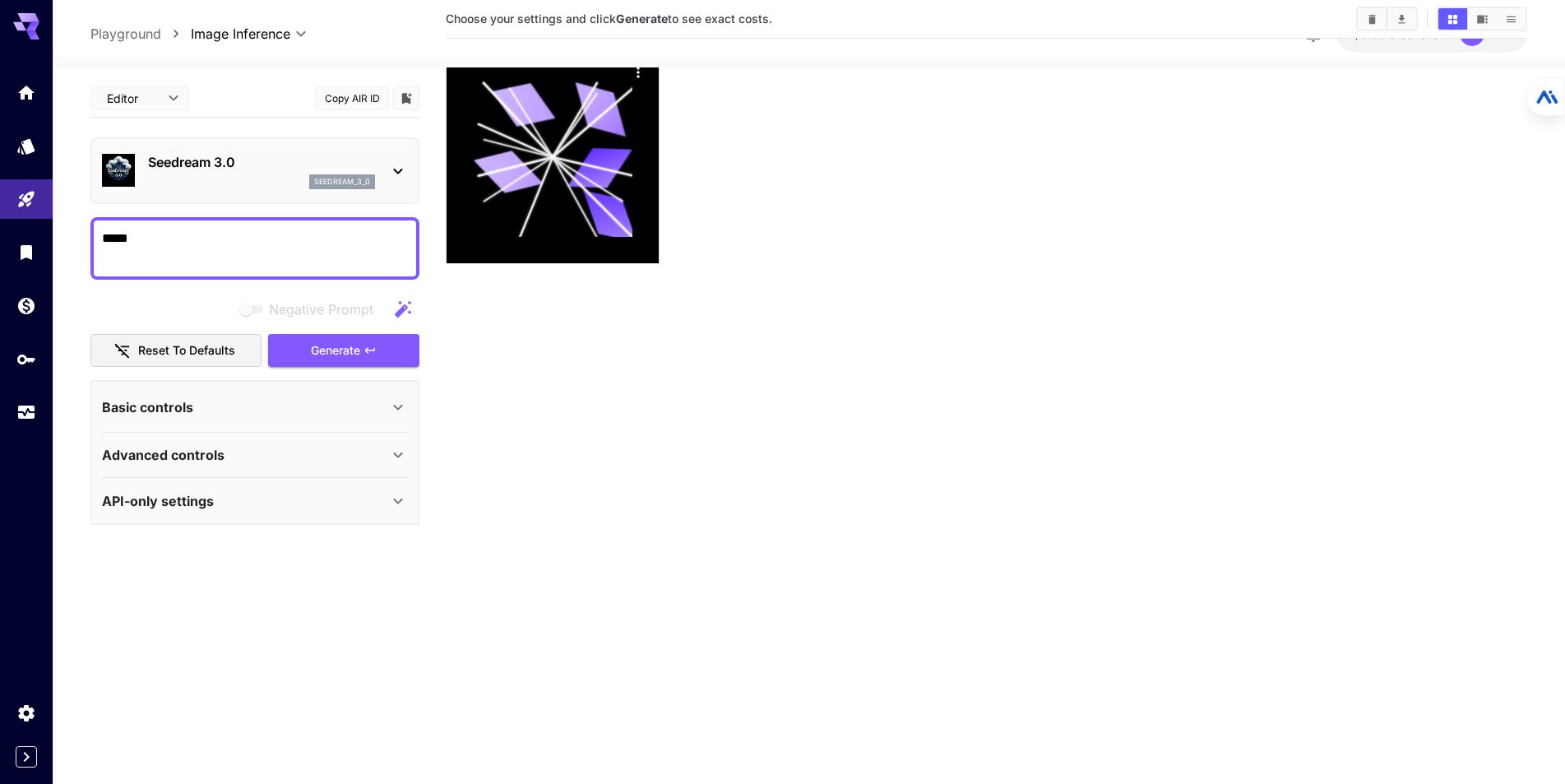
click at [385, 503] on div "API-only settings" at bounding box center [245, 501] width 287 height 20
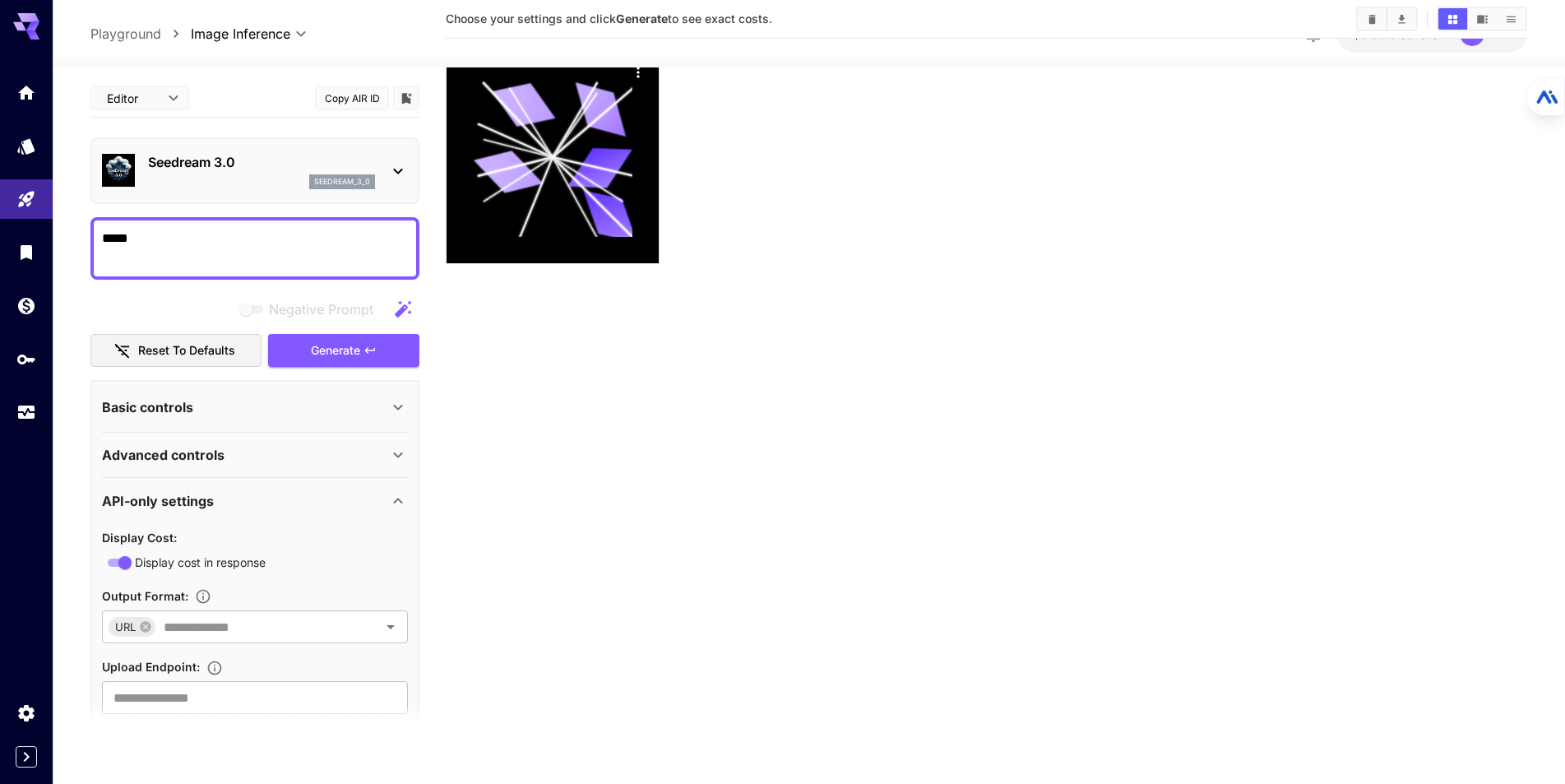
click at [385, 503] on div "API-only settings" at bounding box center [245, 501] width 287 height 20
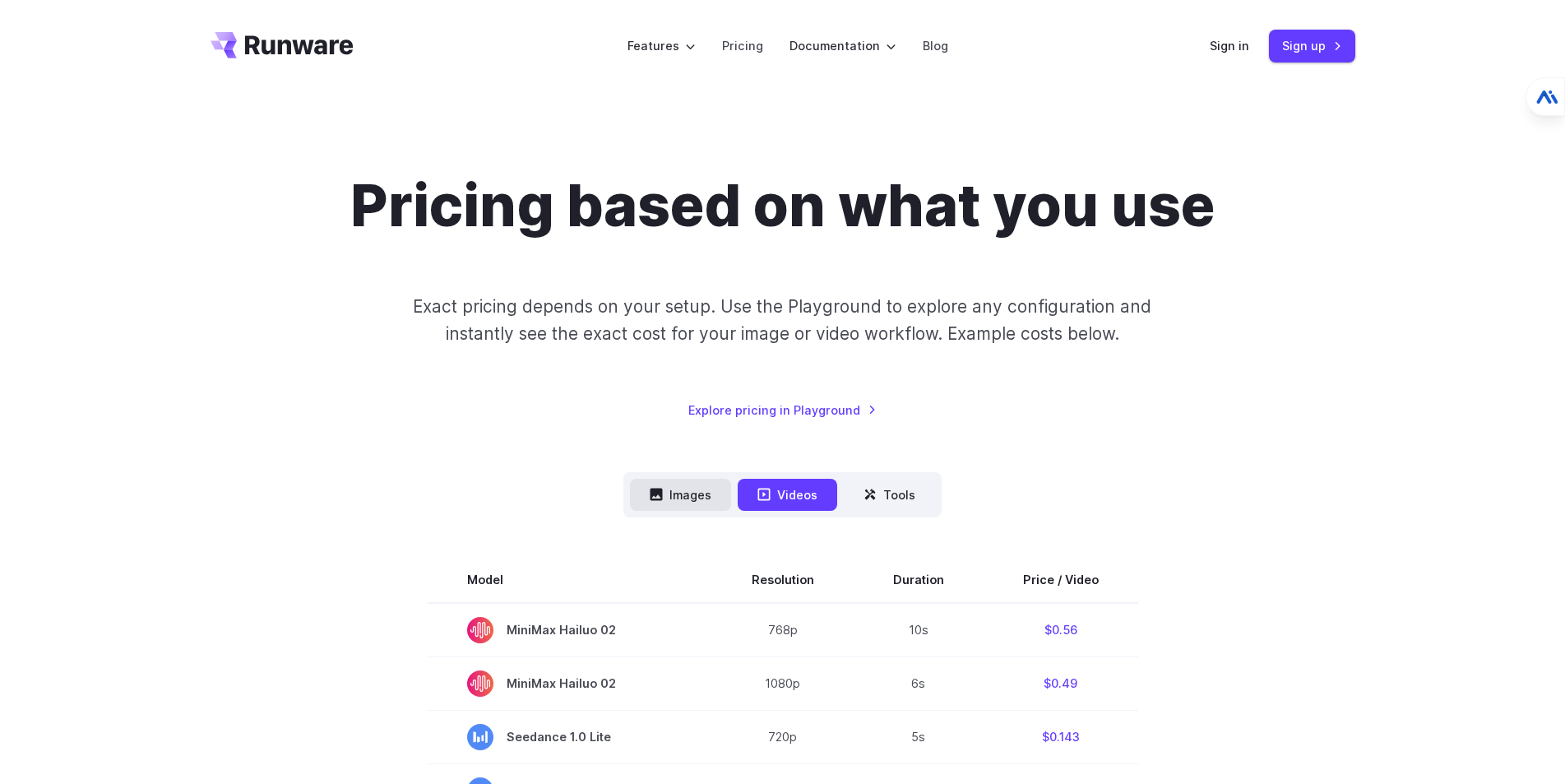
click at [667, 500] on button "Images" at bounding box center [680, 494] width 101 height 32
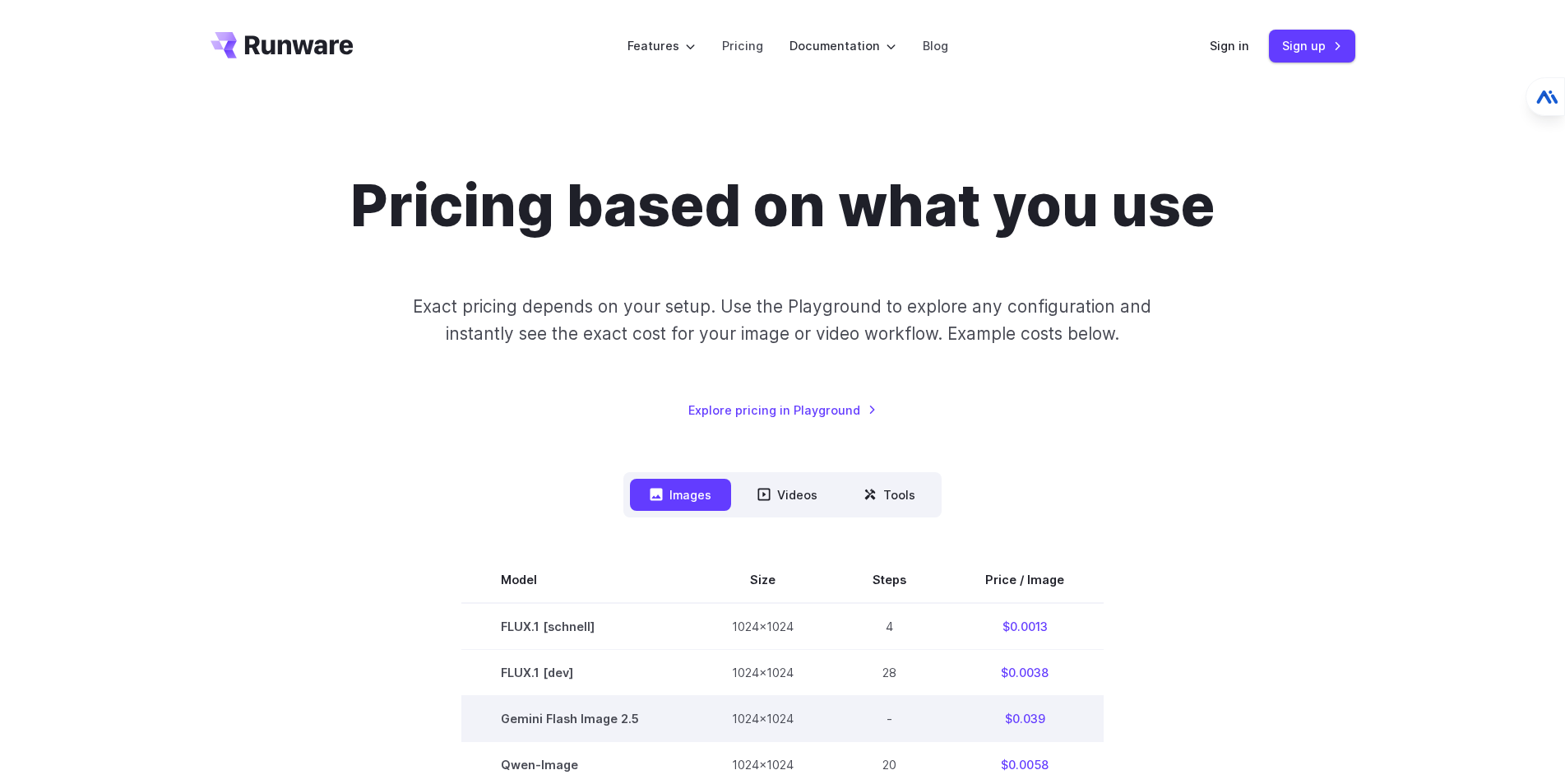
scroll to position [329, 0]
